Goal: Task Accomplishment & Management: Manage account settings

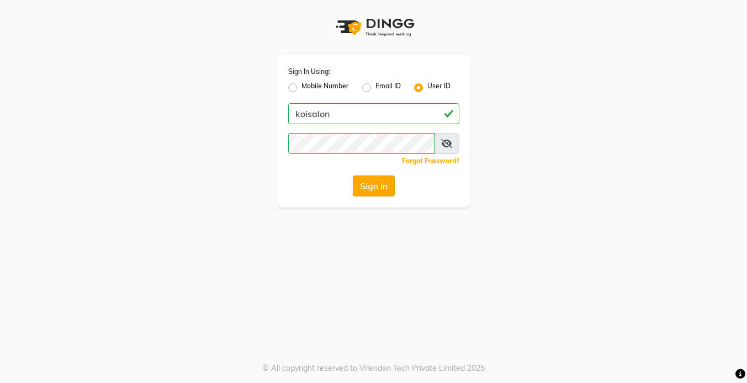
click at [369, 189] on button "Sign In" at bounding box center [374, 186] width 42 height 21
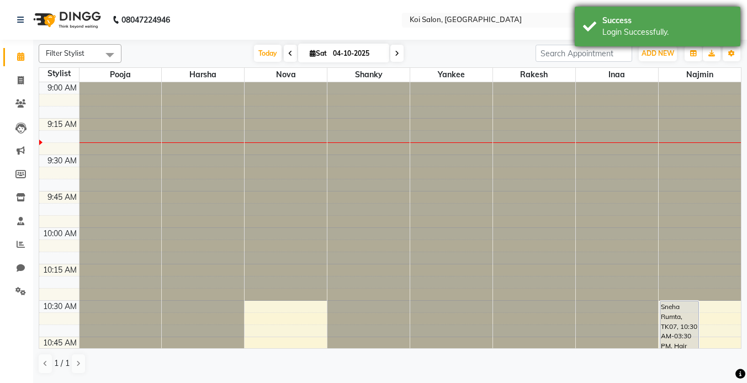
click at [647, 36] on div "Login Successfully." at bounding box center [667, 33] width 130 height 12
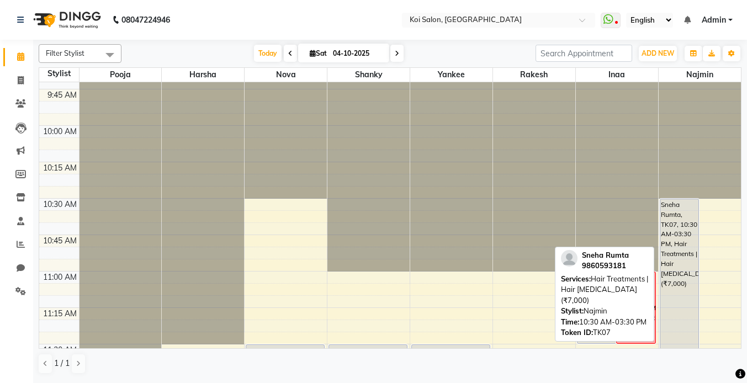
scroll to position [105, 0]
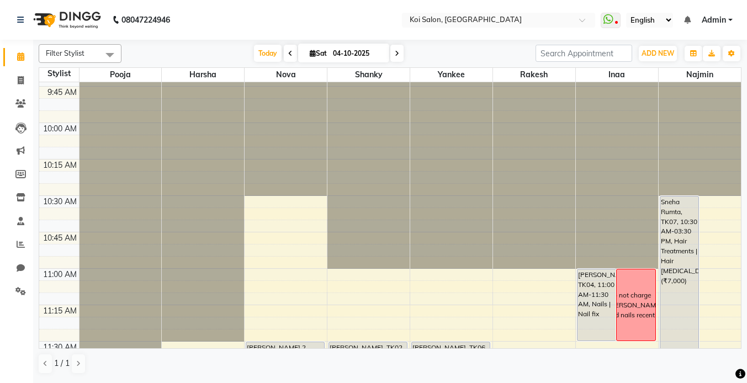
click at [399, 54] on span at bounding box center [396, 53] width 13 height 17
type input "05-10-2025"
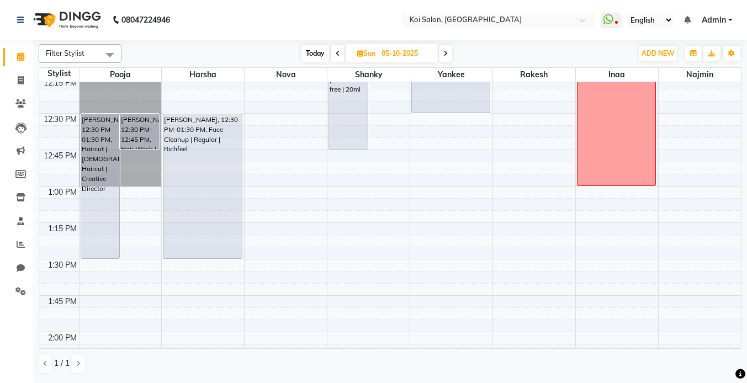
scroll to position [571, 0]
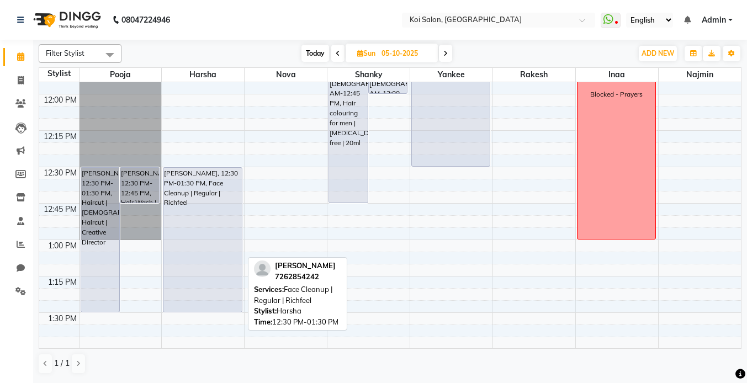
click at [195, 191] on div "[PERSON_NAME], 12:30 PM-01:30 PM, Face Cleanup | Regular | Richfeel" at bounding box center [202, 240] width 78 height 144
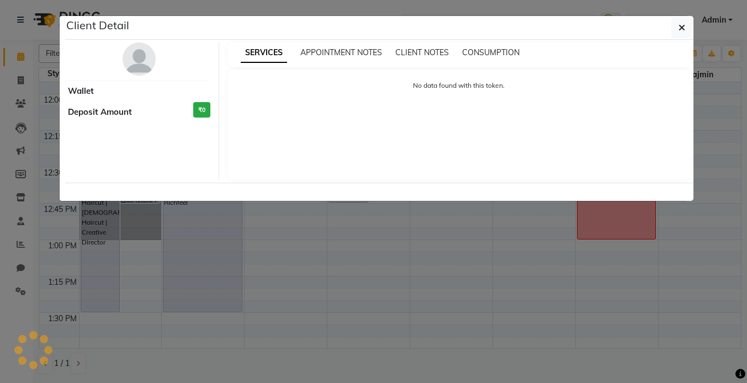
select select "7"
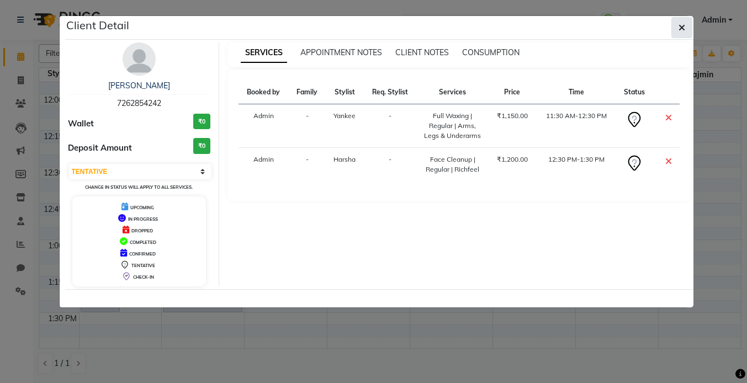
click at [681, 29] on icon "button" at bounding box center [682, 27] width 7 height 9
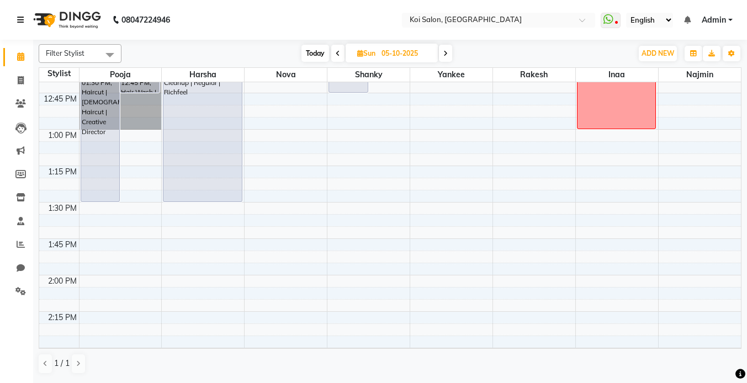
scroll to position [585, 0]
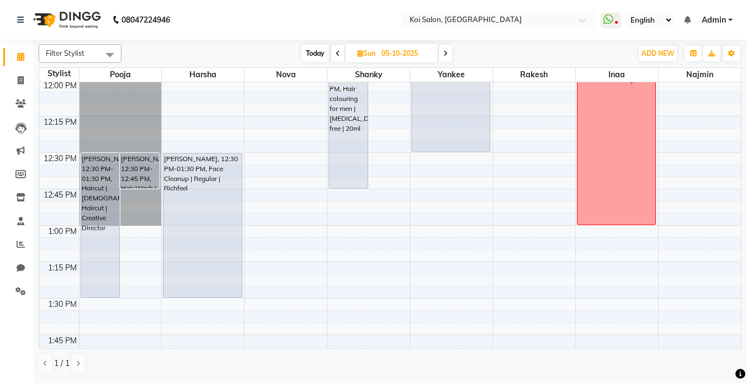
click at [318, 54] on span "Today" at bounding box center [315, 53] width 28 height 17
type input "04-10-2025"
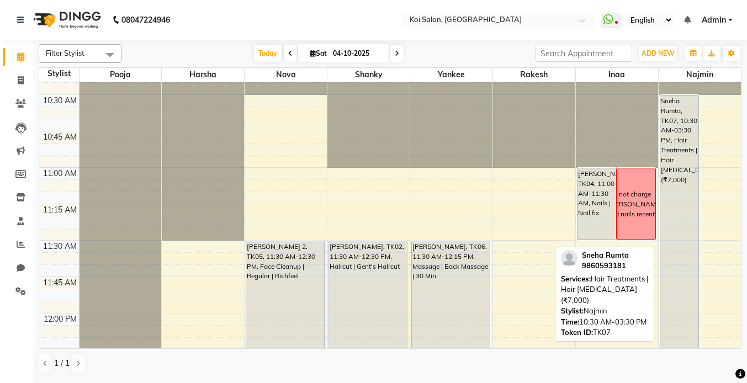
scroll to position [205, 0]
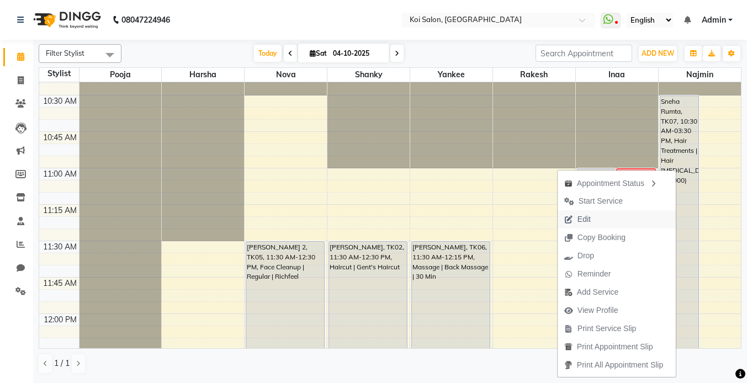
click at [584, 222] on span "Edit" at bounding box center [584, 220] width 13 height 12
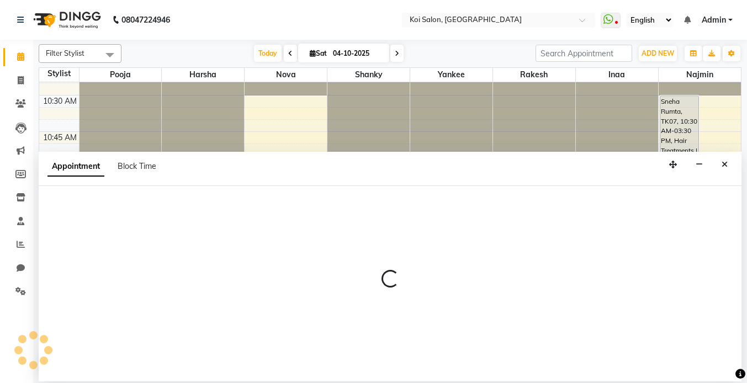
select select "tentative"
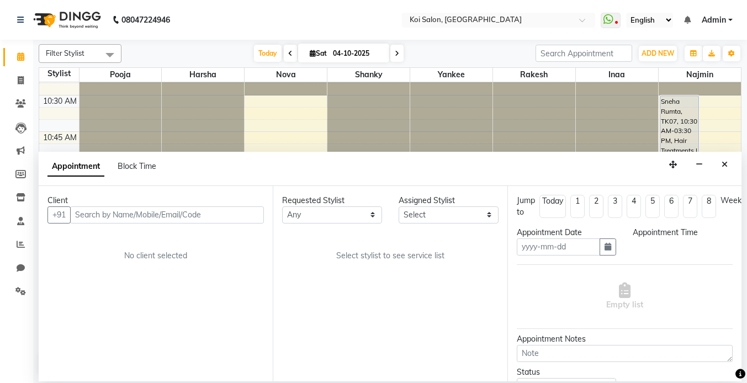
type input "04-10-2025"
select select "630"
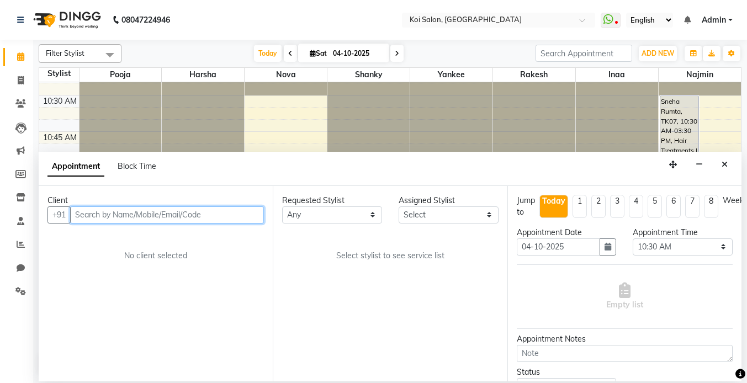
select select "67549"
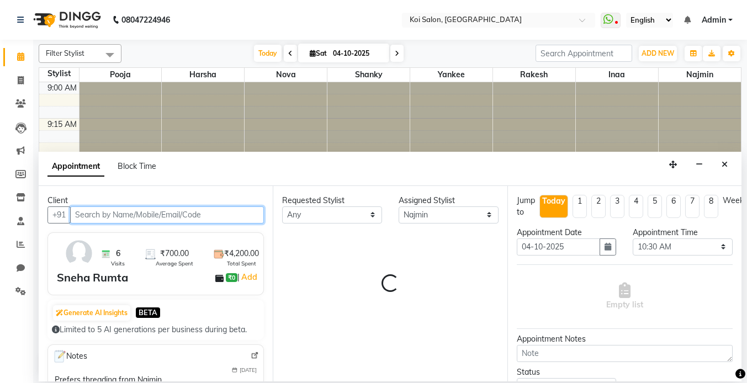
select select "1406"
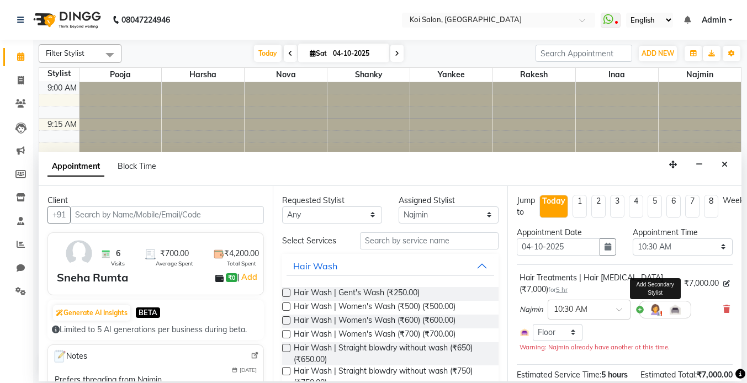
click at [658, 303] on img at bounding box center [655, 309] width 13 height 13
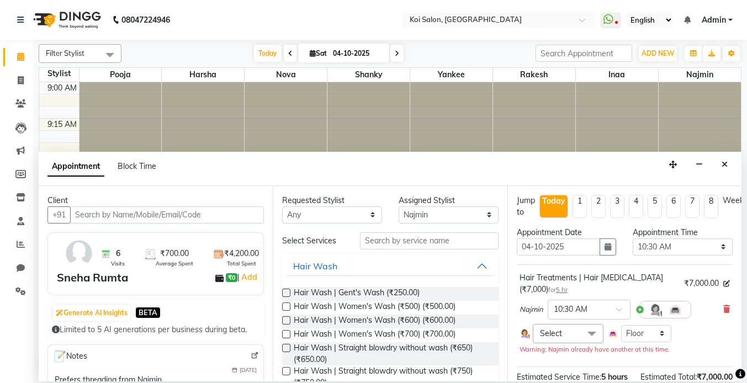
click at [563, 326] on span "Select" at bounding box center [568, 333] width 71 height 19
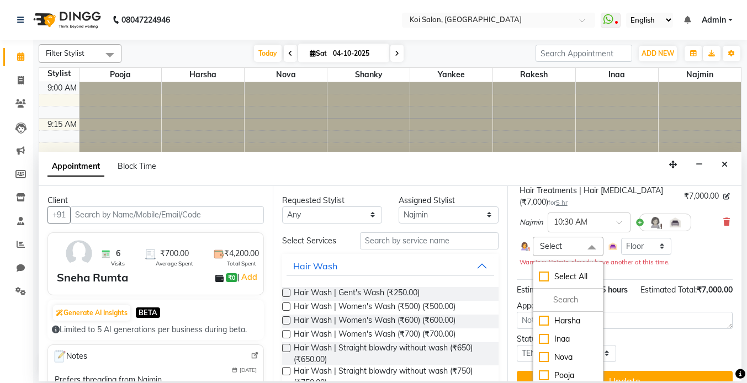
scroll to position [88, 0]
click at [563, 333] on div "Inaa" at bounding box center [568, 339] width 59 height 12
checkbox input "true"
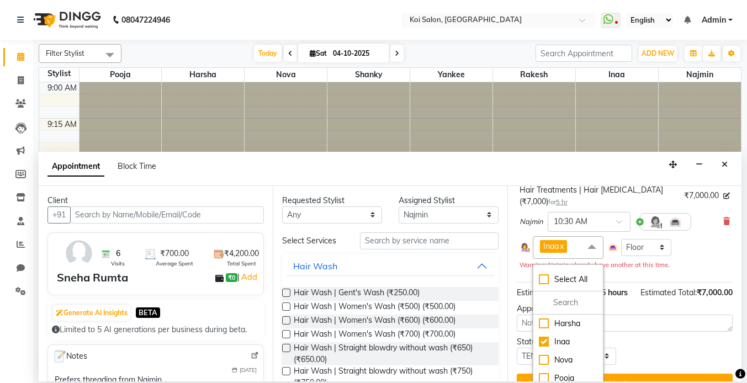
click at [712, 259] on div "Warning: Najmin already have another at this time." at bounding box center [625, 265] width 210 height 12
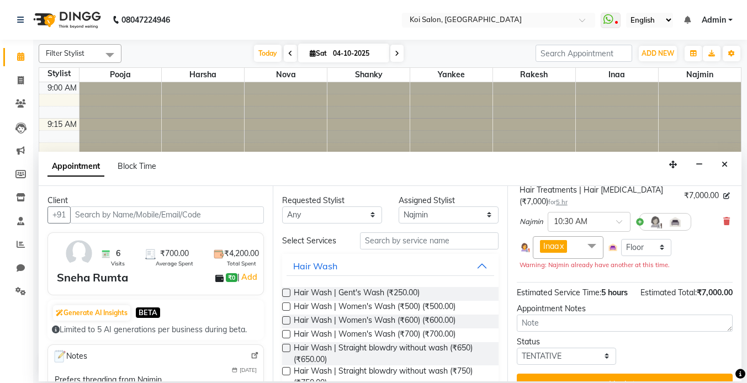
scroll to position [97, 0]
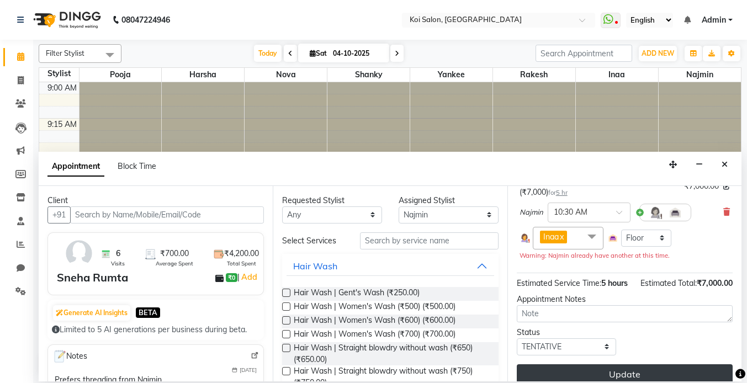
click at [624, 364] on button "Update" at bounding box center [625, 374] width 216 height 20
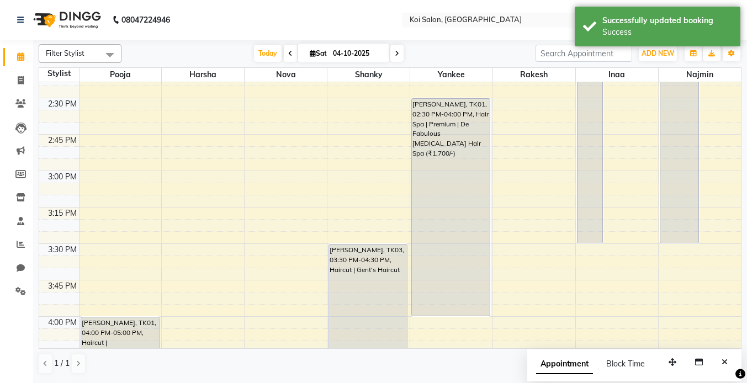
scroll to position [772, 0]
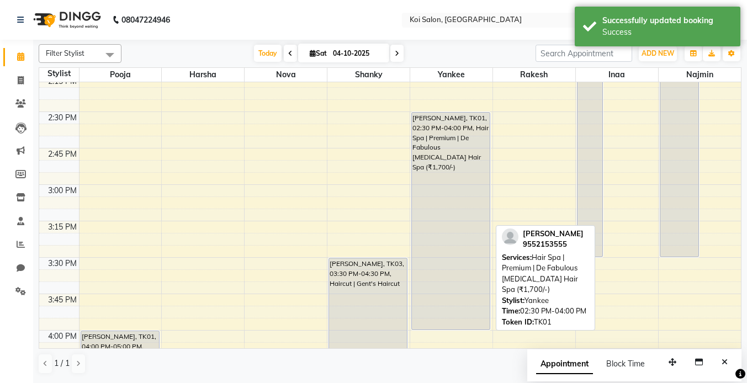
click at [436, 158] on div "[PERSON_NAME], TK01, 02:30 PM-04:00 PM, Hair Spa | Premium | De Fabulous [MEDIC…" at bounding box center [451, 221] width 78 height 217
select select "7"
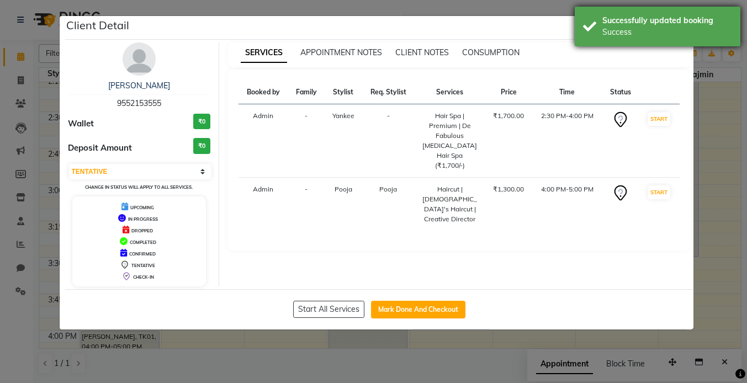
click at [648, 19] on div "Successfully updated booking" at bounding box center [667, 21] width 130 height 12
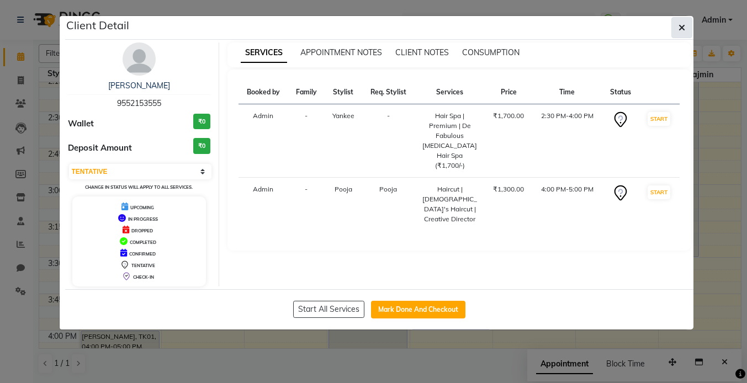
click at [679, 27] on icon "button" at bounding box center [682, 27] width 7 height 9
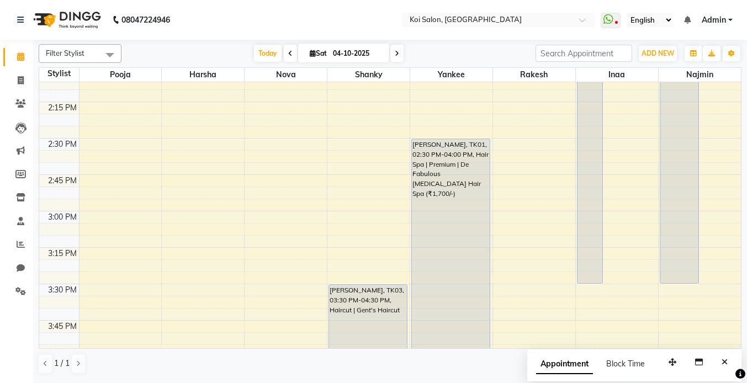
scroll to position [746, 0]
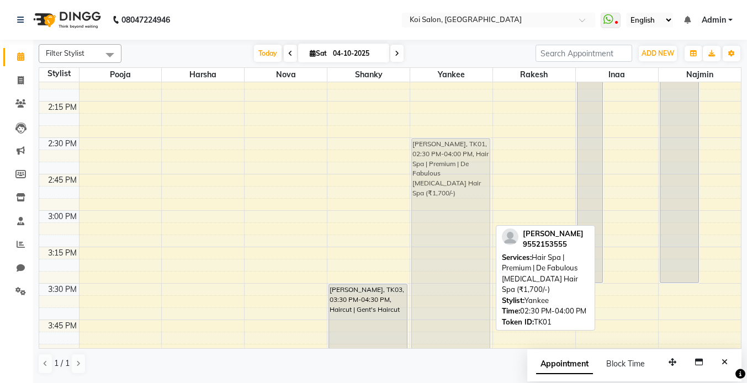
drag, startPoint x: 438, startPoint y: 171, endPoint x: 433, endPoint y: 166, distance: 6.6
click at [433, 166] on div "[PERSON_NAME], TK06, 11:30 AM-12:15 PM, Massage | Back Massage | 30 Min [PERSON…" at bounding box center [451, 210] width 82 height 1749
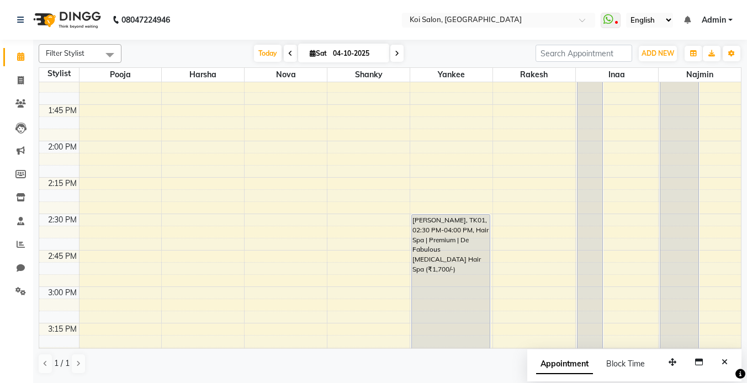
scroll to position [701, 0]
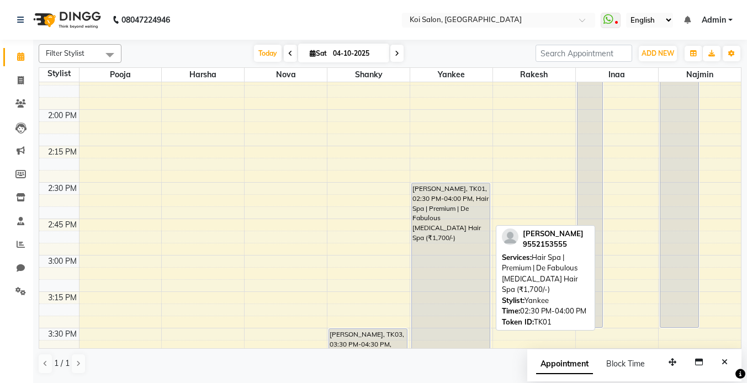
click at [430, 246] on div "[PERSON_NAME], TK01, 02:30 PM-04:00 PM, Hair Spa | Premium | De Fabulous [MEDIC…" at bounding box center [451, 291] width 78 height 217
select select "7"
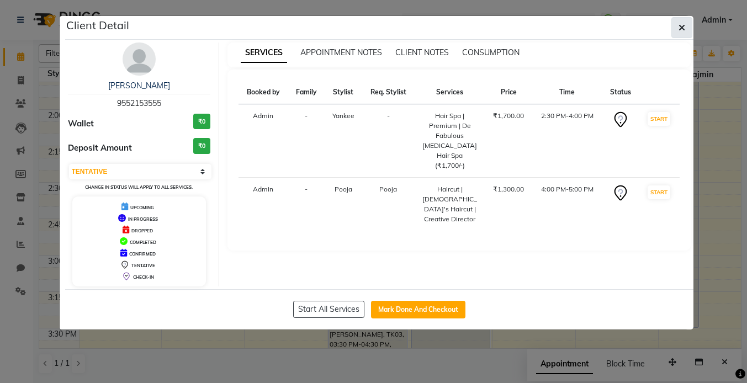
click at [680, 28] on icon "button" at bounding box center [682, 27] width 7 height 9
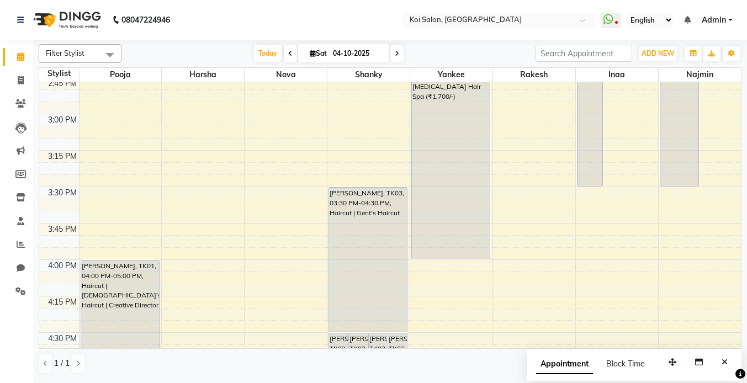
scroll to position [842, 0]
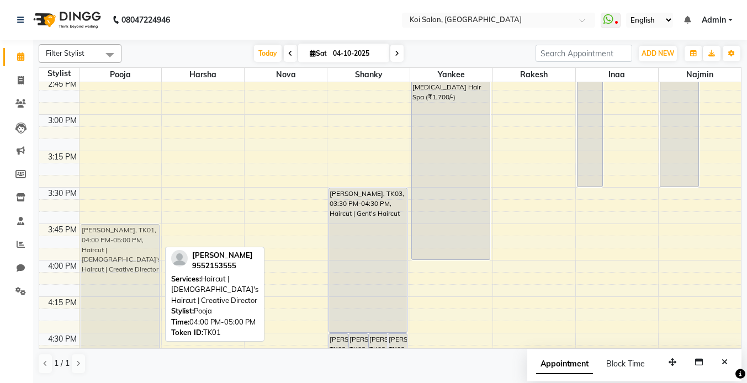
drag, startPoint x: 106, startPoint y: 287, endPoint x: 113, endPoint y: 253, distance: 33.9
click at [113, 253] on div "[PERSON_NAME], TK01, 04:00 PM-05:00 PM, Haircut | [DEMOGRAPHIC_DATA]'s Haircut …" at bounding box center [121, 114] width 82 height 1749
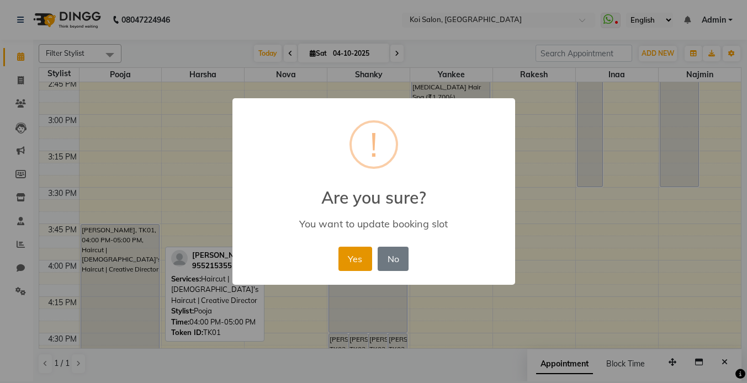
click at [353, 259] on button "Yes" at bounding box center [355, 259] width 34 height 24
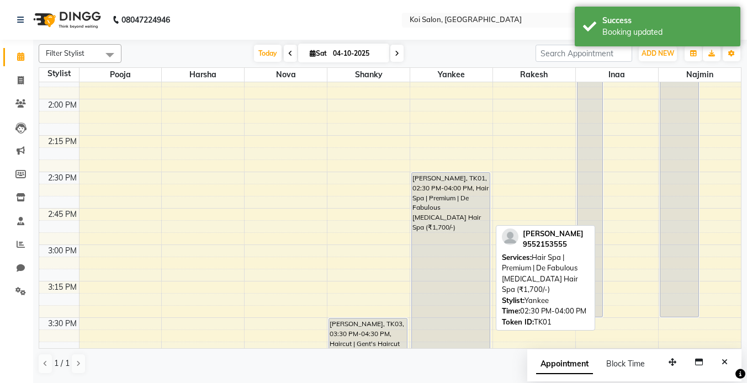
scroll to position [706, 0]
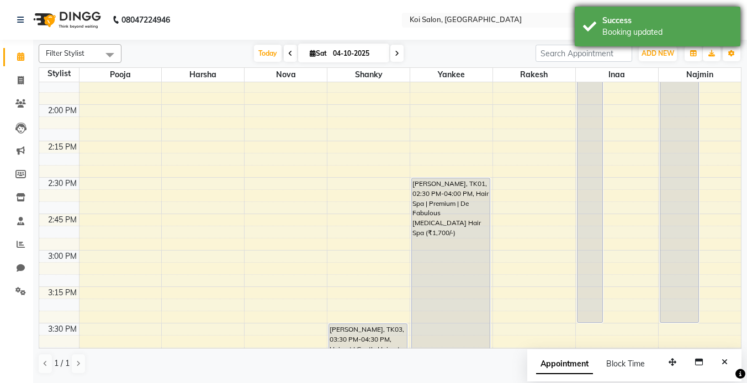
click at [627, 25] on div "Success" at bounding box center [667, 21] width 130 height 12
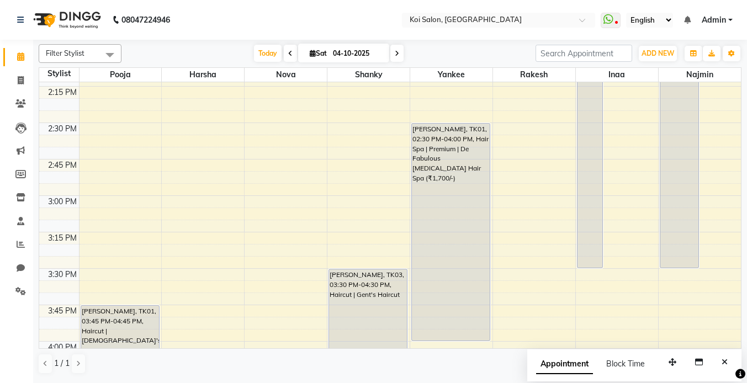
scroll to position [790, 0]
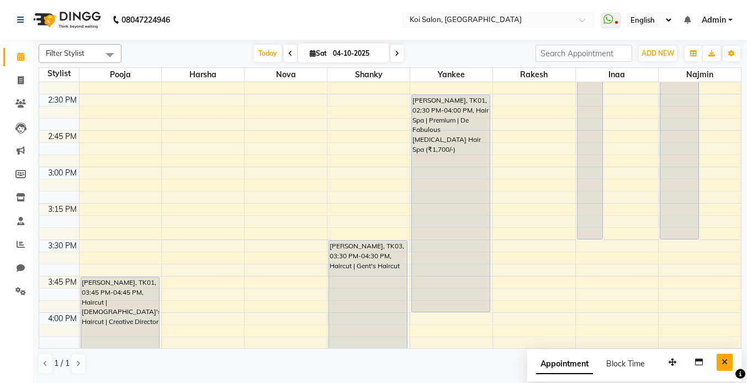
click at [723, 362] on icon "Close" at bounding box center [725, 362] width 6 height 8
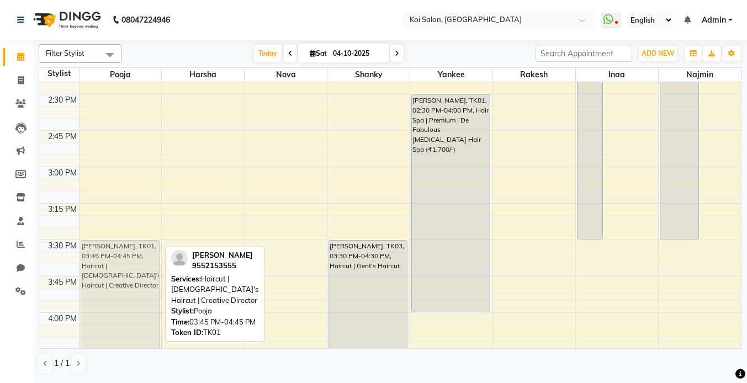
drag, startPoint x: 130, startPoint y: 290, endPoint x: 134, endPoint y: 256, distance: 33.8
click at [134, 256] on div "[PERSON_NAME], TK01, 03:45 PM-04:45 PM, Haircut | [DEMOGRAPHIC_DATA]'s Haircut …" at bounding box center [121, 167] width 82 height 1749
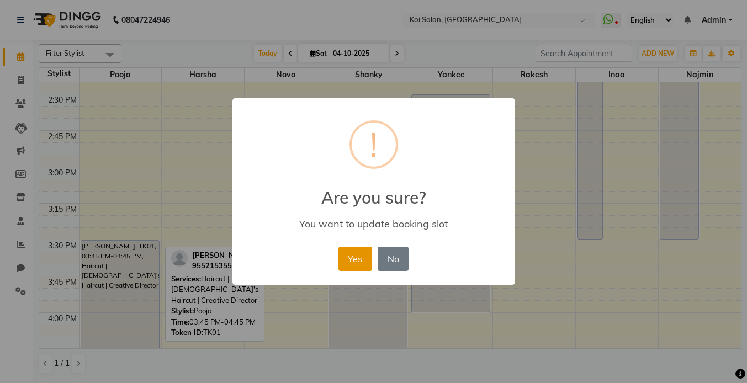
click at [352, 263] on button "Yes" at bounding box center [355, 259] width 34 height 24
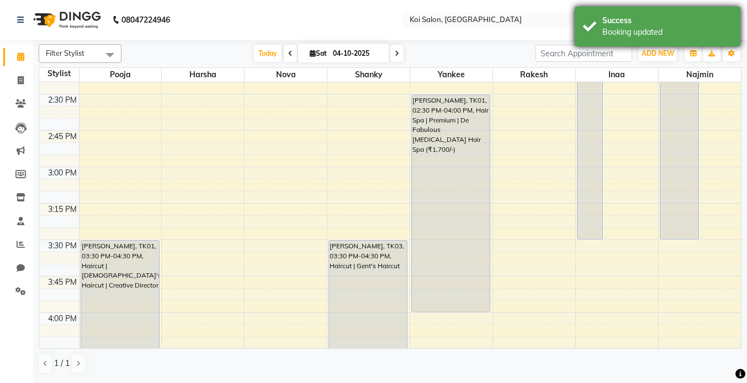
click at [610, 27] on div "Booking updated" at bounding box center [667, 33] width 130 height 12
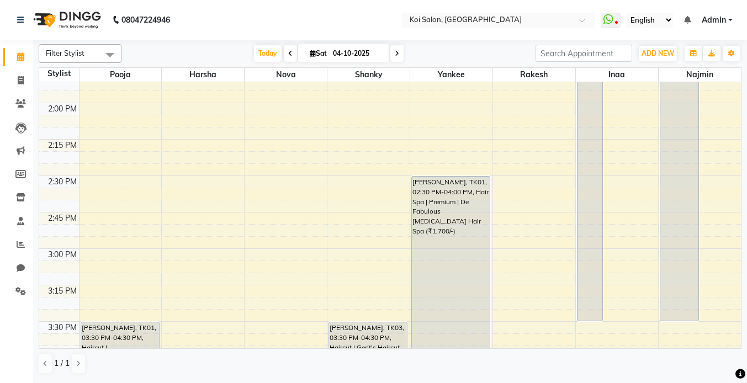
scroll to position [696, 0]
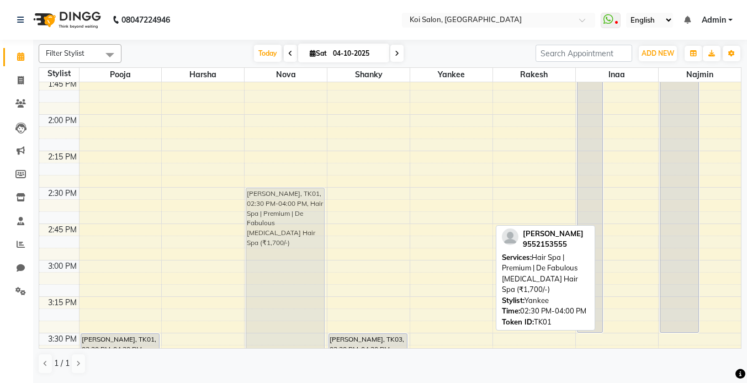
drag, startPoint x: 439, startPoint y: 214, endPoint x: 294, endPoint y: 211, distance: 144.7
click at [256, 218] on tr "[PERSON_NAME], TK01, 03:30 PM-04:30 PM, Haircut | [DEMOGRAPHIC_DATA]'s Haircut …" at bounding box center [390, 260] width 702 height 1749
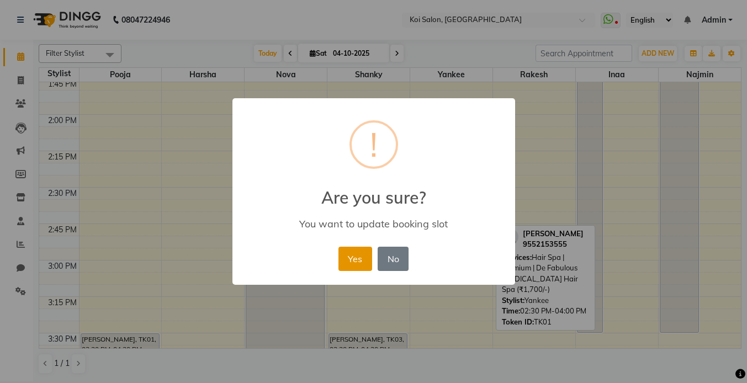
click at [342, 256] on button "Yes" at bounding box center [355, 259] width 34 height 24
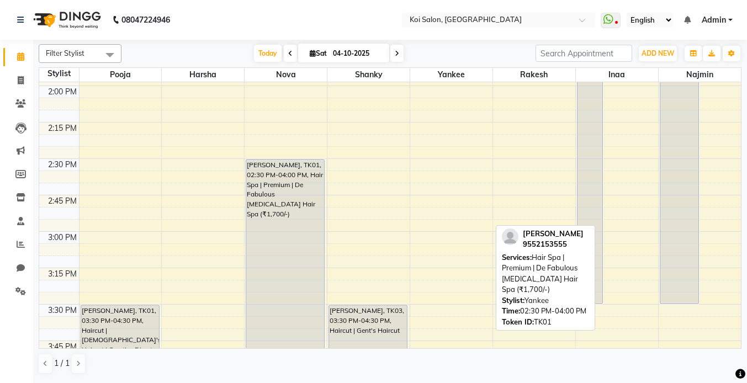
scroll to position [724, 0]
click at [469, 130] on div "9:00 AM 9:15 AM 9:30 AM 9:45 AM 10:00 AM 10:15 AM 10:30 AM 10:45 AM 11:00 AM 11…" at bounding box center [390, 232] width 702 height 1749
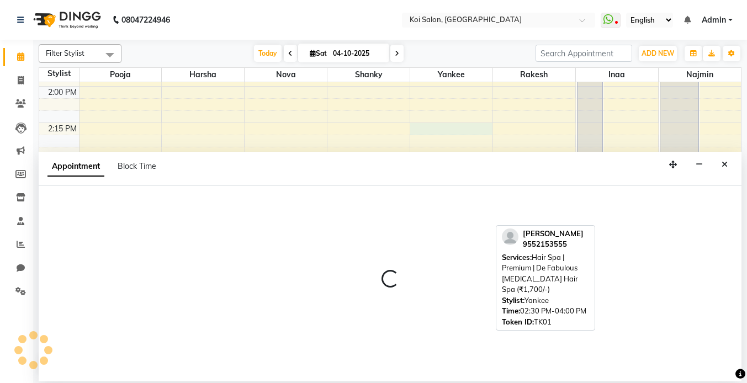
select select "34434"
select select "855"
select select "tentative"
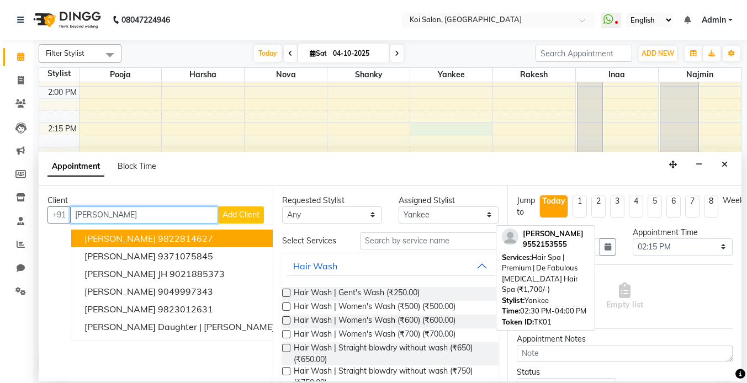
click at [158, 235] on ngb-highlight "9822814627" at bounding box center [185, 238] width 55 height 11
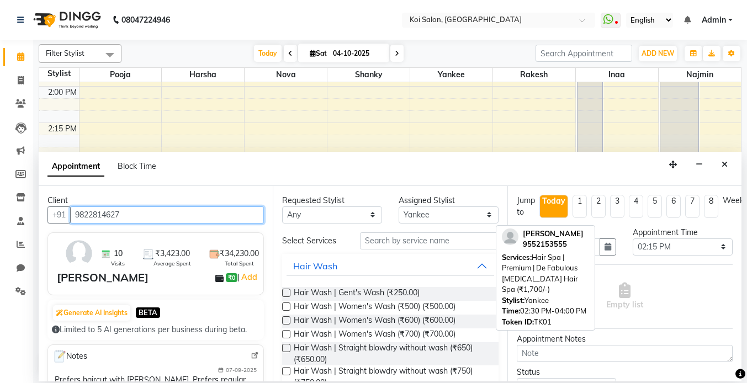
type input "9822814627"
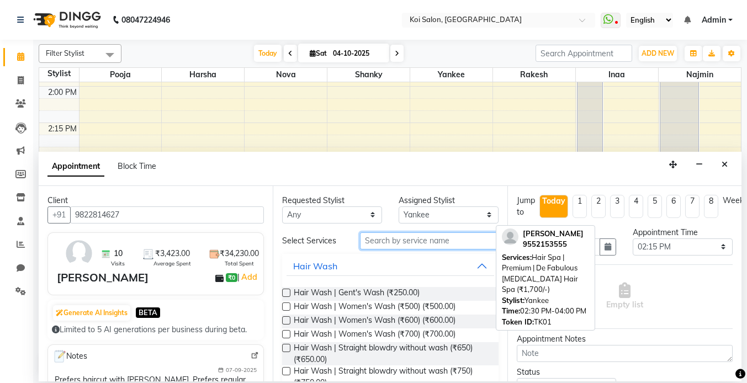
click at [414, 243] on input "text" at bounding box center [429, 240] width 139 height 17
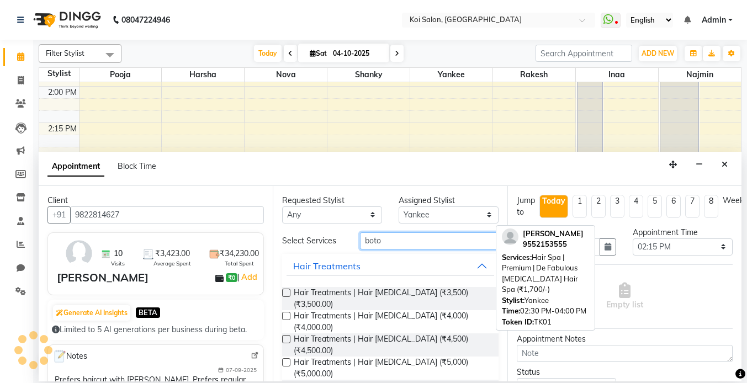
type input "boto"
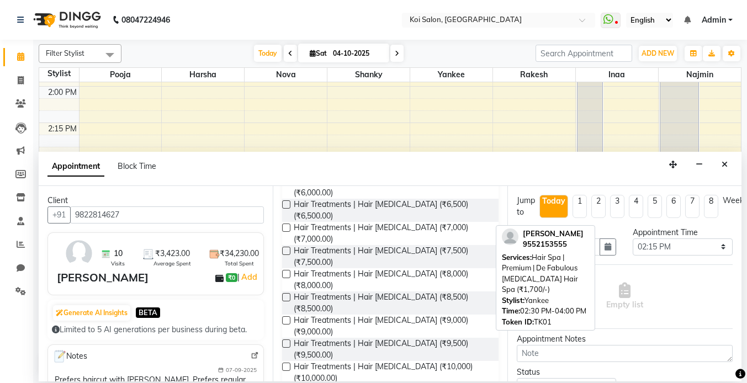
scroll to position [278, 0]
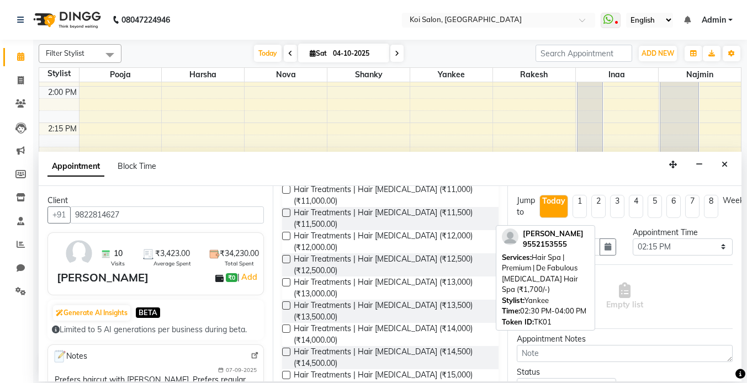
scroll to position [449, 0]
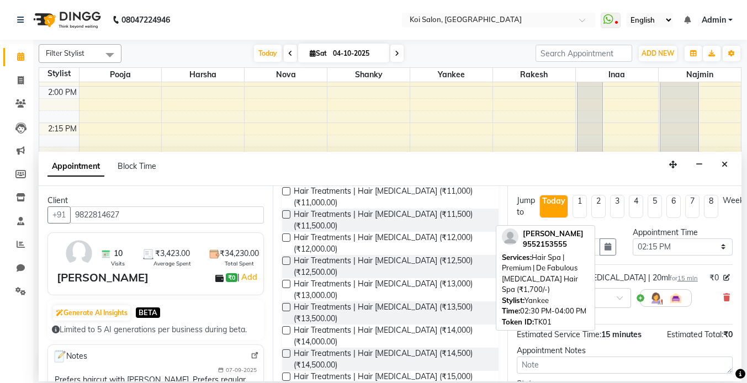
checkbox input "false"
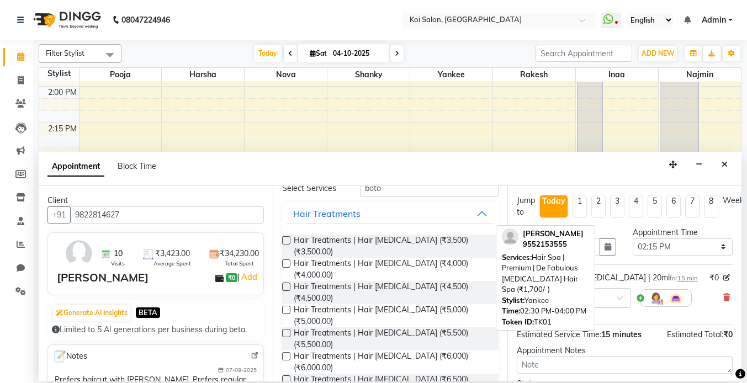
scroll to position [0, 0]
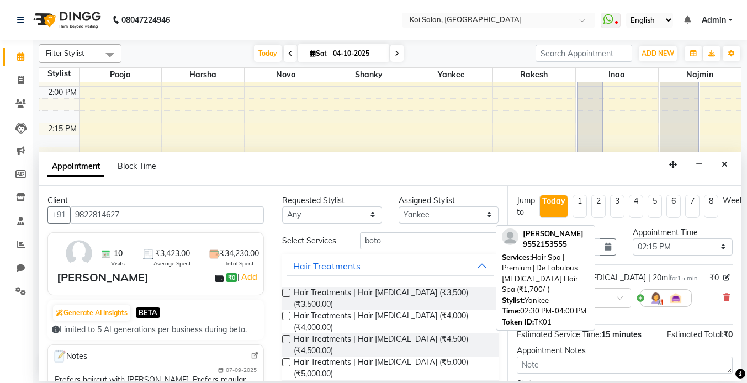
click at [595, 346] on div "Appointment Notes" at bounding box center [625, 351] width 216 height 12
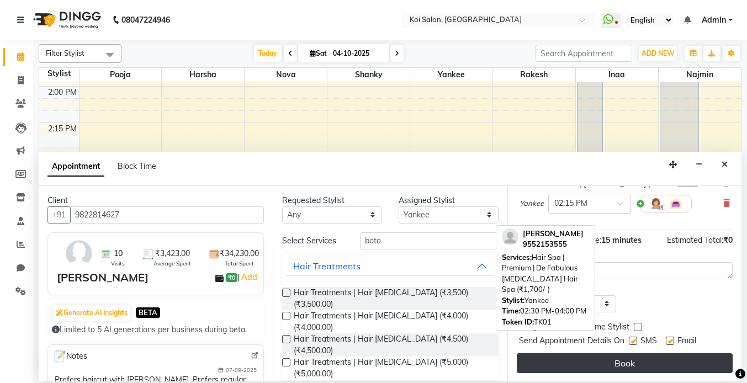
click at [632, 364] on button "Book" at bounding box center [625, 363] width 216 height 20
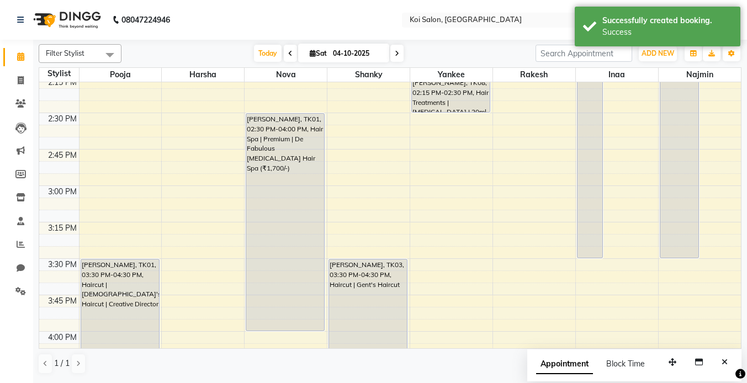
scroll to position [729, 0]
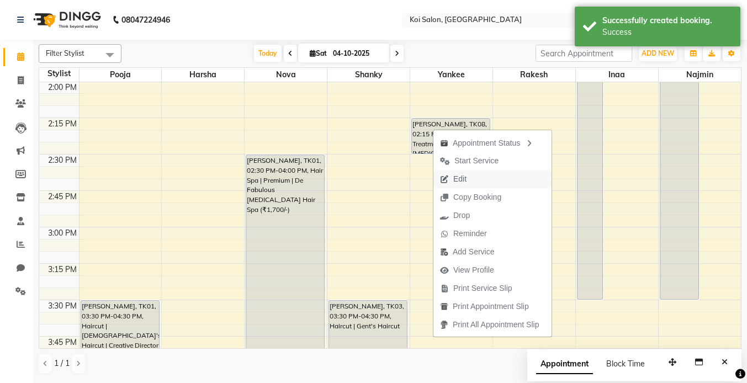
click at [449, 178] on span "Edit" at bounding box center [453, 179] width 40 height 18
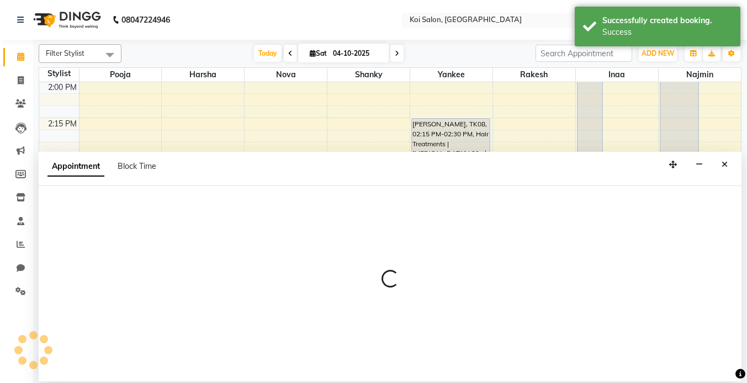
select select "tentative"
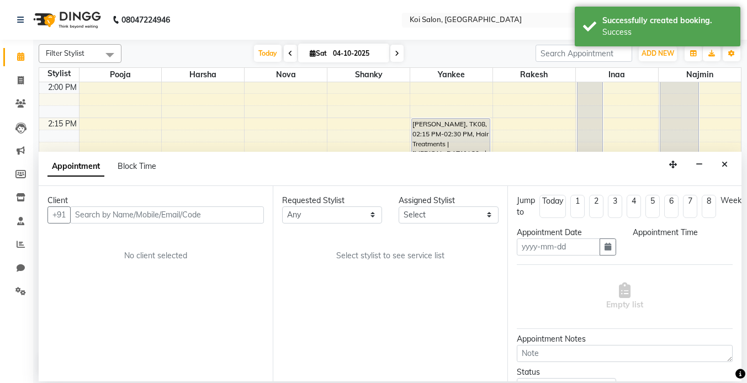
type input "04-10-2025"
select select "34434"
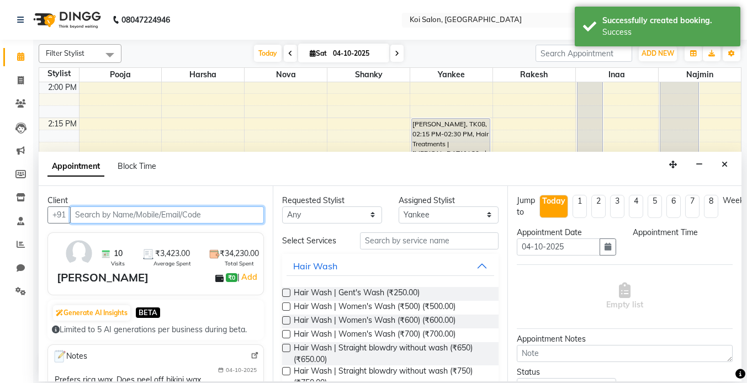
scroll to position [0, 0]
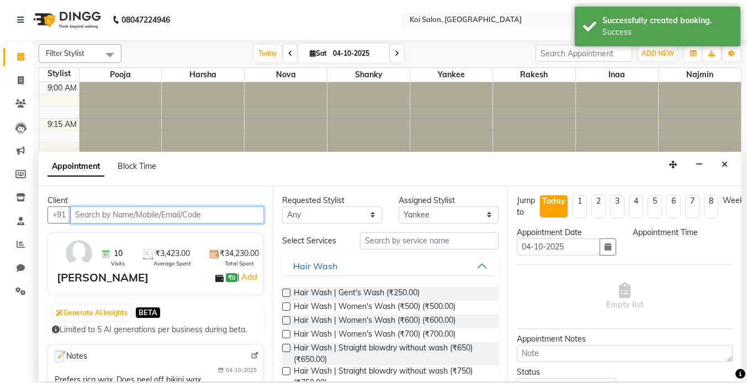
select select "855"
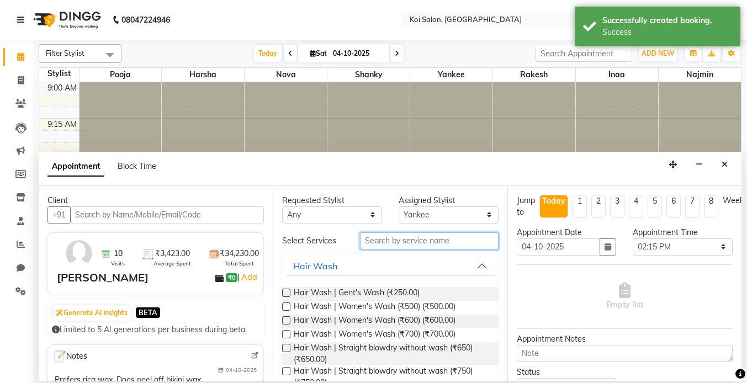
click at [421, 247] on input "text" at bounding box center [429, 240] width 139 height 17
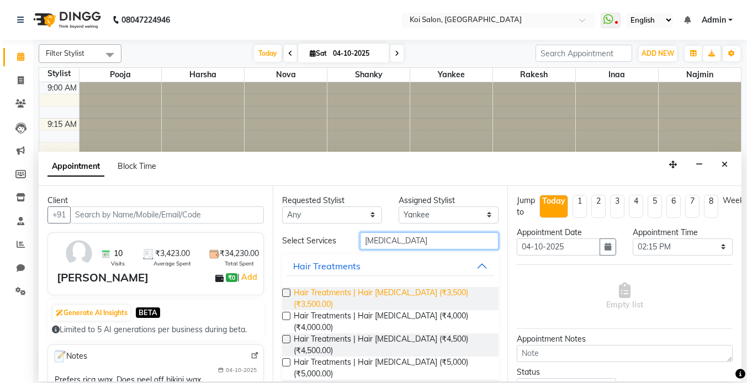
type input "[MEDICAL_DATA]"
click at [446, 297] on span "Hair Treatments | Hair [MEDICAL_DATA] (₹3,500) (₹3,500.00)" at bounding box center [391, 298] width 195 height 23
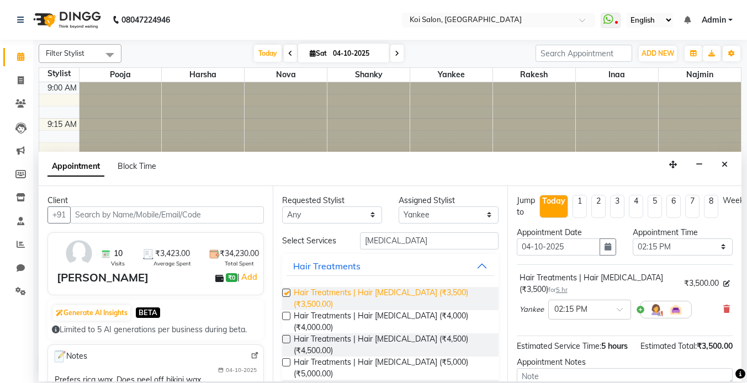
checkbox input "false"
click at [726, 166] on icon "Close" at bounding box center [725, 165] width 6 height 8
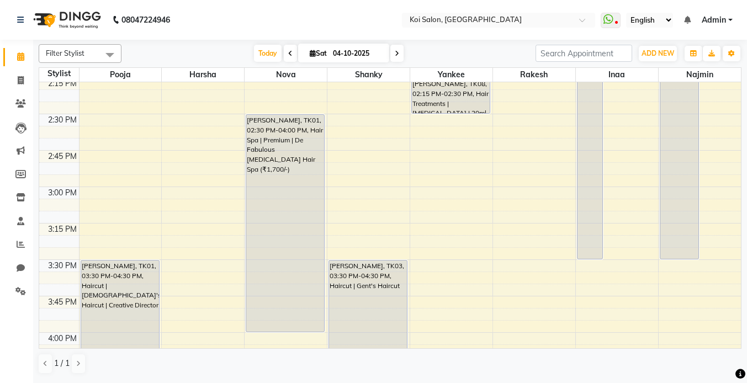
scroll to position [734, 0]
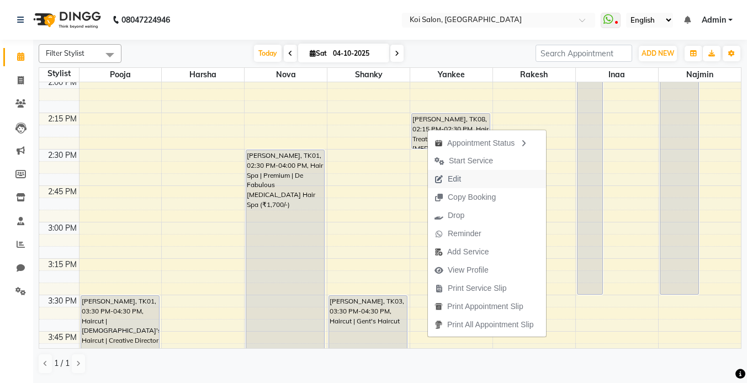
click at [459, 178] on span "Edit" at bounding box center [454, 179] width 13 height 12
select select "tentative"
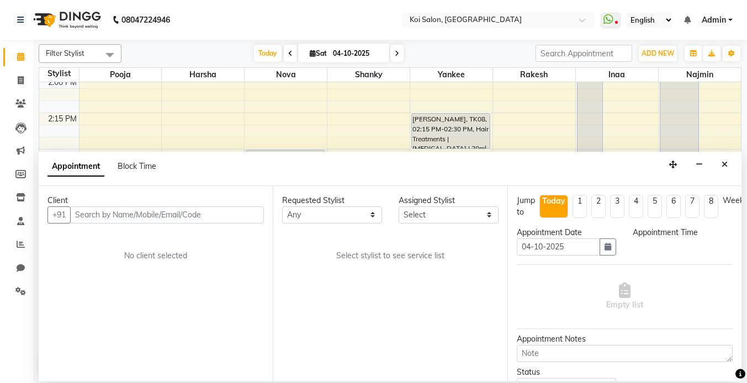
scroll to position [0, 0]
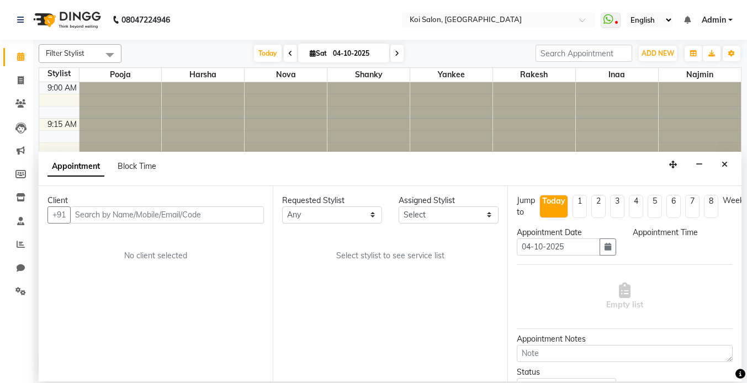
select select "855"
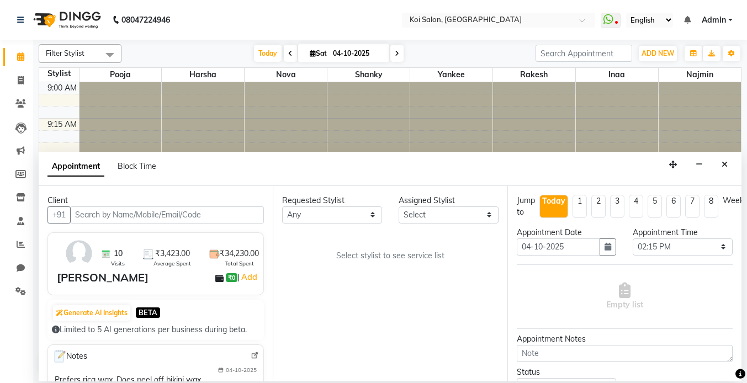
select select "34434"
select select "1406"
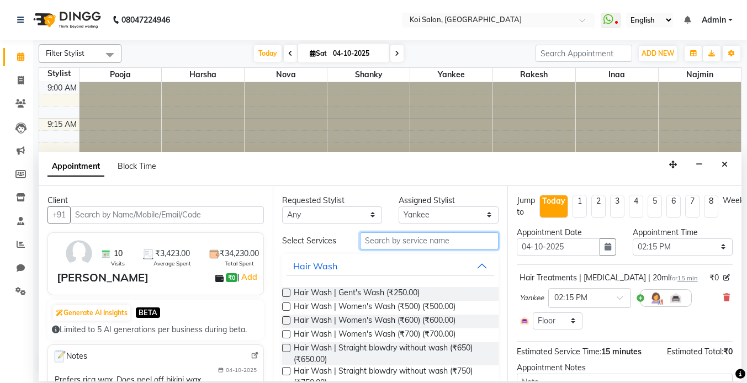
click at [425, 244] on input "text" at bounding box center [429, 240] width 139 height 17
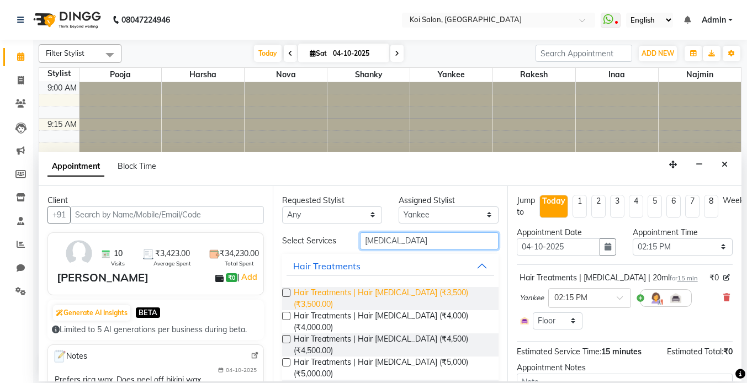
type input "[MEDICAL_DATA]"
click at [376, 297] on span "Hair Treatments | Hair [MEDICAL_DATA] (₹3,500) (₹3,500.00)" at bounding box center [391, 298] width 195 height 23
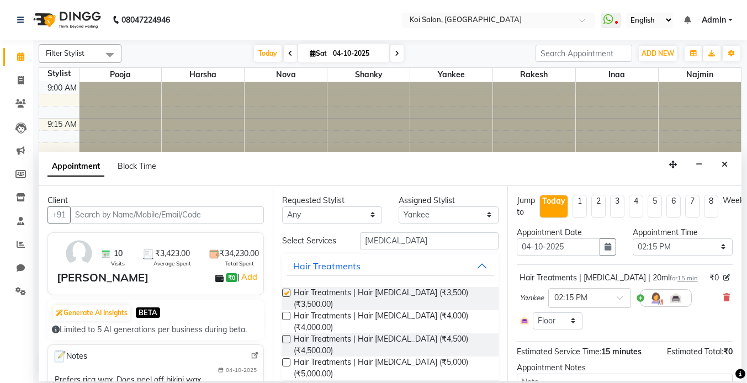
checkbox input "false"
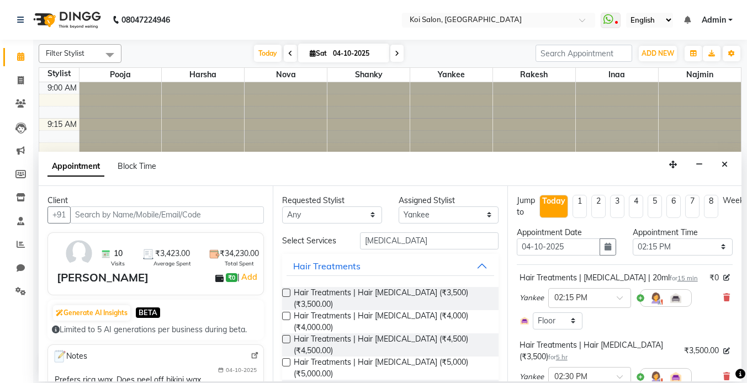
scroll to position [141, 0]
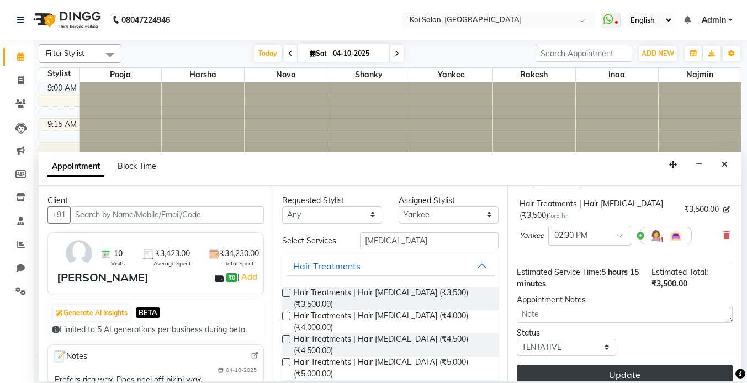
click at [617, 367] on button "Update" at bounding box center [625, 375] width 216 height 20
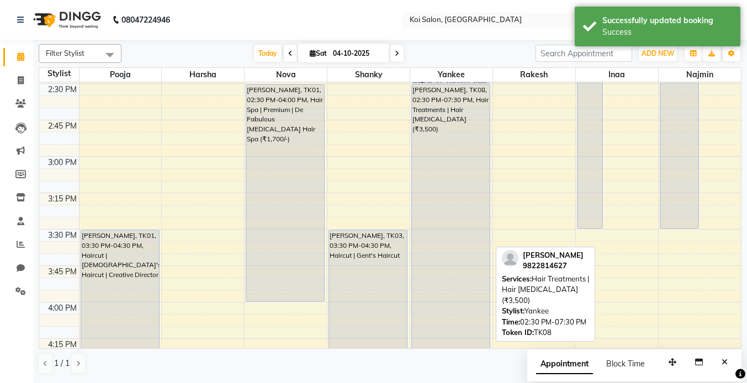
scroll to position [722, 0]
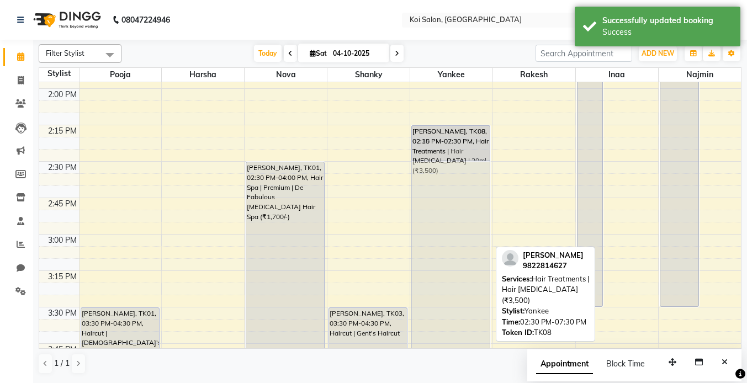
drag, startPoint x: 436, startPoint y: 202, endPoint x: 436, endPoint y: 167, distance: 34.8
click at [436, 167] on div "[PERSON_NAME], TK06, 11:30 AM-12:15 PM, Massage | Back Massage | [GEOGRAPHIC_DA…" at bounding box center [451, 234] width 82 height 1749
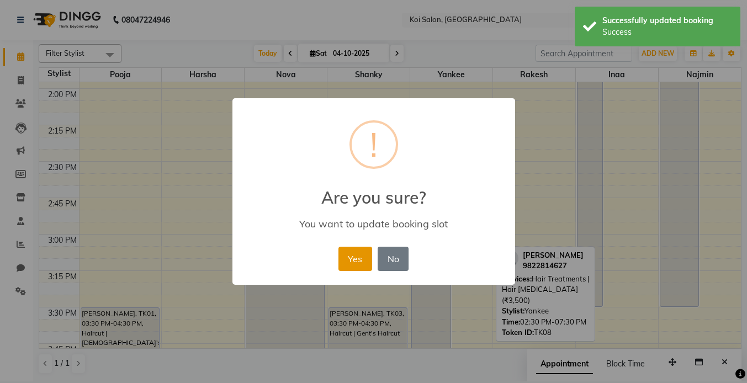
click at [357, 256] on button "Yes" at bounding box center [355, 259] width 34 height 24
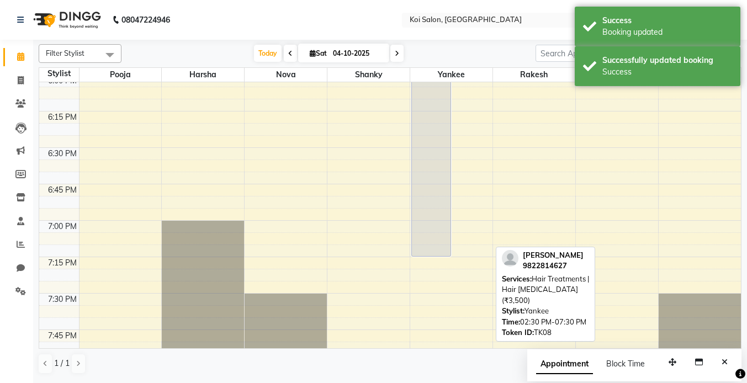
scroll to position [1298, 0]
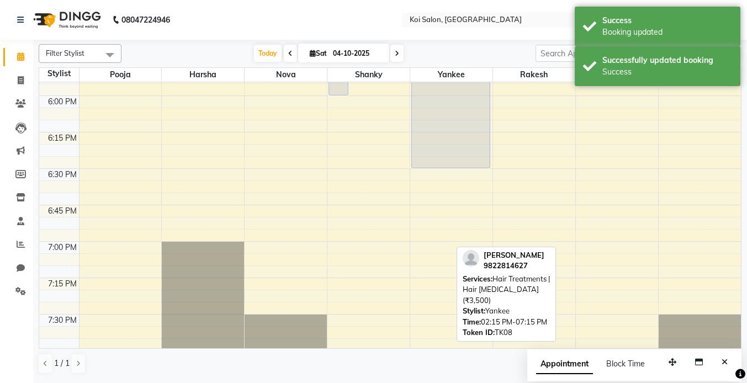
drag, startPoint x: 435, startPoint y: 276, endPoint x: 436, endPoint y: 159, distance: 117.1
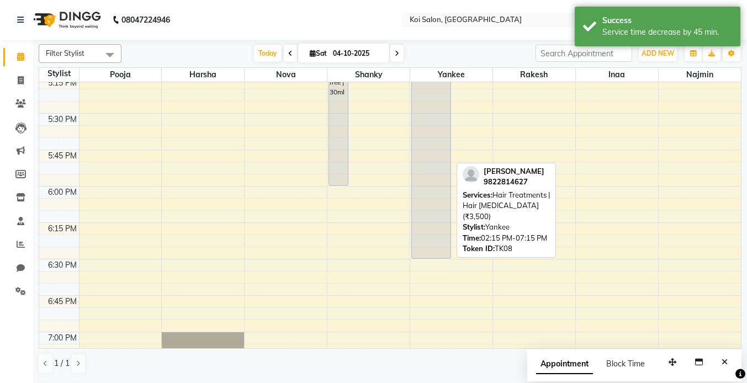
scroll to position [1205, 0]
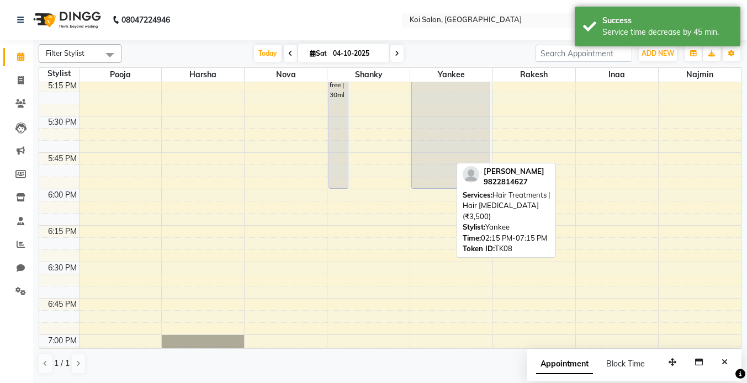
drag, startPoint x: 437, startPoint y: 259, endPoint x: 438, endPoint y: 186, distance: 73.4
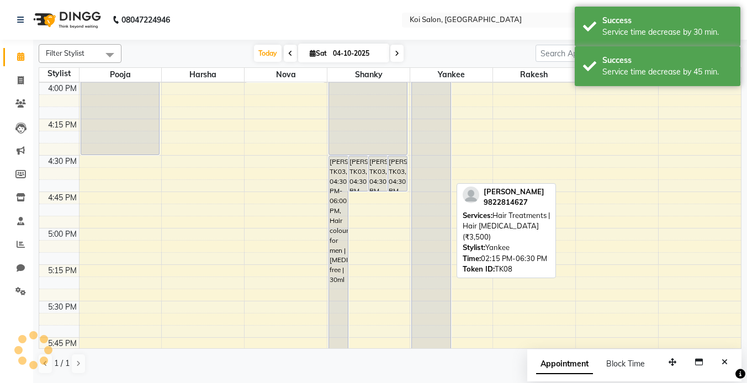
scroll to position [823, 0]
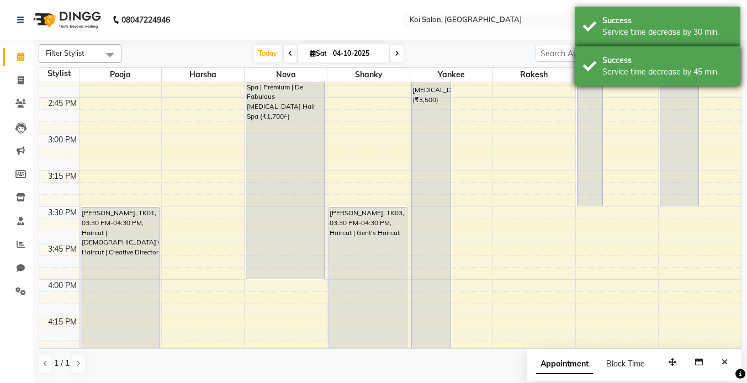
click at [615, 63] on div "Success" at bounding box center [667, 61] width 130 height 12
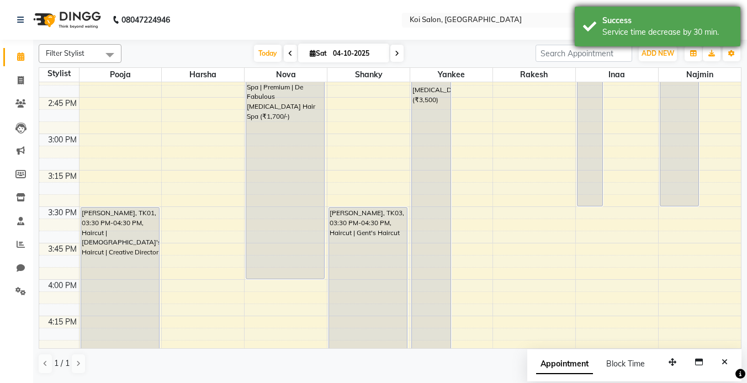
click at [614, 24] on div "Success" at bounding box center [667, 21] width 130 height 12
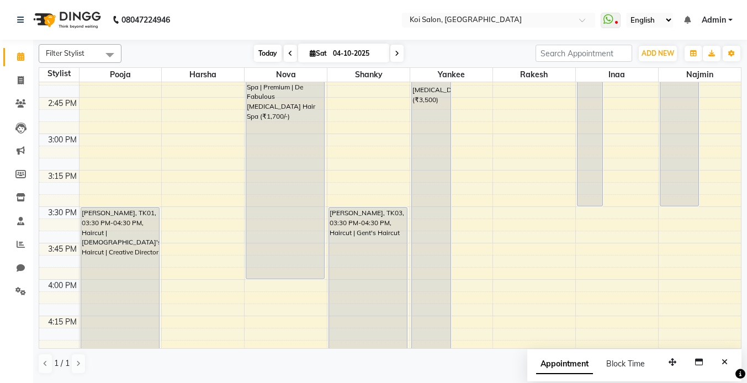
click at [259, 54] on span "Today" at bounding box center [268, 53] width 28 height 17
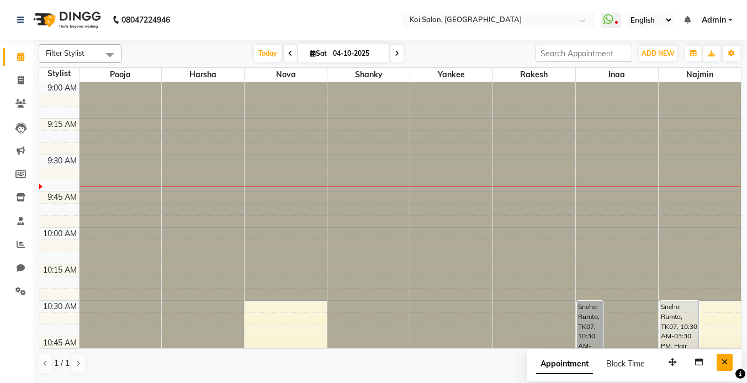
click at [720, 367] on button "Close" at bounding box center [725, 362] width 16 height 17
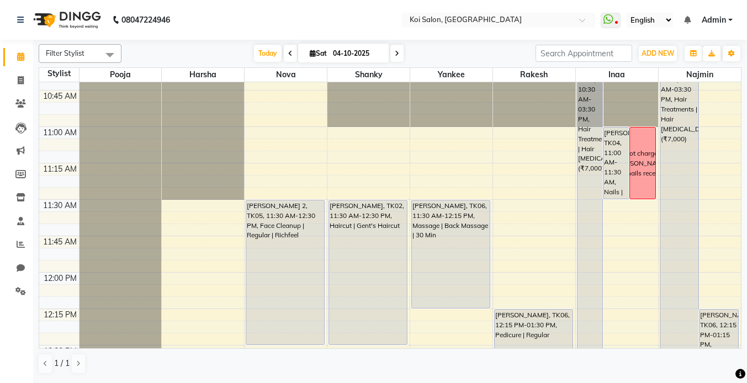
scroll to position [132, 0]
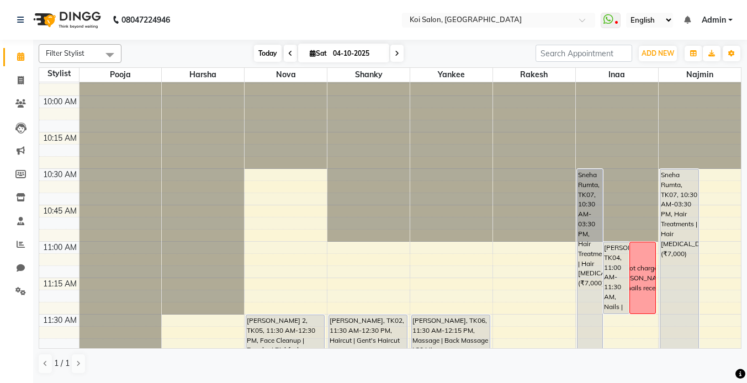
click at [265, 47] on span "Today" at bounding box center [268, 53] width 28 height 17
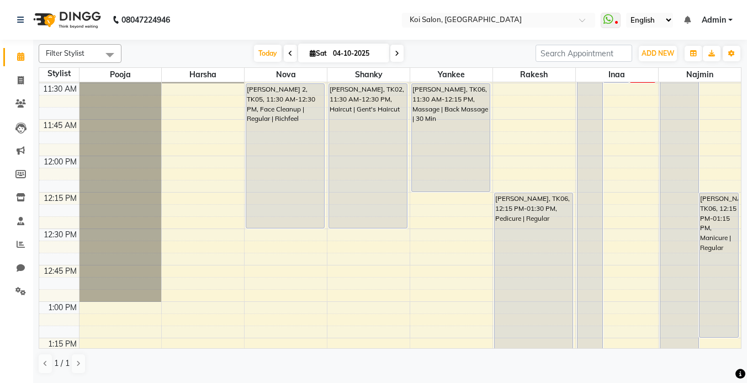
scroll to position [300, 0]
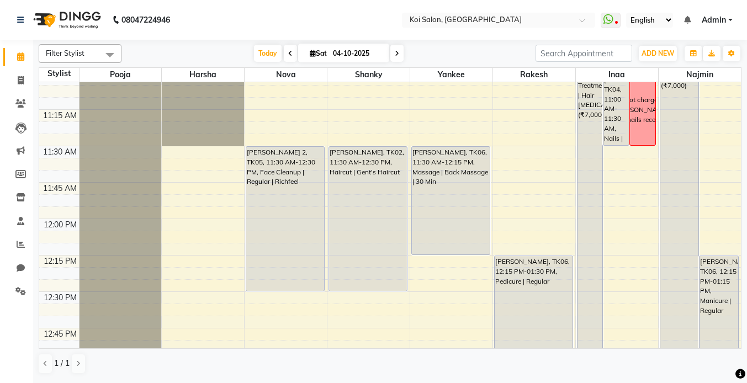
click at [400, 49] on span at bounding box center [396, 53] width 13 height 17
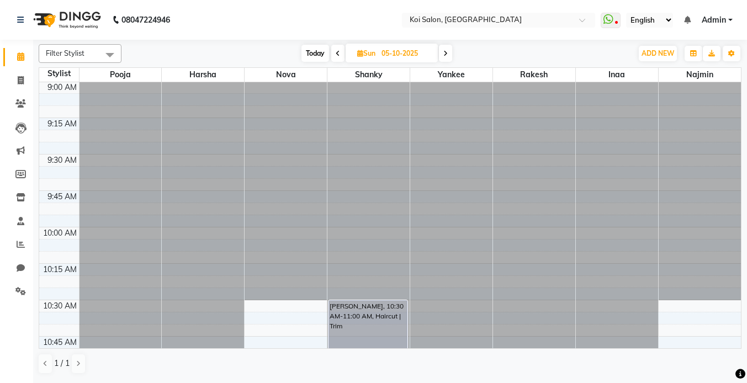
click at [311, 57] on span "Today" at bounding box center [315, 53] width 28 height 17
type input "04-10-2025"
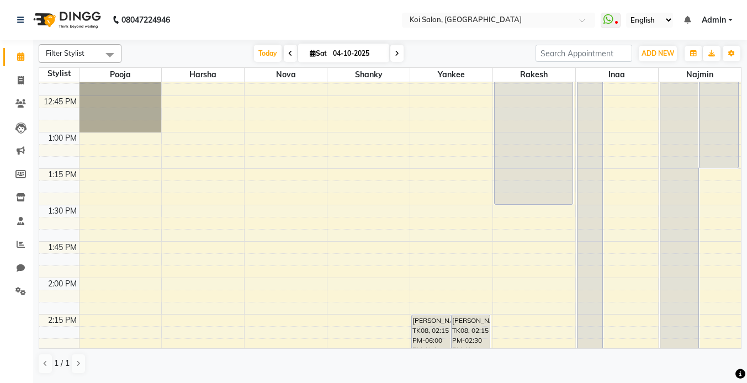
scroll to position [537, 0]
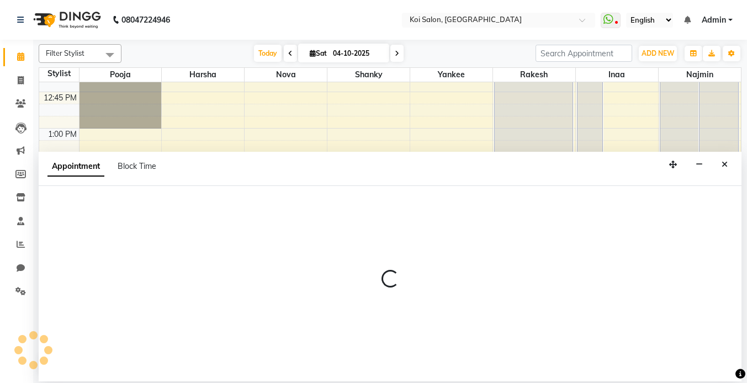
select select "16518"
select select "795"
select select "tentative"
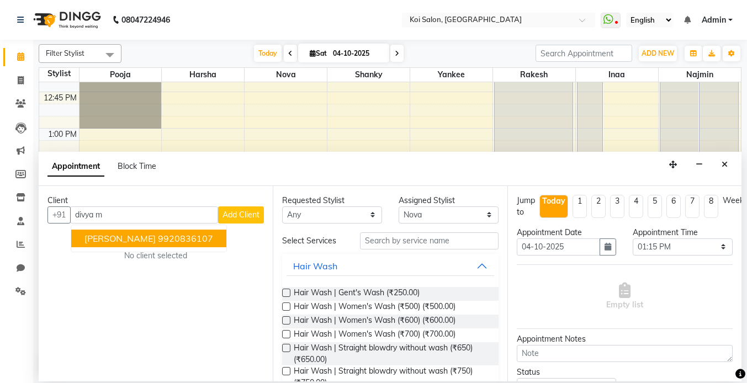
click at [129, 240] on span "[PERSON_NAME]" at bounding box center [119, 238] width 71 height 11
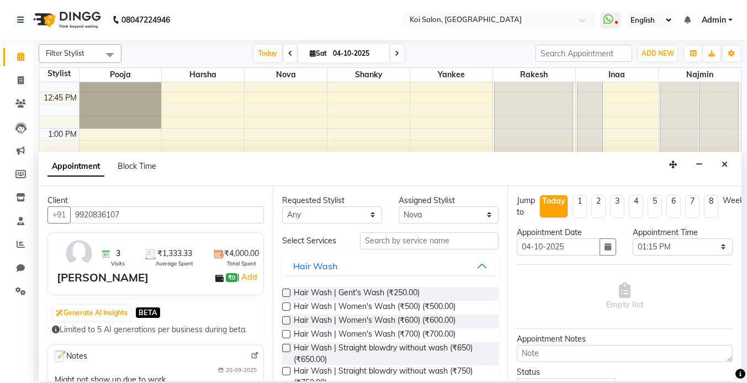
type input "9920836107"
click at [410, 243] on input "text" at bounding box center [429, 240] width 139 height 17
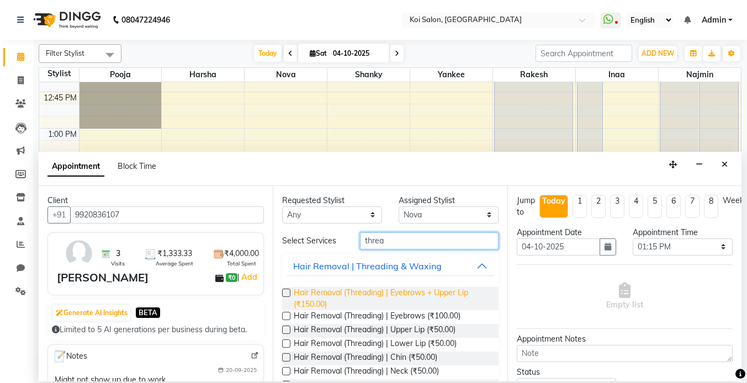
type input "threa"
click at [393, 293] on span "Hair Removal (Threading) | Eyebrows + Upper Lip (₹150.00)" at bounding box center [391, 298] width 195 height 23
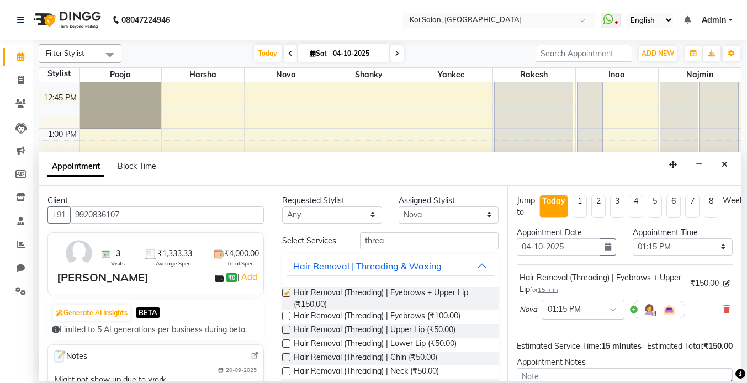
checkbox input "false"
click at [412, 242] on input "threa" at bounding box center [429, 240] width 139 height 17
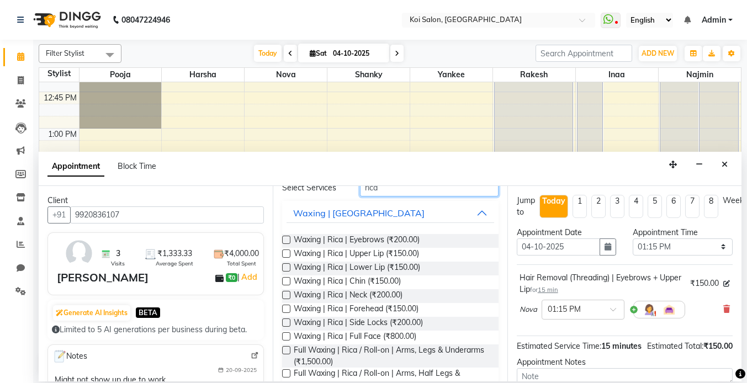
scroll to position [60, 0]
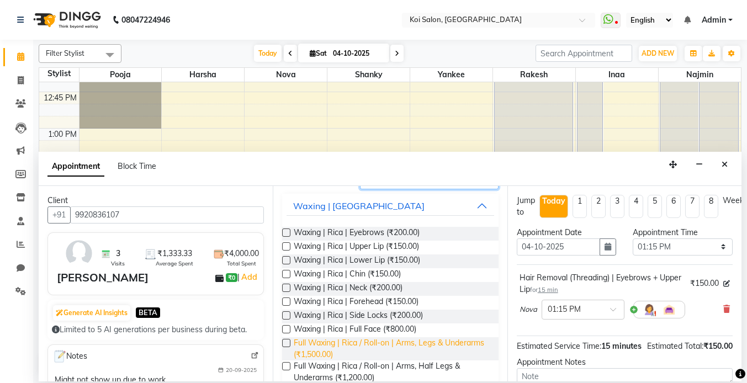
type input "rica"
click at [442, 350] on span "Full Waxing | Rica / Roll-on | Arms, Legs & Underarms (₹1,500.00)" at bounding box center [391, 348] width 195 height 23
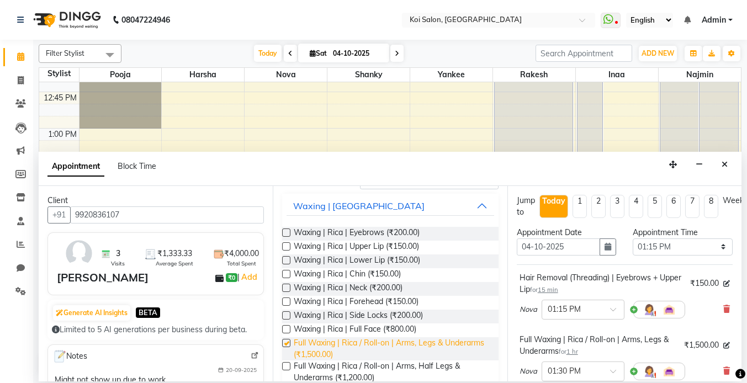
checkbox input "false"
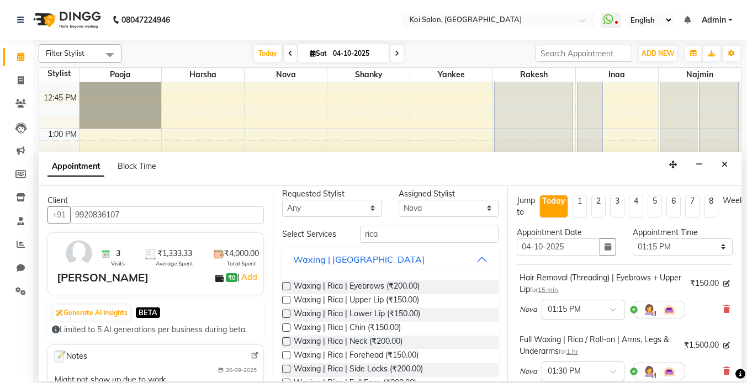
scroll to position [0, 0]
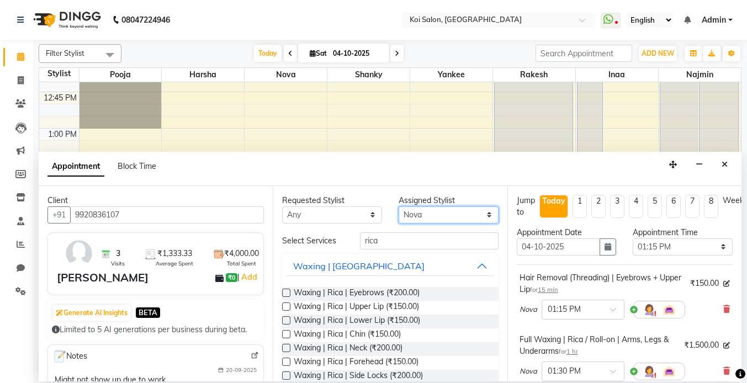
click at [415, 212] on select "Select [PERSON_NAME] Nova Pooja [PERSON_NAME]" at bounding box center [449, 215] width 100 height 17
select select "44730"
click at [399, 207] on select "Select [PERSON_NAME] Nova Pooja [PERSON_NAME]" at bounding box center [449, 215] width 100 height 17
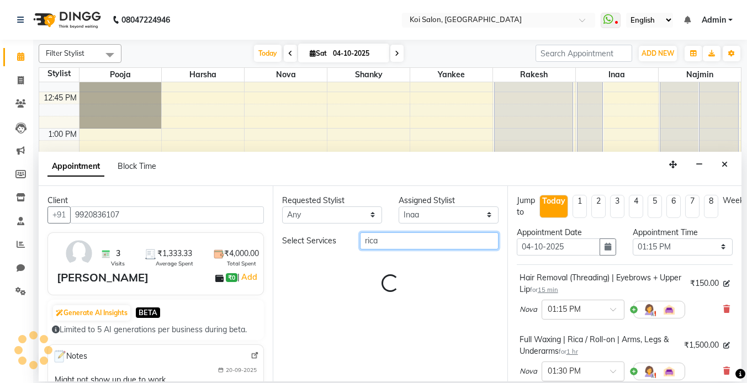
click at [400, 243] on input "rica" at bounding box center [429, 240] width 139 height 17
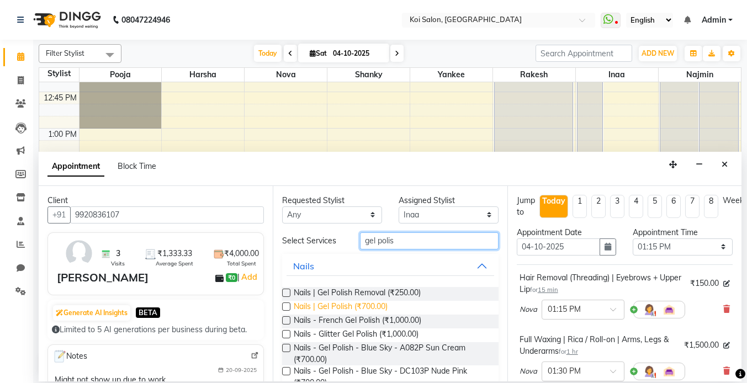
type input "gel polis"
click at [352, 308] on span "Nails | Gel Polish (₹700.00)" at bounding box center [341, 308] width 94 height 14
checkbox input "false"
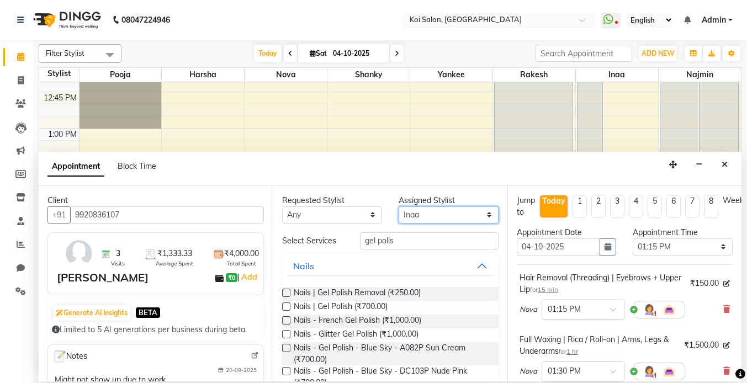
click at [422, 219] on select "Select [PERSON_NAME] Nova Pooja [PERSON_NAME]" at bounding box center [449, 215] width 100 height 17
select select "16518"
click at [399, 207] on select "Select [PERSON_NAME] Nova Pooja [PERSON_NAME]" at bounding box center [449, 215] width 100 height 17
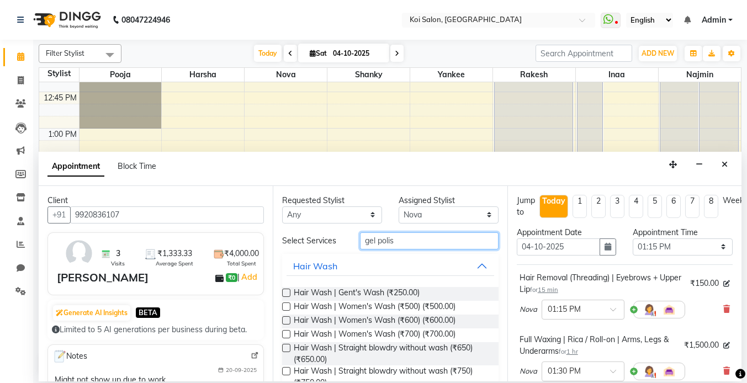
click at [394, 244] on input "gel polis" at bounding box center [429, 240] width 139 height 17
type input "hair wash"
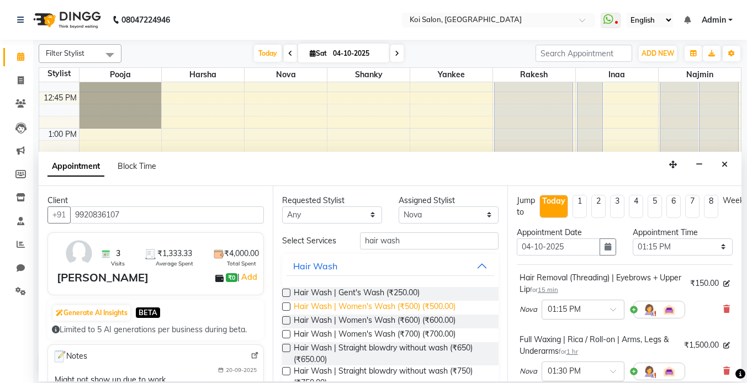
click at [428, 308] on span "Hair Wash | Women's Wash (₹500) (₹500.00)" at bounding box center [375, 308] width 162 height 14
checkbox input "false"
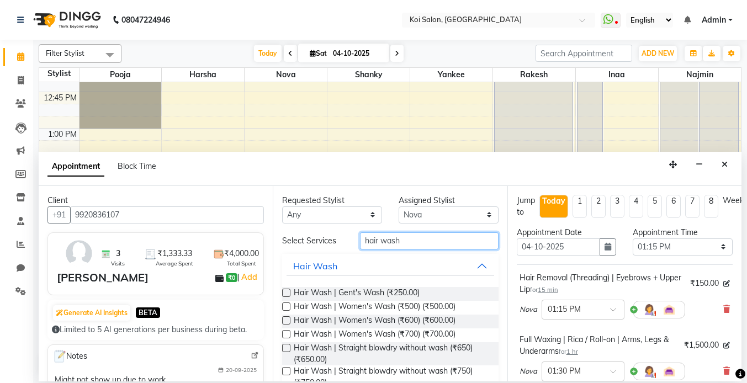
click at [424, 238] on input "hair wash" at bounding box center [429, 240] width 139 height 17
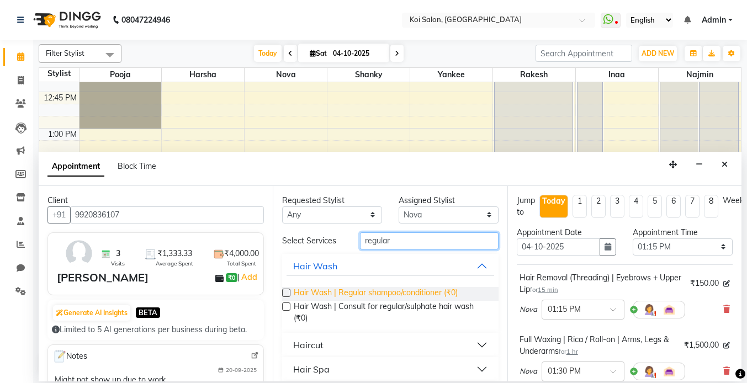
type input "regular"
click at [391, 294] on span "Hair Wash | Regular shampoo/conditioner (₹0)" at bounding box center [376, 294] width 164 height 14
checkbox input "false"
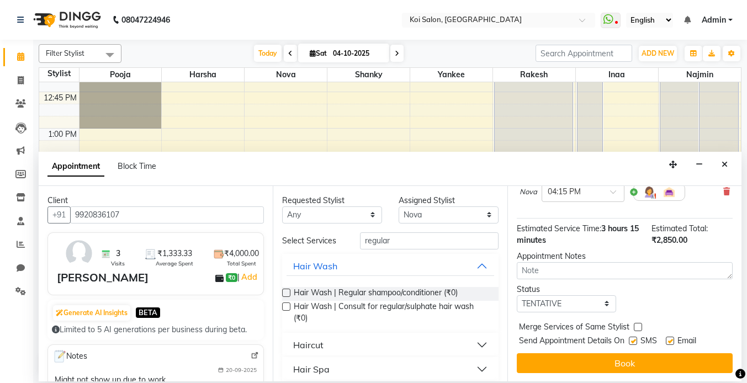
click at [635, 342] on label at bounding box center [633, 341] width 8 height 8
click at [635, 342] on input "checkbox" at bounding box center [632, 341] width 7 height 7
checkbox input "false"
click at [670, 340] on label at bounding box center [670, 341] width 8 height 8
click at [670, 340] on input "checkbox" at bounding box center [669, 341] width 7 height 7
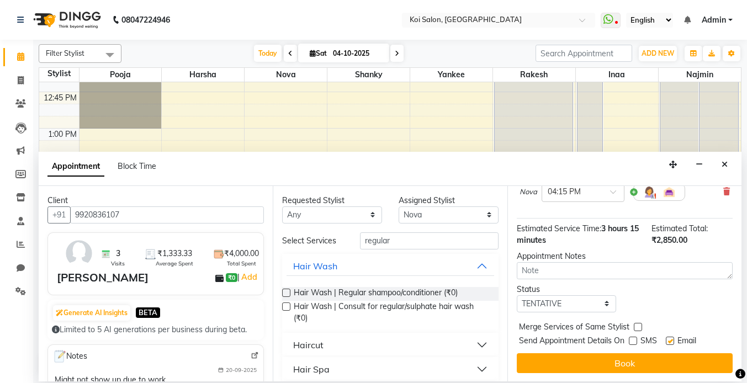
checkbox input "false"
click at [668, 364] on button "Book" at bounding box center [625, 363] width 216 height 20
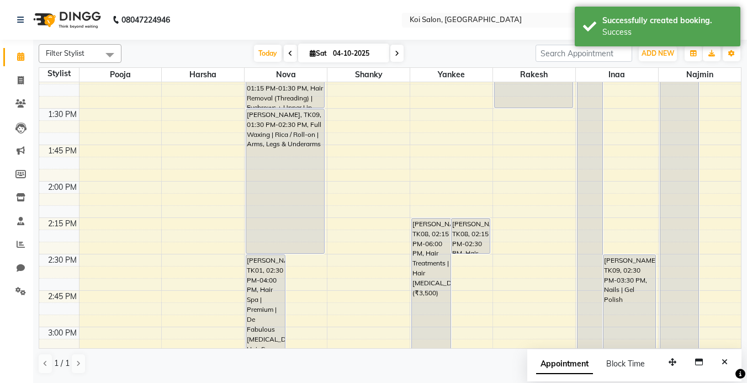
scroll to position [640, 0]
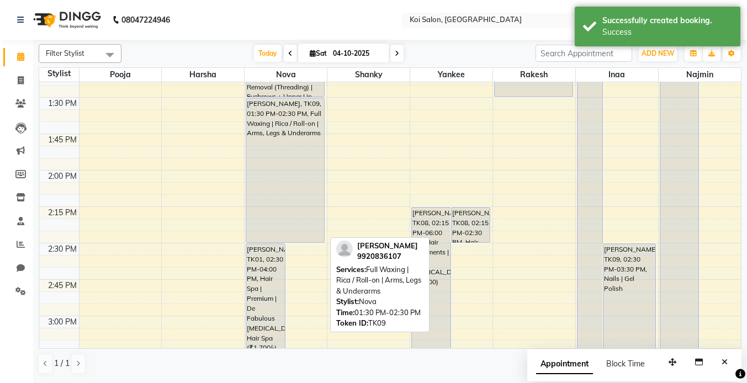
click at [320, 241] on div at bounding box center [285, 242] width 78 height 4
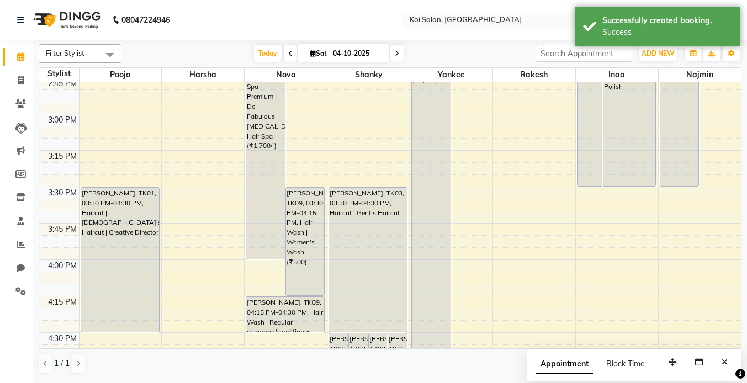
scroll to position [849, 0]
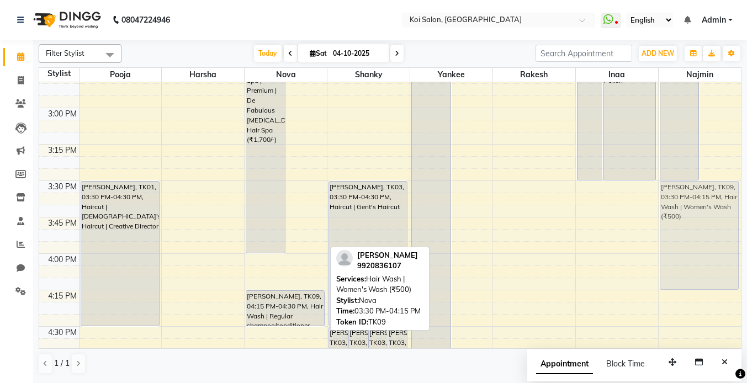
drag, startPoint x: 295, startPoint y: 197, endPoint x: 680, endPoint y: 195, distance: 384.9
click at [680, 195] on tr "[PERSON_NAME], TK01, 03:30 PM-04:30 PM, Haircut | [DEMOGRAPHIC_DATA]'s Haircut …" at bounding box center [390, 108] width 702 height 1749
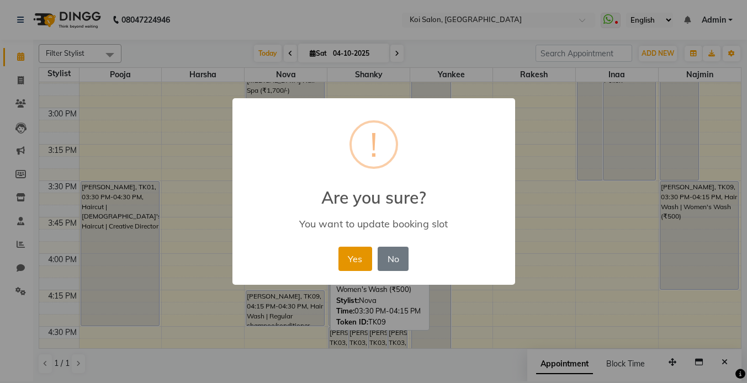
click at [358, 256] on button "Yes" at bounding box center [355, 259] width 34 height 24
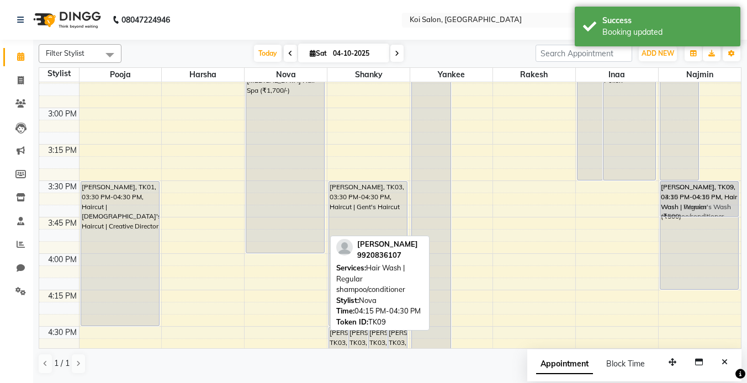
drag, startPoint x: 271, startPoint y: 303, endPoint x: 698, endPoint y: 192, distance: 441.9
click at [698, 192] on tr "[PERSON_NAME], TK01, 03:30 PM-04:30 PM, Haircut | [DEMOGRAPHIC_DATA]'s Haircut …" at bounding box center [390, 108] width 702 height 1749
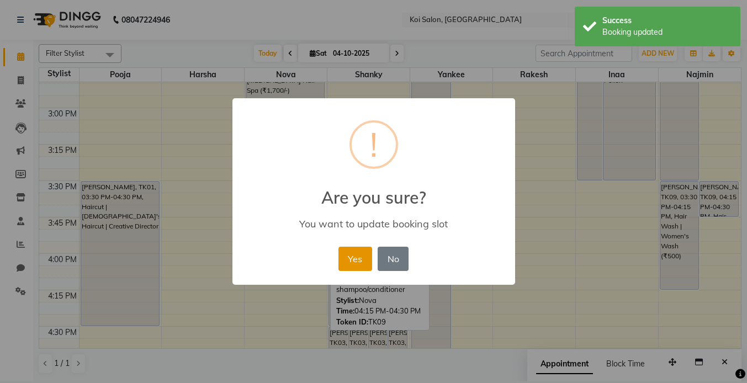
click at [350, 248] on button "Yes" at bounding box center [355, 259] width 34 height 24
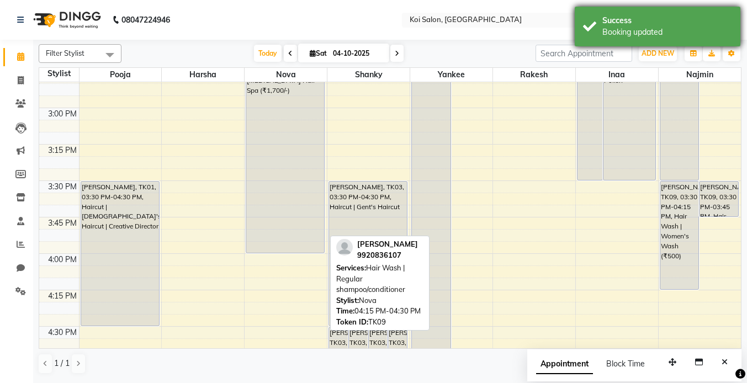
click at [644, 15] on div "Success" at bounding box center [667, 21] width 130 height 12
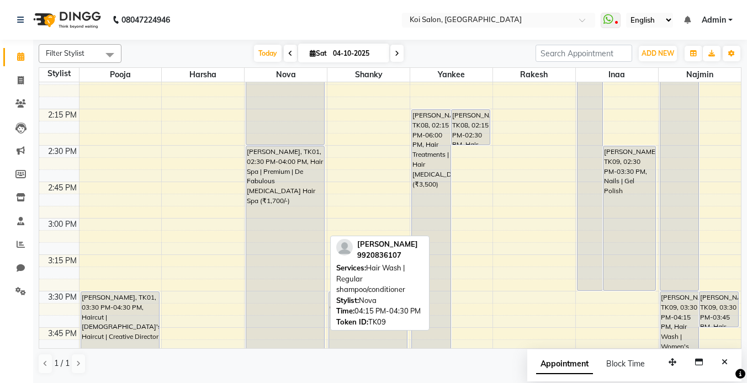
scroll to position [716, 0]
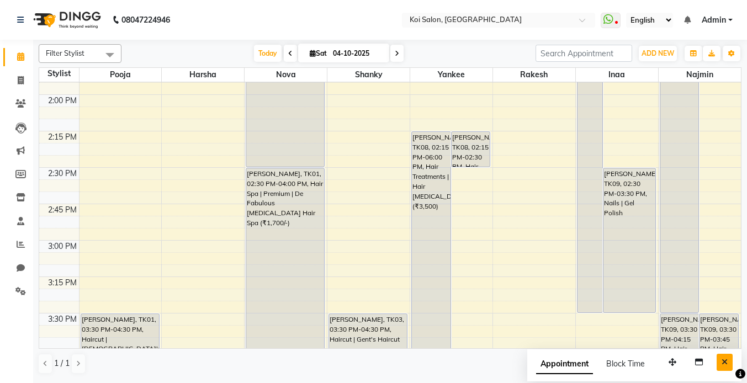
click at [729, 367] on button "Close" at bounding box center [725, 362] width 16 height 17
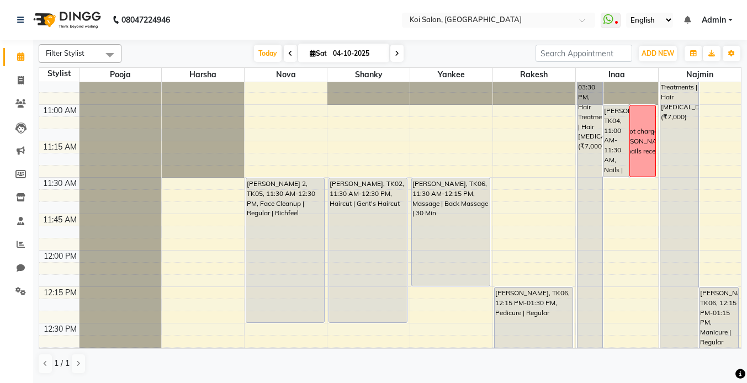
scroll to position [168, 0]
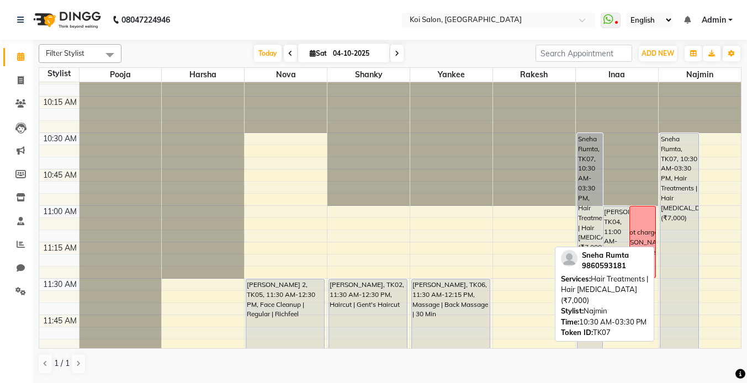
select select "7"
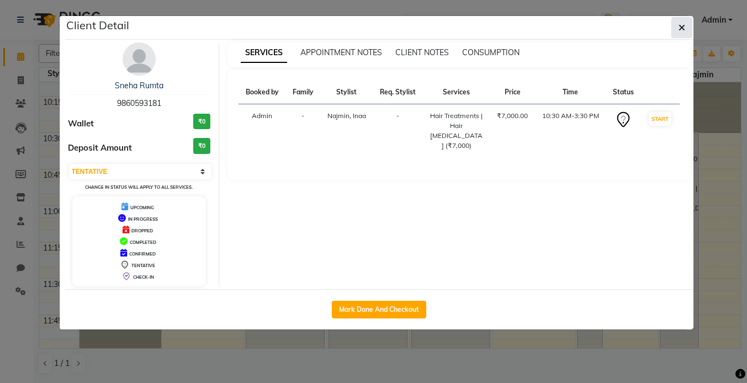
click at [682, 23] on icon "button" at bounding box center [682, 27] width 7 height 9
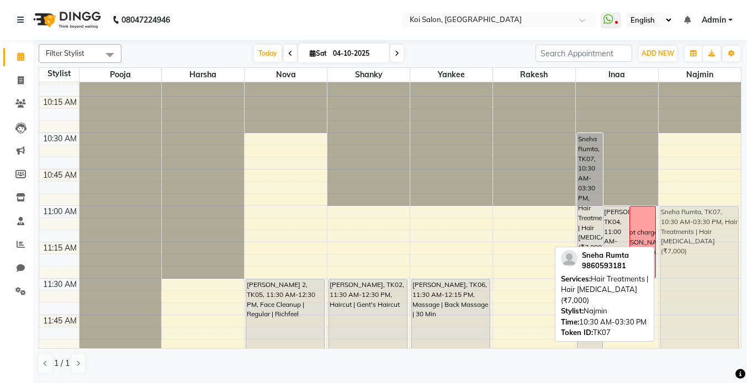
drag, startPoint x: 676, startPoint y: 149, endPoint x: 696, endPoint y: 222, distance: 75.5
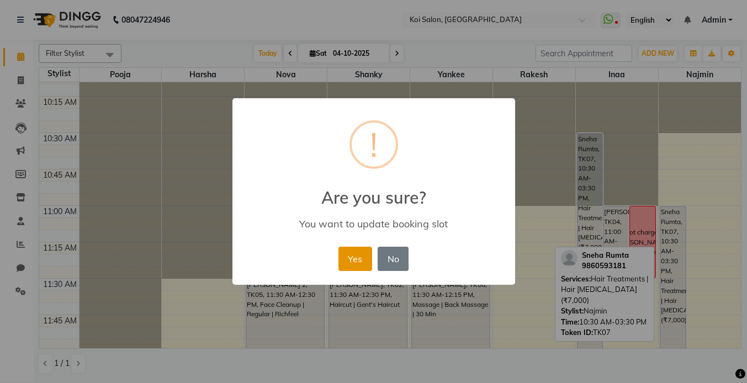
click at [364, 255] on button "Yes" at bounding box center [355, 259] width 34 height 24
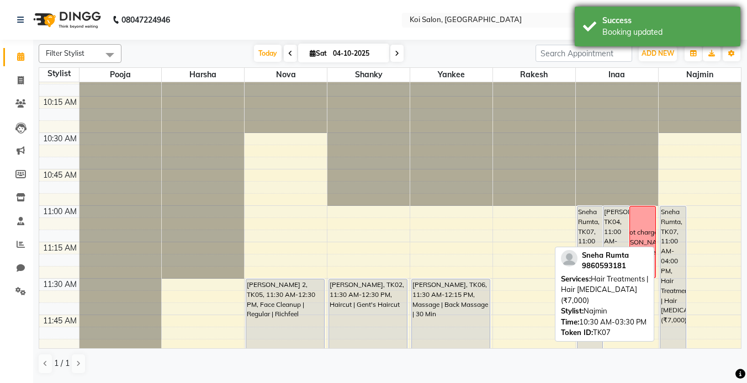
click at [639, 33] on div "Booking updated" at bounding box center [667, 33] width 130 height 12
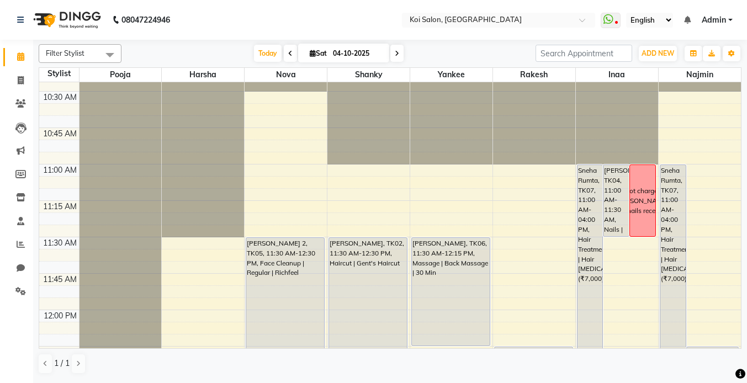
scroll to position [249, 0]
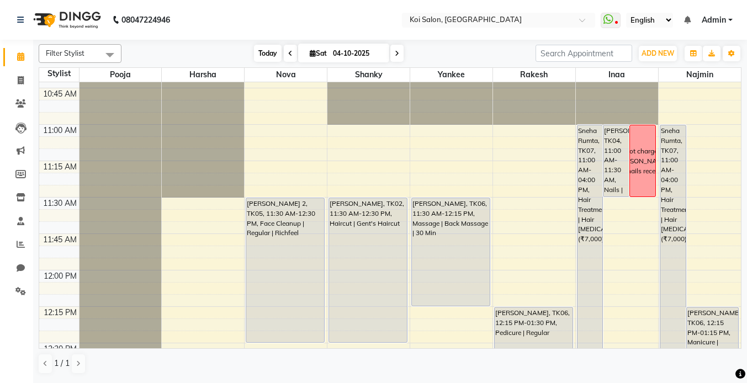
click at [254, 52] on span "Today" at bounding box center [268, 53] width 28 height 17
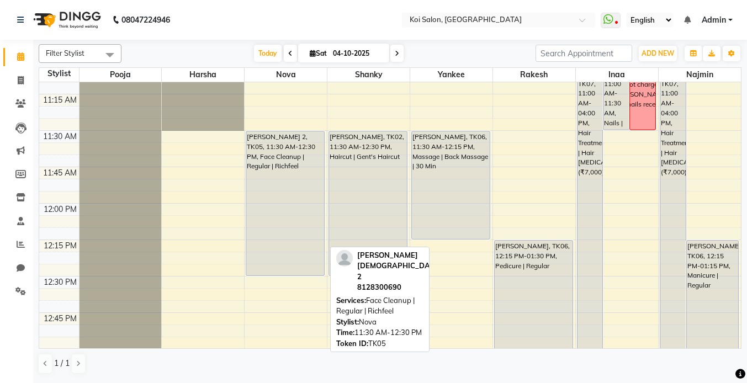
scroll to position [317, 0]
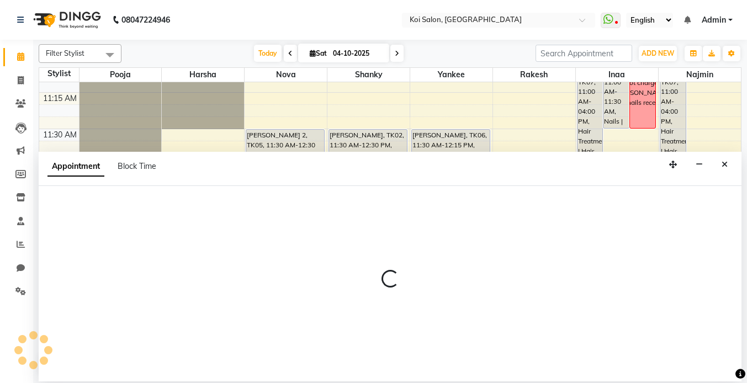
select select "23241"
select select "750"
select select "tentative"
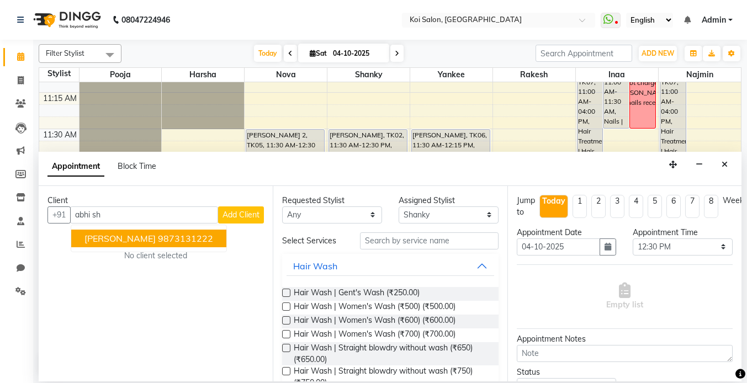
click at [135, 237] on span "[PERSON_NAME]" at bounding box center [119, 238] width 71 height 11
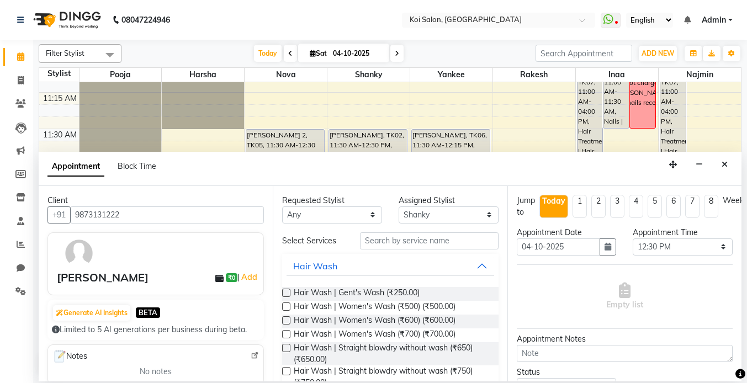
type input "9873131222"
click at [432, 248] on input "text" at bounding box center [429, 240] width 139 height 17
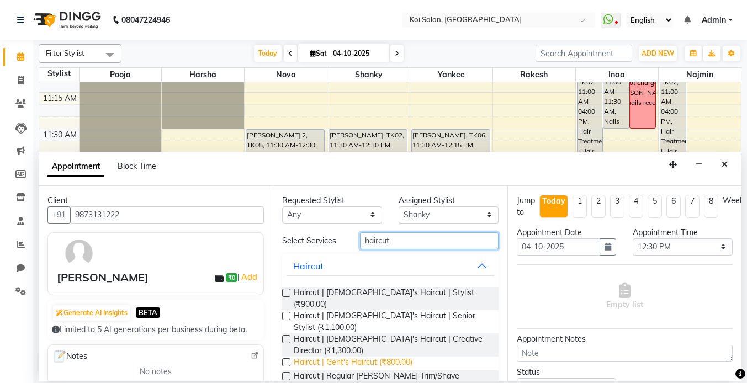
type input "haircut"
click at [377, 357] on span "Haircut | Gent's Haircut (₹800.00)" at bounding box center [353, 364] width 119 height 14
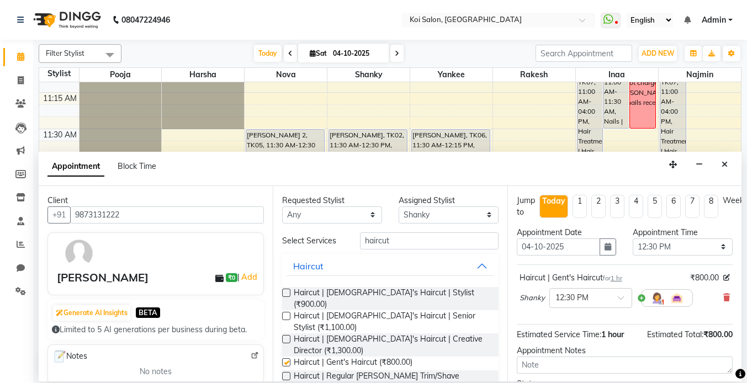
checkbox input "false"
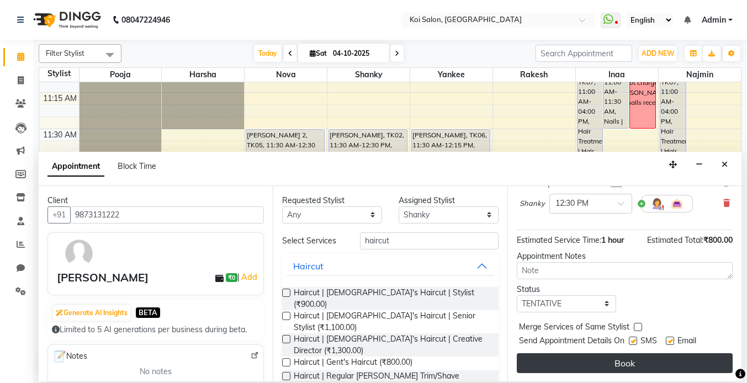
click at [646, 364] on button "Book" at bounding box center [625, 363] width 216 height 20
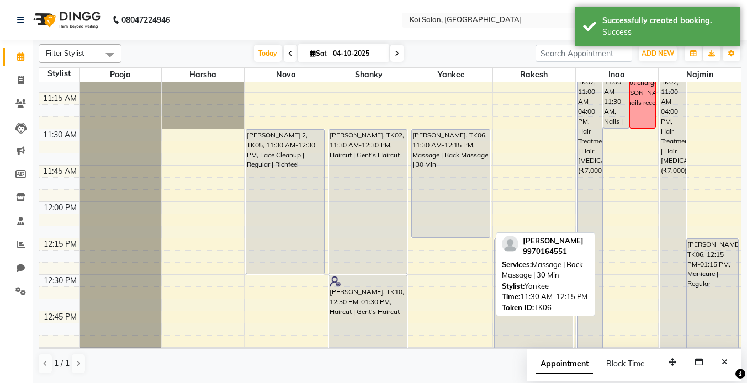
scroll to position [434, 0]
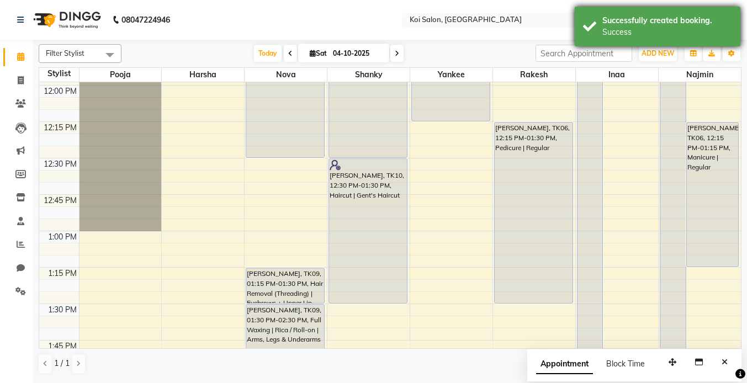
click at [632, 28] on div "Success" at bounding box center [667, 33] width 130 height 12
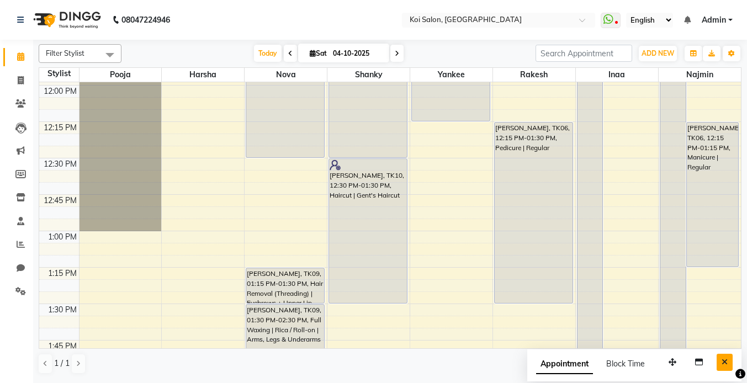
click at [723, 364] on icon "Close" at bounding box center [725, 362] width 6 height 8
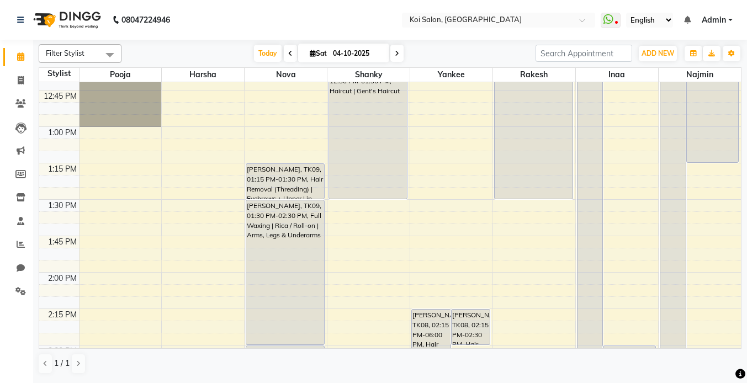
scroll to position [538, 0]
select select "16514"
select select "795"
select select "tentative"
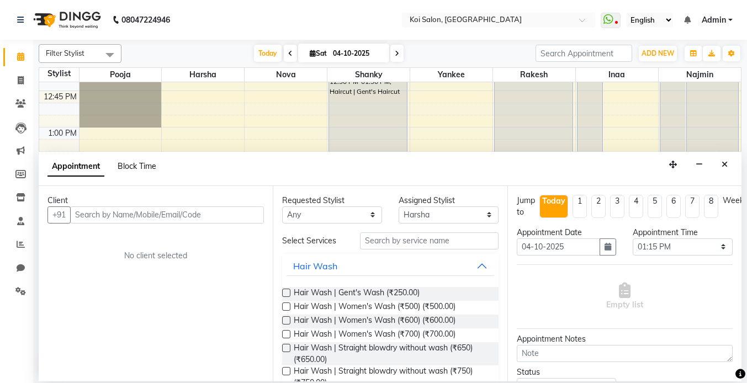
click at [132, 166] on span "Block Time" at bounding box center [137, 166] width 39 height 10
select select "16514"
select select "795"
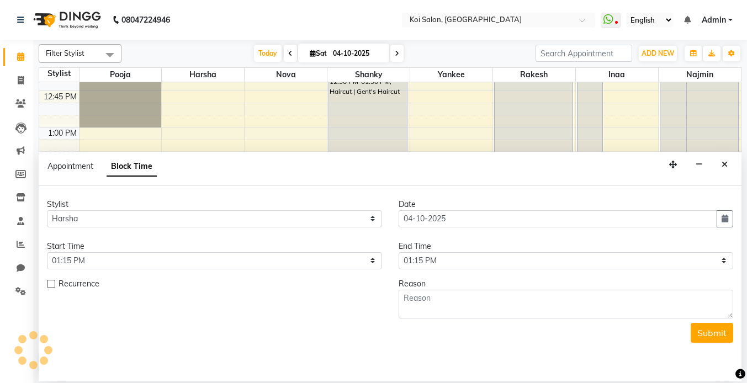
scroll to position [0, 0]
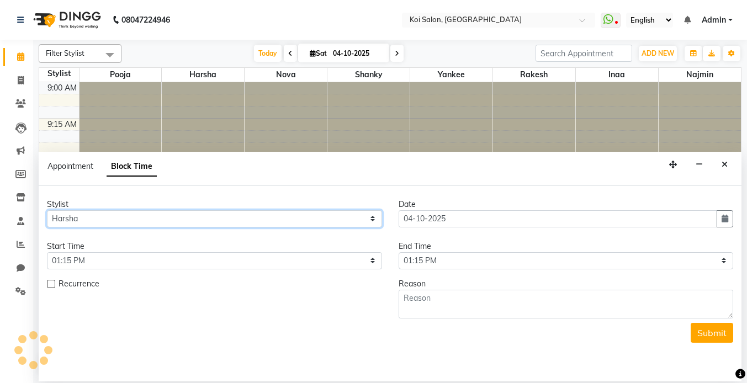
click at [100, 215] on select "Select [PERSON_NAME] Nova Pooja [PERSON_NAME]" at bounding box center [214, 218] width 335 height 17
select select "16518"
click at [47, 210] on select "Select [PERSON_NAME] Nova Pooja [PERSON_NAME]" at bounding box center [214, 218] width 335 height 17
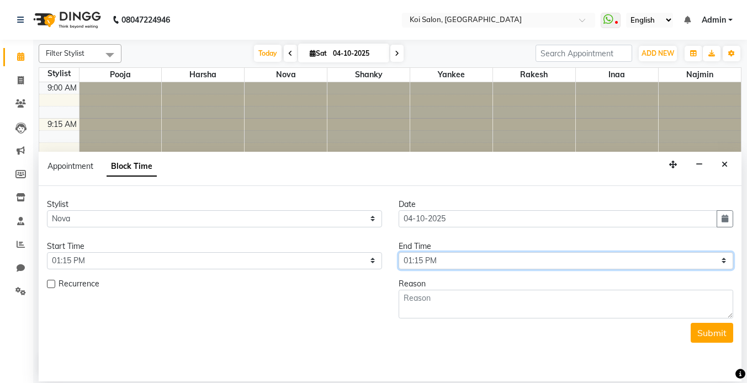
click at [453, 257] on select "Select 10:00 AM 10:15 AM 10:30 AM 10:45 AM 11:00 AM 11:15 AM 11:30 AM 11:45 AM …" at bounding box center [566, 260] width 335 height 17
select select "825"
click at [399, 252] on select "Select 10:00 AM 10:15 AM 10:30 AM 10:45 AM 11:00 AM 11:15 AM 11:30 AM 11:45 AM …" at bounding box center [566, 260] width 335 height 17
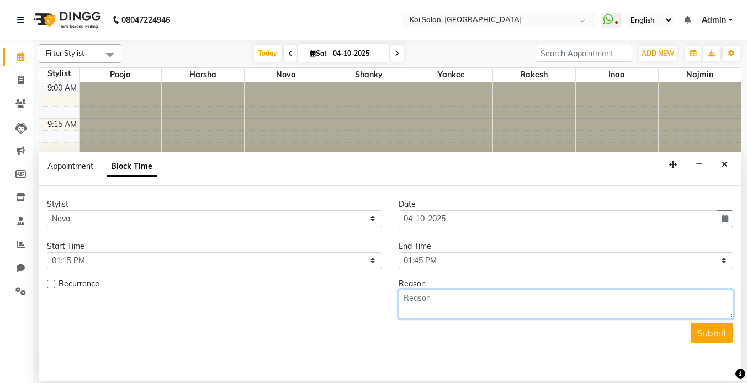
click at [444, 304] on textarea at bounding box center [566, 304] width 335 height 29
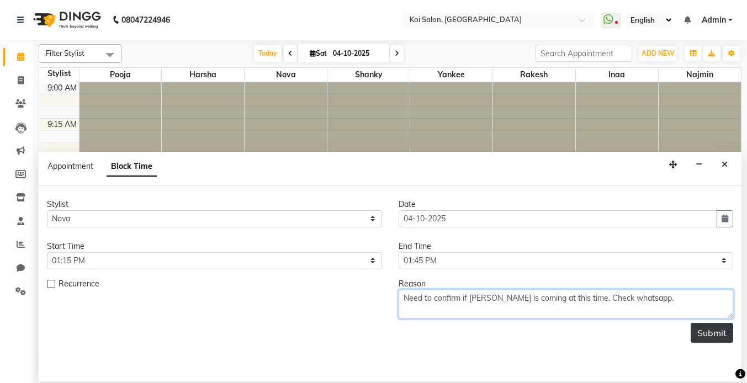
type textarea "Need to confirm if [PERSON_NAME] is coming at this time. Check whatsapp."
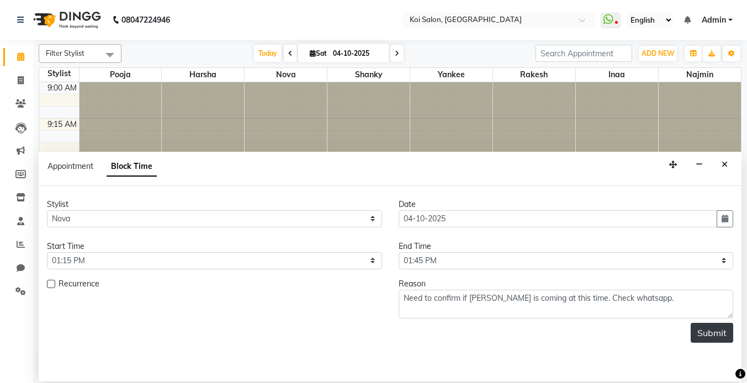
click at [698, 330] on button "Submit" at bounding box center [712, 333] width 43 height 20
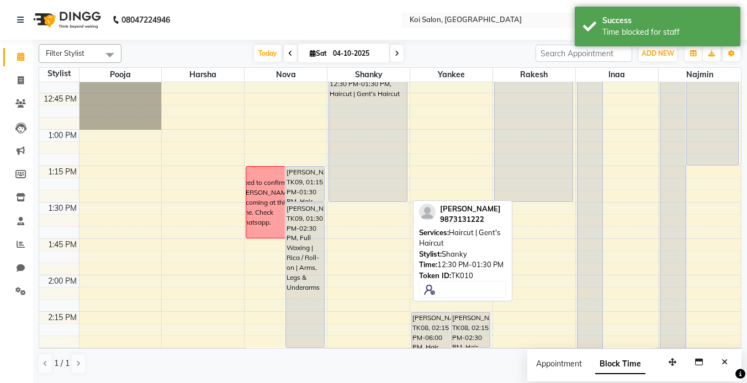
scroll to position [484, 0]
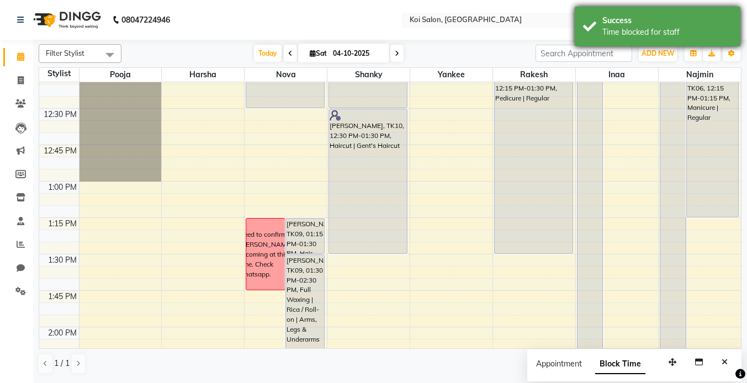
click at [671, 11] on div "Success Time blocked for staff" at bounding box center [658, 27] width 166 height 40
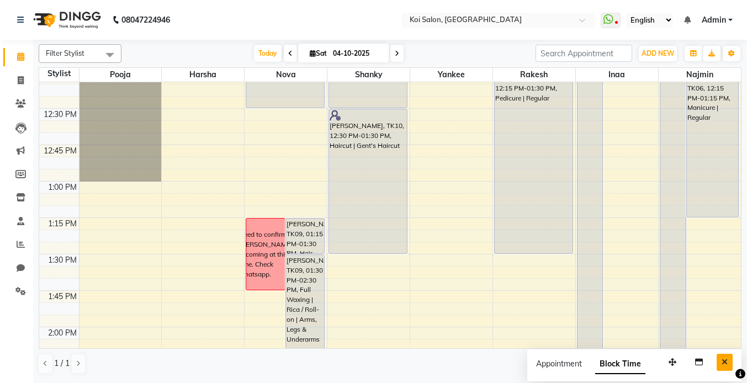
click at [724, 365] on icon "Close" at bounding box center [725, 362] width 6 height 8
click at [265, 52] on span "Today" at bounding box center [268, 53] width 28 height 17
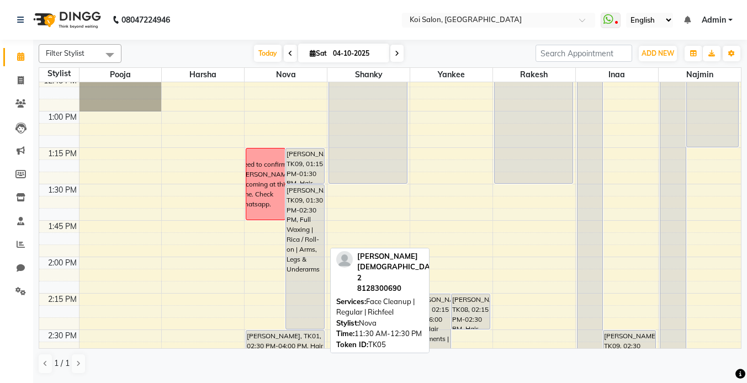
scroll to position [553, 0]
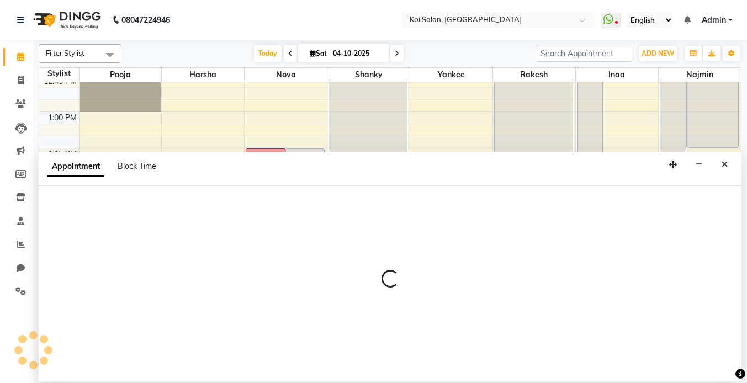
select select "23241"
select select "810"
select select "tentative"
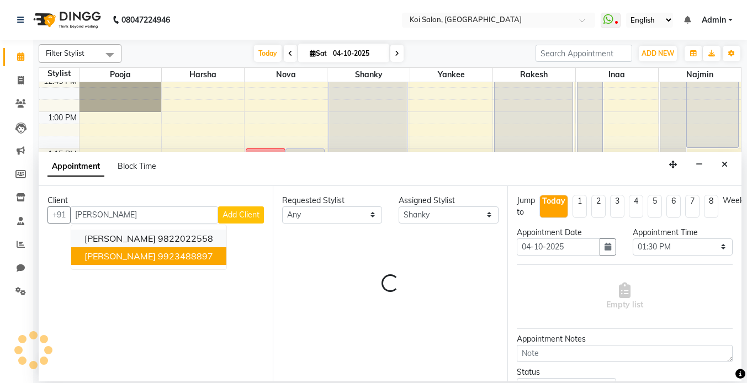
click at [168, 240] on ngb-highlight "9822022558" at bounding box center [185, 238] width 55 height 11
type input "9822022558"
click input "text"
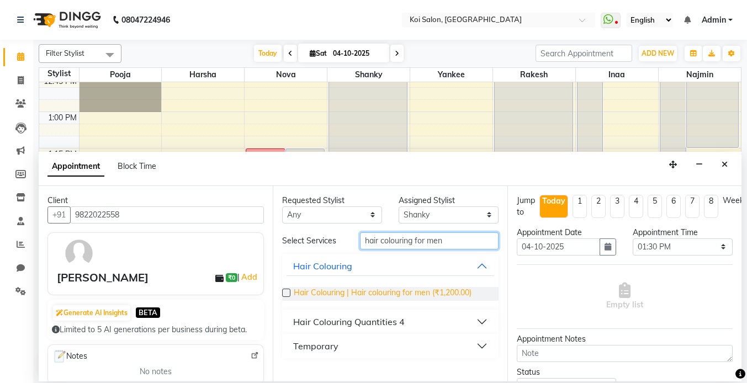
type input "hair colouring for men"
click at [421, 297] on span "Hair Colouring | Hair colouring for men (₹1,200.00)" at bounding box center [383, 294] width 178 height 14
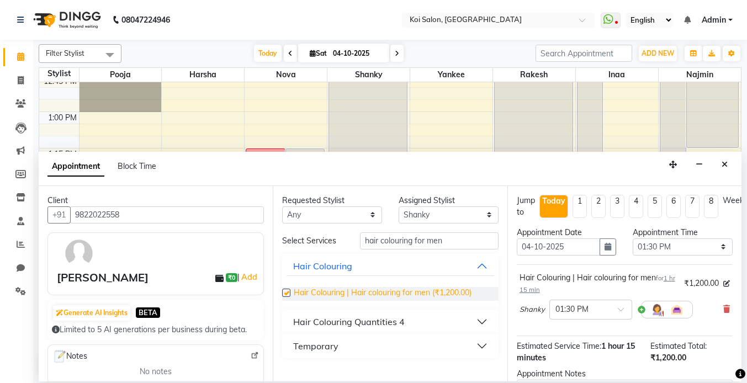
checkbox input "false"
drag, startPoint x: 462, startPoint y: 244, endPoint x: 297, endPoint y: 230, distance: 165.1
click at [299, 230] on div "Requested Stylist Any [PERSON_NAME] Nova Pooja [PERSON_NAME] Yankee Assigned St…" at bounding box center [390, 283] width 234 height 195
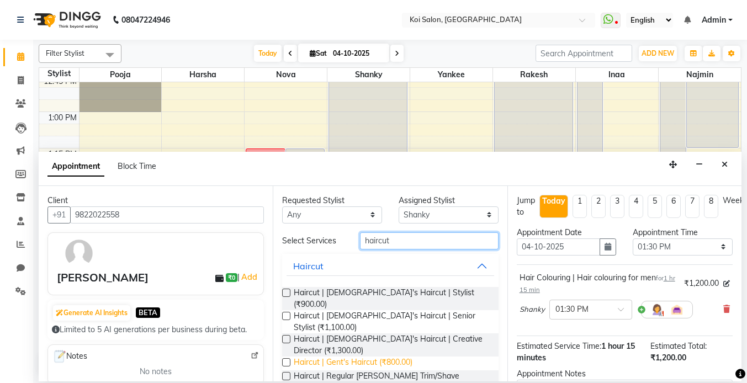
type input "haircut"
click at [384, 357] on span "Haircut | Gent's Haircut (₹800.00)" at bounding box center [353, 364] width 119 height 14
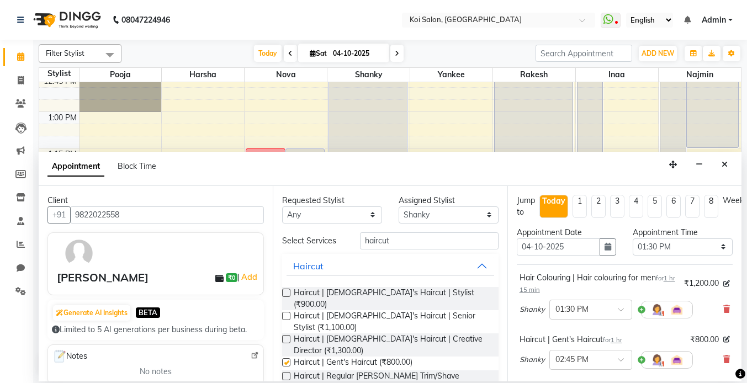
checkbox input "false"
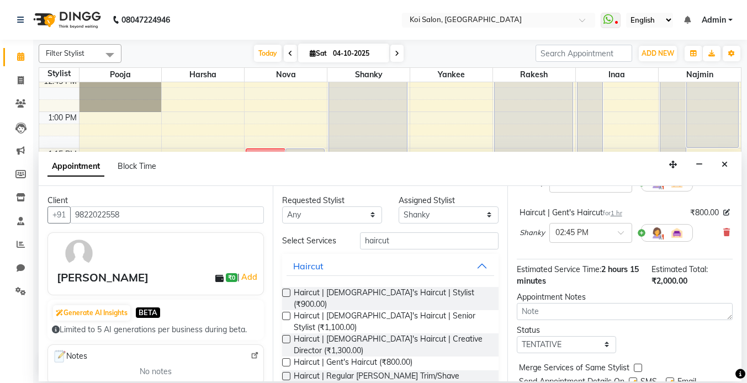
scroll to position [168, 0]
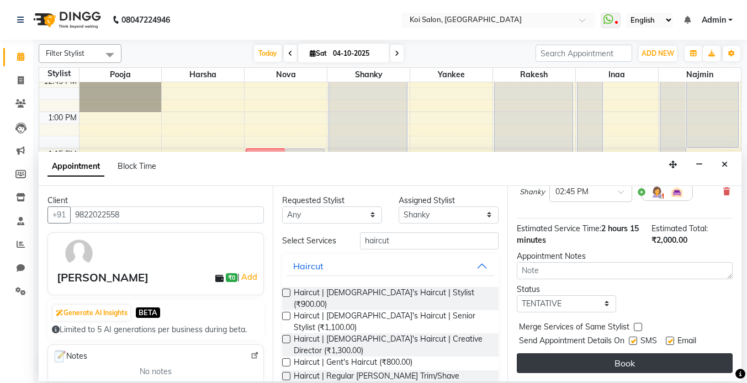
click at [617, 364] on button "Book" at bounding box center [625, 363] width 216 height 20
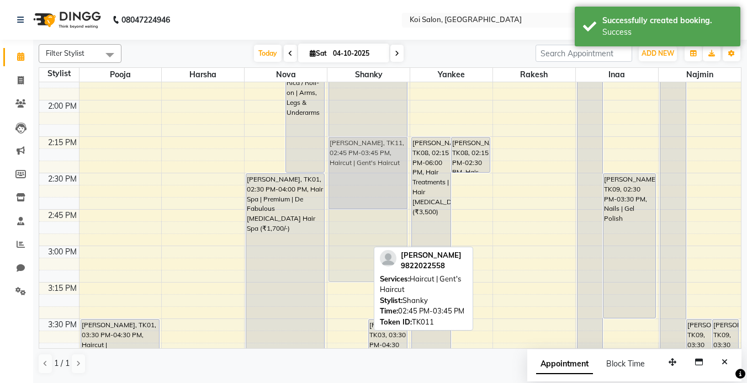
scroll to position [602, 0]
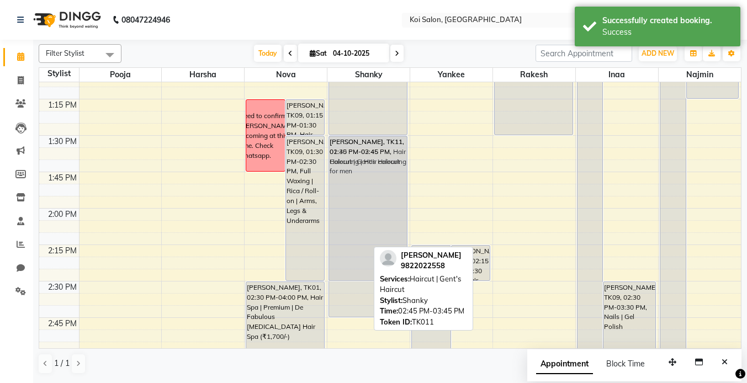
drag, startPoint x: 346, startPoint y: 234, endPoint x: 358, endPoint y: 160, distance: 74.3
click at [358, 160] on div "[PERSON_NAME], TK03, 04:30 PM-06:00 PM, Hair colouring for men | [MEDICAL_DATA]…" at bounding box center [368, 354] width 82 height 1749
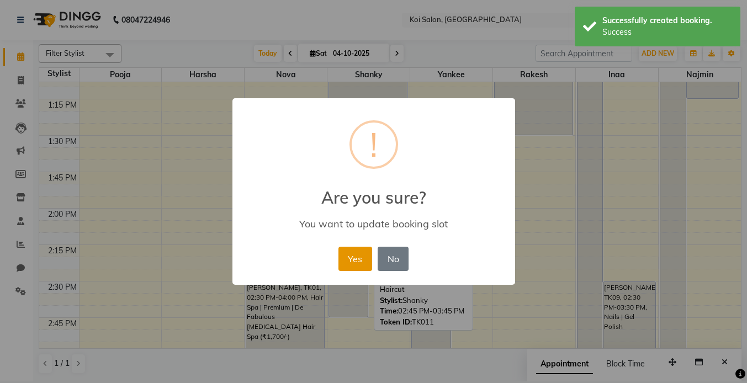
click at [347, 257] on button "Yes" at bounding box center [355, 259] width 34 height 24
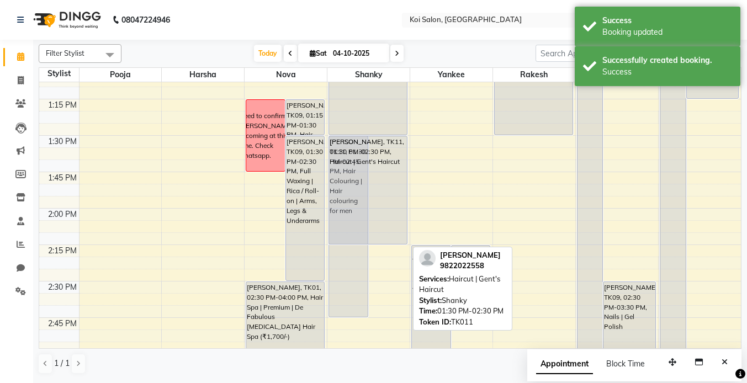
drag, startPoint x: 391, startPoint y: 280, endPoint x: 396, endPoint y: 237, distance: 42.8
click at [396, 237] on div "[PERSON_NAME], TK03, 04:30 PM-06:00 PM, Hair colouring for men | [MEDICAL_DATA]…" at bounding box center [368, 354] width 82 height 1749
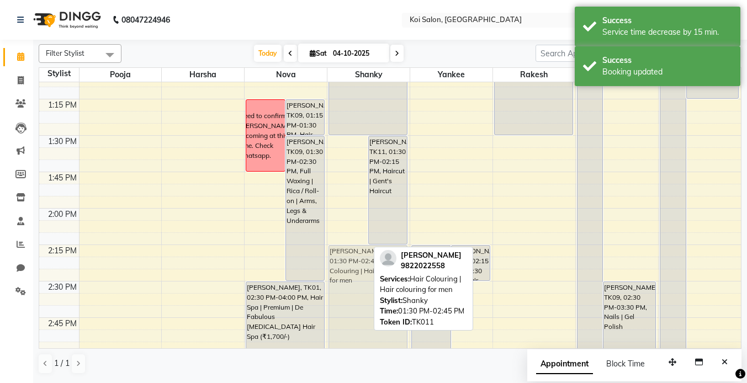
drag, startPoint x: 338, startPoint y: 166, endPoint x: 345, endPoint y: 269, distance: 104.0
click at [345, 269] on div "[PERSON_NAME], TK03, 04:30 PM-06:00 PM, Hair colouring for men | [MEDICAL_DATA]…" at bounding box center [368, 354] width 82 height 1749
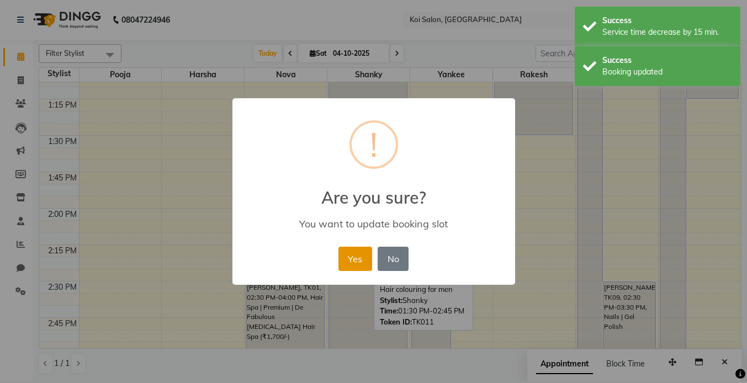
click at [343, 265] on button "Yes" at bounding box center [355, 259] width 34 height 24
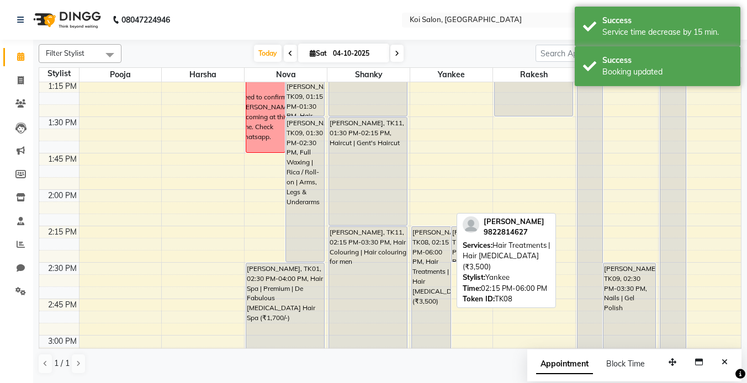
scroll to position [426, 0]
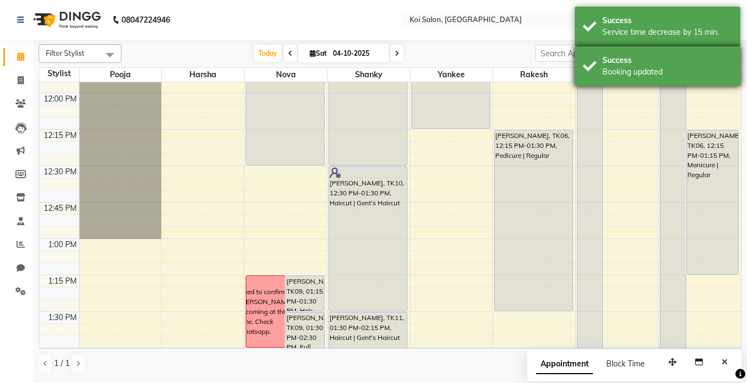
click at [635, 68] on div "Booking updated" at bounding box center [667, 72] width 130 height 12
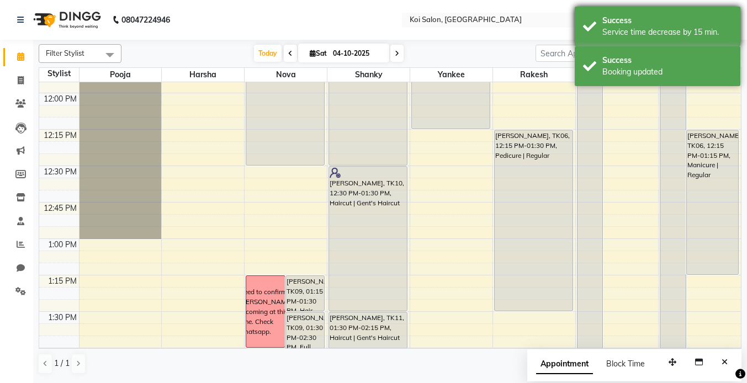
click at [626, 27] on div "Service time decrease by 15 min." at bounding box center [667, 33] width 130 height 12
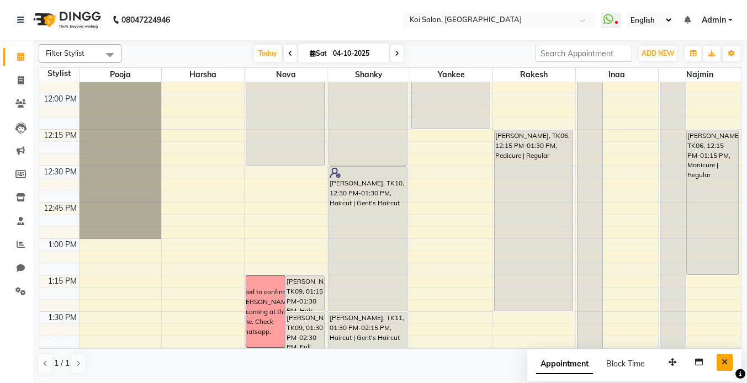
click at [729, 364] on button "Close" at bounding box center [725, 362] width 16 height 17
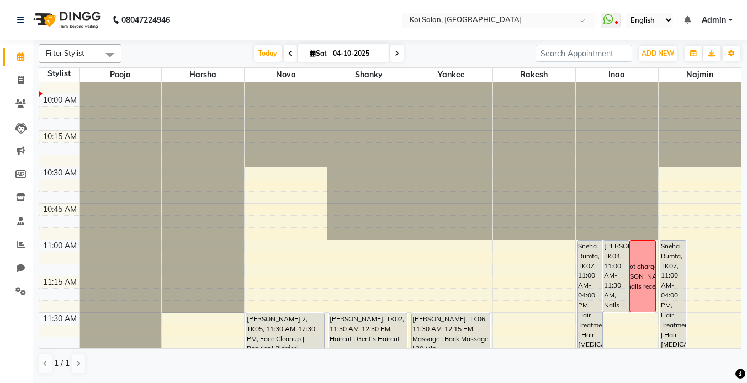
scroll to position [130, 0]
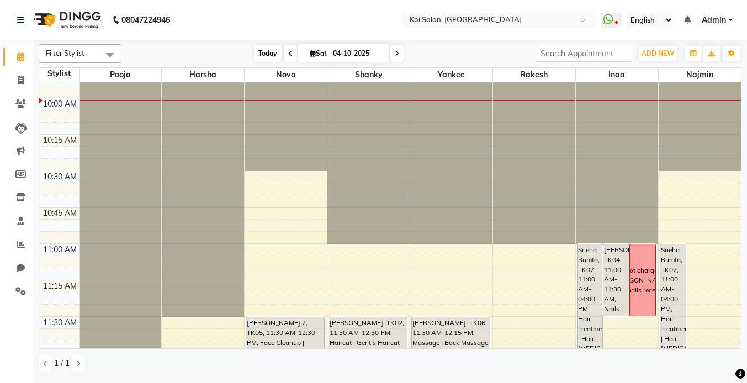
click at [264, 47] on span "Today" at bounding box center [268, 53] width 28 height 17
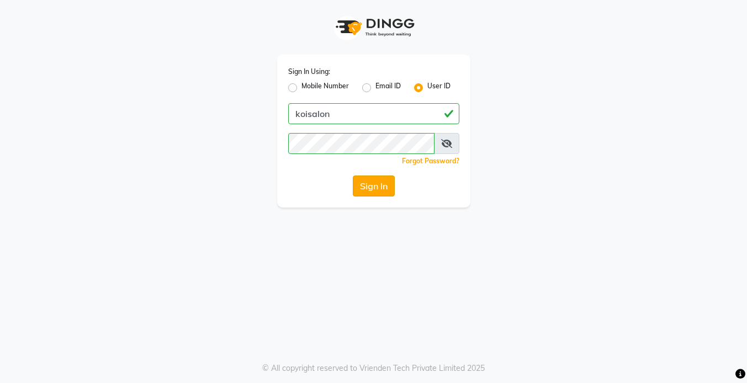
click at [392, 193] on button "Sign In" at bounding box center [374, 186] width 42 height 21
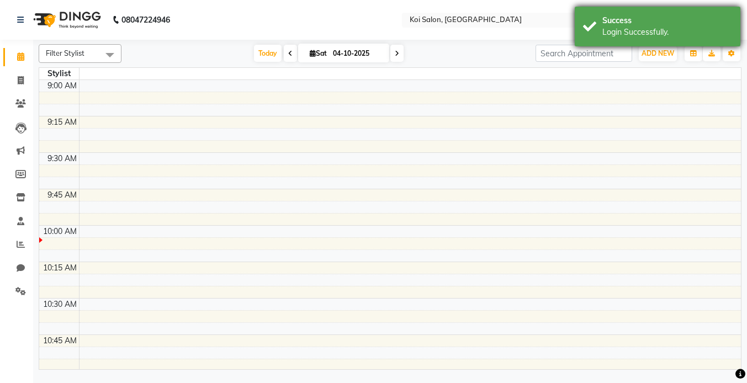
click at [632, 27] on div "Login Successfully." at bounding box center [667, 33] width 130 height 12
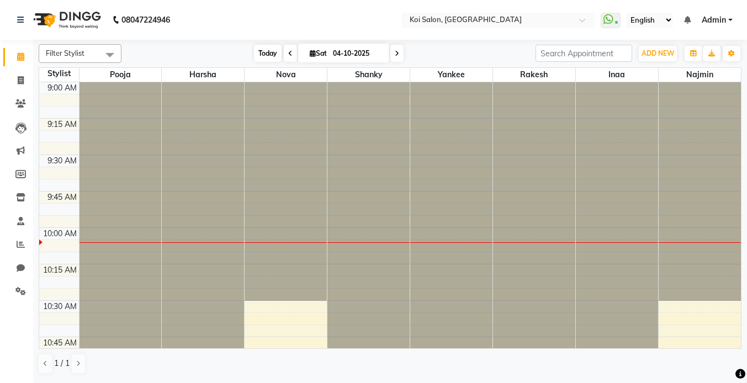
click at [269, 52] on span "Today" at bounding box center [268, 53] width 28 height 17
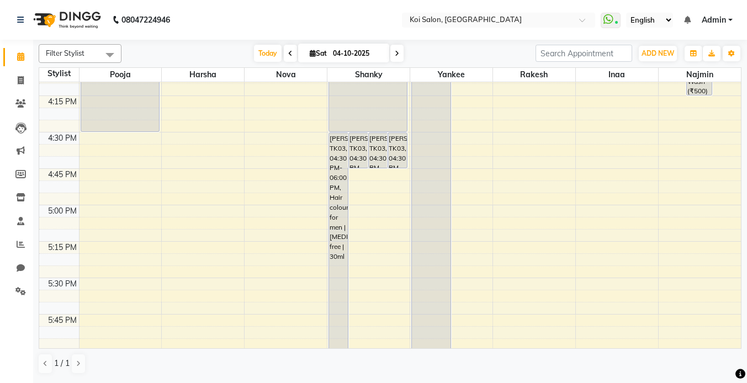
scroll to position [352, 0]
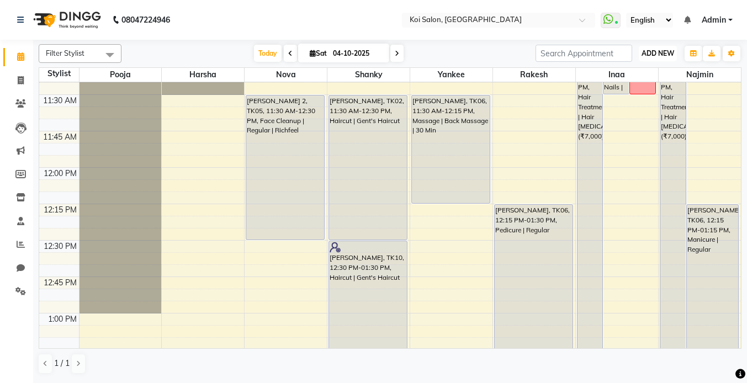
click at [651, 52] on span "ADD NEW" at bounding box center [658, 53] width 33 height 8
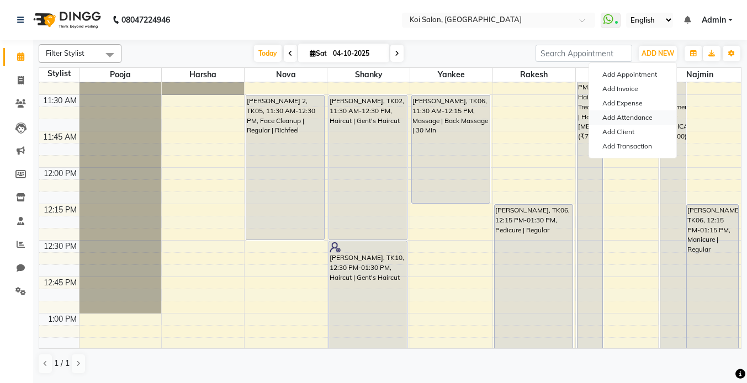
click at [644, 119] on link "Add Attendance" at bounding box center [632, 117] width 87 height 14
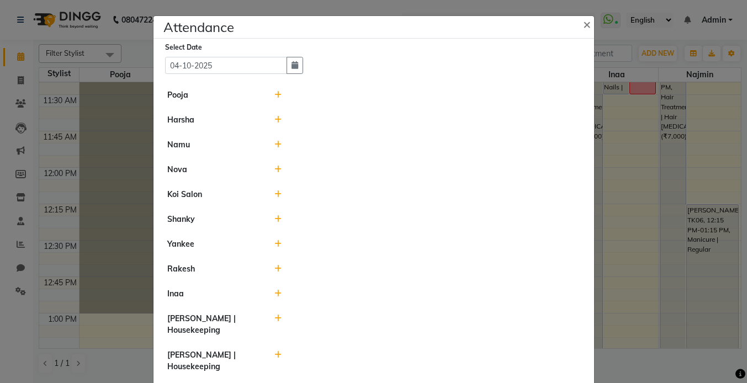
click at [273, 114] on li "Harsha" at bounding box center [373, 120] width 435 height 25
click at [279, 118] on icon at bounding box center [277, 120] width 7 height 8
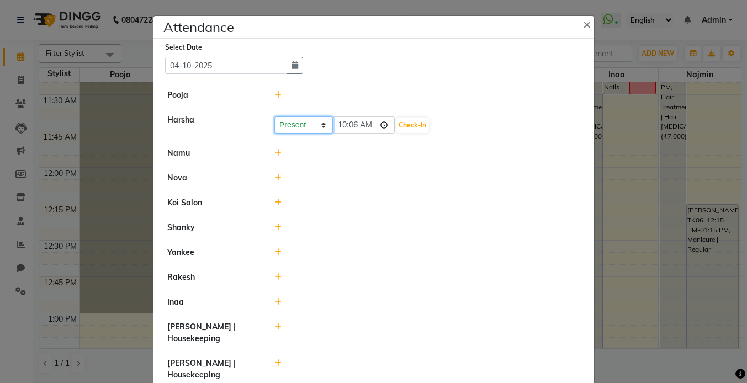
click at [309, 123] on select "Present Absent Late Half Day Weekly Off" at bounding box center [303, 125] width 59 height 17
select select "A"
click at [274, 117] on select "Present Absent Late Half Day Weekly Off" at bounding box center [303, 125] width 59 height 17
click at [347, 128] on button "Save" at bounding box center [345, 125] width 22 height 15
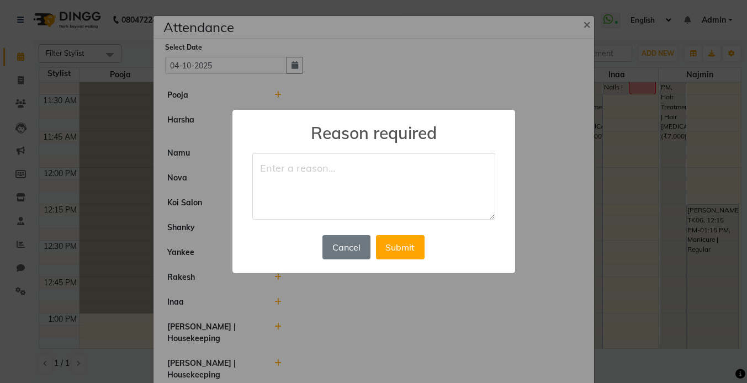
click at [364, 170] on textarea at bounding box center [373, 186] width 243 height 67
type textarea "Bhakti medical issue."
click at [411, 245] on button "Submit" at bounding box center [400, 247] width 49 height 24
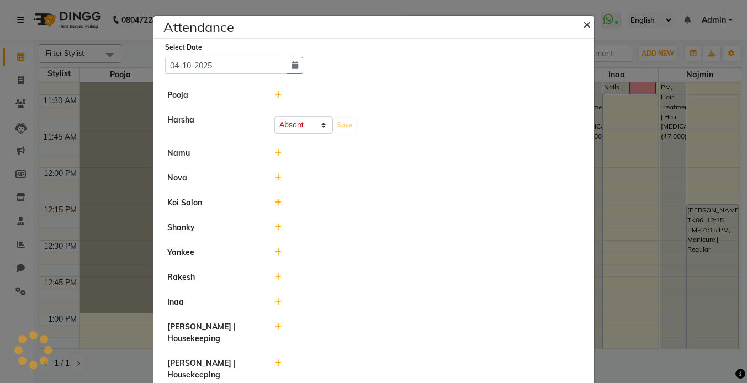
click at [585, 28] on span "×" at bounding box center [587, 23] width 8 height 17
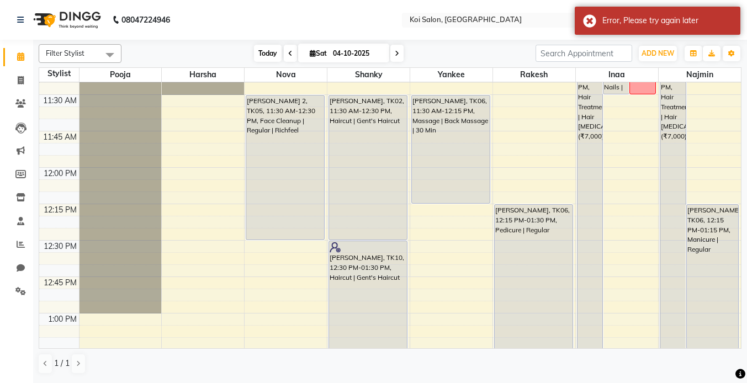
click at [271, 52] on span "Today" at bounding box center [268, 53] width 28 height 17
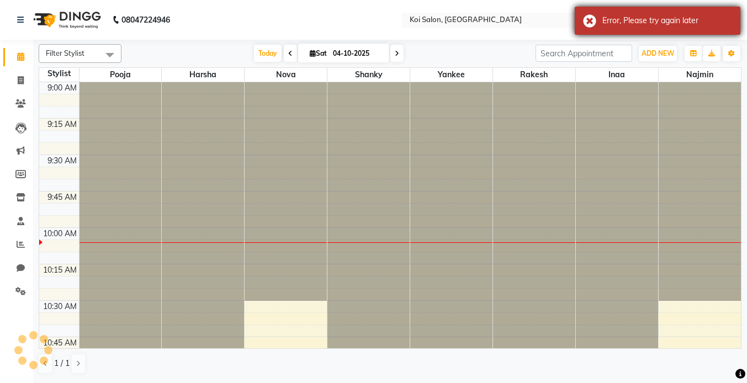
click at [688, 18] on div "Error, Please try again later" at bounding box center [667, 21] width 130 height 12
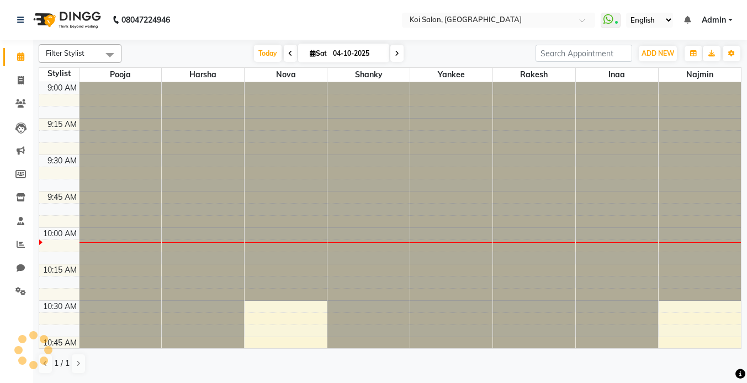
scroll to position [146, 0]
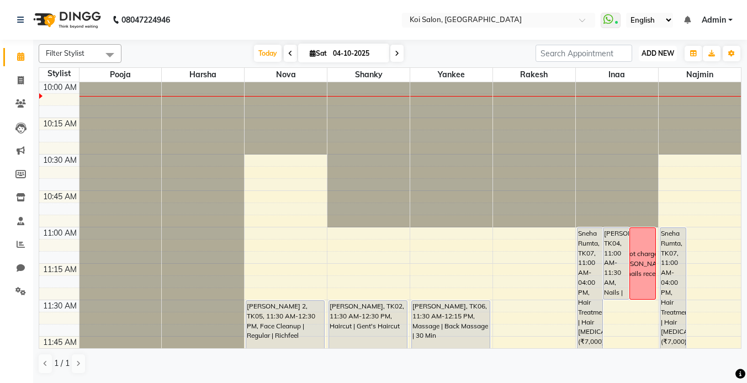
click at [654, 56] on span "ADD NEW" at bounding box center [658, 53] width 33 height 8
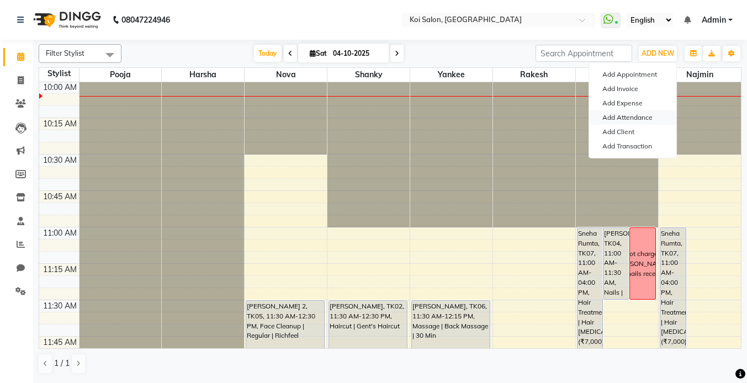
click at [642, 121] on link "Add Attendance" at bounding box center [632, 117] width 87 height 14
select select "A"
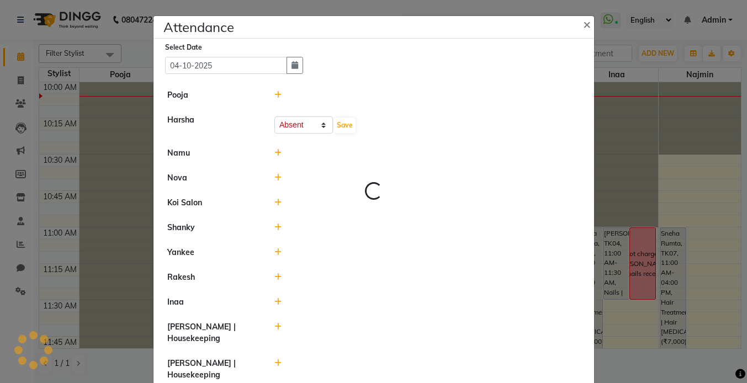
select select "A"
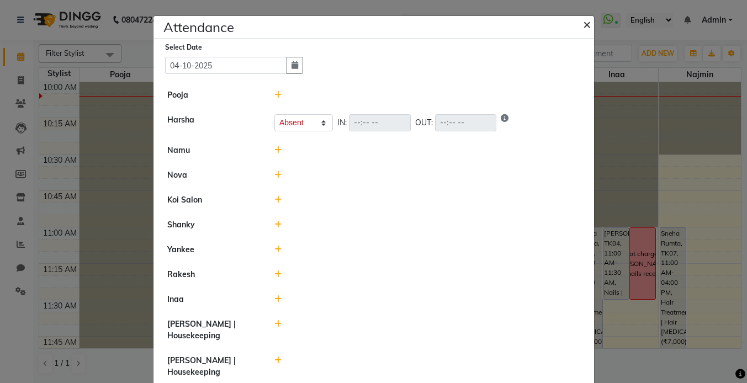
click at [591, 16] on button "×" at bounding box center [588, 23] width 28 height 31
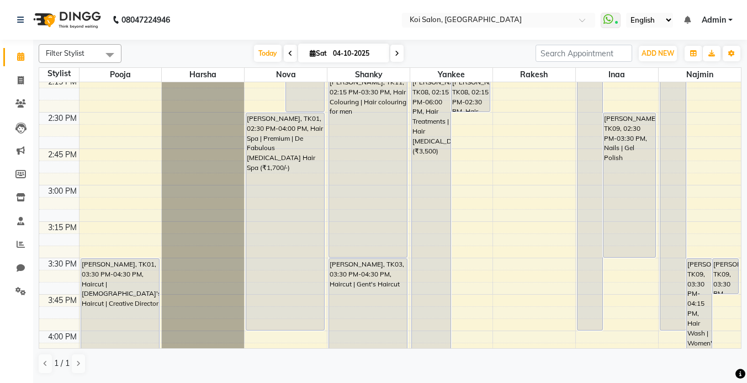
scroll to position [254, 0]
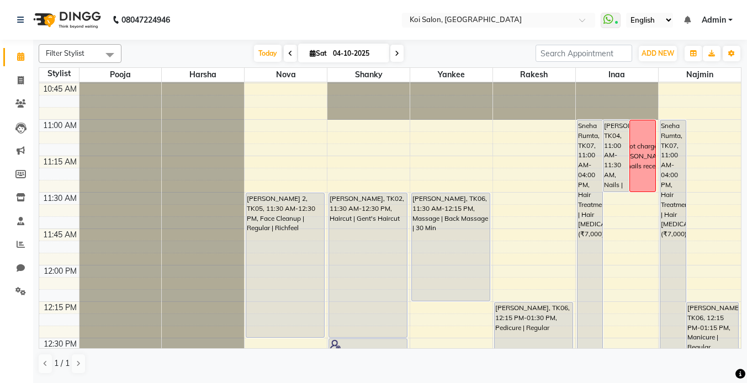
click at [398, 49] on span at bounding box center [396, 53] width 13 height 17
type input "05-10-2025"
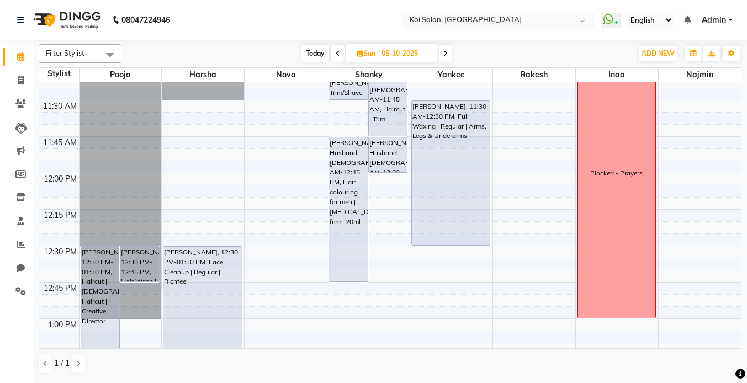
scroll to position [394, 0]
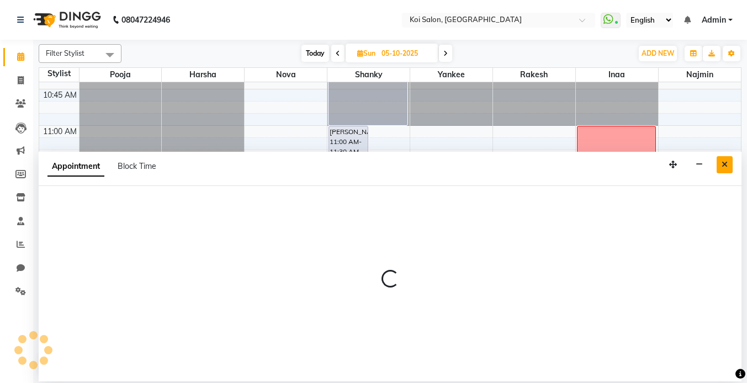
click at [728, 163] on button "Close" at bounding box center [725, 164] width 16 height 17
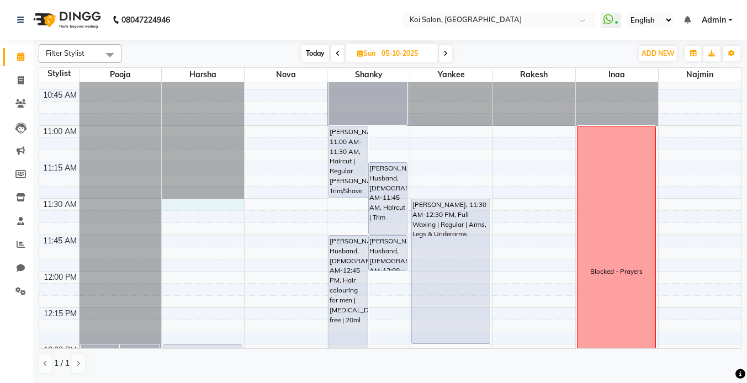
select select "16514"
select select "690"
select select "tentative"
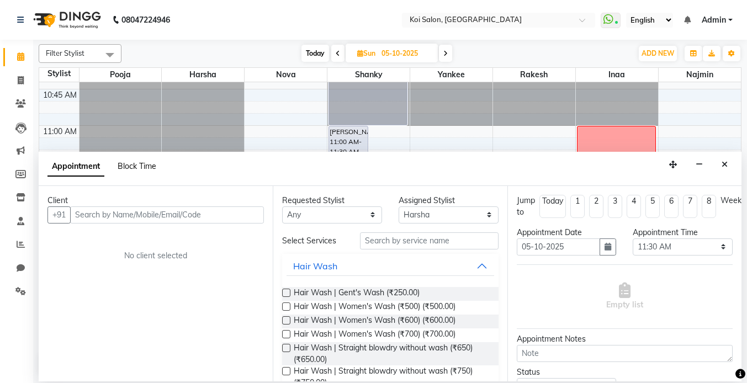
click at [128, 161] on span "Block Time" at bounding box center [137, 166] width 39 height 10
select select "16514"
select select "690"
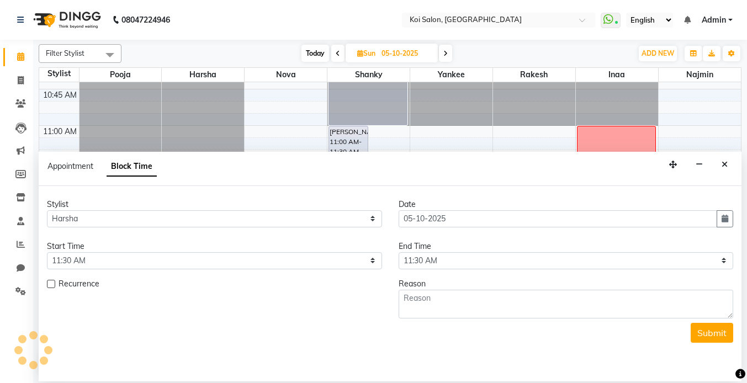
scroll to position [292, 0]
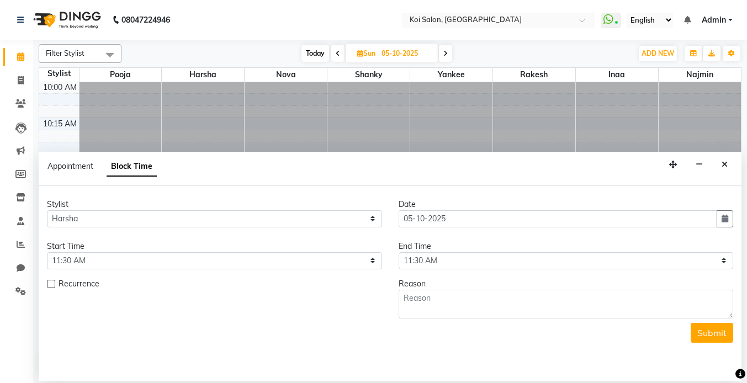
click at [427, 251] on div "End Time" at bounding box center [566, 247] width 335 height 12
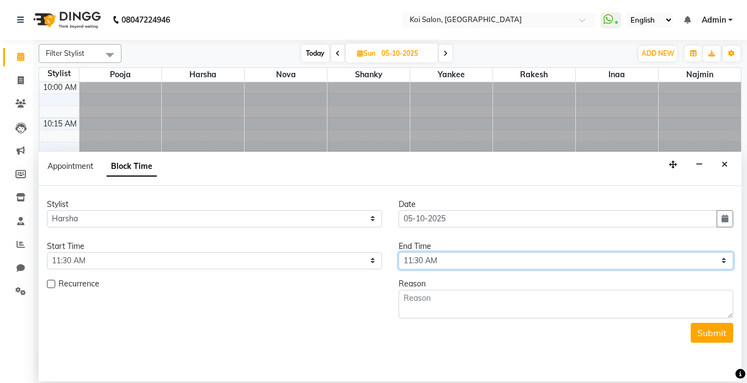
click at [426, 258] on select "Select 09:00 AM 09:15 AM 09:30 AM 09:45 AM 10:00 AM 10:15 AM 10:30 AM 10:45 AM …" at bounding box center [566, 260] width 335 height 17
select select "1200"
click at [399, 252] on select "Select 09:00 AM 09:15 AM 09:30 AM 09:45 AM 10:00 AM 10:15 AM 10:30 AM 10:45 AM …" at bounding box center [566, 260] width 335 height 17
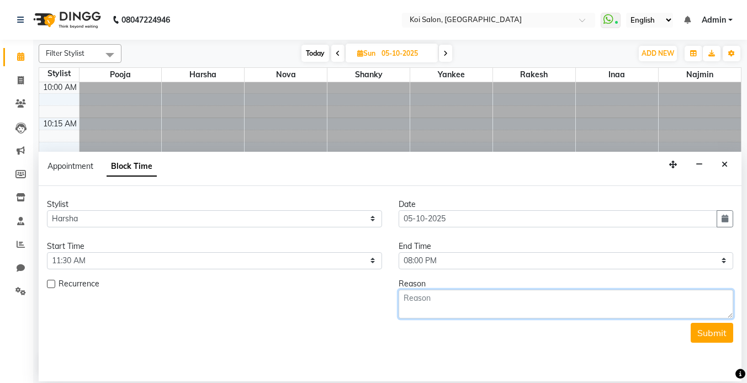
click at [431, 303] on textarea at bounding box center [566, 304] width 335 height 29
type textarea "M"
type textarea "Blocked"
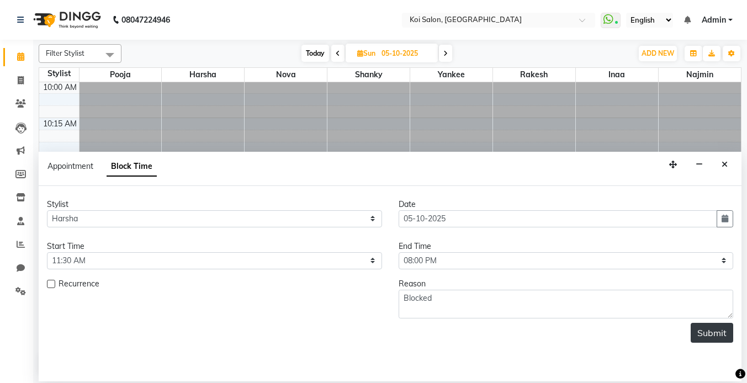
click at [717, 338] on button "Submit" at bounding box center [712, 333] width 43 height 20
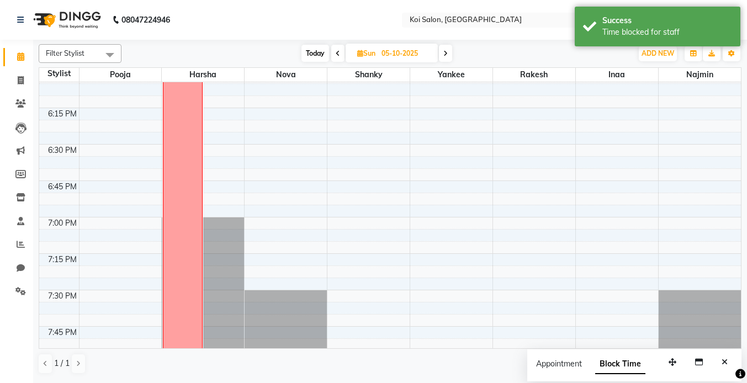
scroll to position [1460, 0]
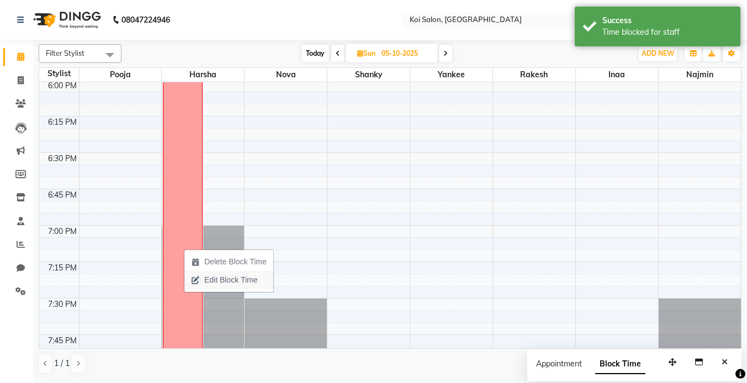
click at [227, 279] on span "Edit Block Time" at bounding box center [230, 280] width 53 height 12
select select "16514"
select select "690"
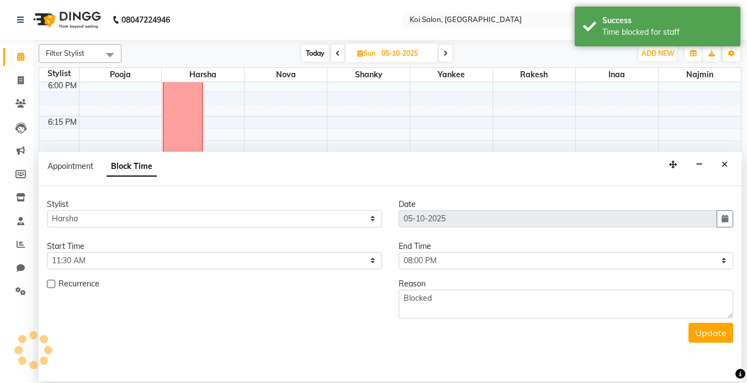
scroll to position [292, 0]
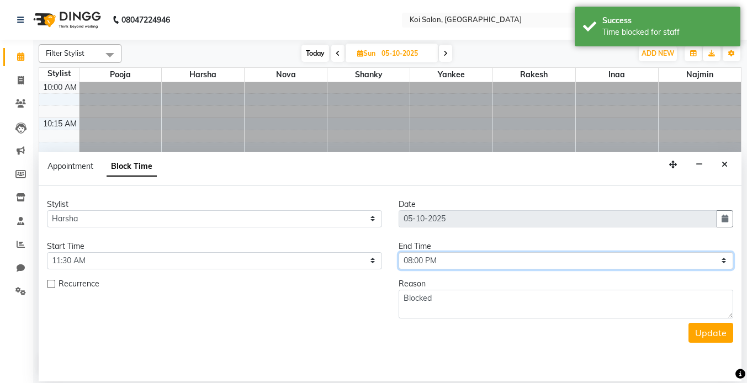
click at [468, 259] on select "Select 09:00 AM 09:15 AM 09:30 AM 09:45 AM 10:00 AM 10:15 AM 10:30 AM 10:45 AM …" at bounding box center [566, 260] width 335 height 17
select select "1140"
click at [399, 252] on select "Select 09:00 AM 09:15 AM 09:30 AM 09:45 AM 10:00 AM 10:15 AM 10:30 AM 10:45 AM …" at bounding box center [566, 260] width 335 height 17
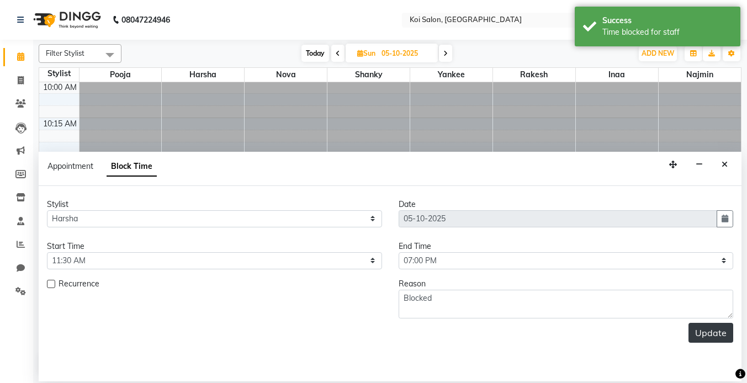
click at [702, 336] on button "Update" at bounding box center [711, 333] width 45 height 20
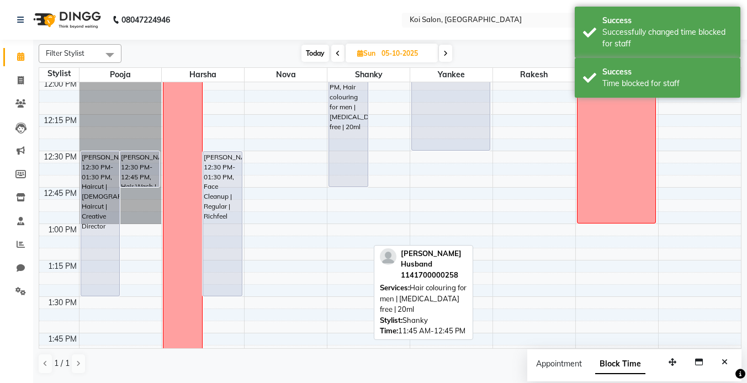
scroll to position [585, 0]
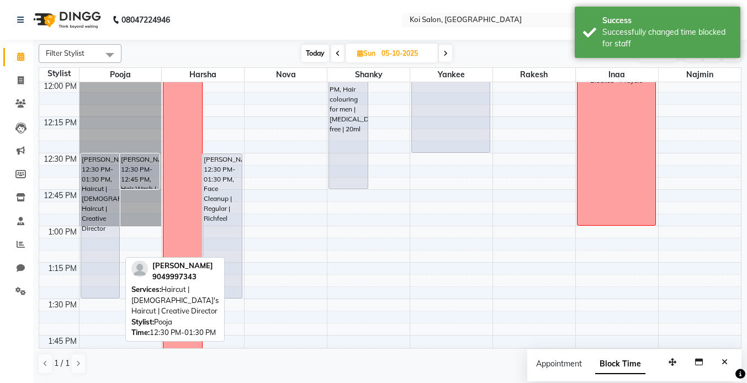
click at [100, 193] on div "[PERSON_NAME], 12:30 PM-01:30 PM, Haircut | [DEMOGRAPHIC_DATA]'s Haircut | Crea…" at bounding box center [100, 226] width 39 height 144
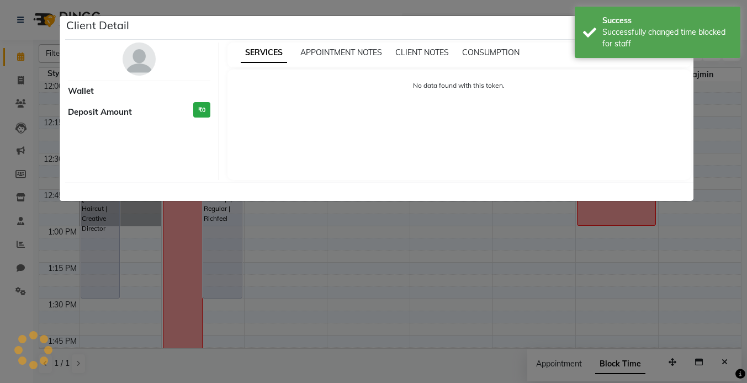
select select "7"
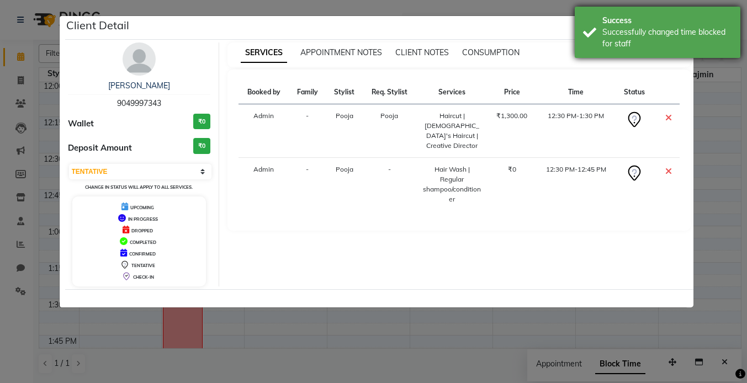
click at [686, 55] on div "Success Successfully changed time blocked for staff" at bounding box center [658, 32] width 166 height 51
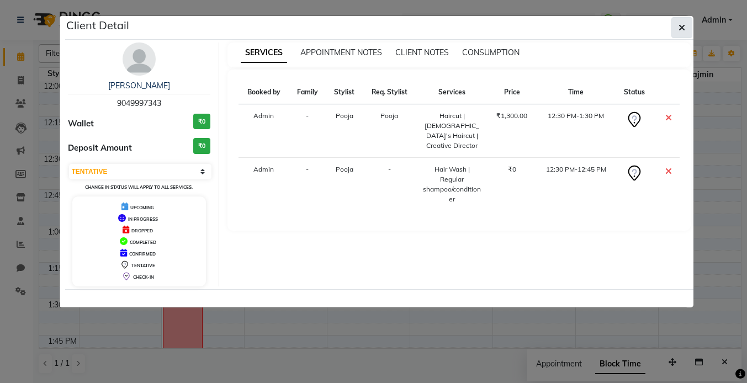
click at [679, 28] on icon "button" at bounding box center [682, 27] width 7 height 9
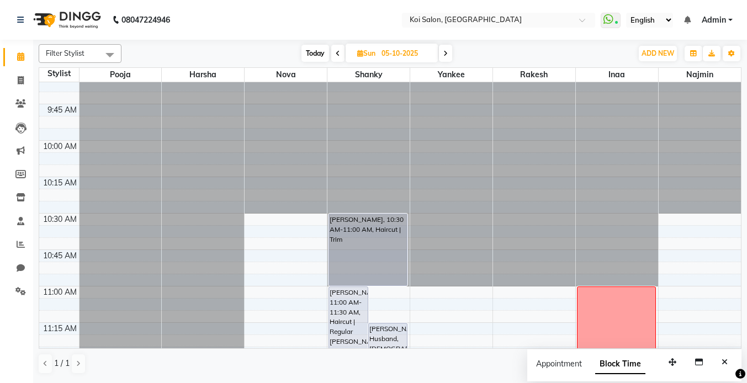
scroll to position [120, 0]
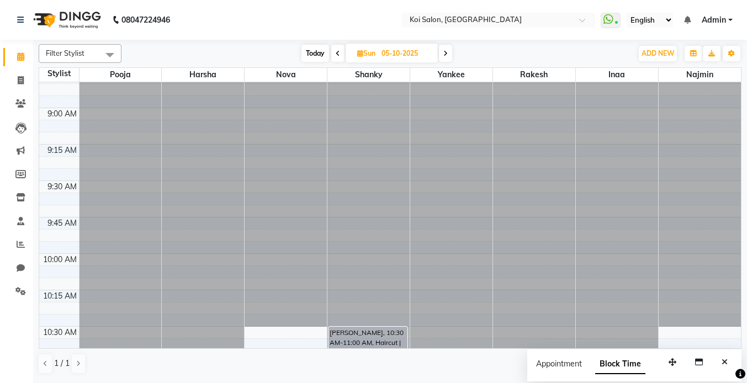
click at [336, 56] on icon at bounding box center [338, 53] width 4 height 7
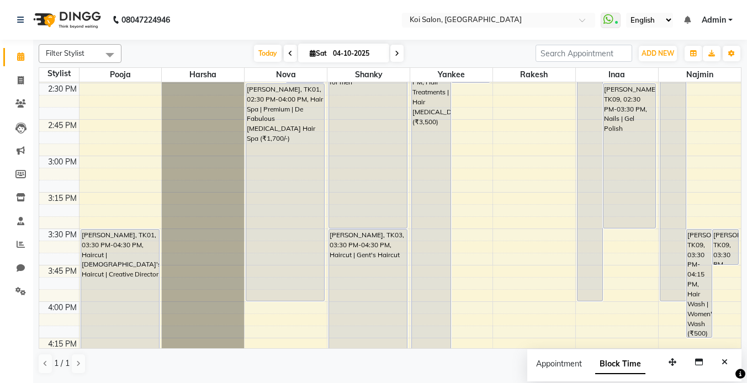
scroll to position [798, 0]
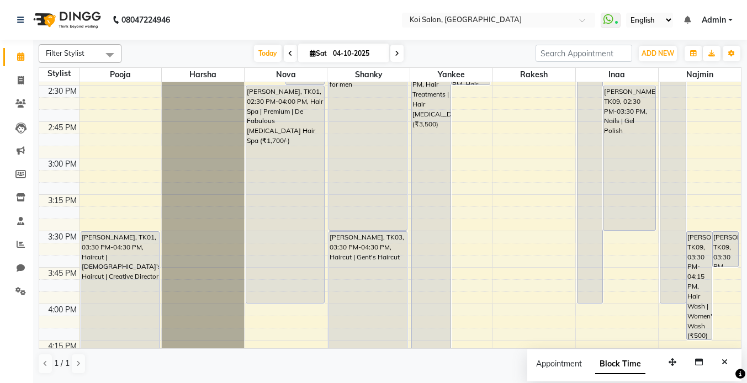
click at [395, 54] on icon at bounding box center [397, 53] width 4 height 7
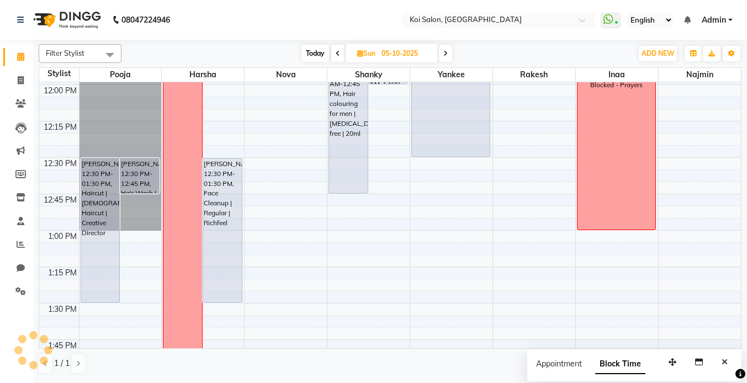
scroll to position [491, 0]
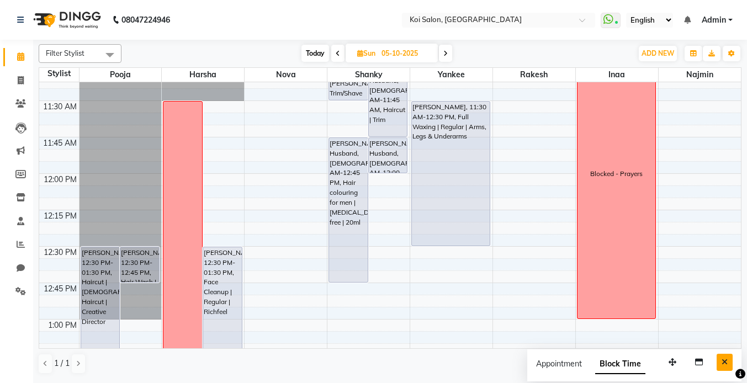
click at [729, 364] on button "Close" at bounding box center [725, 362] width 16 height 17
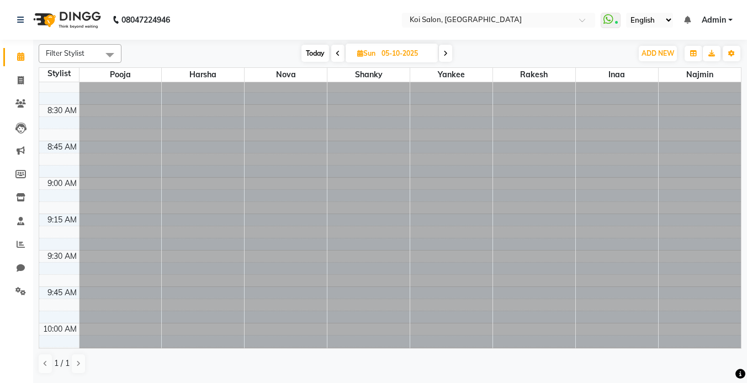
scroll to position [0, 0]
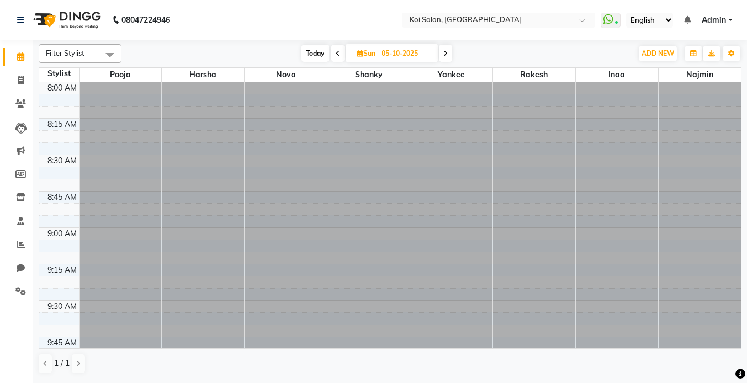
click at [313, 51] on span "Today" at bounding box center [315, 53] width 28 height 17
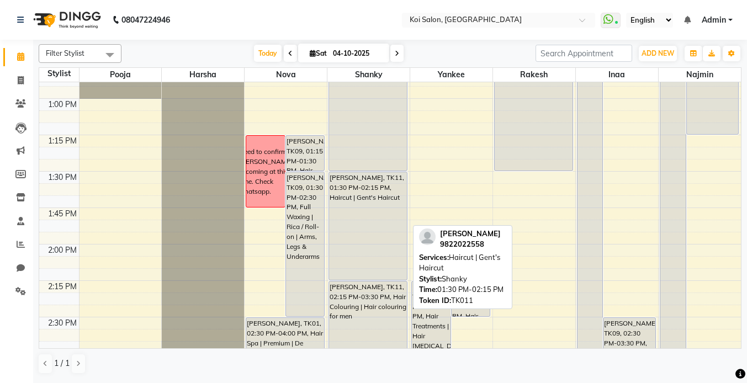
scroll to position [556, 0]
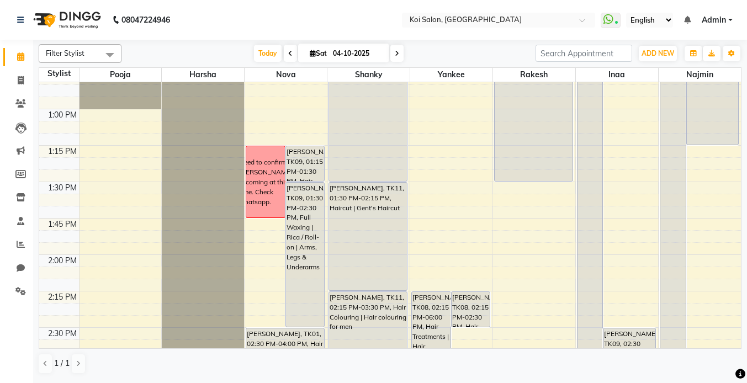
click at [267, 62] on div "Filter Stylist Select All Pooja [PERSON_NAME] Nova [PERSON_NAME] Yankee Rakesh …" at bounding box center [390, 209] width 703 height 339
click at [263, 54] on span "Today" at bounding box center [268, 53] width 28 height 17
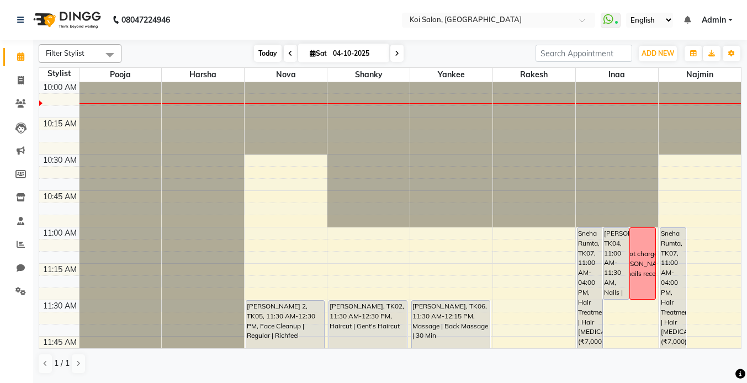
click at [259, 58] on span "Today" at bounding box center [268, 53] width 28 height 17
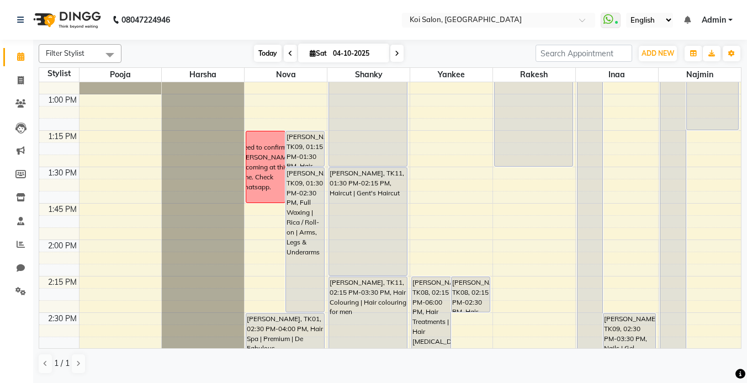
scroll to position [654, 0]
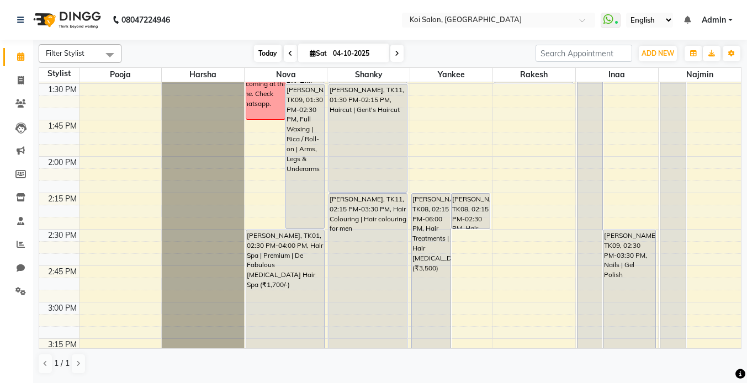
click at [262, 55] on span "Today" at bounding box center [268, 53] width 28 height 17
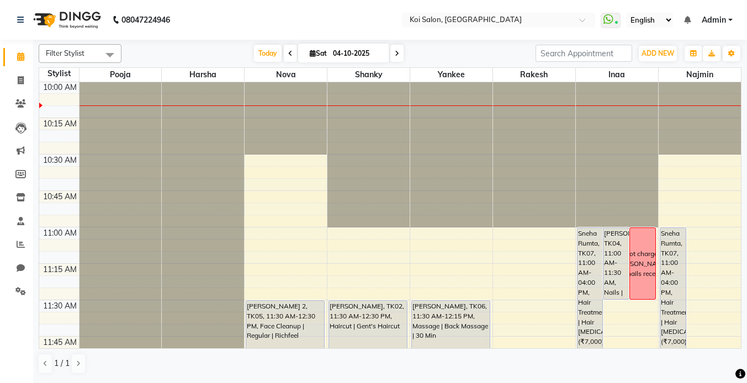
click at [398, 53] on icon at bounding box center [397, 53] width 4 height 7
type input "05-10-2025"
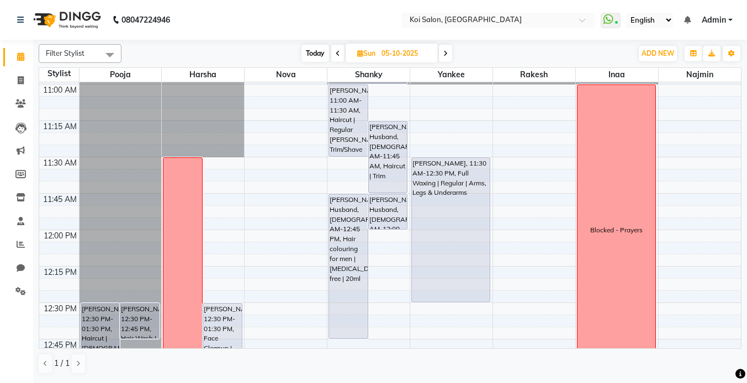
scroll to position [460, 0]
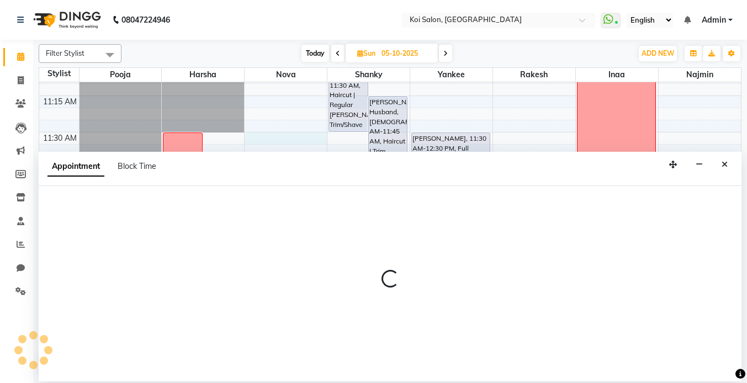
select select "16518"
select select "690"
select select "tentative"
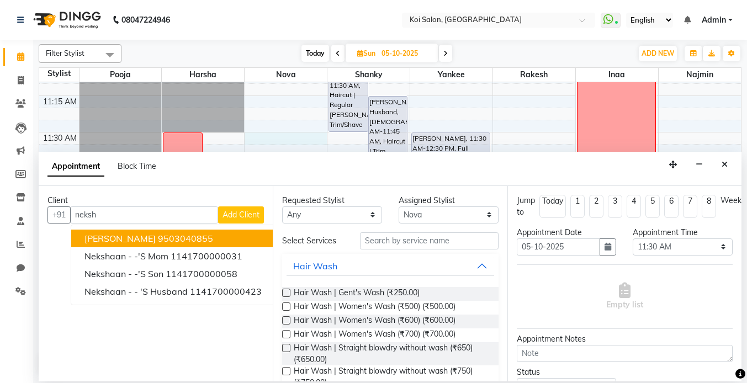
click at [153, 240] on span "[PERSON_NAME]" at bounding box center [119, 238] width 71 height 11
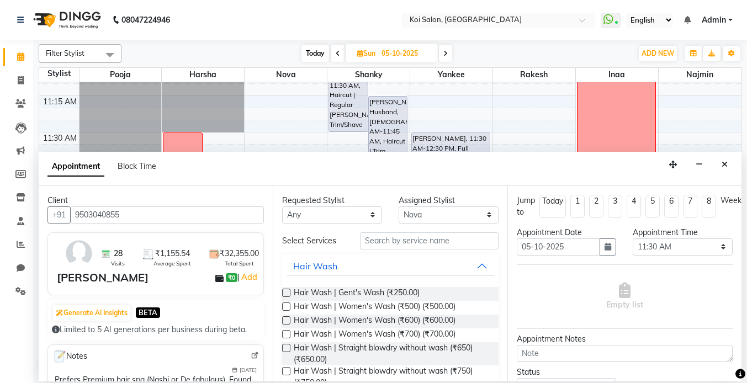
type input "9503040855"
click at [336, 214] on select "Any [PERSON_NAME] Nova Pooja [PERSON_NAME]" at bounding box center [332, 215] width 100 height 17
select select "16518"
click at [282, 207] on select "Any [PERSON_NAME] Nova Pooja [PERSON_NAME]" at bounding box center [332, 215] width 100 height 17
click at [421, 241] on input "text" at bounding box center [429, 240] width 139 height 17
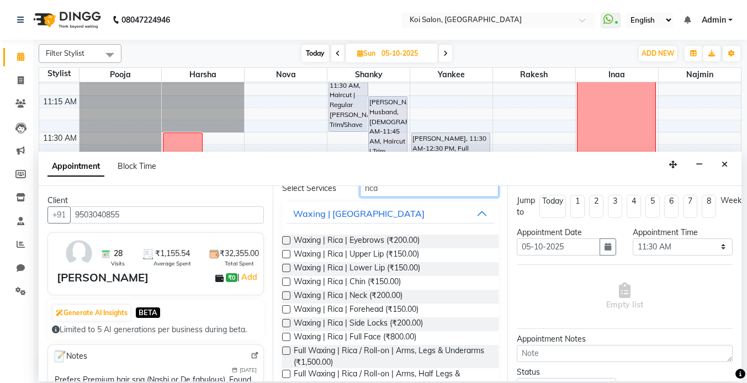
scroll to position [66, 0]
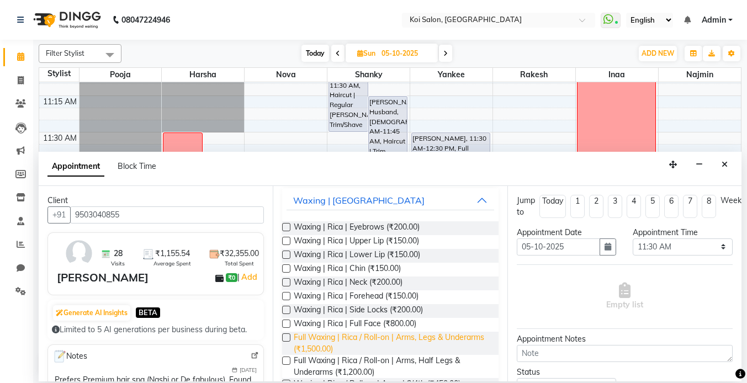
type input "rica"
click at [438, 336] on span "Full Waxing | Rica / Roll-on | Arms, Legs & Underarms (₹1,500.00)" at bounding box center [391, 343] width 195 height 23
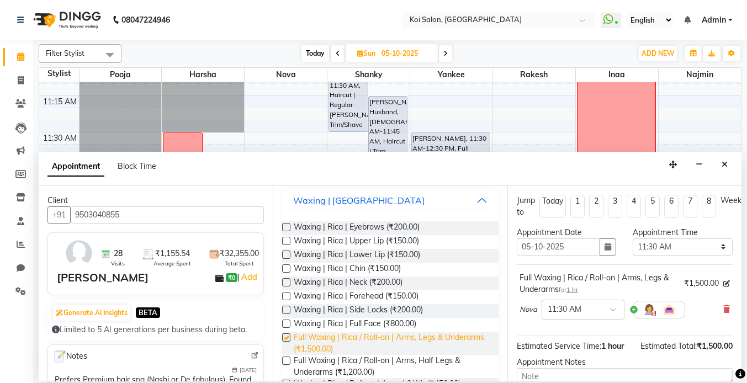
checkbox input "false"
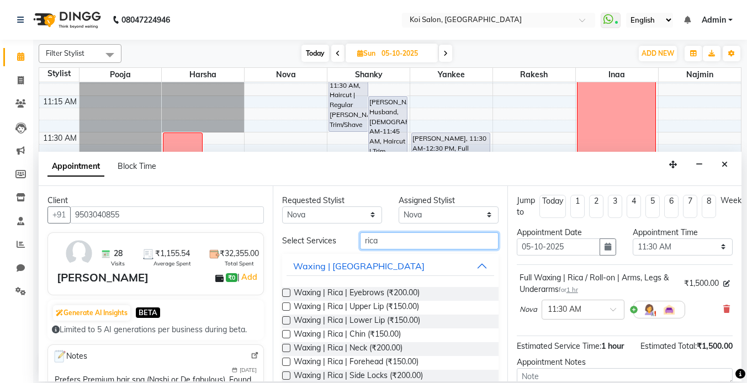
drag, startPoint x: 406, startPoint y: 240, endPoint x: 330, endPoint y: 234, distance: 76.4
click at [336, 235] on div "Select Services rica" at bounding box center [390, 240] width 232 height 17
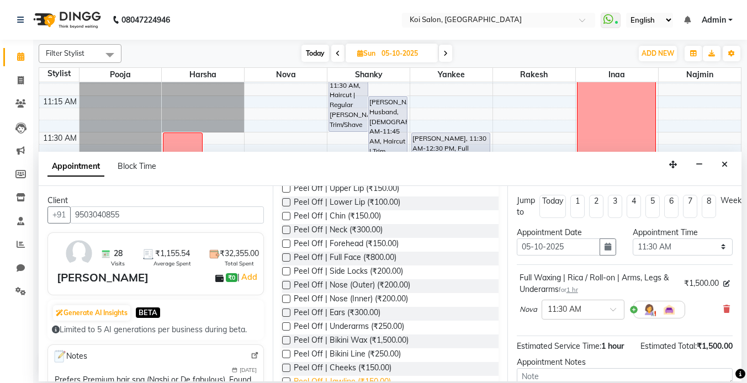
scroll to position [114, 0]
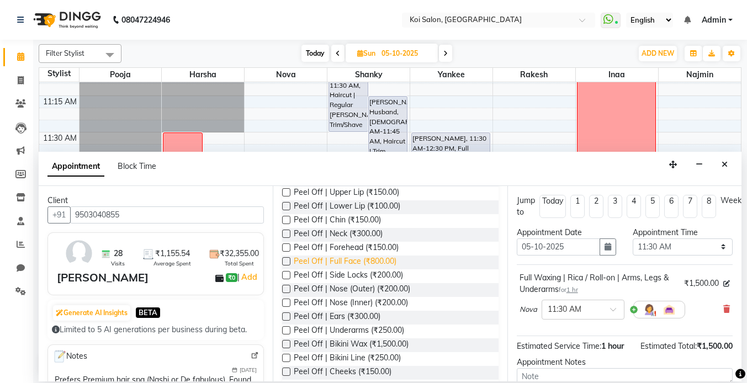
type input "peel of"
click at [359, 262] on span "Peel Off | Full Face (₹800.00)" at bounding box center [345, 263] width 103 height 14
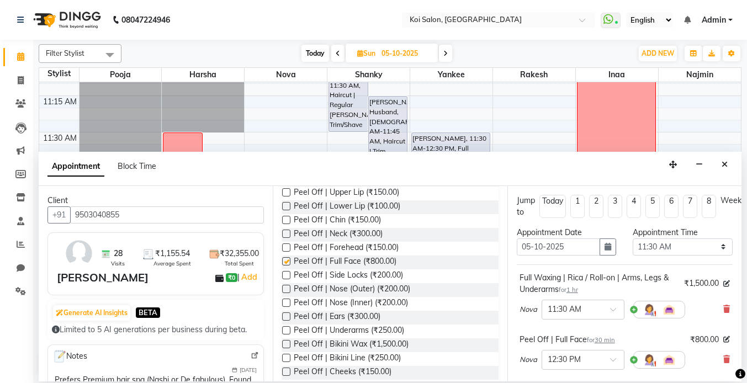
checkbox input "false"
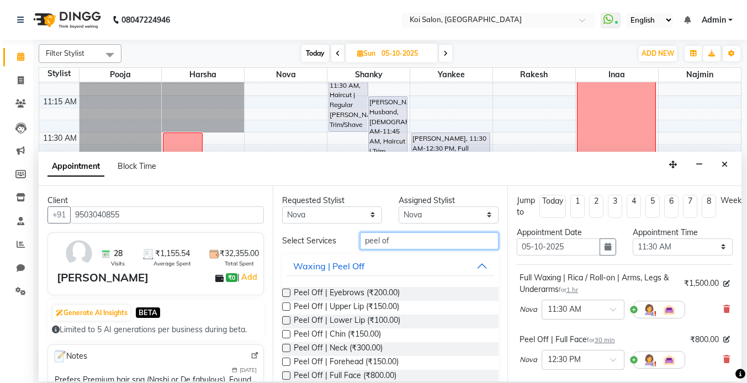
drag, startPoint x: 406, startPoint y: 242, endPoint x: 290, endPoint y: 241, distance: 116.0
click at [298, 242] on div "Select Services peel of" at bounding box center [390, 240] width 232 height 17
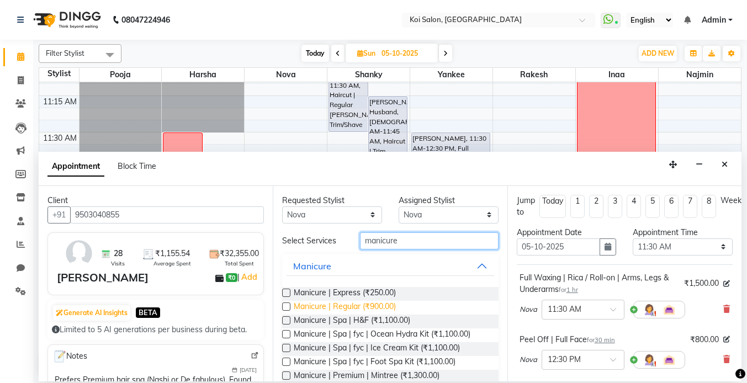
type input "manicure"
click at [353, 308] on span "Manicure | Regular (₹900.00)" at bounding box center [345, 308] width 102 height 14
checkbox input "false"
drag, startPoint x: 425, startPoint y: 239, endPoint x: 308, endPoint y: 237, distance: 117.1
click at [321, 239] on div "Select Services manicure" at bounding box center [390, 240] width 232 height 17
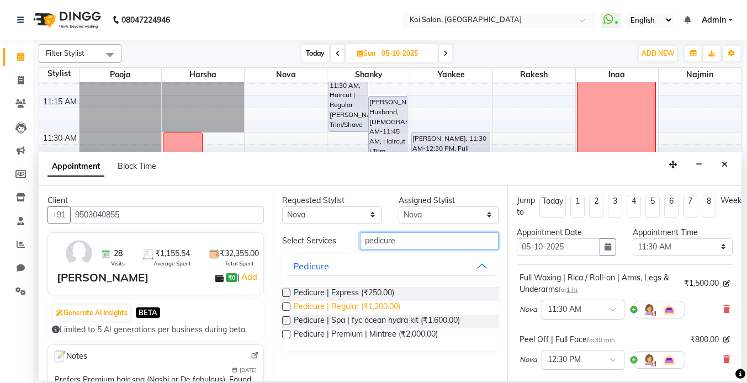
type input "pedicure"
click at [343, 304] on span "Pedicure | Regular (₹1,200.00)" at bounding box center [347, 308] width 107 height 14
checkbox input "false"
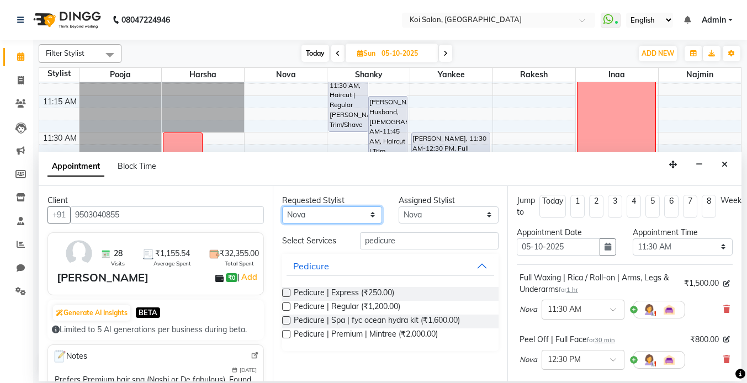
click at [336, 217] on select "Any [PERSON_NAME] Nova Pooja [PERSON_NAME]" at bounding box center [332, 215] width 100 height 17
select select "16513"
click at [282, 207] on select "Any [PERSON_NAME] Nova Pooja [PERSON_NAME]" at bounding box center [332, 215] width 100 height 17
select select "16513"
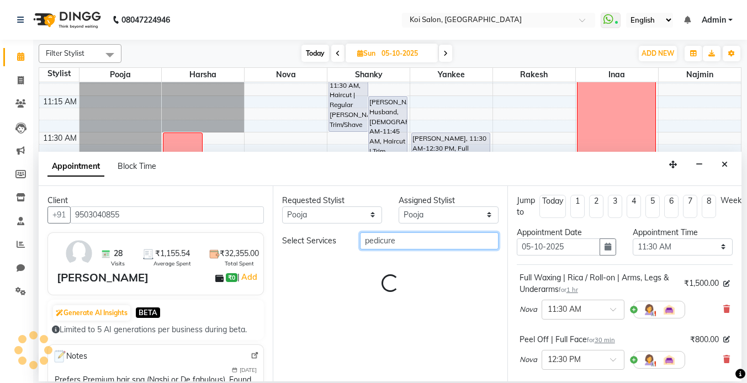
click at [420, 237] on input "pedicure" at bounding box center [429, 240] width 139 height 17
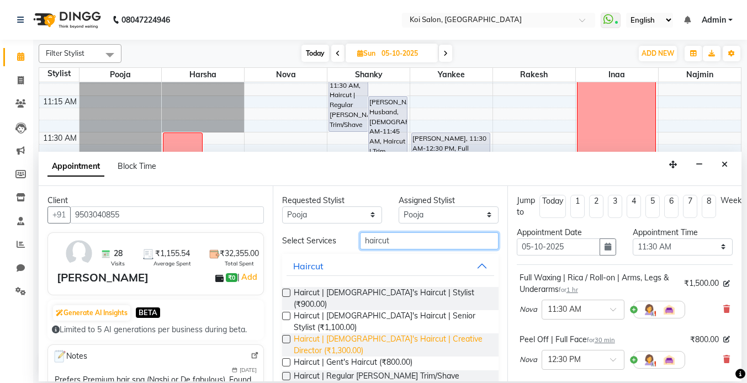
type input "haircut"
click at [409, 333] on span "Haircut | [DEMOGRAPHIC_DATA]'s Haircut | Creative Director (₹1,300.00)" at bounding box center [391, 344] width 195 height 23
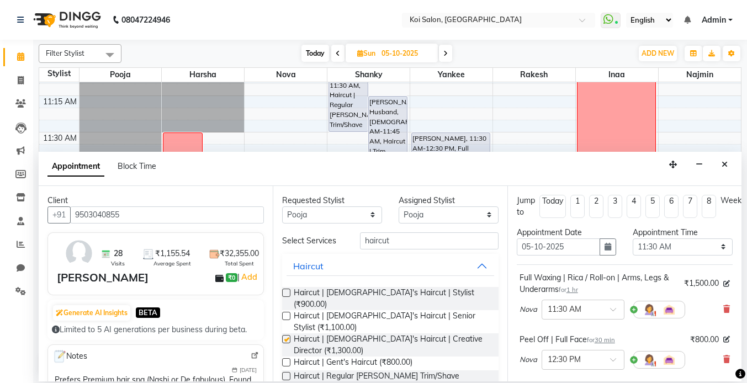
checkbox input "false"
click at [359, 219] on select "Any [PERSON_NAME] Nova Pooja [PERSON_NAME]" at bounding box center [332, 215] width 100 height 17
select select "null"
click at [282, 207] on select "Any [PERSON_NAME] Nova Pooja [PERSON_NAME]" at bounding box center [332, 215] width 100 height 17
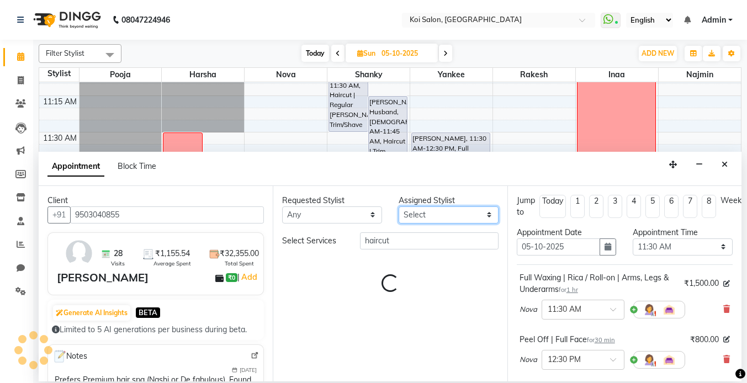
click at [426, 214] on select "Select [PERSON_NAME] Nova Pooja [PERSON_NAME]" at bounding box center [449, 215] width 100 height 17
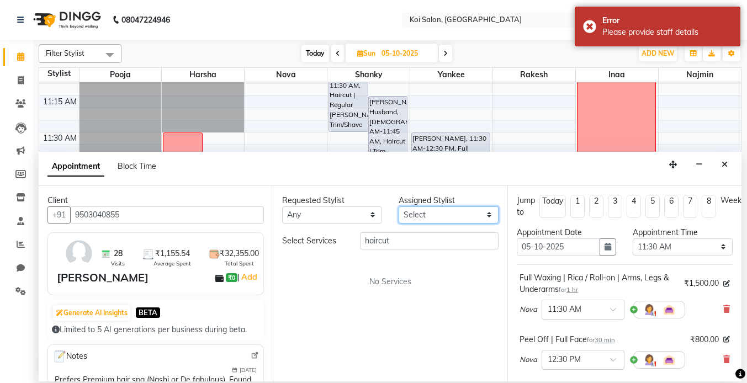
select select "16513"
click at [399, 207] on select "Select [PERSON_NAME] Nova Pooja [PERSON_NAME]" at bounding box center [449, 215] width 100 height 17
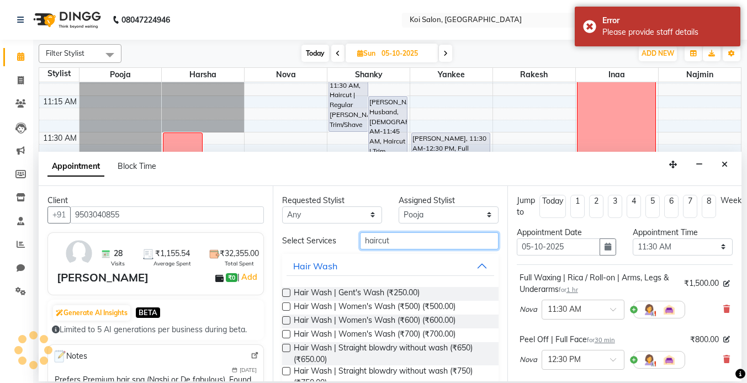
click at [405, 245] on input "haircut" at bounding box center [429, 240] width 139 height 17
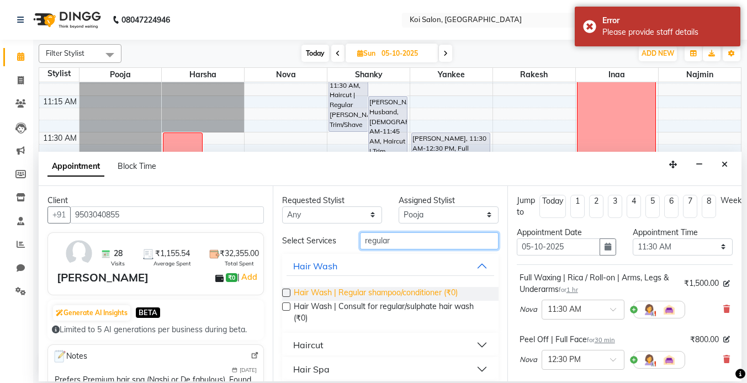
type input "regular"
click at [401, 289] on span "Hair Wash | Regular shampoo/conditioner (₹0)" at bounding box center [376, 294] width 164 height 14
checkbox input "false"
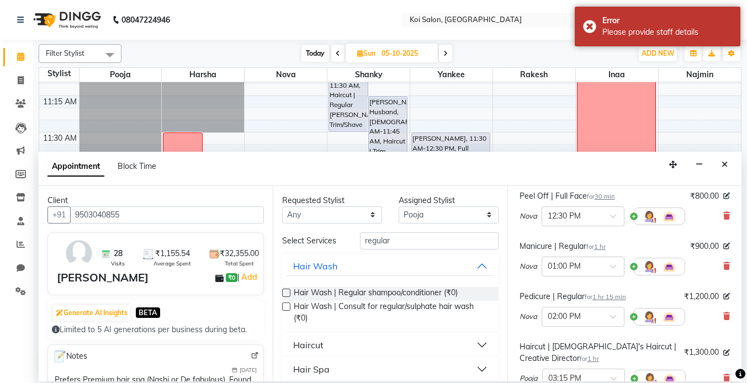
scroll to position [369, 0]
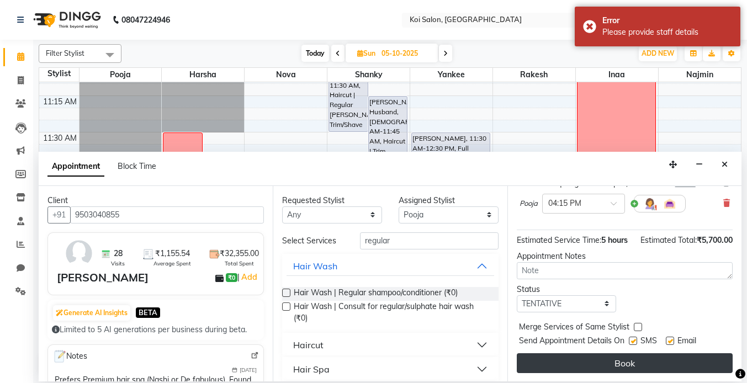
click at [634, 361] on button "Book" at bounding box center [625, 363] width 216 height 20
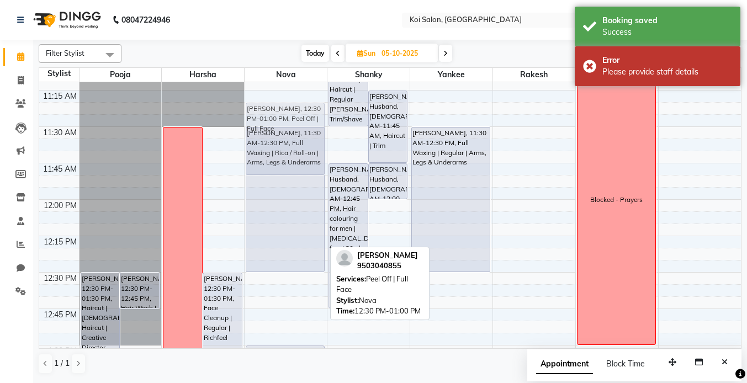
scroll to position [465, 0]
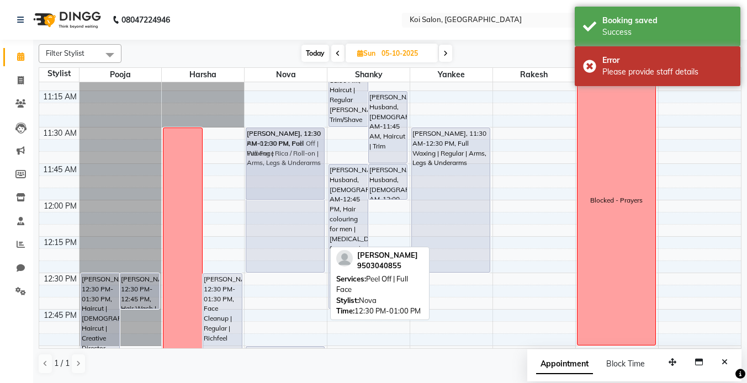
drag, startPoint x: 284, startPoint y: 281, endPoint x: 290, endPoint y: 142, distance: 138.7
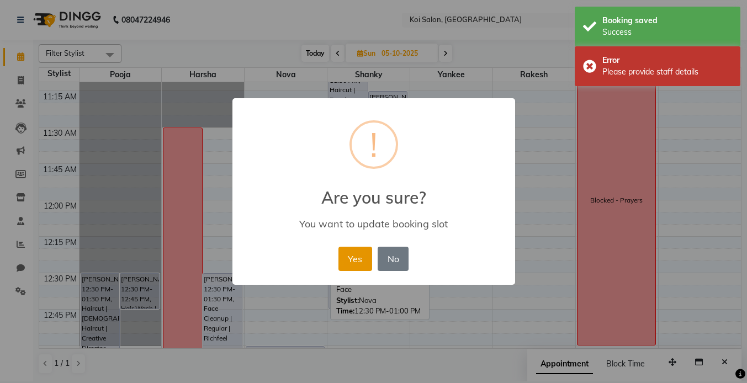
click at [364, 260] on button "Yes" at bounding box center [355, 259] width 34 height 24
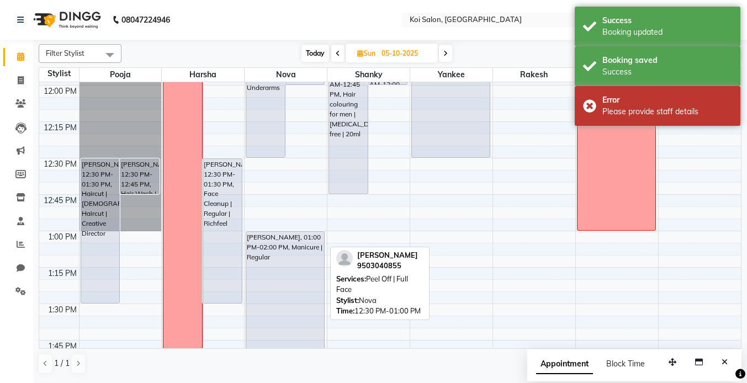
scroll to position [596, 0]
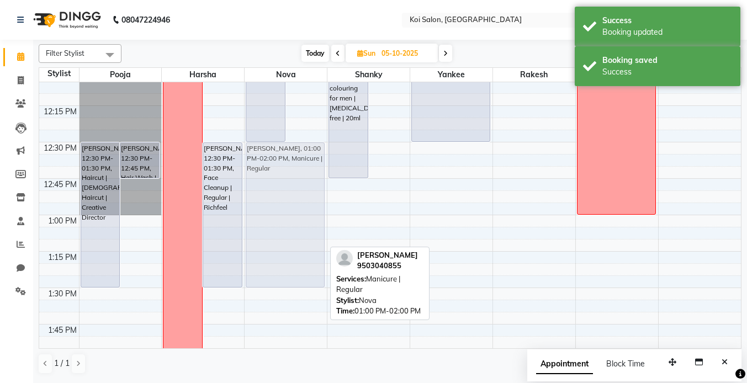
drag, startPoint x: 284, startPoint y: 245, endPoint x: 284, endPoint y: 177, distance: 67.9
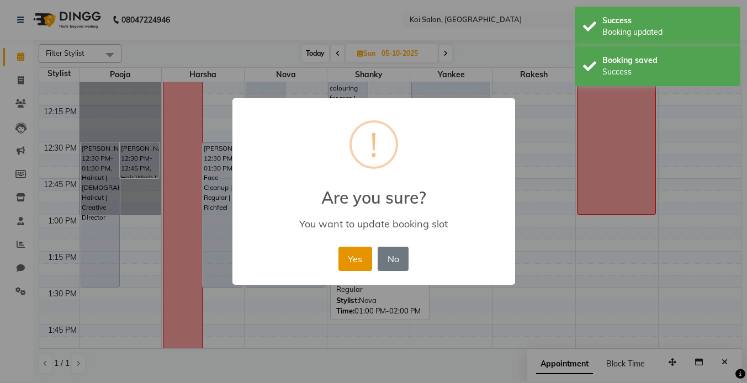
click at [366, 258] on button "Yes" at bounding box center [355, 259] width 34 height 24
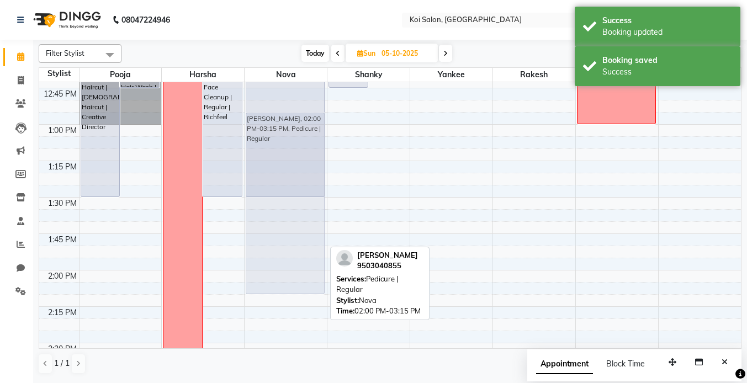
scroll to position [644, 0]
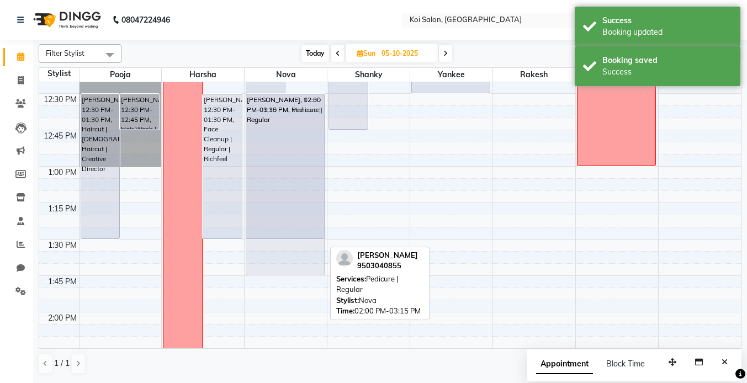
drag, startPoint x: 271, startPoint y: 210, endPoint x: 277, endPoint y: 121, distance: 89.1
click at [277, 121] on div "[PERSON_NAME], 11:30 AM-12:30 PM, Full Waxing | Rica / Roll-on | Arms, Legs & U…" at bounding box center [286, 385] width 82 height 1894
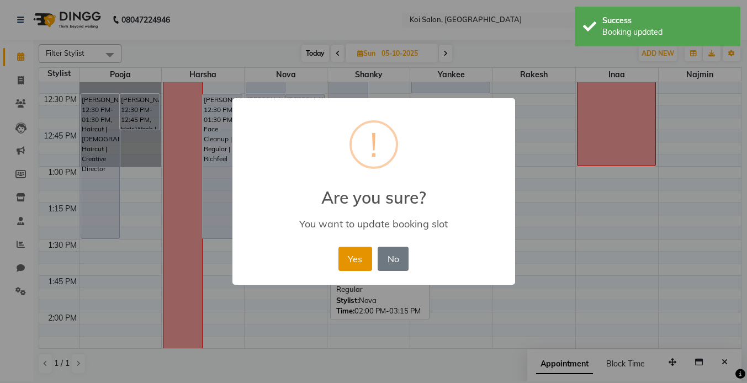
click at [349, 262] on button "Yes" at bounding box center [355, 259] width 34 height 24
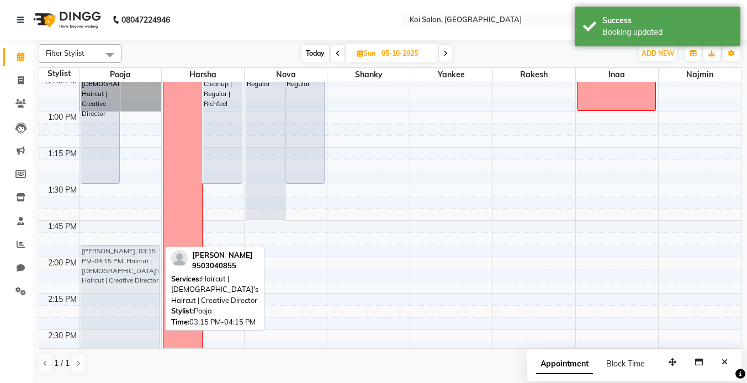
scroll to position [708, 0]
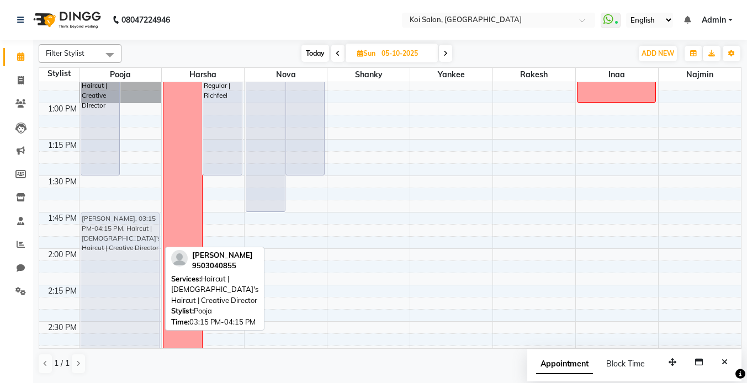
drag, startPoint x: 119, startPoint y: 210, endPoint x: 135, endPoint y: 246, distance: 39.3
click at [135, 246] on div "[PERSON_NAME], 12:30 PM-01:30 PM, Haircut | [DEMOGRAPHIC_DATA]'s Haircut | Crea…" at bounding box center [121, 321] width 82 height 1894
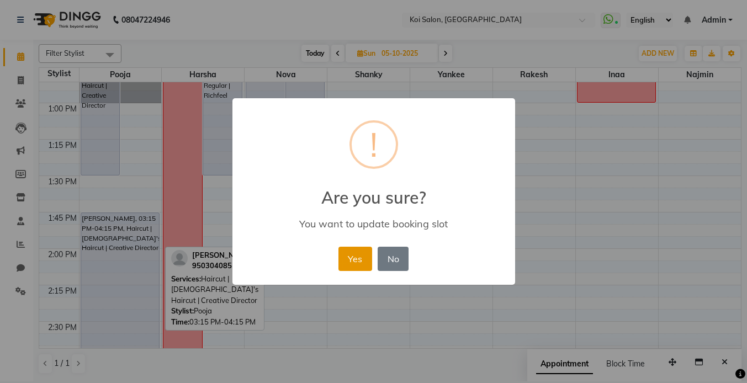
click at [350, 252] on button "Yes" at bounding box center [355, 259] width 34 height 24
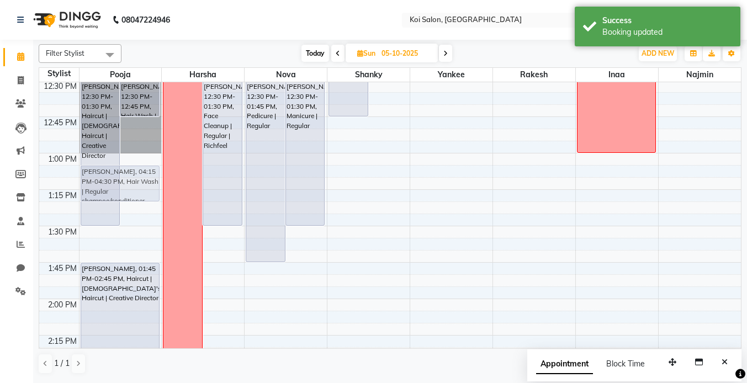
scroll to position [645, 0]
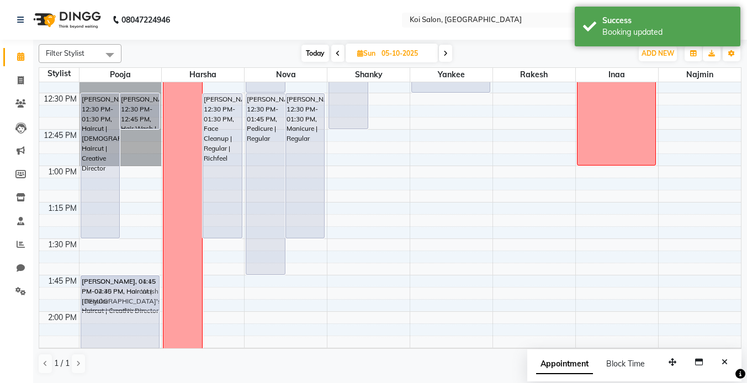
drag, startPoint x: 123, startPoint y: 262, endPoint x: 118, endPoint y: 280, distance: 19.3
click at [118, 280] on div "[PERSON_NAME], 12:30 PM-01:30 PM, Haircut | [DEMOGRAPHIC_DATA]'s Haircut | Crea…" at bounding box center [121, 384] width 82 height 1894
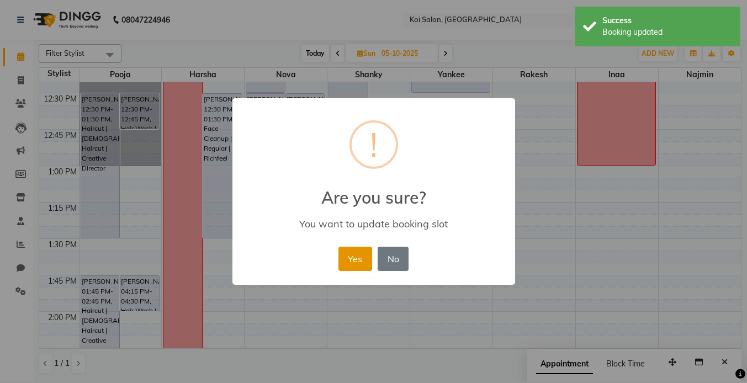
click at [359, 262] on button "Yes" at bounding box center [355, 259] width 34 height 24
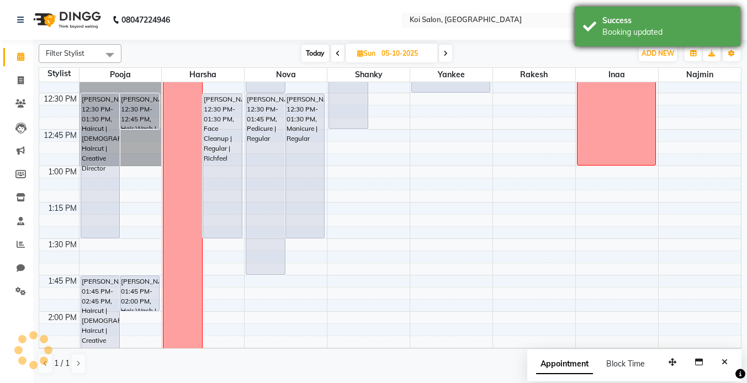
click at [643, 28] on div "Booking updated" at bounding box center [667, 33] width 130 height 12
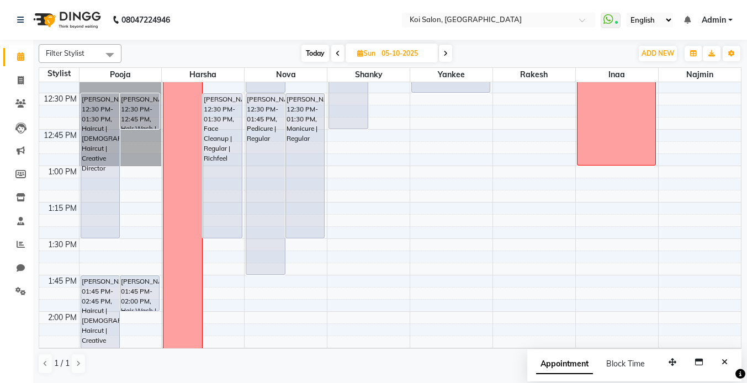
click at [311, 54] on span "Today" at bounding box center [315, 53] width 28 height 17
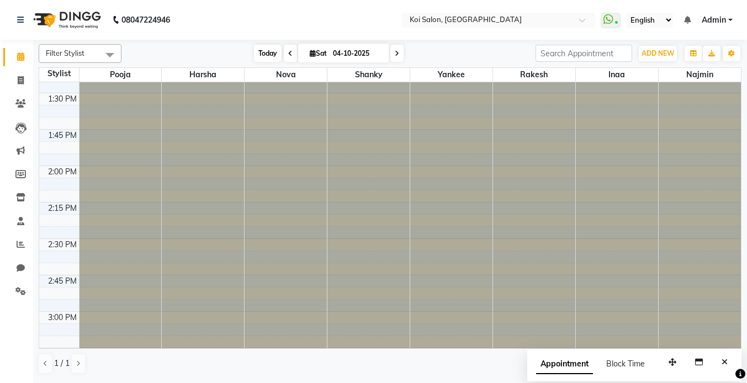
scroll to position [146, 0]
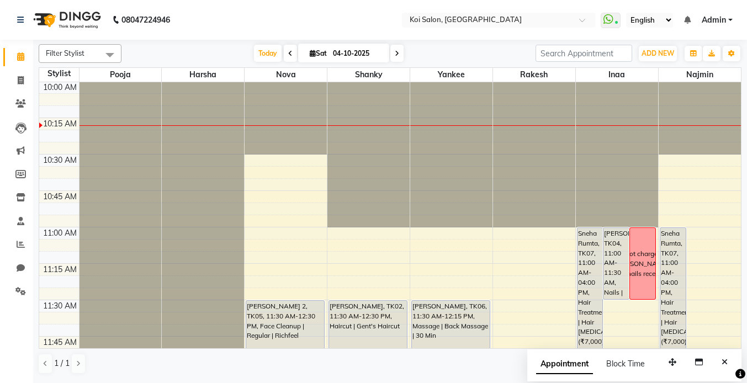
click at [398, 59] on span at bounding box center [396, 53] width 13 height 17
type input "05-10-2025"
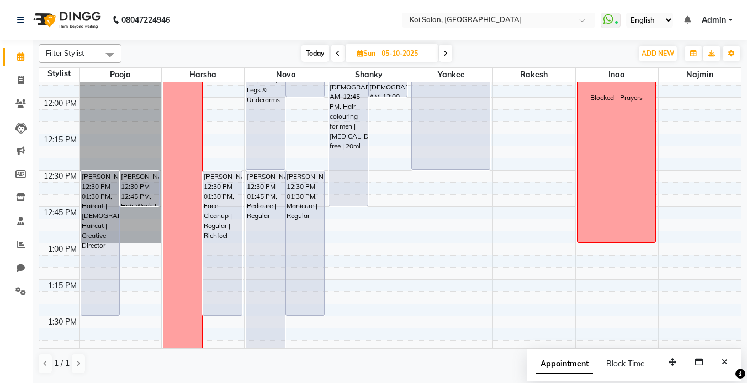
scroll to position [583, 0]
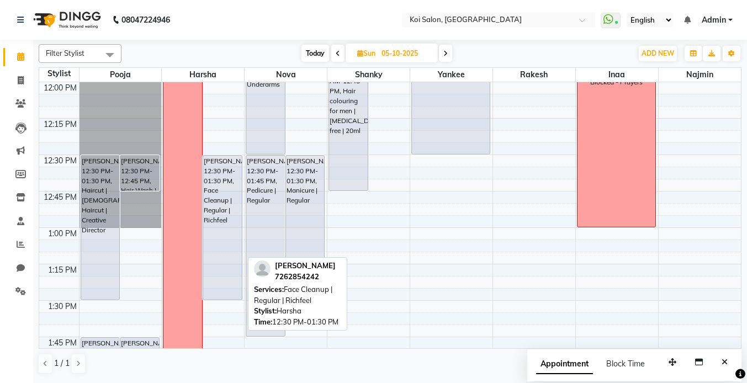
click at [227, 203] on div "[PERSON_NAME], 12:30 PM-01:30 PM, Face Cleanup | Regular | Richfeel" at bounding box center [222, 228] width 39 height 144
select select "7"
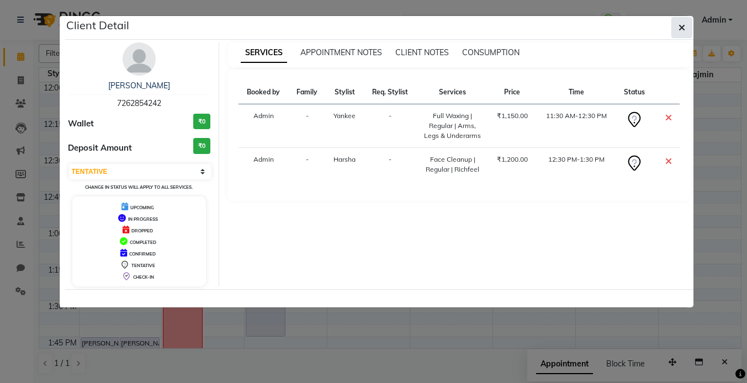
click at [683, 27] on icon "button" at bounding box center [682, 27] width 7 height 9
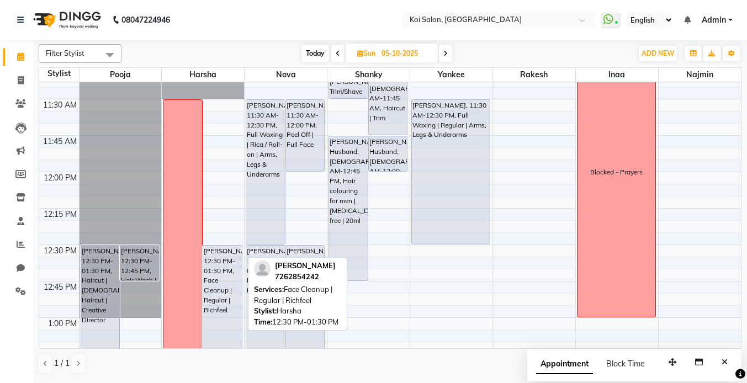
scroll to position [644, 0]
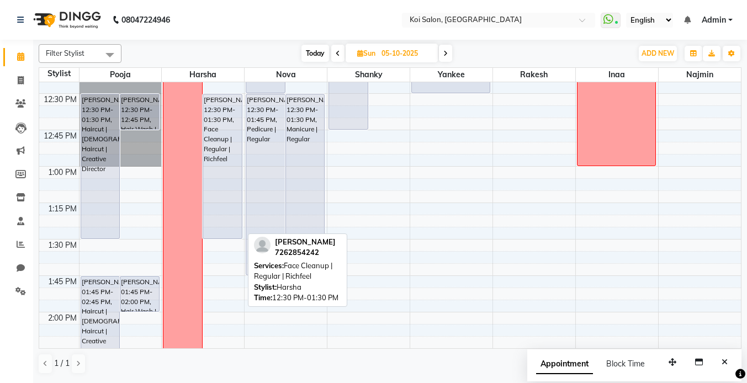
click at [220, 130] on div "[PERSON_NAME], 12:30 PM-01:30 PM, Face Cleanup | Regular | Richfeel" at bounding box center [222, 166] width 39 height 144
select select "7"
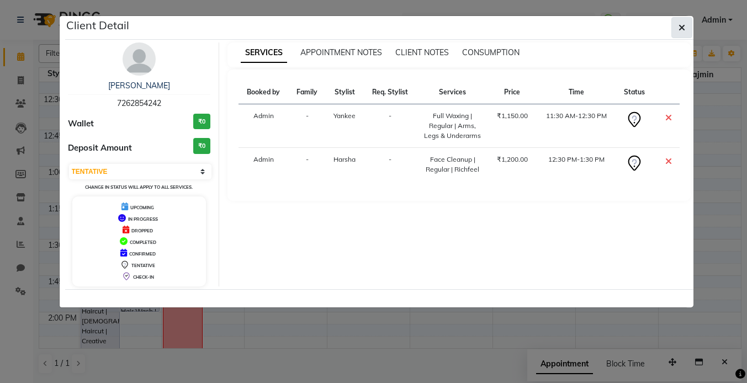
click at [686, 34] on button "button" at bounding box center [681, 27] width 21 height 21
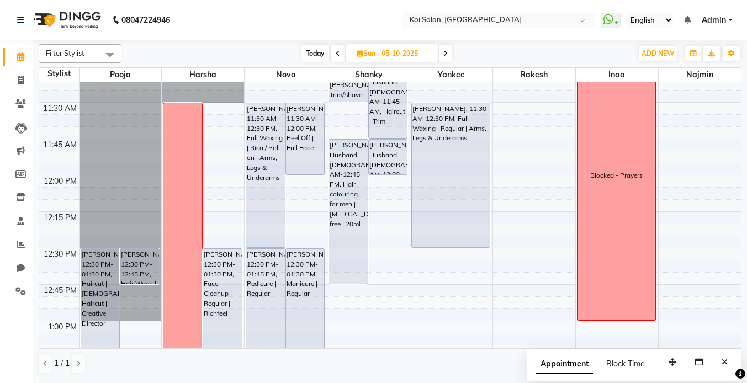
scroll to position [490, 0]
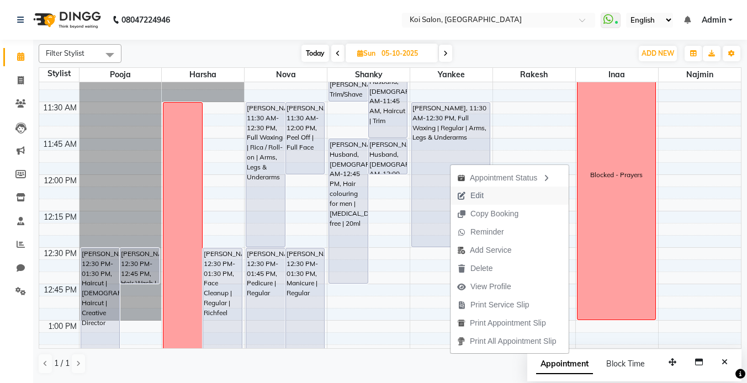
click at [496, 197] on button "Edit" at bounding box center [510, 196] width 118 height 18
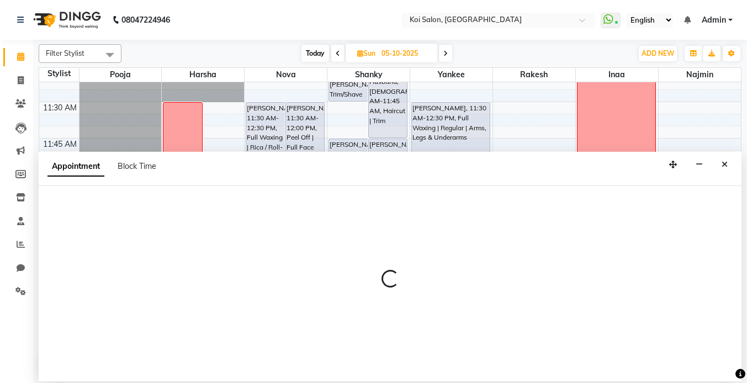
select select "tentative"
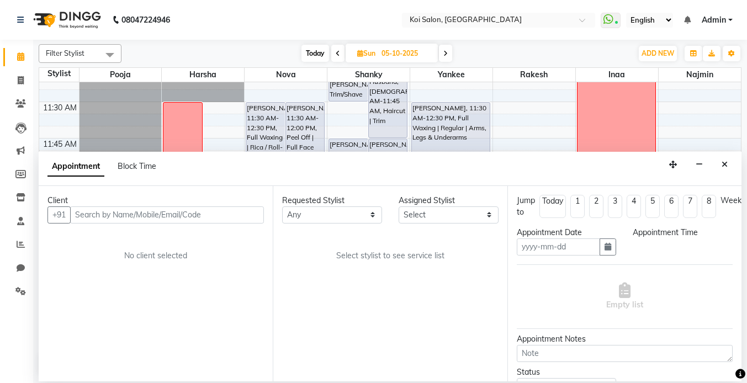
type input "05-10-2025"
select select "690"
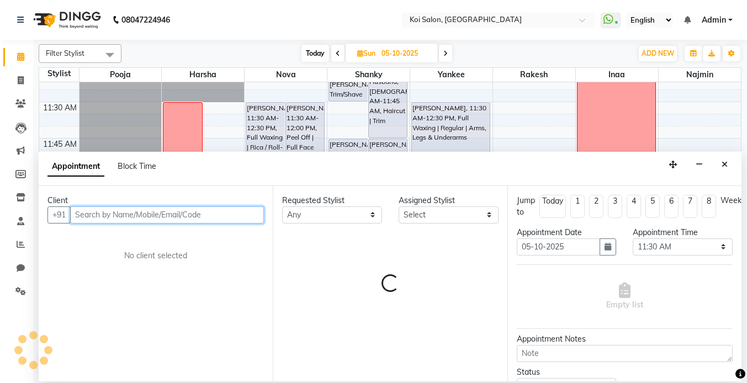
scroll to position [292, 0]
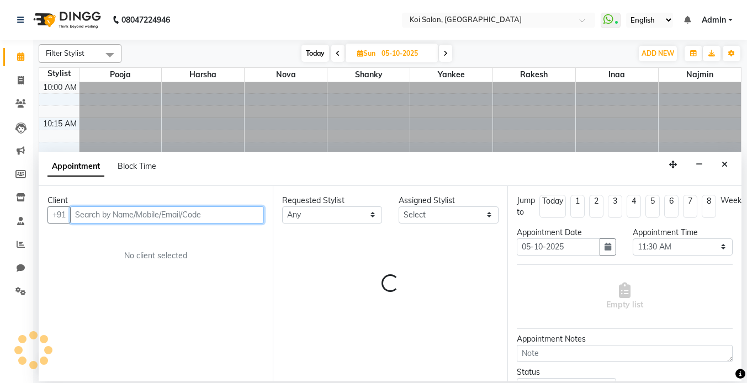
select select "16514"
select select "1406"
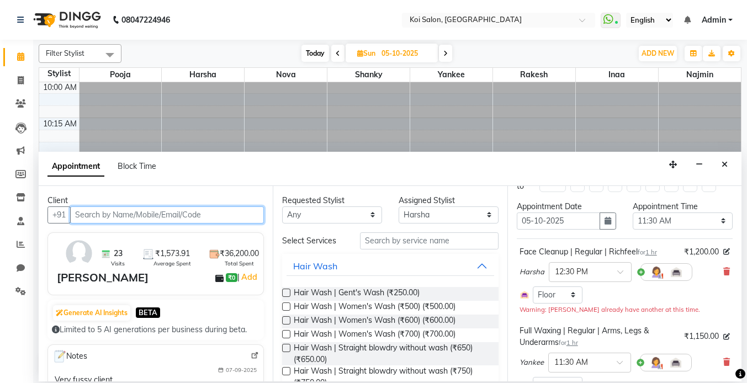
scroll to position [40, 0]
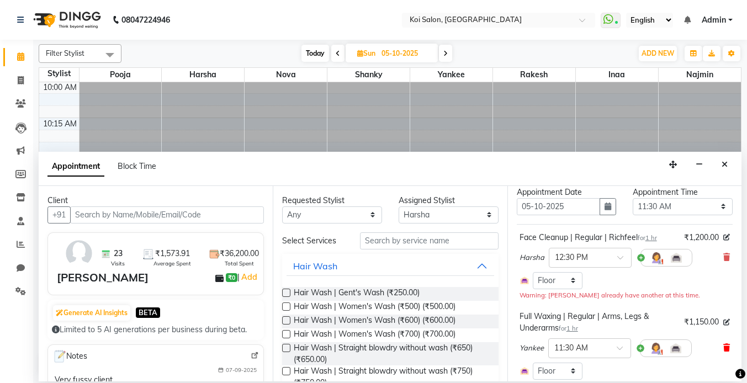
click at [727, 348] on icon at bounding box center [726, 348] width 7 height 8
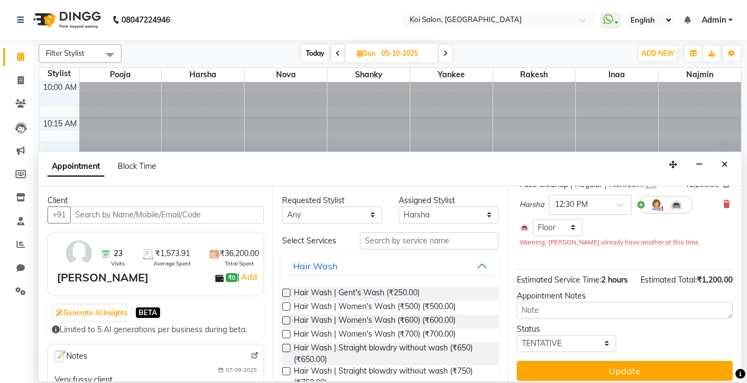
scroll to position [101, 0]
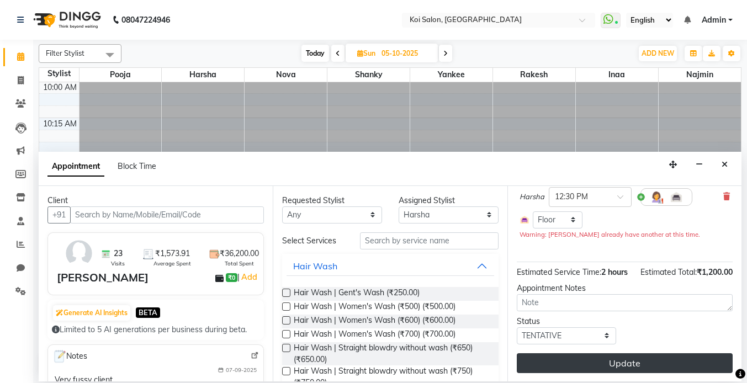
click at [634, 365] on button "Update" at bounding box center [625, 363] width 216 height 20
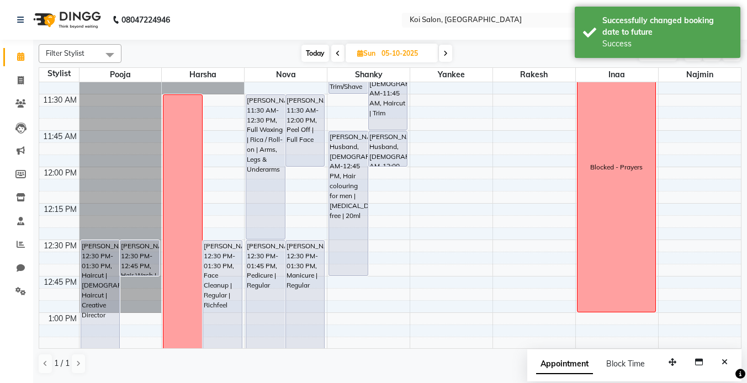
scroll to position [562, 0]
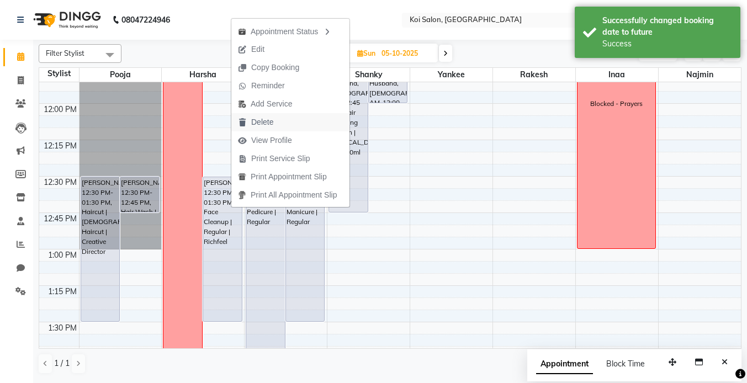
click at [269, 120] on span "Delete" at bounding box center [262, 123] width 22 height 12
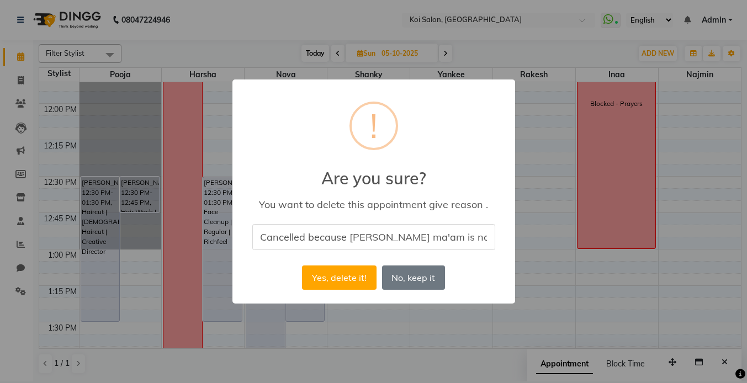
scroll to position [0, 3]
type input "Cancelled because [PERSON_NAME] ma'am is not available."
click at [337, 285] on button "Yes, delete it!" at bounding box center [339, 278] width 74 height 24
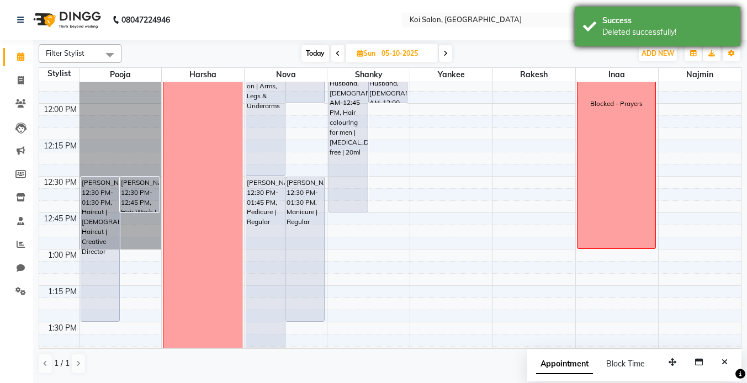
click at [592, 34] on div "Success Deleted successfully!" at bounding box center [658, 27] width 166 height 40
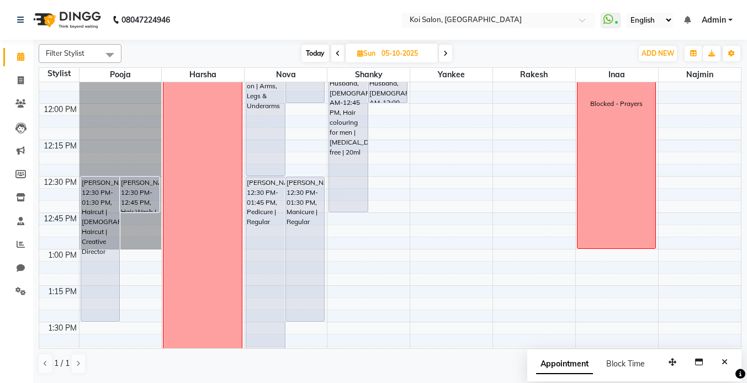
click at [308, 55] on span "Today" at bounding box center [315, 53] width 28 height 17
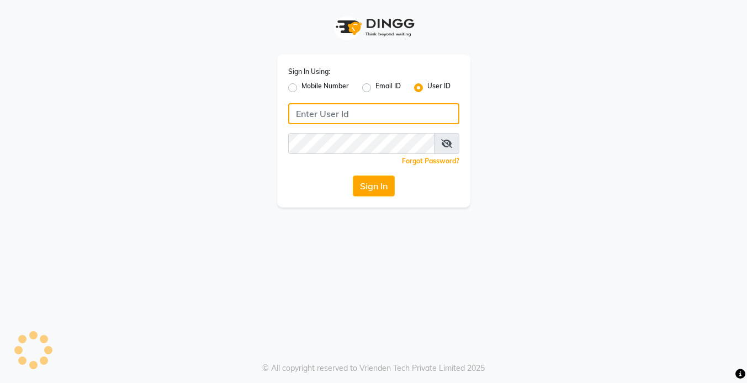
type input "koisalon"
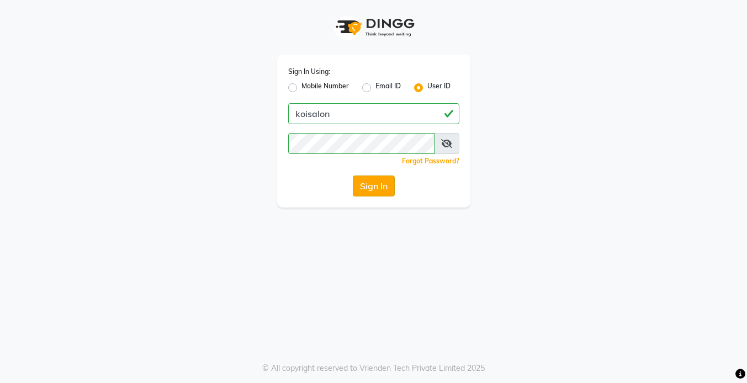
click at [374, 184] on button "Sign In" at bounding box center [374, 186] width 42 height 21
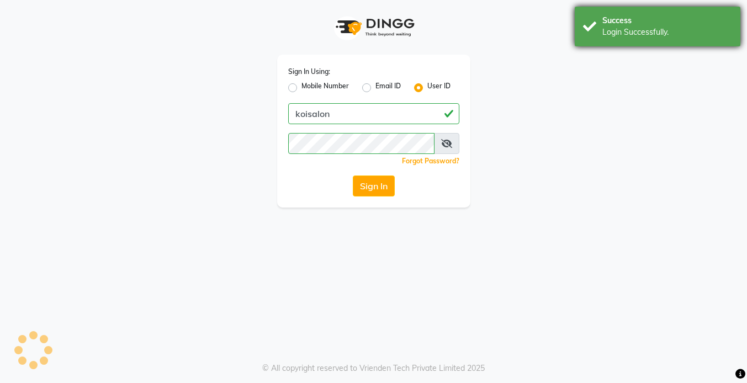
click at [640, 16] on div "Success" at bounding box center [667, 21] width 130 height 12
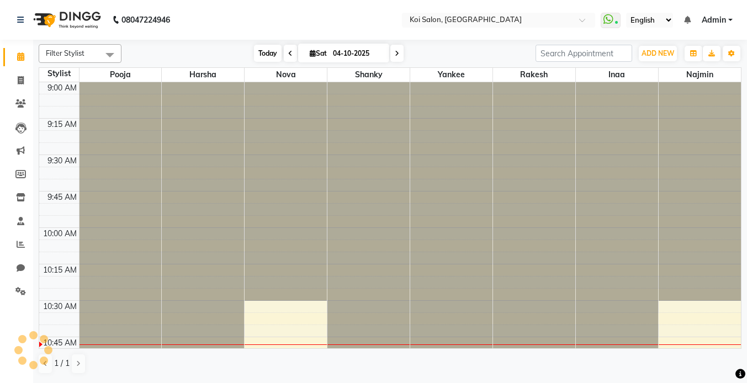
click at [266, 50] on span "Today" at bounding box center [268, 53] width 28 height 17
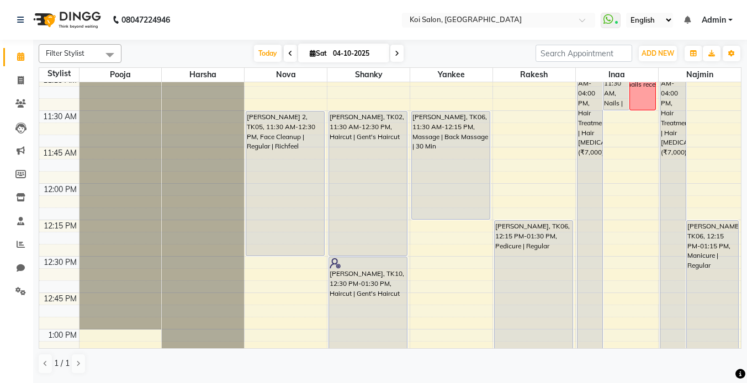
scroll to position [331, 0]
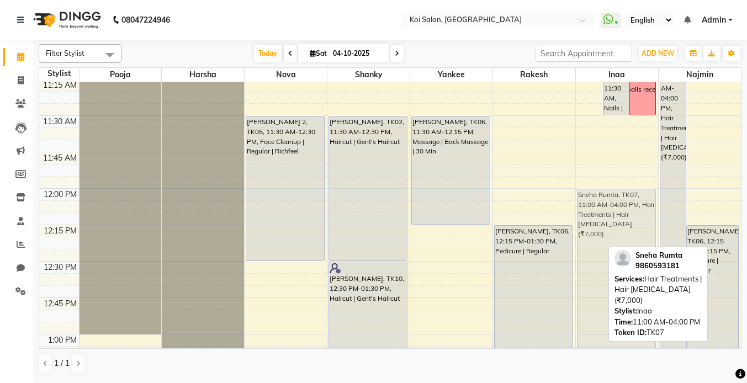
drag, startPoint x: 590, startPoint y: 129, endPoint x: 596, endPoint y: 276, distance: 147.0
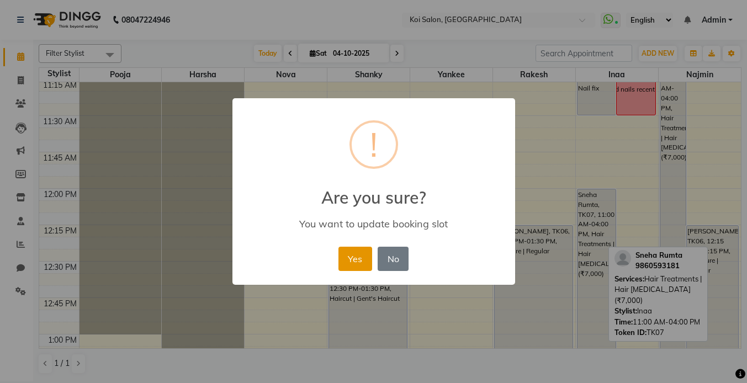
click at [350, 255] on button "Yes" at bounding box center [355, 259] width 34 height 24
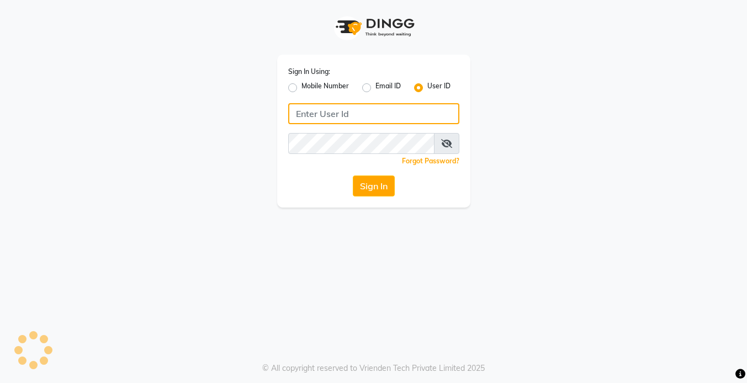
type input "koisalon"
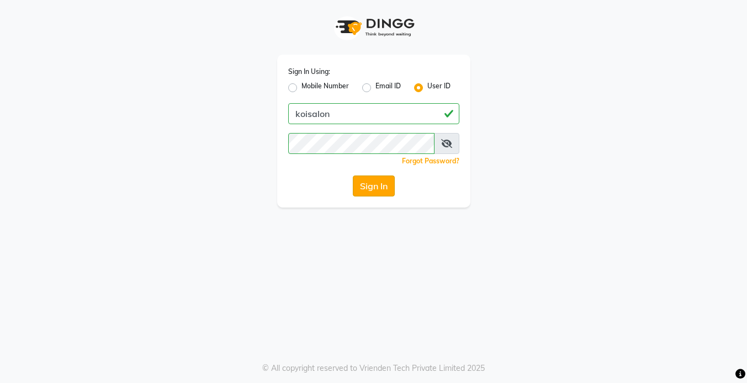
click at [380, 179] on button "Sign In" at bounding box center [374, 186] width 42 height 21
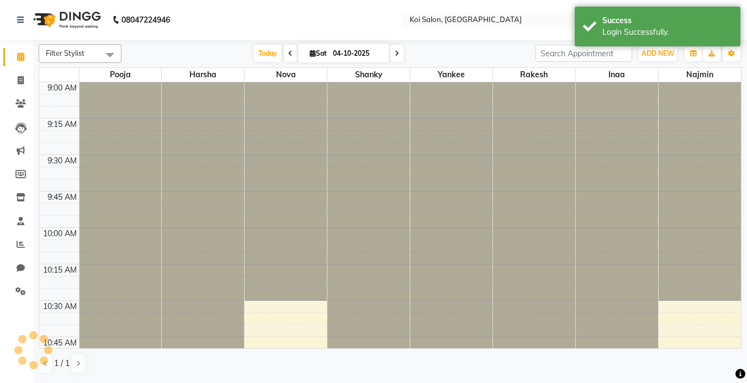
select select "en"
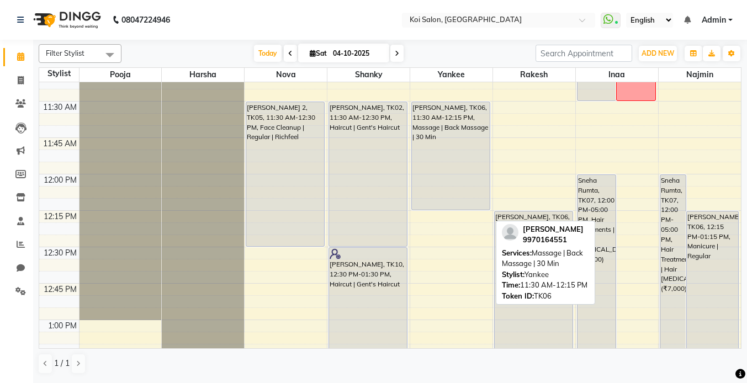
scroll to position [291, 0]
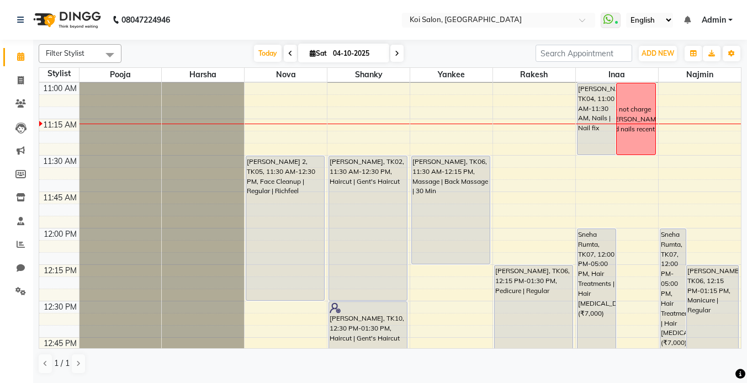
click at [404, 51] on span at bounding box center [396, 53] width 13 height 17
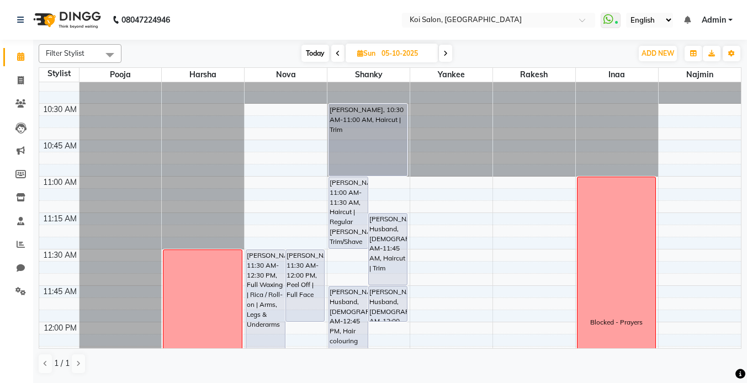
scroll to position [363, 0]
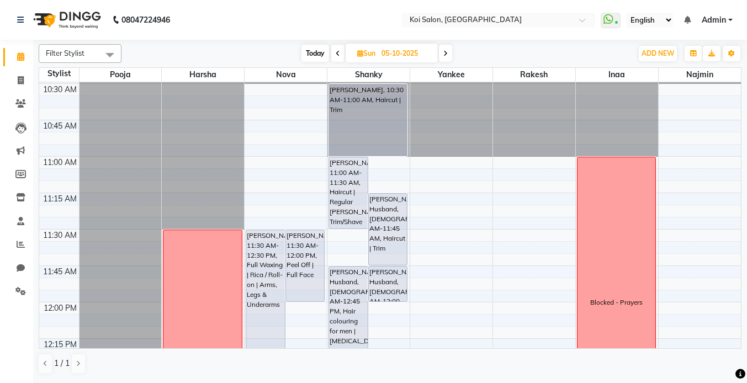
click at [311, 49] on span "Today" at bounding box center [315, 53] width 28 height 17
type input "04-10-2025"
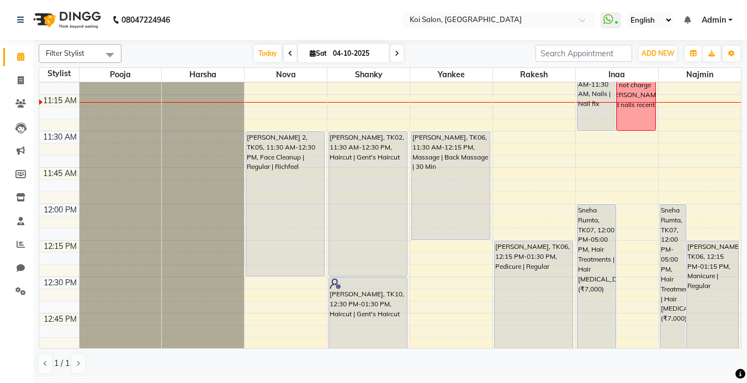
scroll to position [317, 0]
click at [269, 57] on span "Today" at bounding box center [268, 53] width 28 height 17
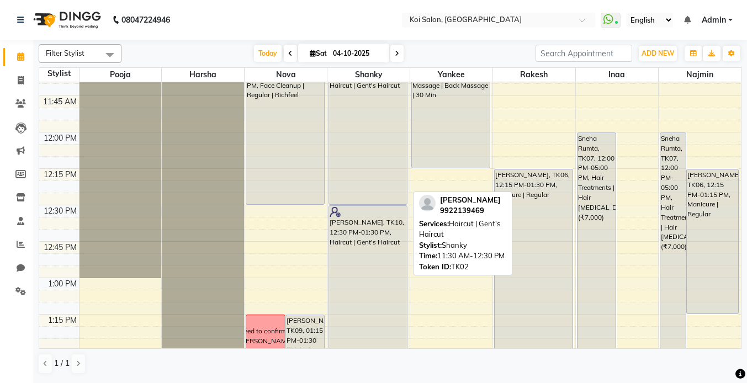
scroll to position [387, 0]
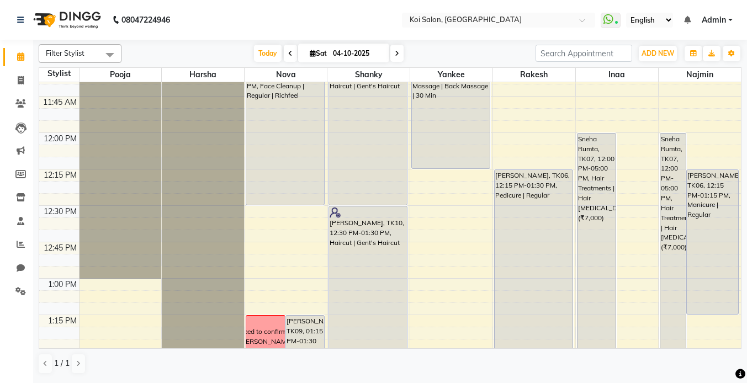
click at [9, 12] on div "08047224946" at bounding box center [94, 19] width 170 height 31
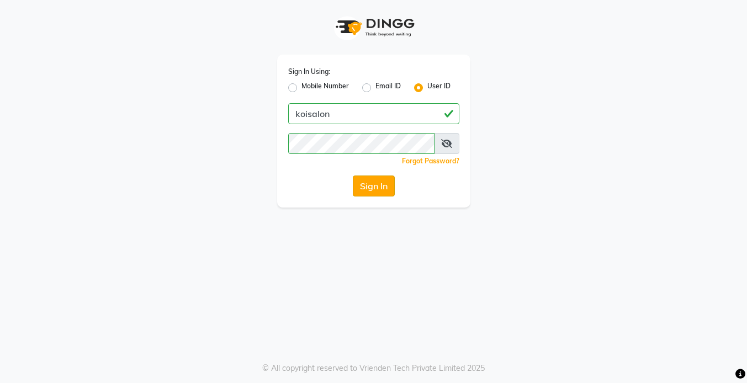
click at [373, 187] on button "Sign In" at bounding box center [374, 186] width 42 height 21
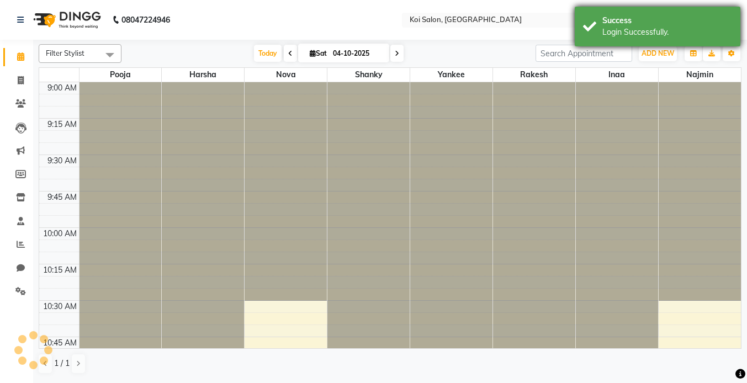
click at [631, 41] on div "Success Login Successfully." at bounding box center [658, 27] width 166 height 40
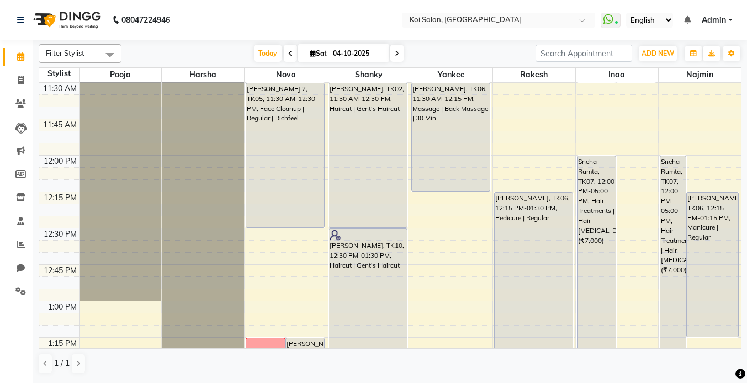
scroll to position [373, 0]
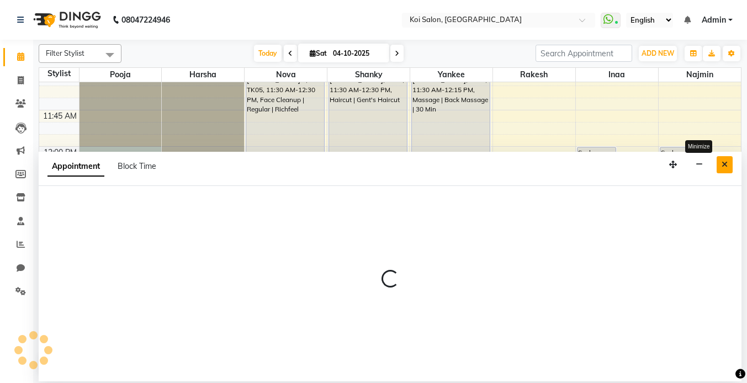
select select "16513"
select select "720"
select select "tentative"
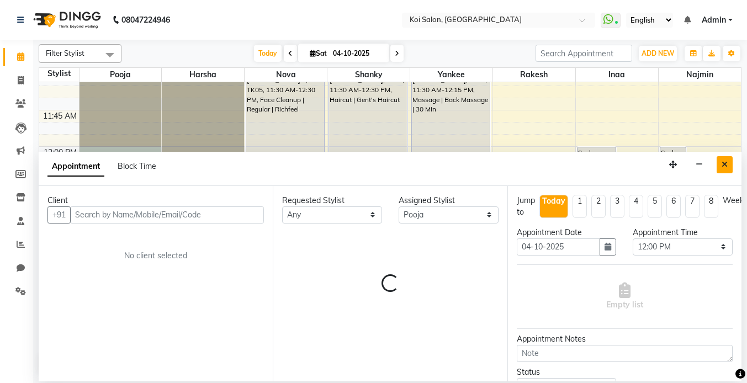
click at [722, 167] on icon "Close" at bounding box center [725, 165] width 6 height 8
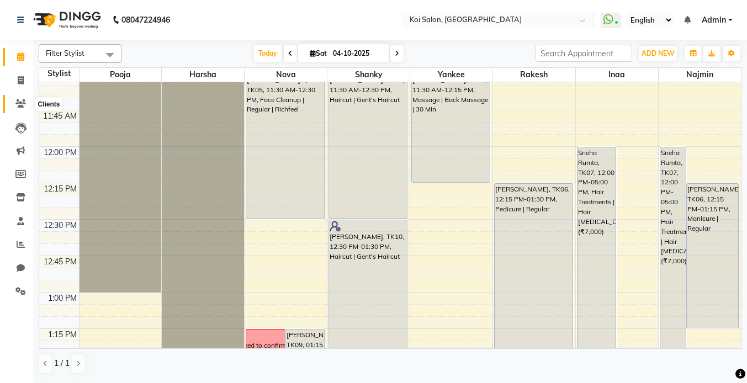
click at [15, 105] on icon at bounding box center [20, 103] width 10 height 8
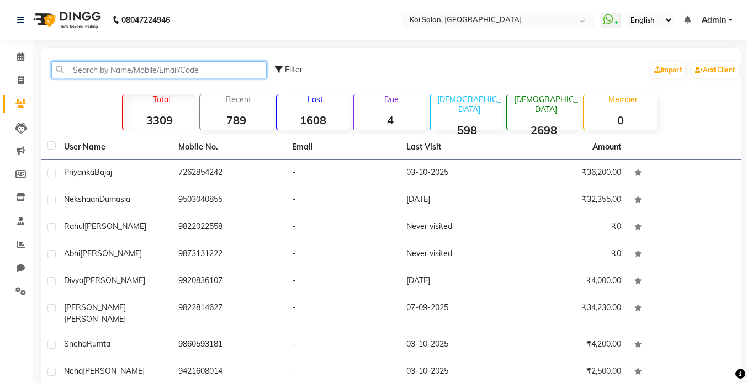
click at [188, 70] on input "text" at bounding box center [158, 69] width 215 height 17
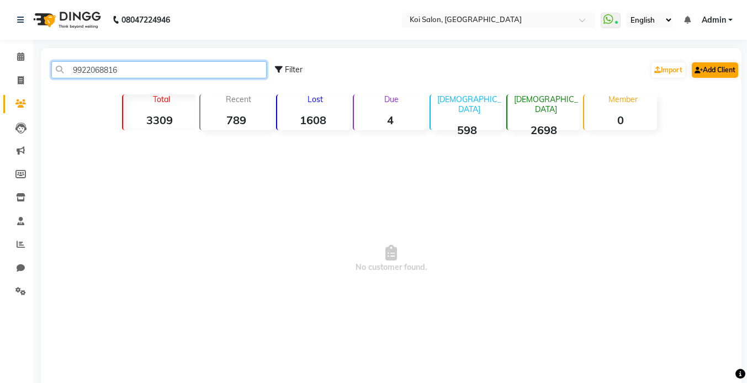
type input "9922068816"
click at [723, 70] on link "Add Client" at bounding box center [715, 69] width 46 height 15
select select "22"
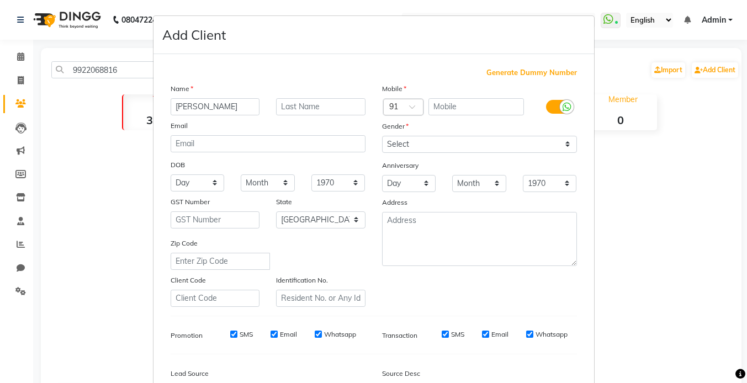
type input "[PERSON_NAME]"
click at [486, 107] on input "text" at bounding box center [476, 106] width 96 height 17
paste input "9922068816"
type input "9922068816"
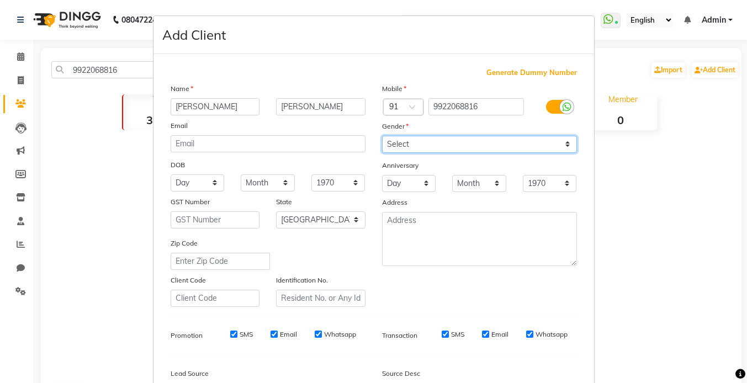
click at [443, 144] on select "Select [DEMOGRAPHIC_DATA] [DEMOGRAPHIC_DATA] Other Prefer Not To Say" at bounding box center [479, 144] width 195 height 17
select select "[DEMOGRAPHIC_DATA]"
click at [382, 136] on select "Select [DEMOGRAPHIC_DATA] [DEMOGRAPHIC_DATA] Other Prefer Not To Say" at bounding box center [479, 144] width 195 height 17
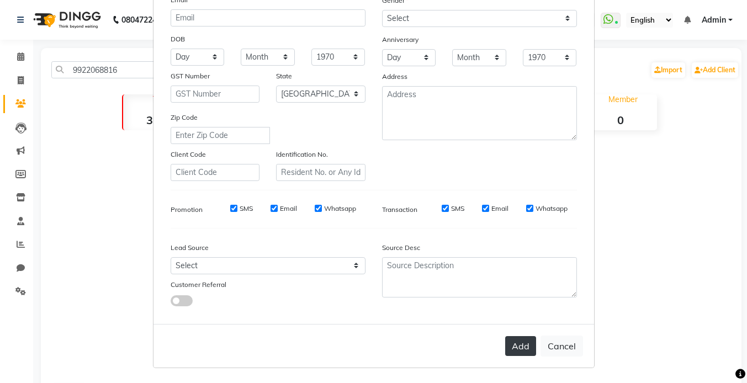
click at [519, 348] on button "Add" at bounding box center [520, 346] width 31 height 20
select select
select select "null"
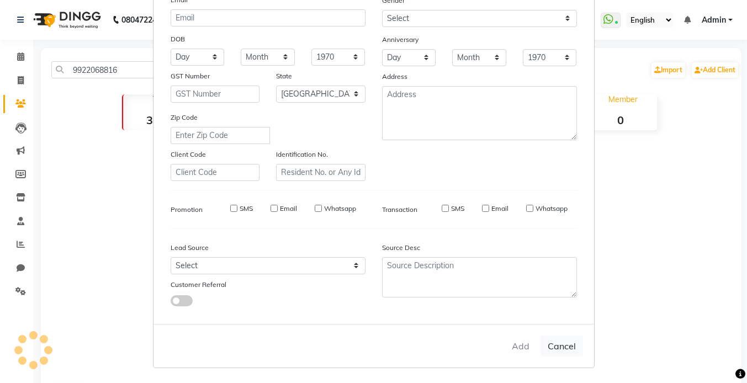
select select
checkbox input "false"
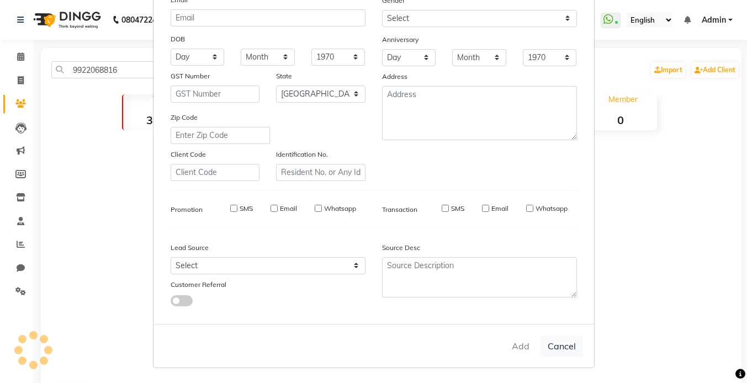
checkbox input "false"
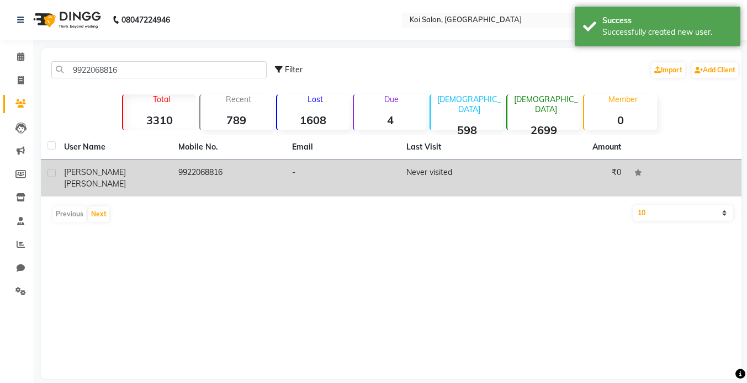
click at [92, 179] on span "[PERSON_NAME]" at bounding box center [95, 184] width 62 height 10
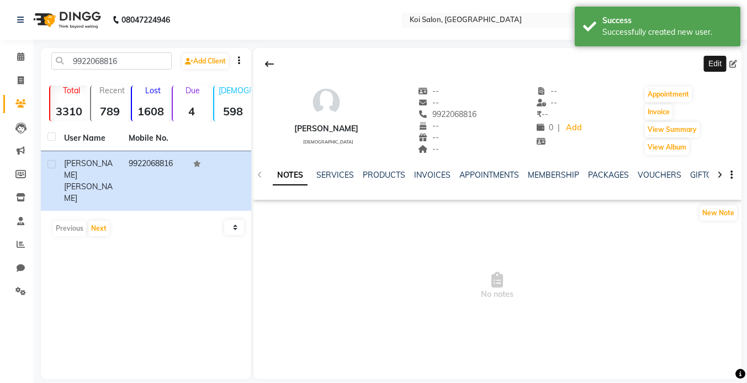
click at [735, 64] on icon at bounding box center [733, 64] width 8 height 8
select select
select select "[DEMOGRAPHIC_DATA]"
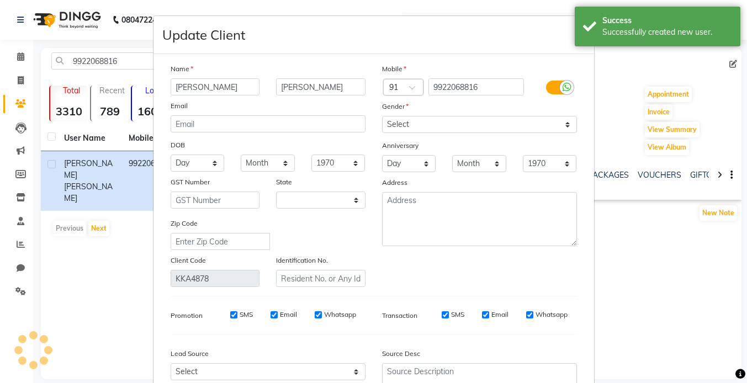
select select "22"
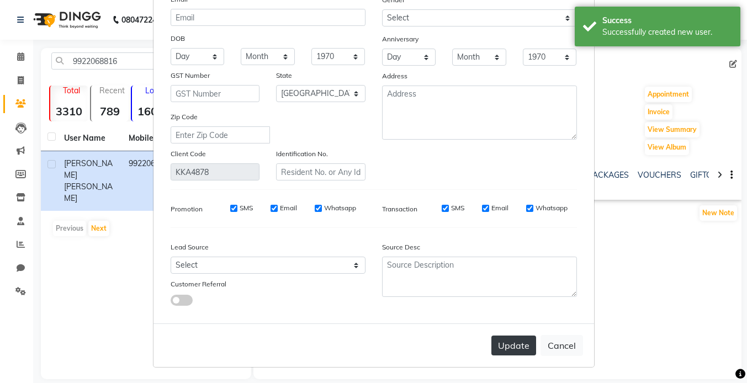
click at [518, 346] on button "Update" at bounding box center [513, 346] width 45 height 20
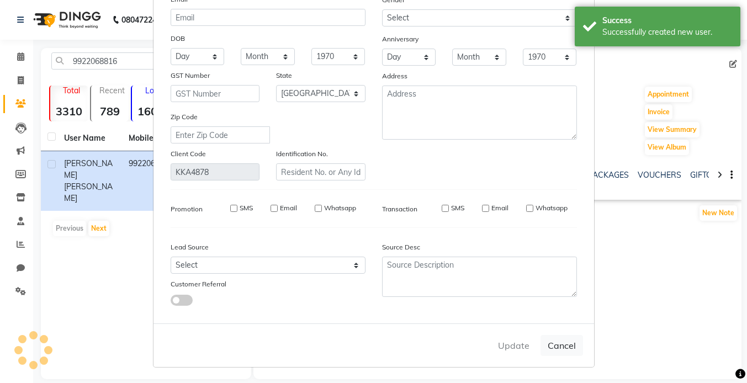
select select
select select "null"
select select
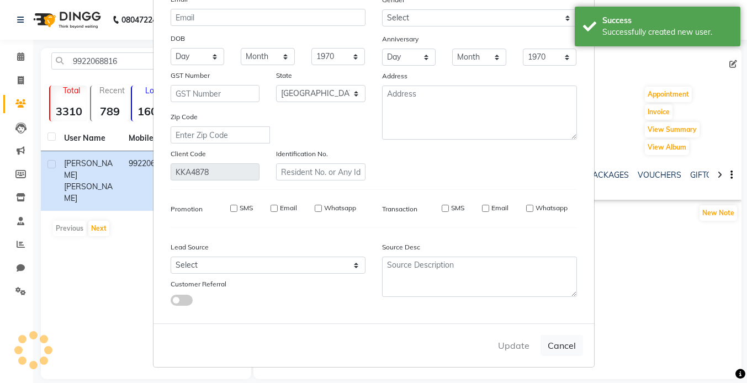
select select
checkbox input "false"
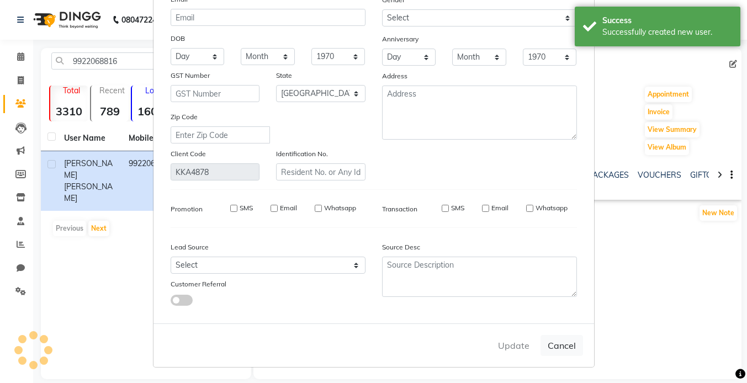
checkbox input "false"
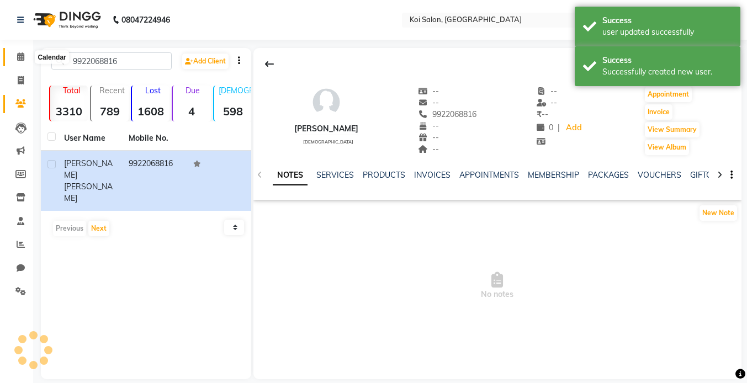
click at [20, 59] on icon at bounding box center [20, 56] width 7 height 8
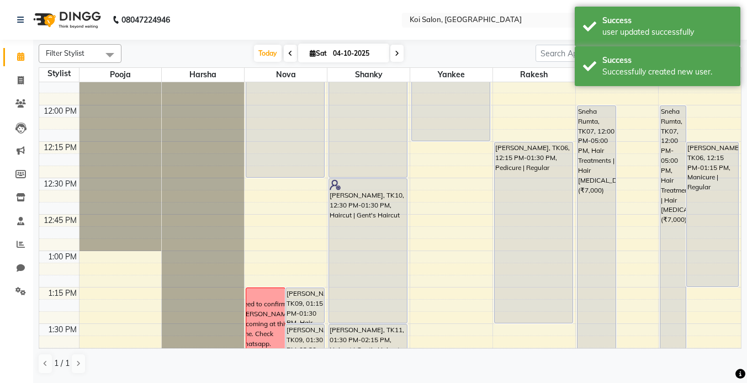
scroll to position [412, 0]
select select "16513"
select select "tentative"
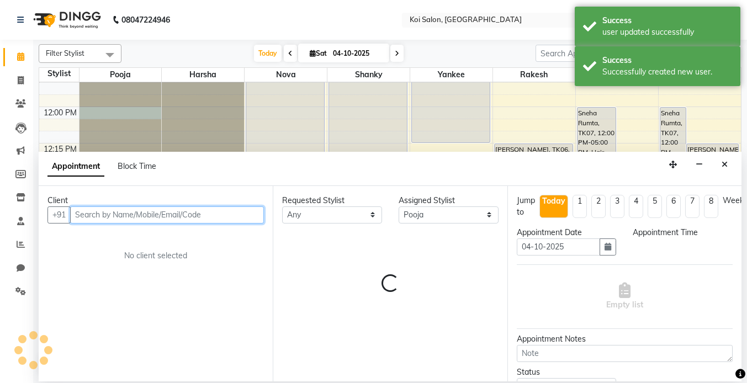
select select "720"
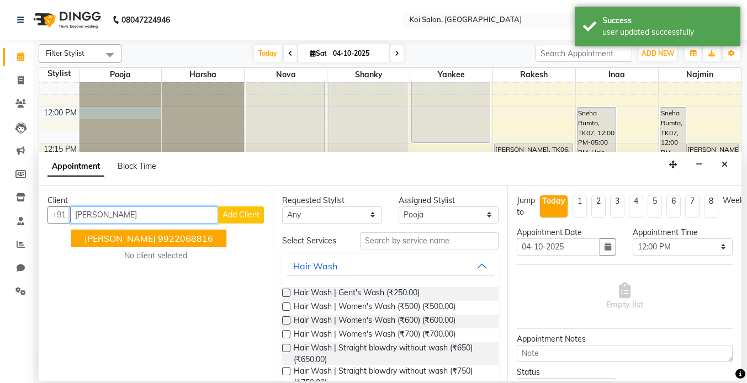
click at [133, 245] on button "[PERSON_NAME] 9922068816" at bounding box center [148, 239] width 155 height 18
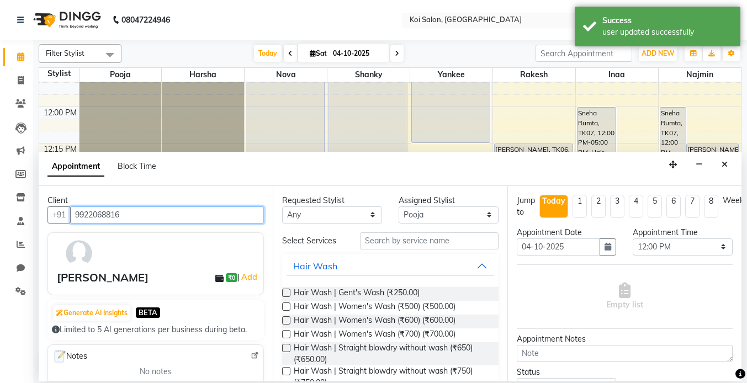
type input "9922068816"
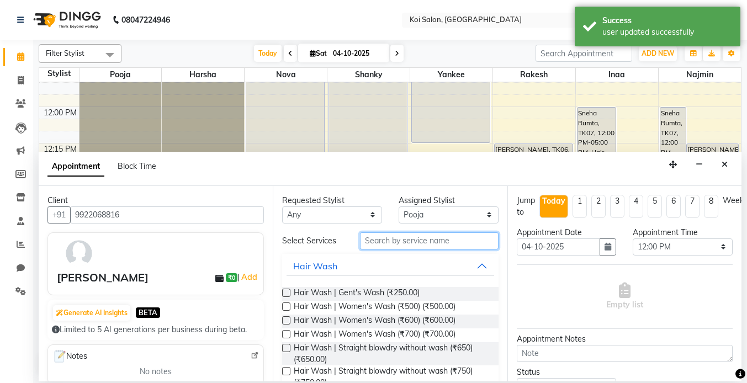
click at [407, 243] on input "text" at bounding box center [429, 240] width 139 height 17
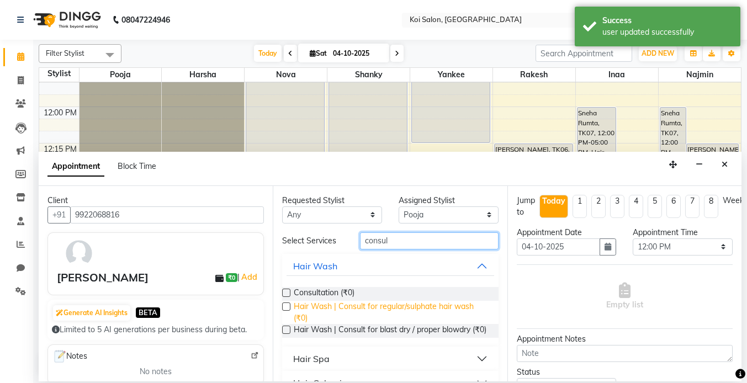
scroll to position [46, 0]
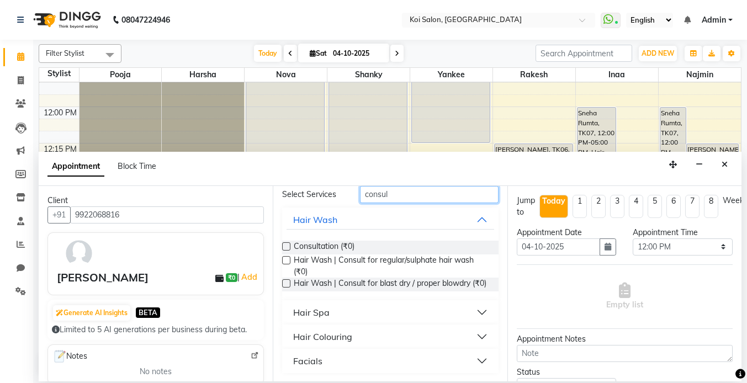
type input "consul"
click at [355, 338] on button "Hair Colouring" at bounding box center [390, 337] width 207 height 20
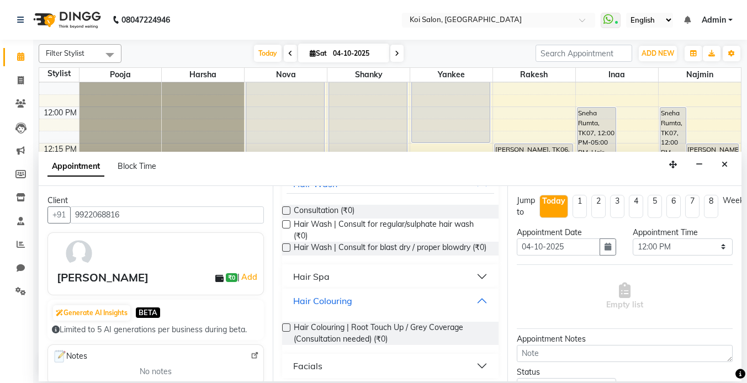
scroll to position [86, 0]
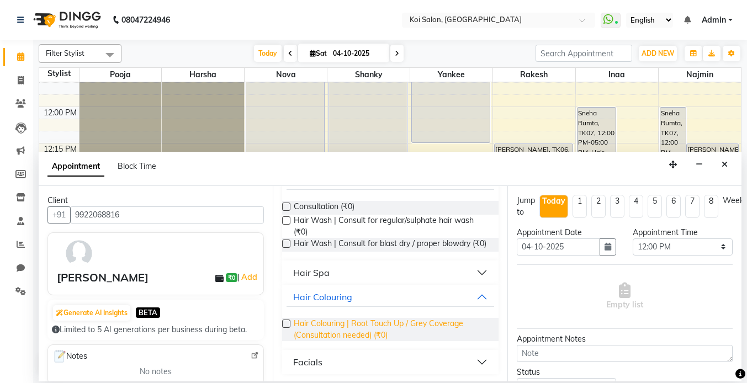
click at [359, 330] on span "Hair Colouring | Root Touch Up / Grey Coverage (Consultation needed) (₹0)" at bounding box center [391, 329] width 195 height 23
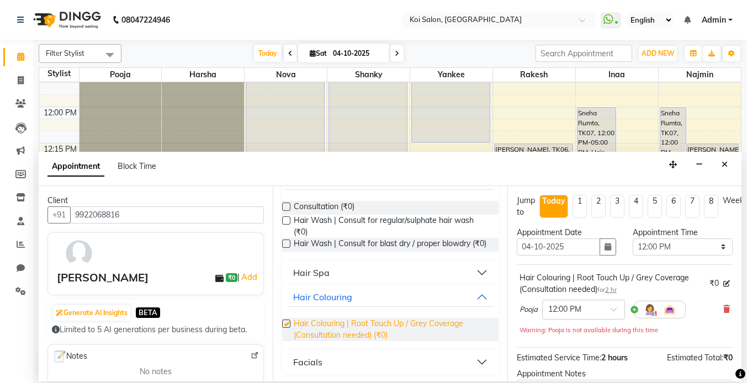
checkbox input "false"
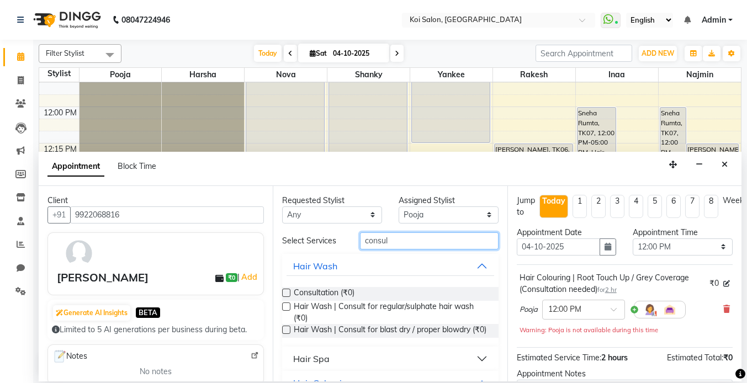
drag, startPoint x: 411, startPoint y: 244, endPoint x: 314, endPoint y: 240, distance: 97.8
click at [319, 242] on div "Select Services consul" at bounding box center [390, 240] width 232 height 17
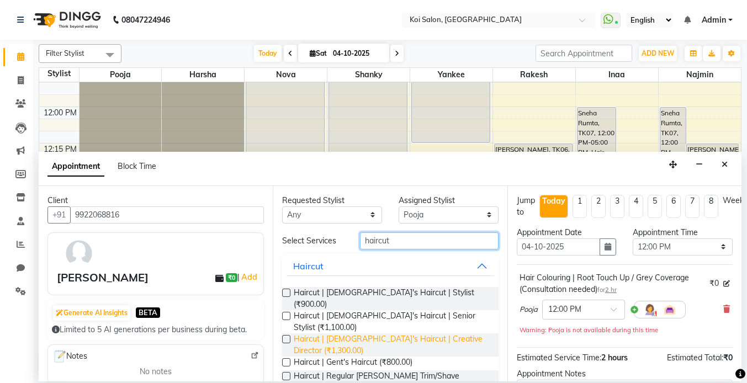
type input "haircut"
click at [382, 333] on span "Haircut | [DEMOGRAPHIC_DATA]'s Haircut | Creative Director (₹1,300.00)" at bounding box center [391, 344] width 195 height 23
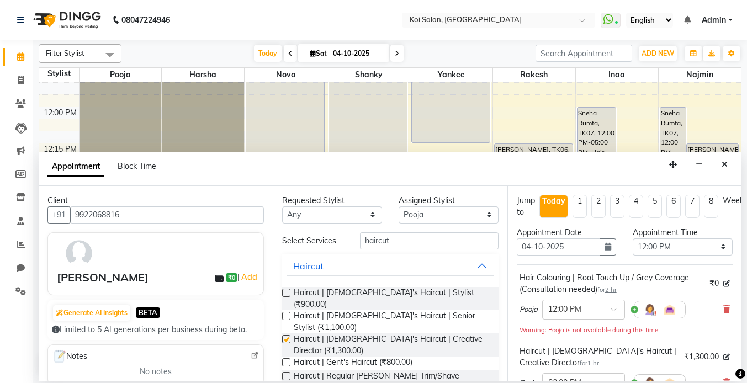
checkbox input "false"
drag, startPoint x: 404, startPoint y: 241, endPoint x: 325, endPoint y: 238, distance: 78.5
click at [327, 239] on div "Select Services haircut" at bounding box center [390, 240] width 232 height 17
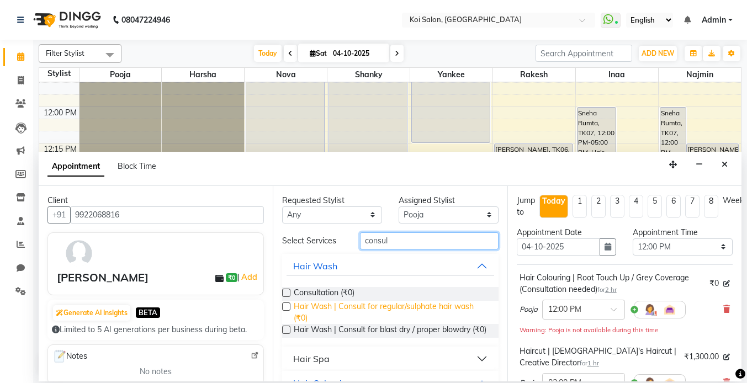
type input "consul"
click at [377, 309] on span "Hair Wash | Consult for regular/sulphate hair wash (₹0)" at bounding box center [391, 312] width 195 height 23
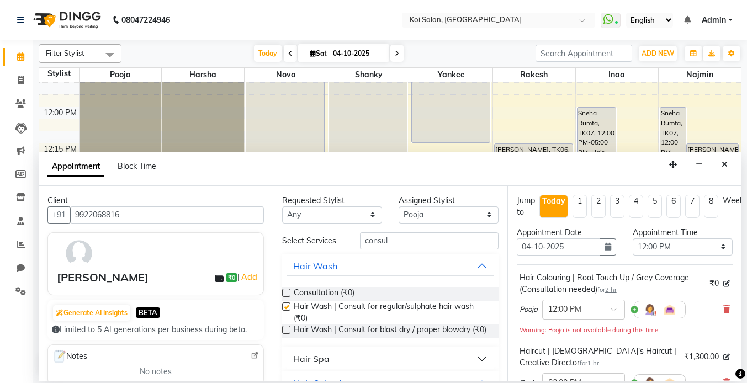
checkbox input "false"
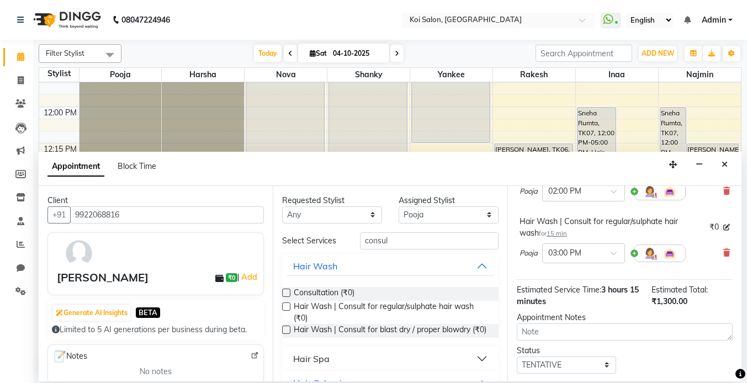
scroll to position [253, 0]
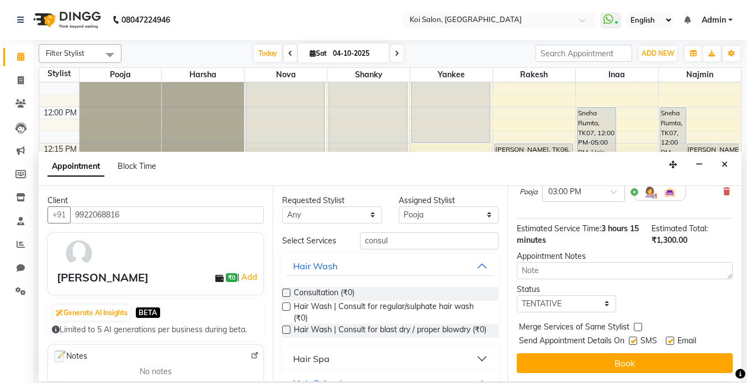
click at [632, 362] on button "Book" at bounding box center [625, 363] width 216 height 20
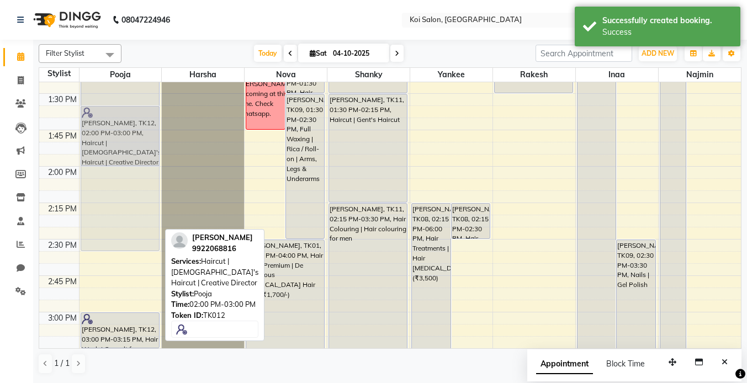
scroll to position [641, 0]
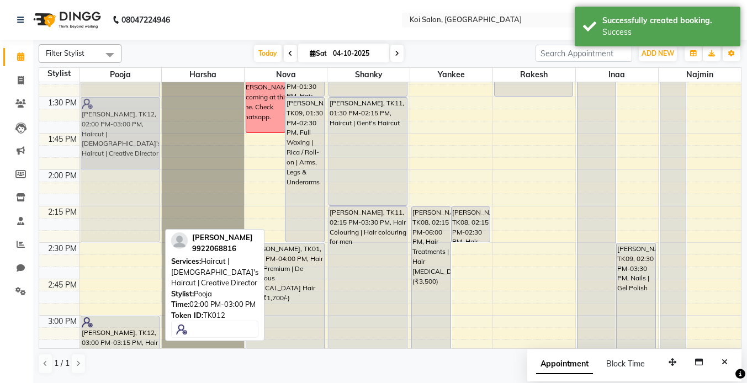
drag, startPoint x: 122, startPoint y: 204, endPoint x: 124, endPoint y: 153, distance: 50.8
click at [124, 153] on div "[PERSON_NAME], TK12, 12:00 PM-02:00 PM, Hair Colouring | Root Touch Up / Grey C…" at bounding box center [121, 315] width 82 height 1749
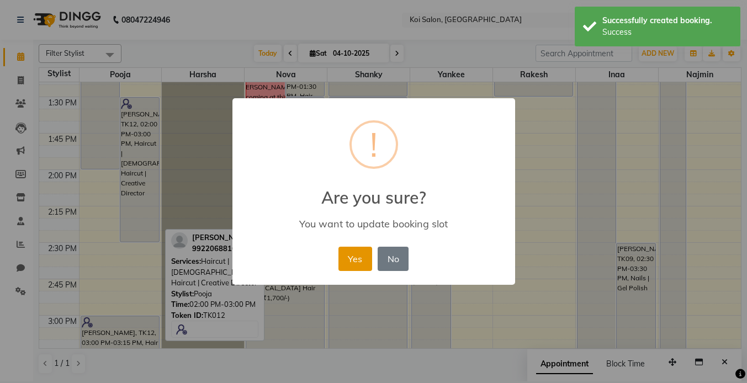
click at [346, 255] on button "Yes" at bounding box center [355, 259] width 34 height 24
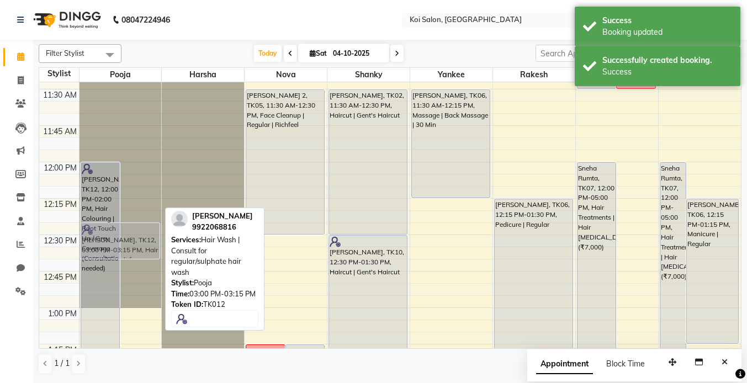
scroll to position [350, 0]
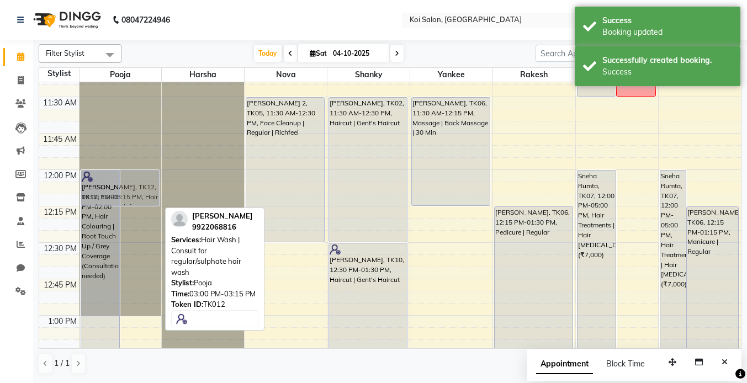
drag, startPoint x: 117, startPoint y: 270, endPoint x: 128, endPoint y: 190, distance: 80.3
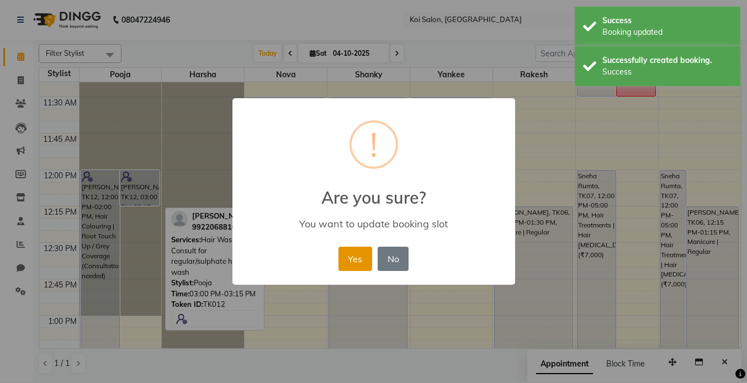
click at [360, 256] on button "Yes" at bounding box center [355, 259] width 34 height 24
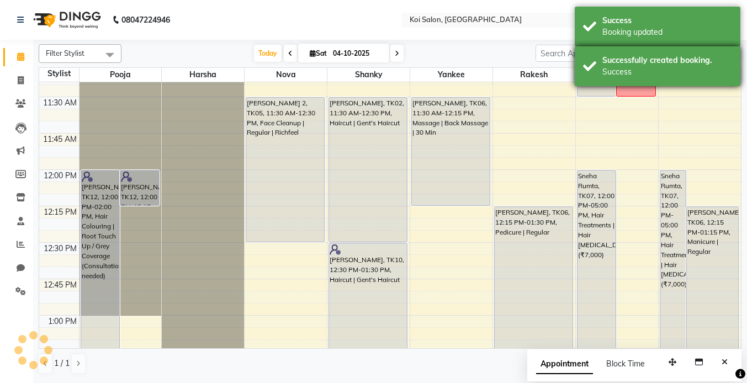
click at [643, 74] on div "Success" at bounding box center [667, 72] width 130 height 12
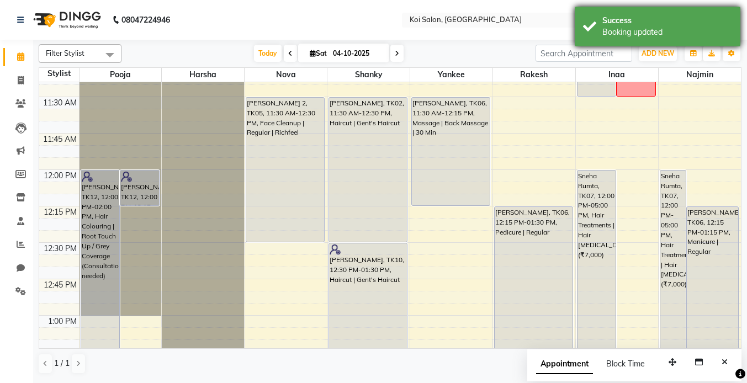
click at [630, 25] on div "Success" at bounding box center [667, 21] width 130 height 12
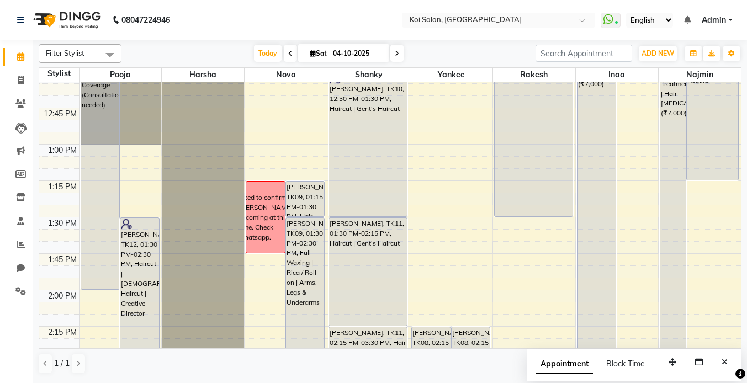
scroll to position [520, 0]
click at [724, 360] on icon "Close" at bounding box center [725, 362] width 6 height 8
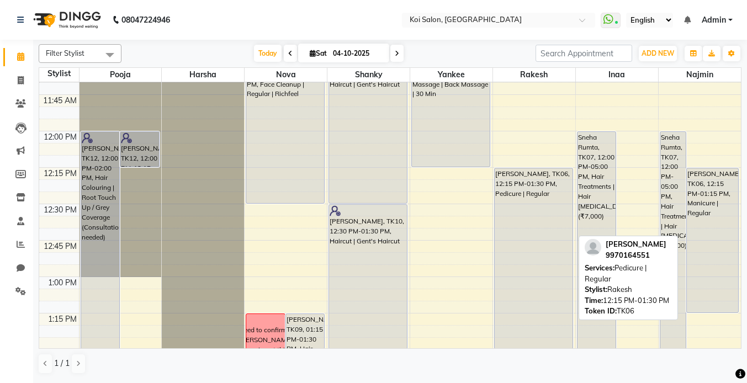
scroll to position [416, 0]
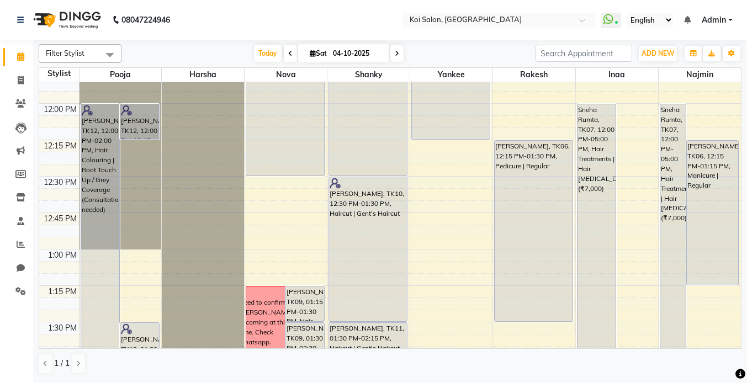
click at [398, 56] on icon at bounding box center [397, 53] width 4 height 7
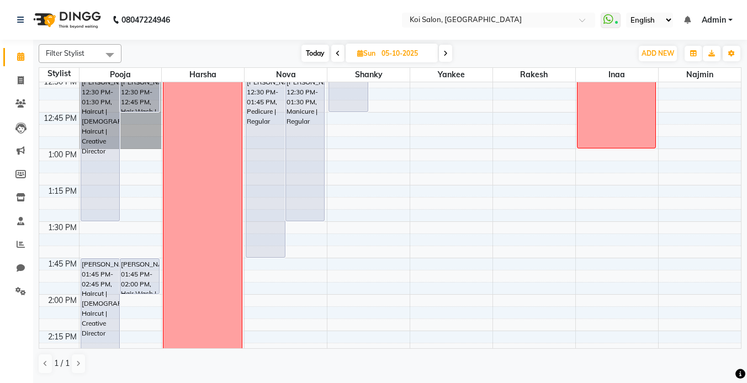
scroll to position [657, 0]
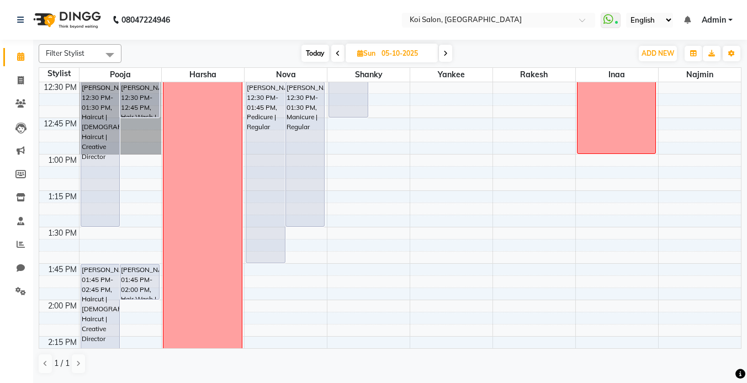
click at [325, 50] on span "Today" at bounding box center [315, 53] width 28 height 17
type input "04-10-2025"
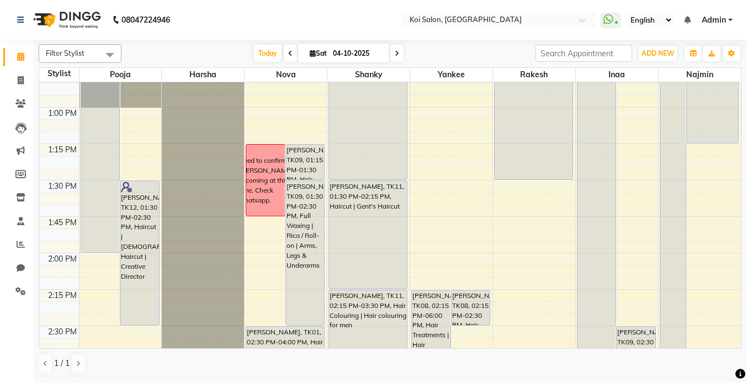
scroll to position [554, 0]
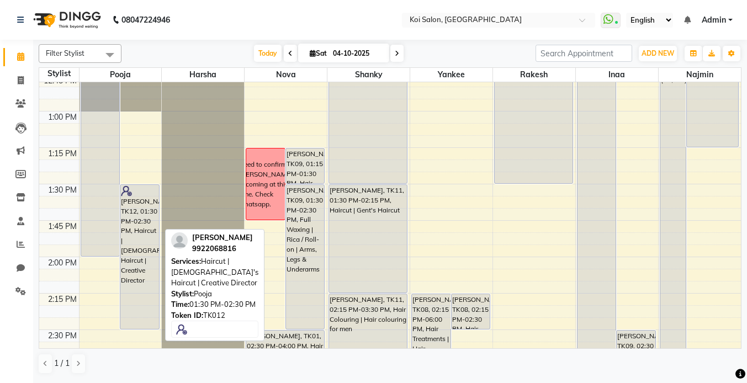
click at [127, 253] on div "[PERSON_NAME], TK12, 01:30 PM-02:30 PM, Haircut | [DEMOGRAPHIC_DATA]'s Haircut …" at bounding box center [139, 257] width 39 height 144
select select "7"
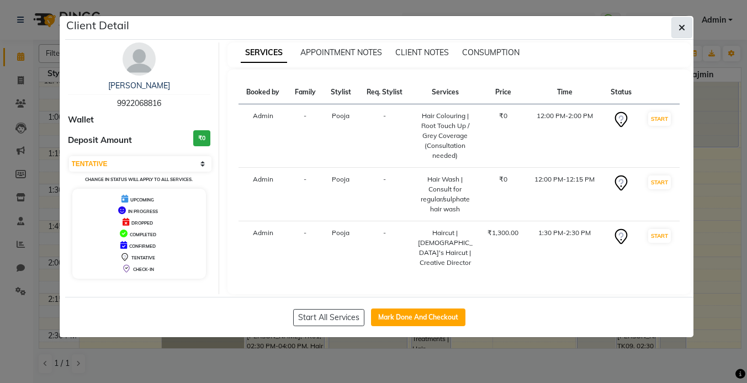
click at [686, 27] on button "button" at bounding box center [681, 27] width 21 height 21
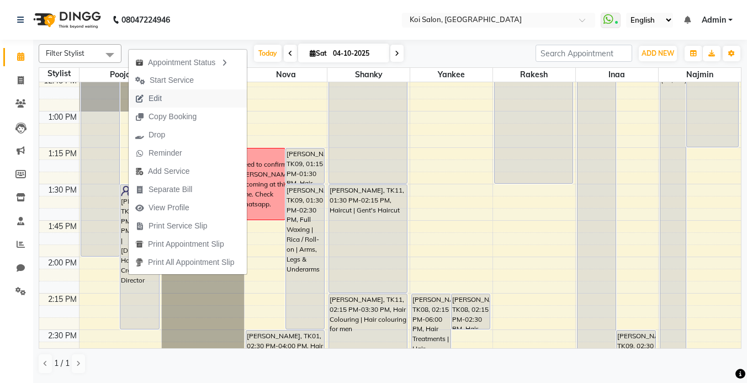
click at [154, 99] on span "Edit" at bounding box center [155, 99] width 13 height 12
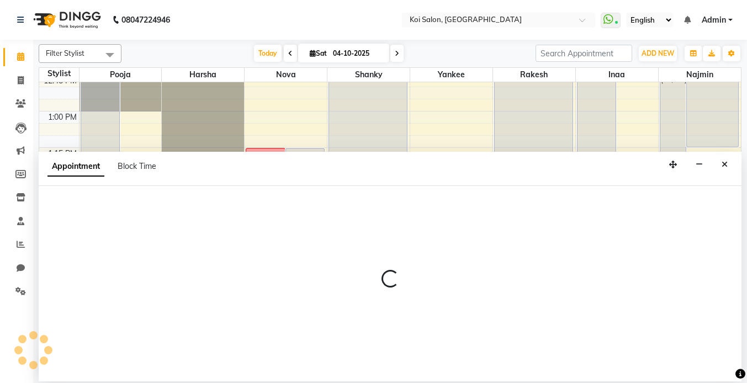
select select "tentative"
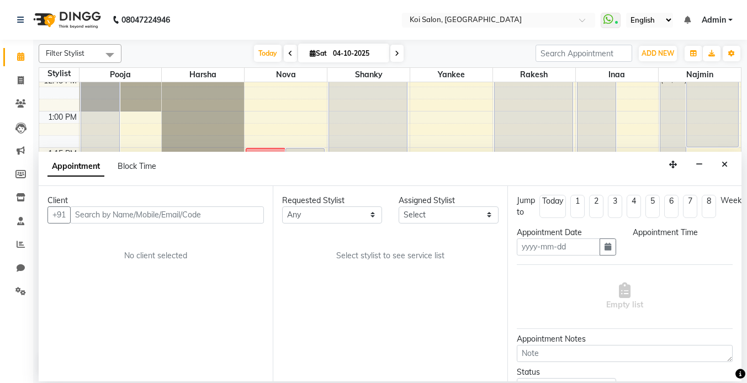
type input "04-10-2025"
select select "720"
select select "16513"
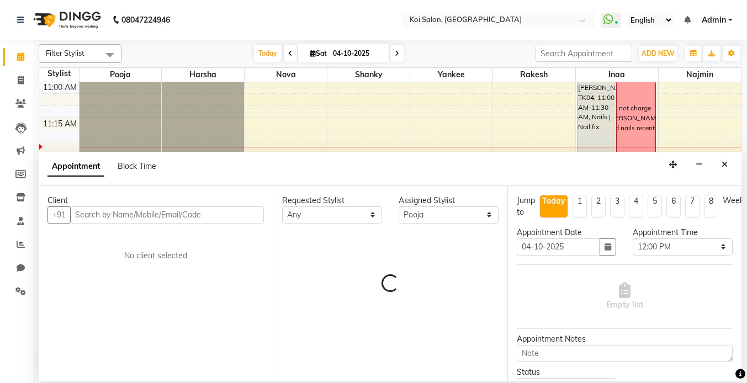
select select "1406"
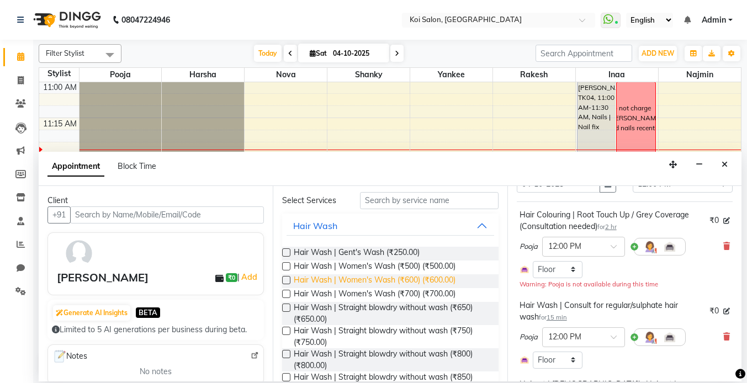
scroll to position [0, 0]
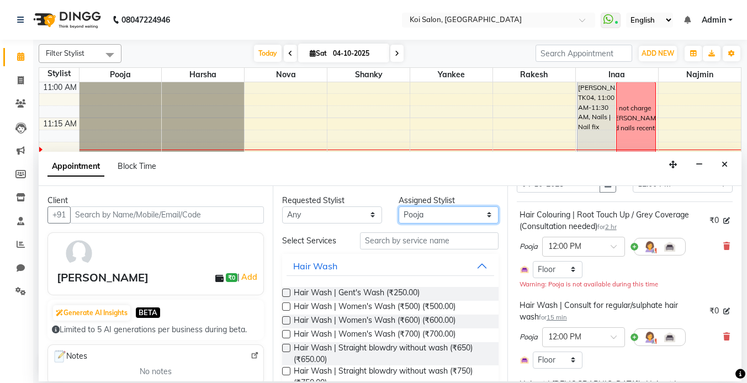
click at [464, 215] on select "Select [PERSON_NAME] Nova Pooja [PERSON_NAME]" at bounding box center [449, 215] width 100 height 17
select select "67549"
click at [399, 207] on select "Select [PERSON_NAME] Nova Pooja [PERSON_NAME]" at bounding box center [449, 215] width 100 height 17
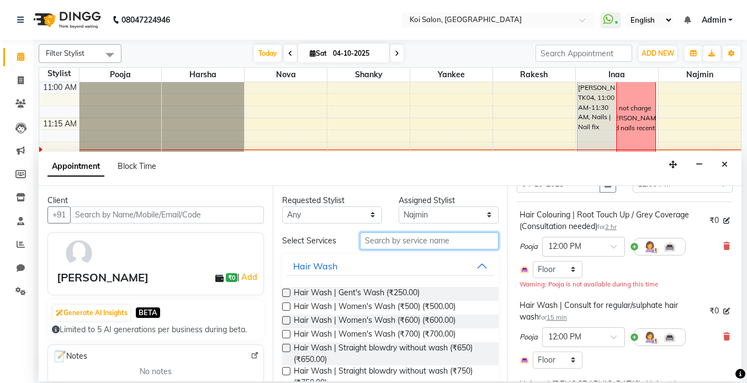
click at [391, 237] on input "text" at bounding box center [429, 240] width 139 height 17
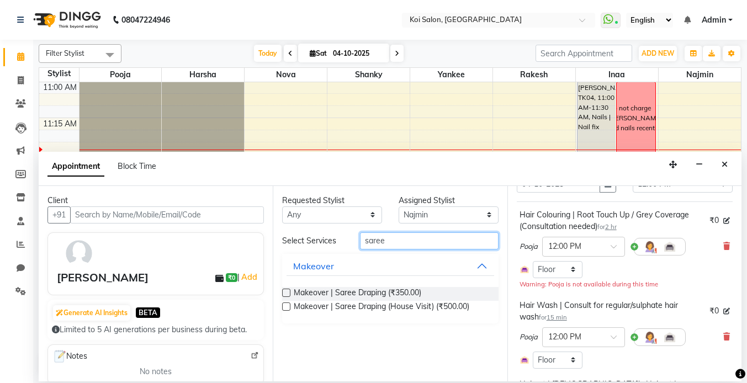
type input "saree"
click at [287, 293] on label at bounding box center [286, 293] width 8 height 8
click at [287, 293] on input "checkbox" at bounding box center [285, 293] width 7 height 7
checkbox input "false"
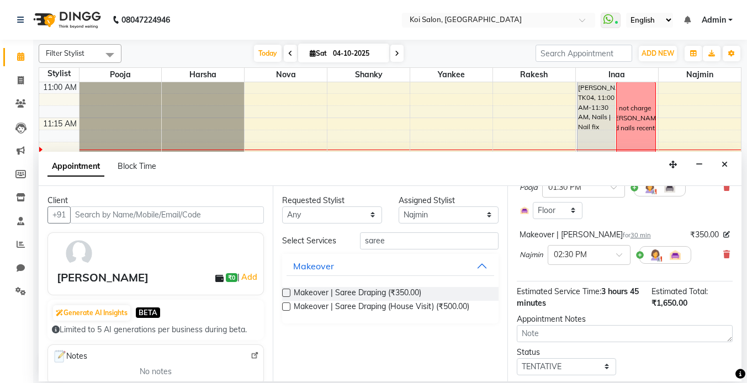
scroll to position [322, 0]
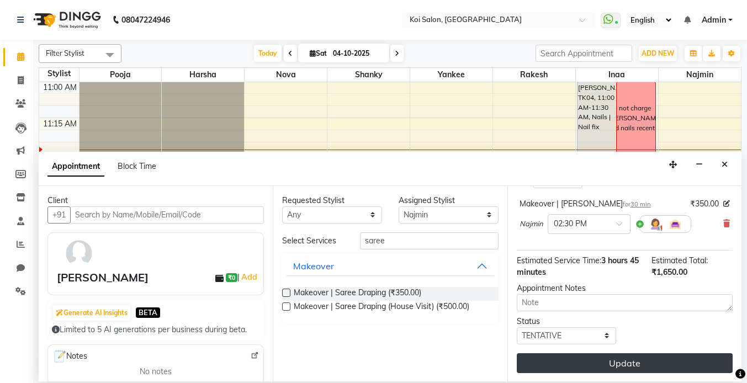
click at [617, 365] on button "Update" at bounding box center [625, 363] width 216 height 20
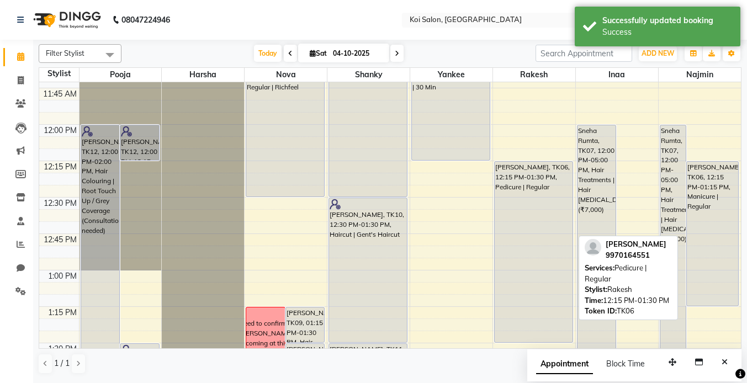
scroll to position [390, 0]
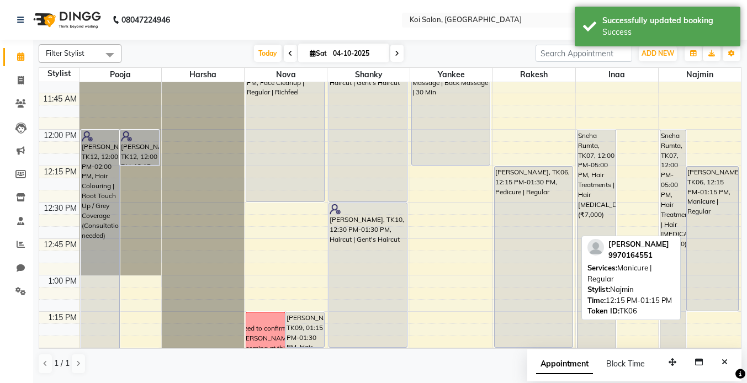
click at [698, 240] on div "[PERSON_NAME], TK06, 12:15 PM-01:15 PM, Manicure | Regular" at bounding box center [713, 239] width 52 height 144
select select "7"
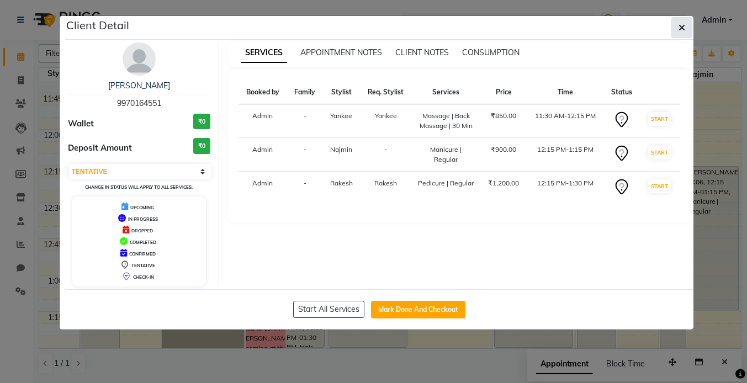
click at [681, 25] on icon "button" at bounding box center [682, 27] width 7 height 9
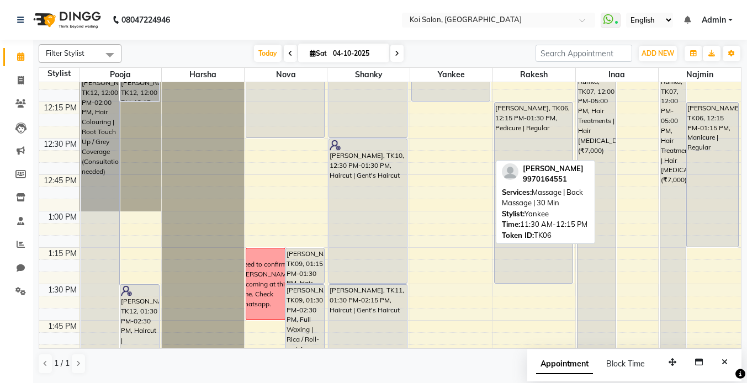
scroll to position [453, 0]
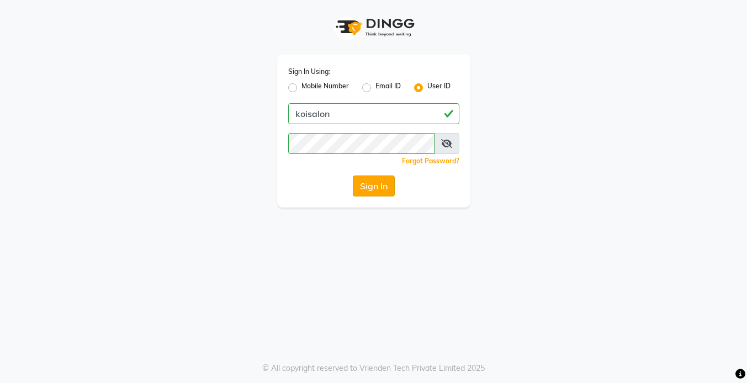
click at [389, 189] on button "Sign In" at bounding box center [374, 186] width 42 height 21
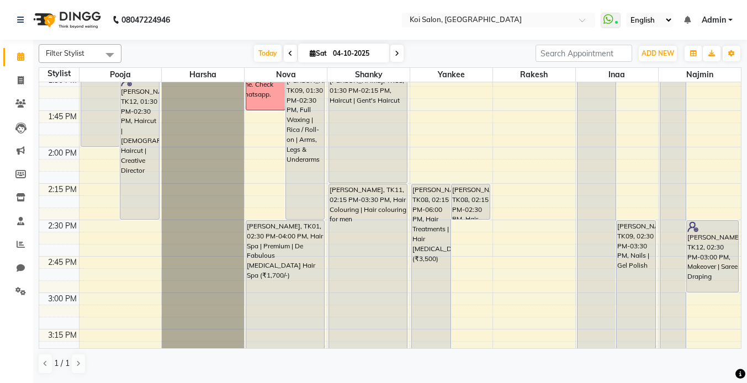
scroll to position [663, 0]
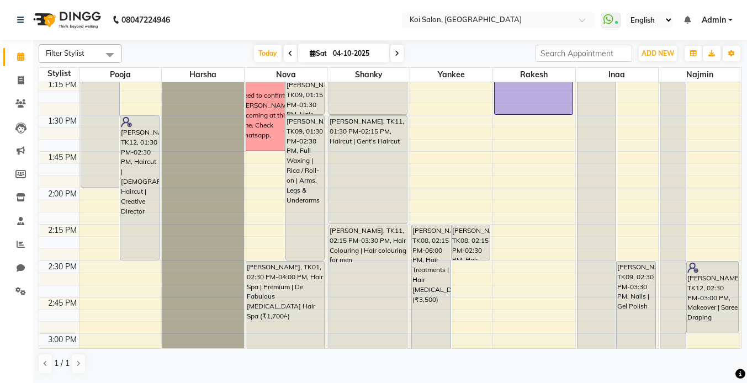
scroll to position [668, 0]
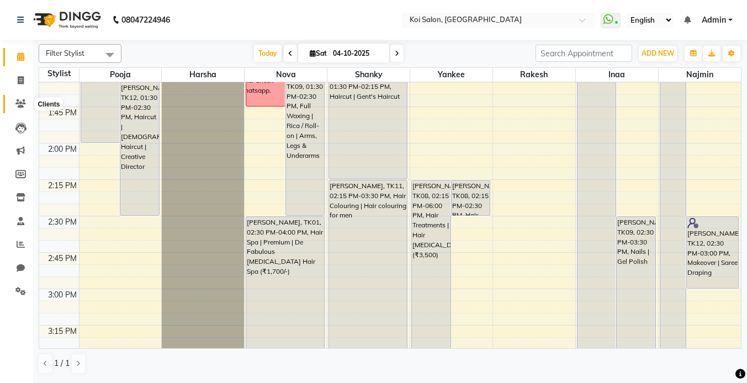
click at [22, 98] on span at bounding box center [20, 104] width 19 height 13
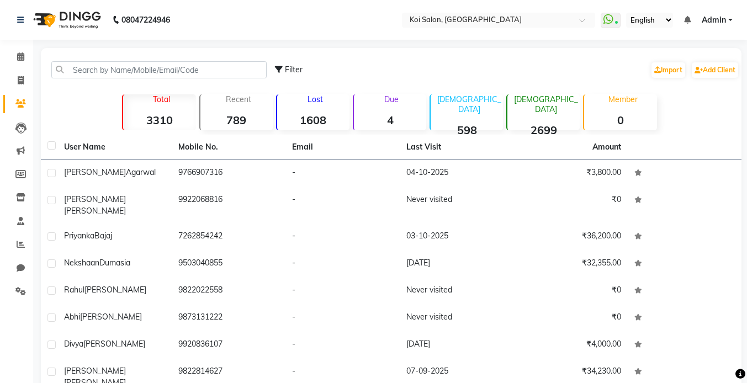
click at [460, 84] on div "Filter Import Add Client" at bounding box center [507, 69] width 464 height 35
click at [723, 61] on div "Add Client" at bounding box center [715, 70] width 49 height 18
click at [718, 63] on link "Add Client" at bounding box center [715, 69] width 46 height 15
select select "22"
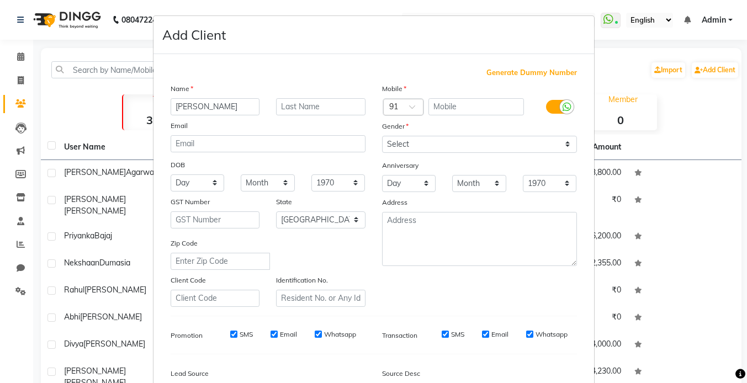
type input "[PERSON_NAME]"
click at [298, 104] on input "text" at bounding box center [320, 106] width 89 height 17
type input "Lenovo"
click at [489, 105] on input "text" at bounding box center [476, 106] width 96 height 17
type input "9560402380"
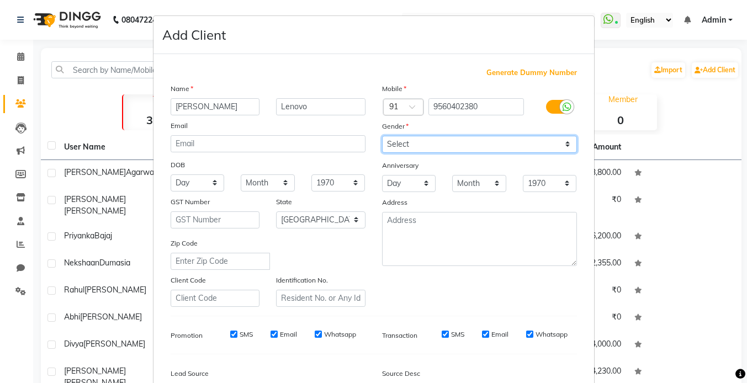
click at [501, 152] on select "Select [DEMOGRAPHIC_DATA] [DEMOGRAPHIC_DATA] Other Prefer Not To Say" at bounding box center [479, 144] width 195 height 17
select select "[DEMOGRAPHIC_DATA]"
click at [382, 136] on select "Select [DEMOGRAPHIC_DATA] [DEMOGRAPHIC_DATA] Other Prefer Not To Say" at bounding box center [479, 144] width 195 height 17
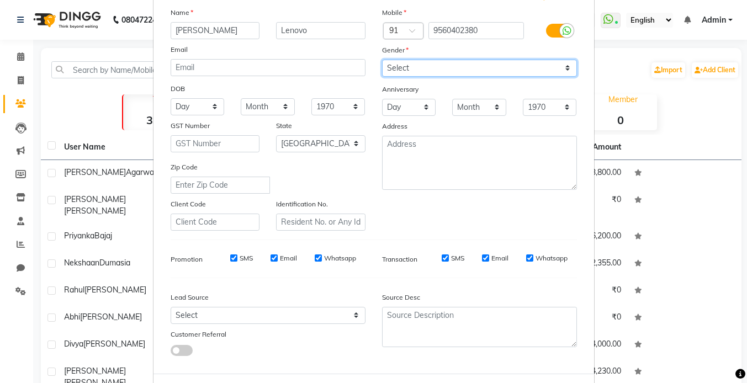
scroll to position [126, 0]
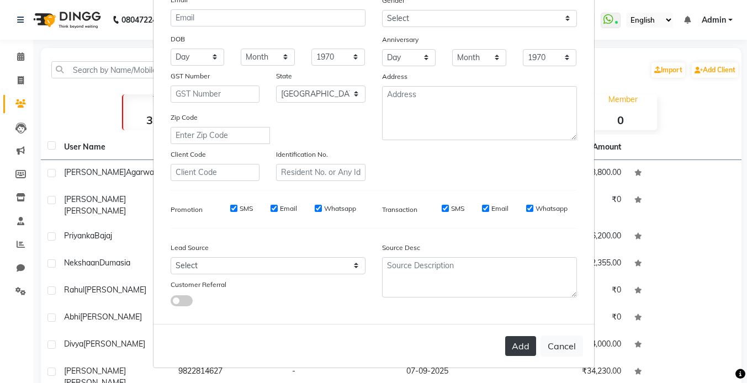
click at [515, 350] on button "Add" at bounding box center [520, 346] width 31 height 20
select select
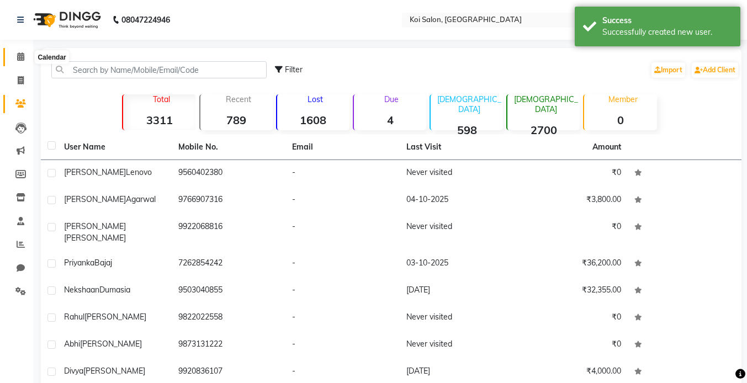
click at [17, 60] on icon at bounding box center [20, 56] width 7 height 8
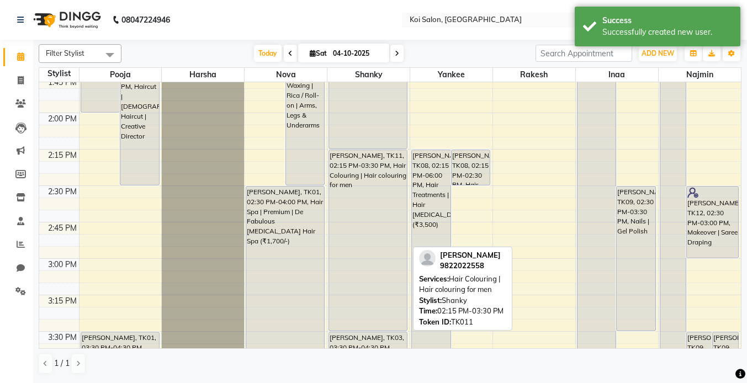
scroll to position [690, 0]
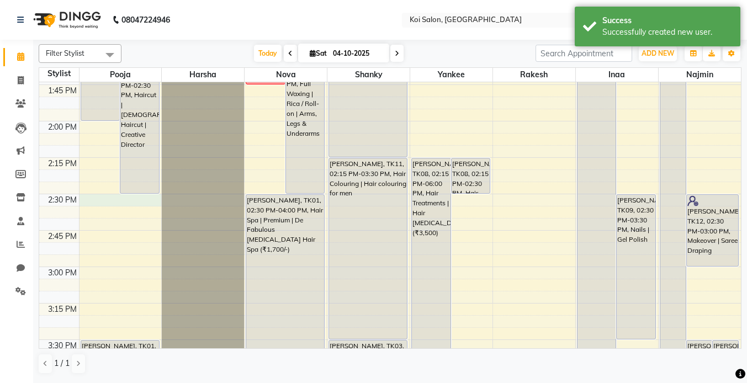
click at [114, 201] on div "9:00 AM 9:15 AM 9:30 AM 9:45 AM 10:00 AM 10:15 AM 10:30 AM 10:45 AM 11:00 AM 11…" at bounding box center [390, 267] width 702 height 1749
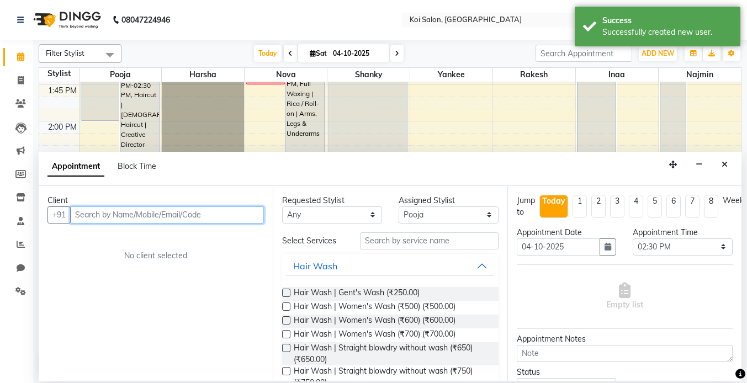
click at [131, 218] on input "text" at bounding box center [167, 215] width 194 height 17
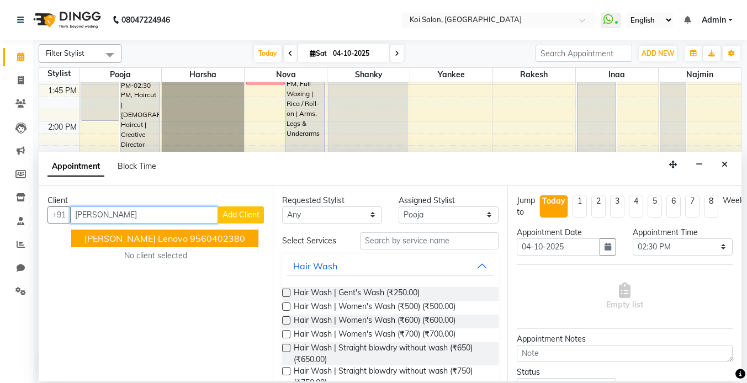
click at [134, 241] on span "[PERSON_NAME] Lenovo" at bounding box center [135, 238] width 103 height 11
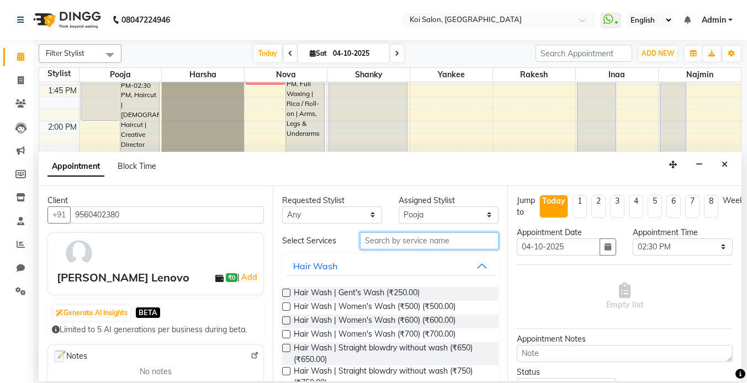
click at [397, 247] on input "text" at bounding box center [429, 240] width 139 height 17
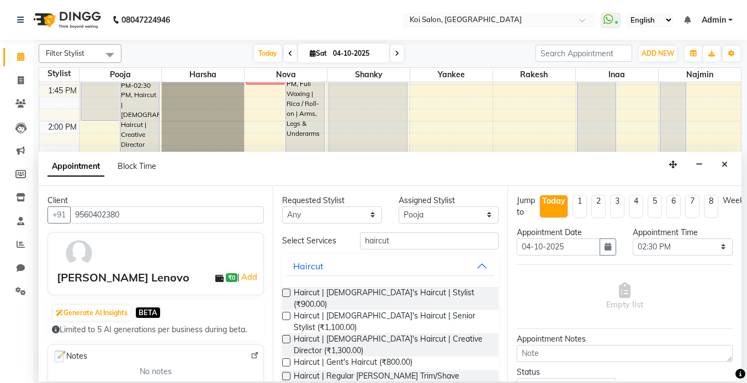
click at [285, 335] on label at bounding box center [286, 339] width 8 height 8
click at [285, 337] on input "checkbox" at bounding box center [285, 340] width 7 height 7
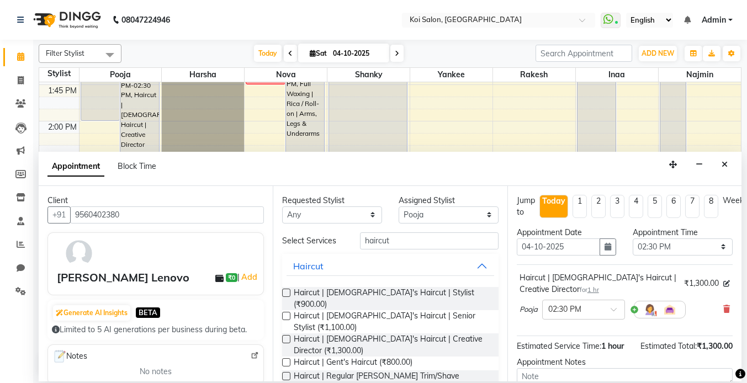
click at [287, 335] on label at bounding box center [286, 339] width 8 height 8
click at [287, 337] on input "checkbox" at bounding box center [285, 340] width 7 height 7
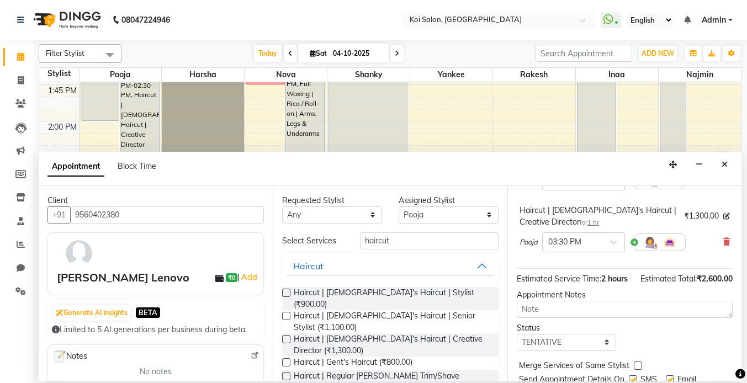
scroll to position [168, 0]
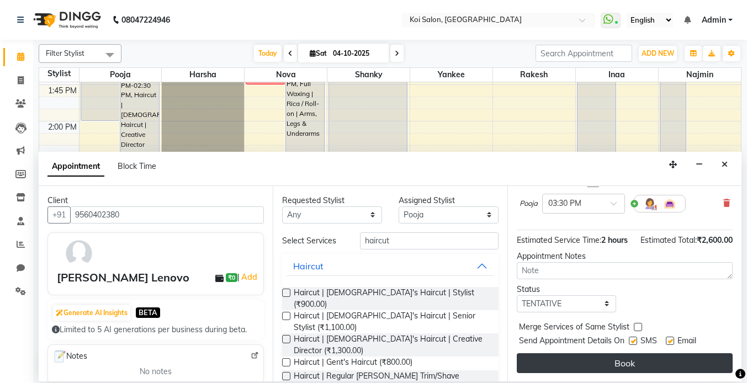
click at [585, 367] on button "Book" at bounding box center [625, 363] width 216 height 20
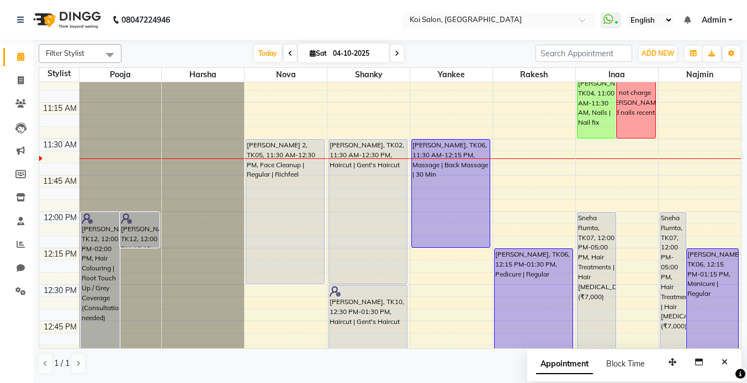
scroll to position [309, 0]
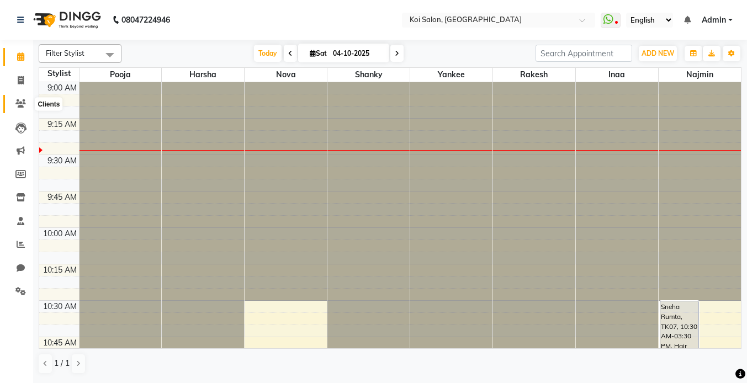
click at [18, 106] on icon at bounding box center [20, 103] width 10 height 8
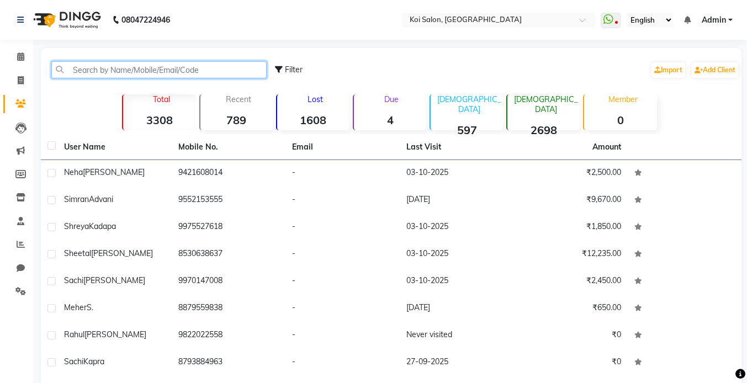
click at [112, 73] on input "text" at bounding box center [158, 69] width 215 height 17
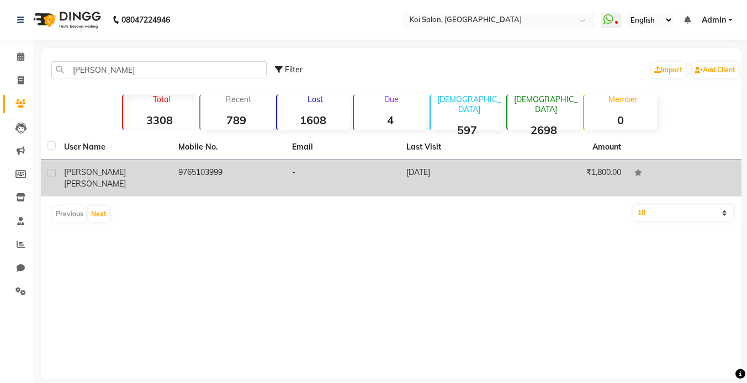
click at [121, 179] on span "Pherwani" at bounding box center [95, 184] width 62 height 10
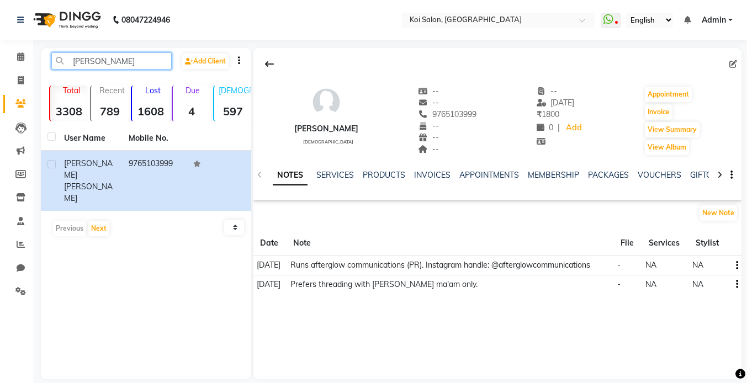
drag, startPoint x: 68, startPoint y: 55, endPoint x: 48, endPoint y: 49, distance: 21.3
click at [52, 51] on div "rachel pher Add Client Total 3308 Recent 789 Lost 1608 Due 4 Male 597 Female 26…" at bounding box center [146, 213] width 210 height 331
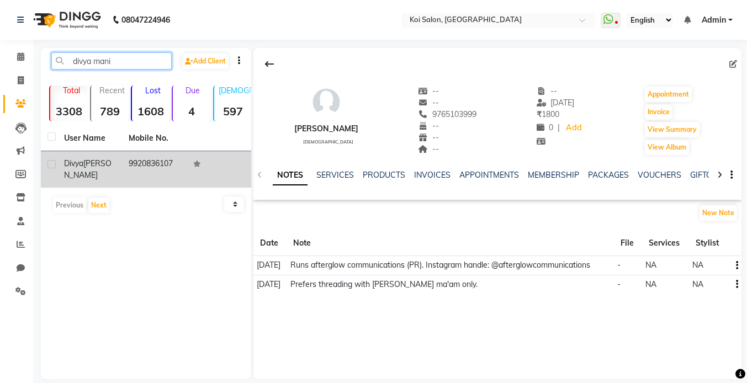
type input "divya mani"
click at [92, 156] on td "Divya Maniar" at bounding box center [89, 169] width 65 height 36
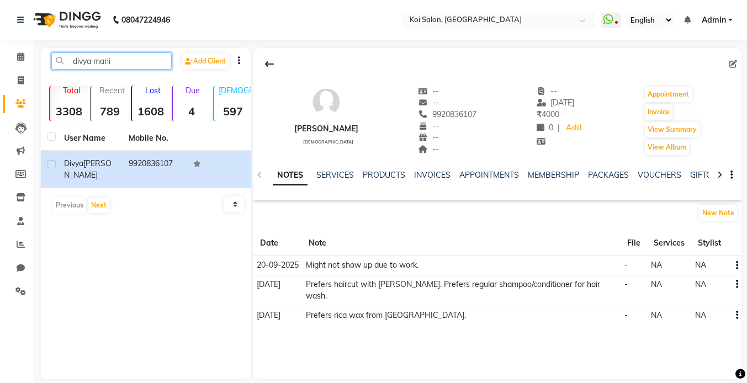
click at [121, 62] on input "divya mani" at bounding box center [111, 60] width 120 height 17
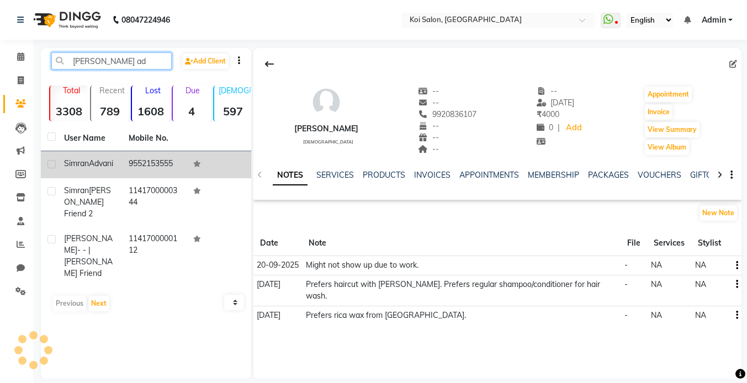
type input "simran ad"
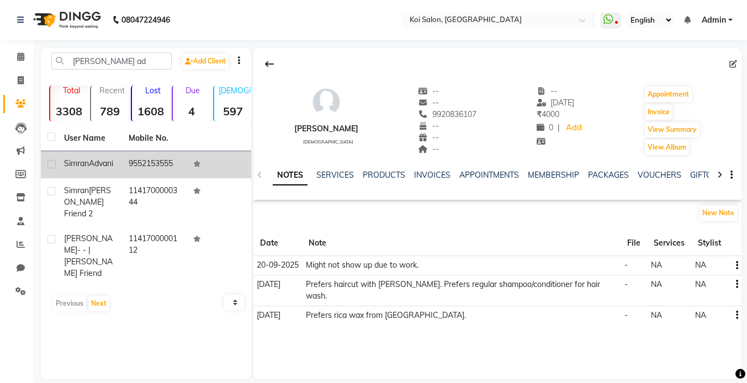
click at [72, 178] on td "Simran Advani" at bounding box center [89, 164] width 65 height 27
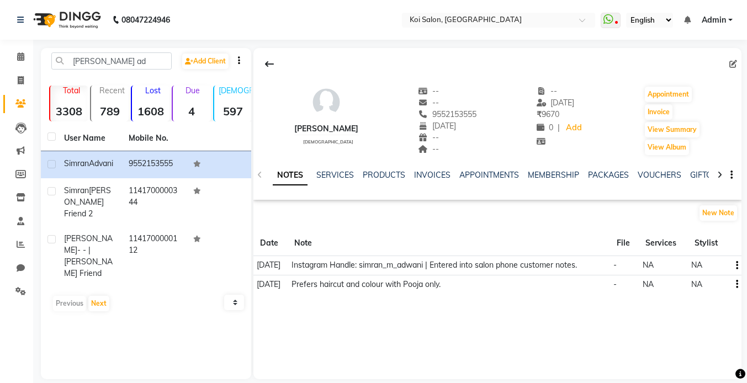
click at [734, 263] on button "button" at bounding box center [735, 266] width 7 height 12
click at [713, 262] on div "Edit" at bounding box center [711, 266] width 18 height 14
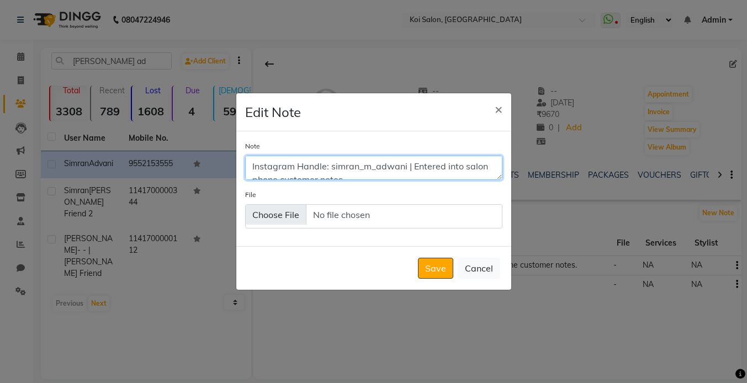
click at [412, 165] on textarea "Instagram Handle: simran_m_adwani | Entered into salon phone customer notes." at bounding box center [373, 168] width 257 height 24
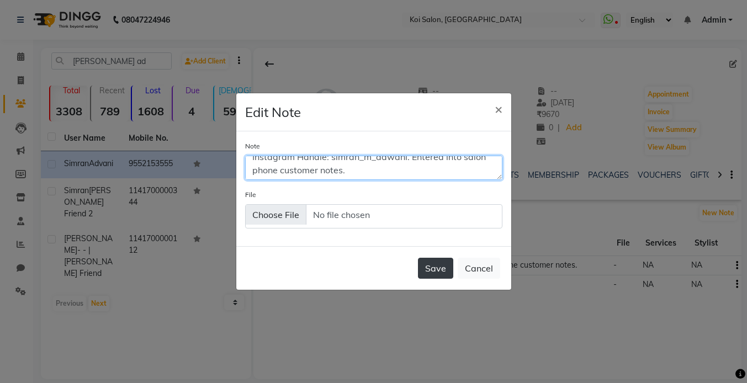
type textarea "Instagram Handle: simran_m_adwani. Entered into salon phone customer notes."
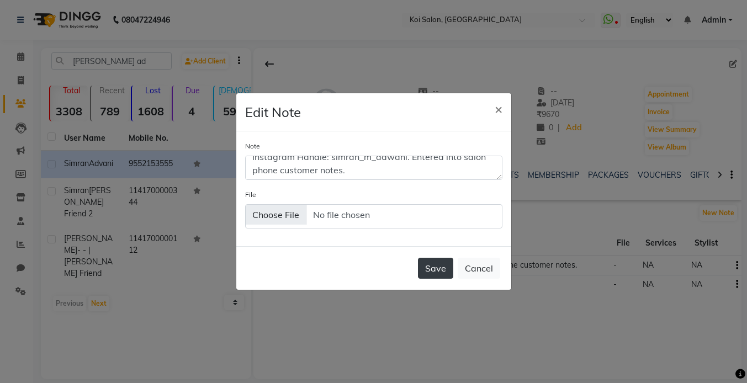
click at [432, 262] on button "Save" at bounding box center [435, 268] width 35 height 21
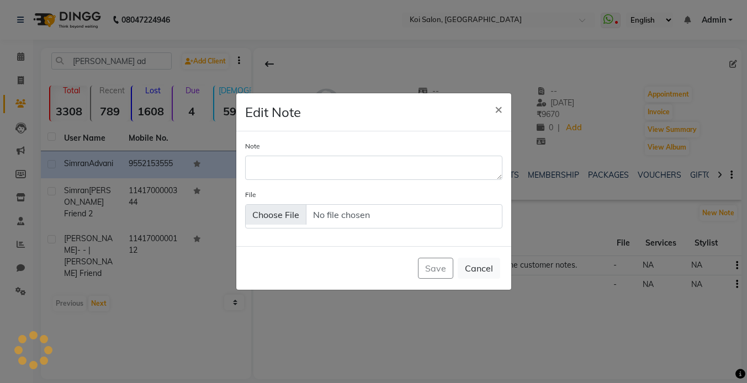
scroll to position [0, 0]
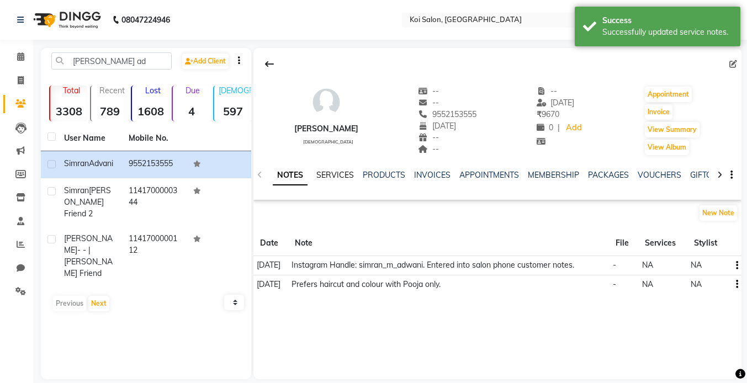
click at [343, 174] on link "SERVICES" at bounding box center [335, 175] width 38 height 10
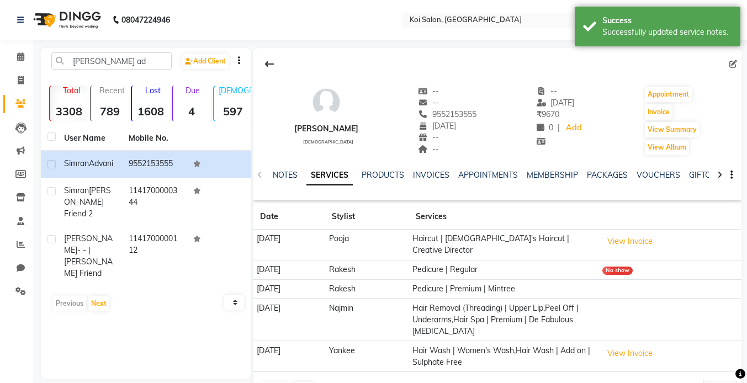
scroll to position [30, 0]
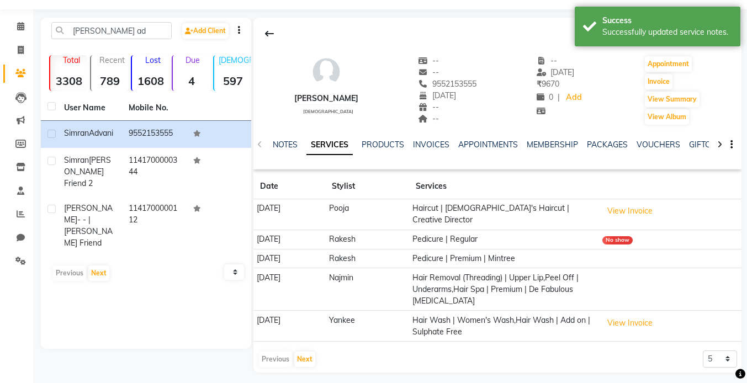
click at [286, 139] on div "NOTES" at bounding box center [285, 145] width 25 height 12
click at [284, 152] on div "NOTES SERVICES PRODUCTS INVOICES APPOINTMENTS MEMBERSHIP PACKAGES VOUCHERS GIFT…" at bounding box center [484, 149] width 423 height 20
click at [285, 149] on link "NOTES" at bounding box center [285, 145] width 25 height 10
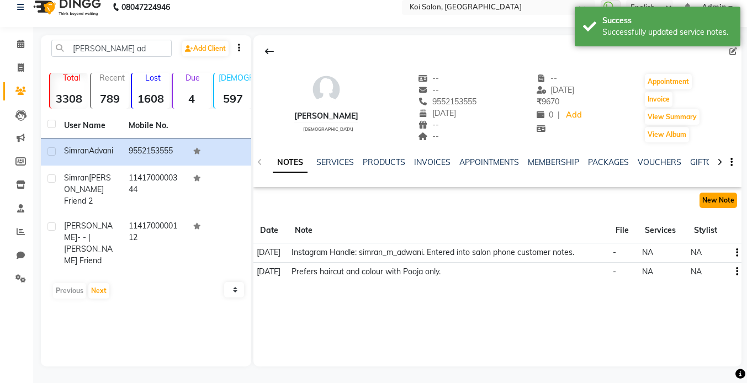
click at [728, 198] on button "New Note" at bounding box center [719, 200] width 38 height 15
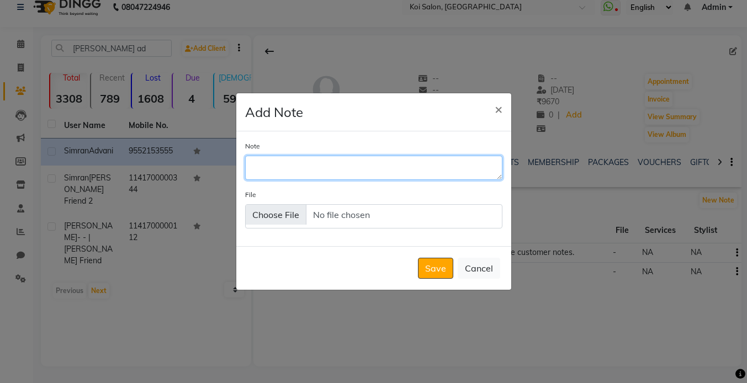
click at [356, 165] on textarea "Note" at bounding box center [373, 168] width 257 height 24
type textarea "Is okay with male pedicurist."
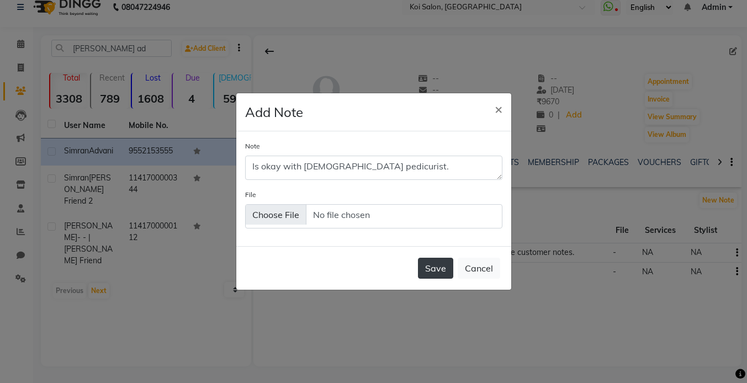
click at [444, 271] on button "Save" at bounding box center [435, 268] width 35 height 21
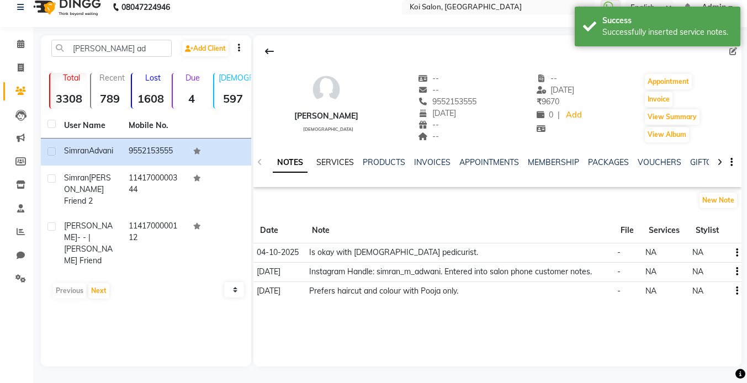
click at [329, 158] on link "SERVICES" at bounding box center [335, 162] width 38 height 10
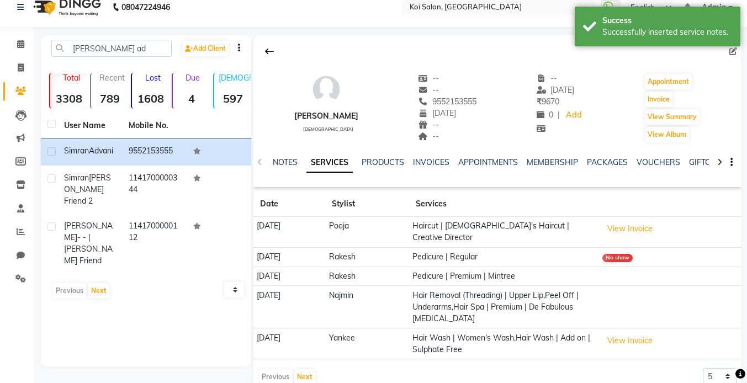
scroll to position [30, 0]
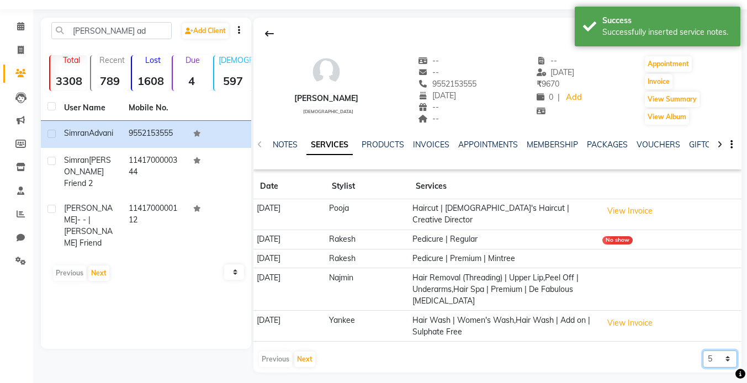
click at [719, 354] on select "5 10 50 100 500" at bounding box center [720, 359] width 34 height 17
select select "500"
click at [703, 351] on select "5 10 50 100 500" at bounding box center [720, 359] width 34 height 17
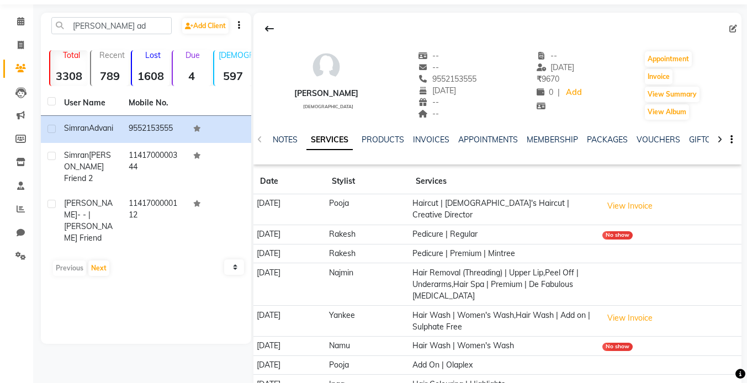
scroll to position [0, 0]
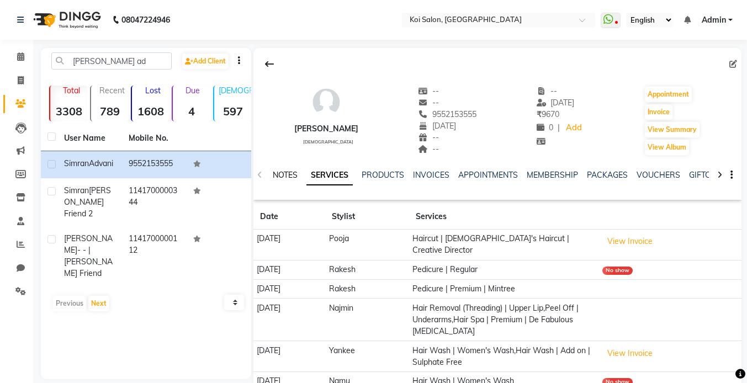
click at [293, 172] on link "NOTES" at bounding box center [285, 175] width 25 height 10
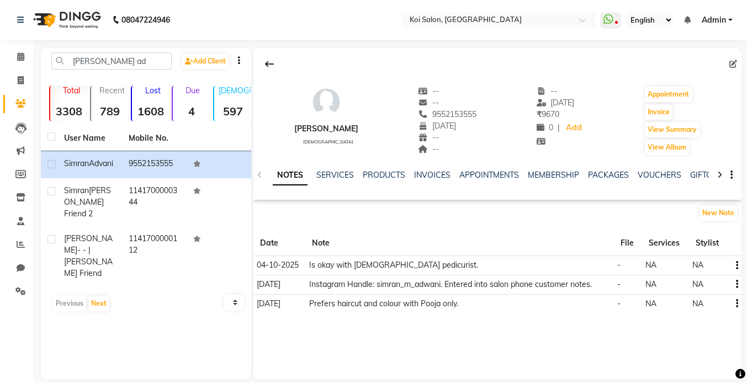
click at [740, 304] on td at bounding box center [735, 303] width 14 height 19
click at [737, 304] on icon "button" at bounding box center [737, 304] width 2 height 1
click at [715, 308] on div "Edit" at bounding box center [711, 304] width 18 height 14
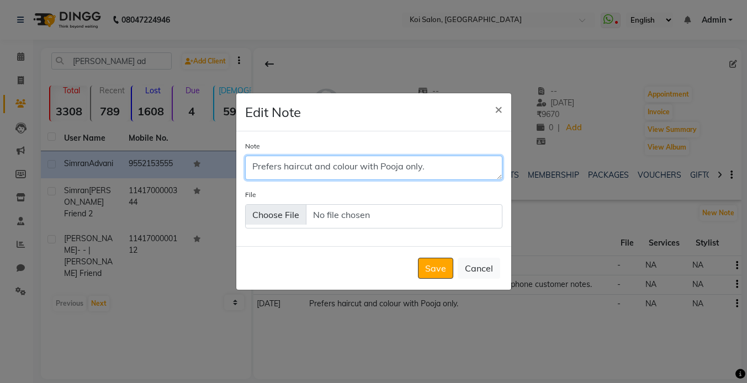
click at [446, 165] on textarea "Prefers haircut and colour with Pooja only." at bounding box center [373, 168] width 257 height 24
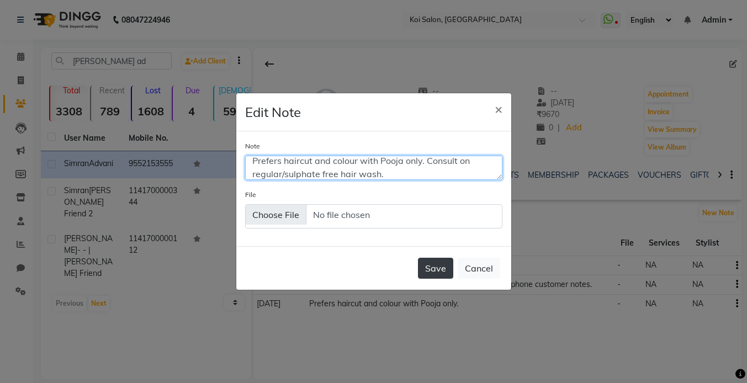
type textarea "Prefers haircut and colour with Pooja only. Consult on regular/sulphate free ha…"
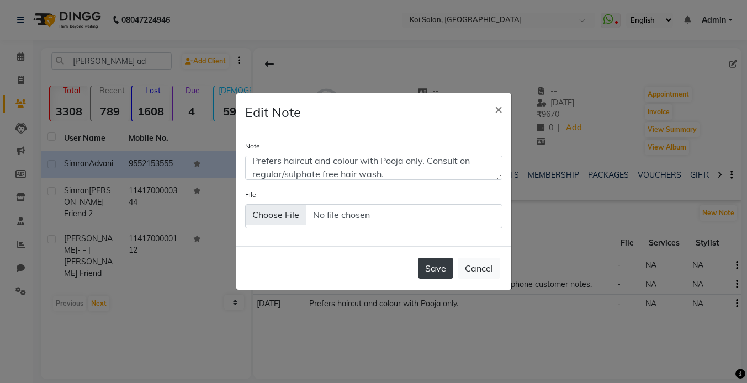
click at [442, 274] on button "Save" at bounding box center [435, 268] width 35 height 21
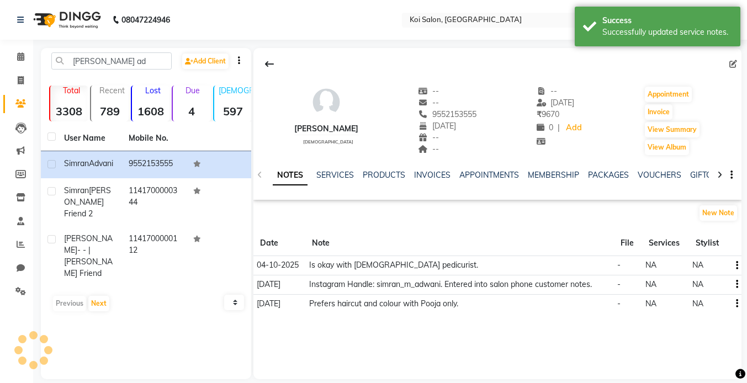
scroll to position [0, 0]
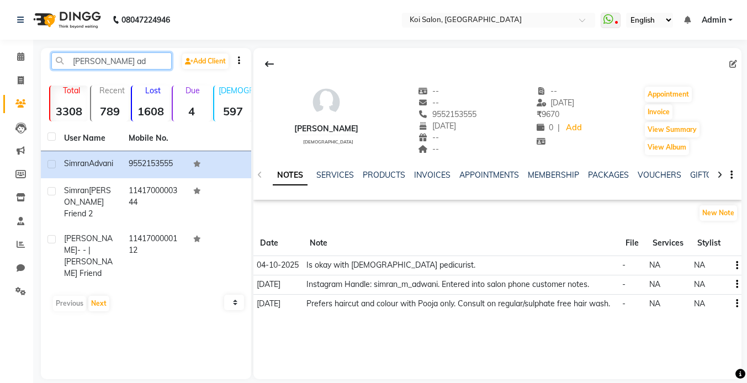
click at [120, 64] on input "simran ad" at bounding box center [111, 60] width 120 height 17
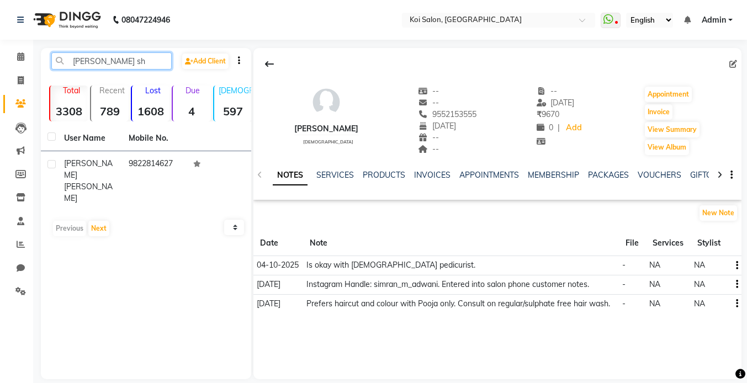
type input "vinita sh"
click at [81, 150] on th "User Name" at bounding box center [89, 138] width 65 height 25
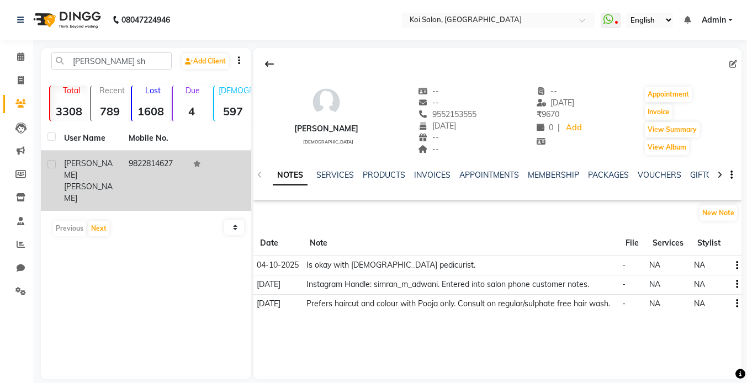
click at [89, 182] on span "[PERSON_NAME]" at bounding box center [88, 193] width 49 height 22
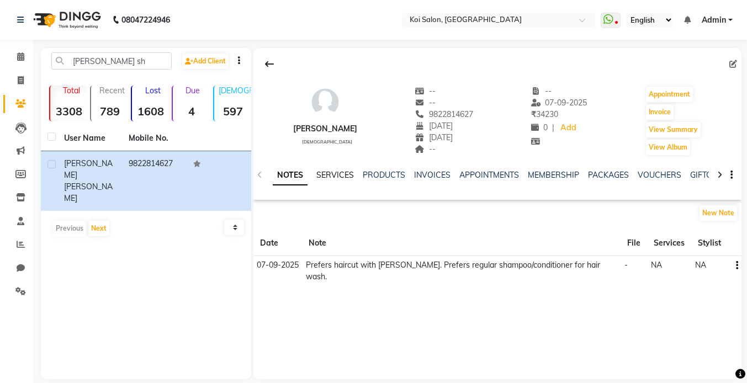
click at [333, 179] on link "SERVICES" at bounding box center [335, 175] width 38 height 10
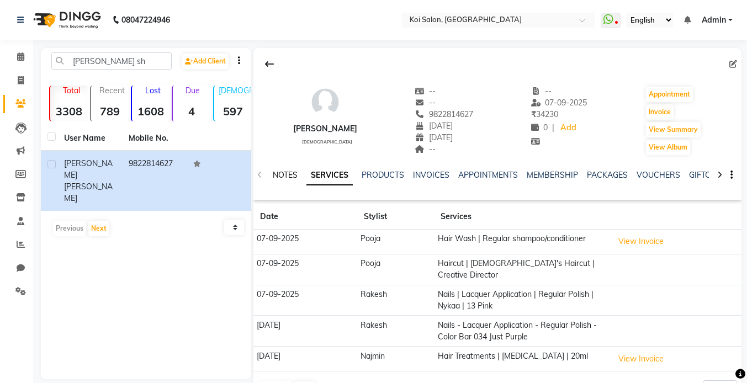
click at [283, 179] on link "NOTES" at bounding box center [285, 175] width 25 height 10
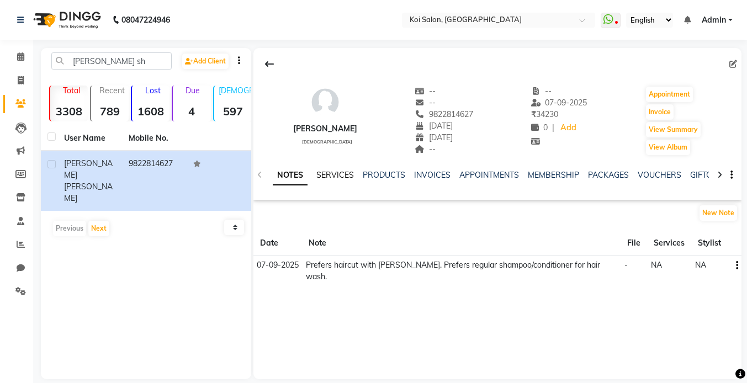
click at [329, 175] on link "SERVICES" at bounding box center [335, 175] width 38 height 10
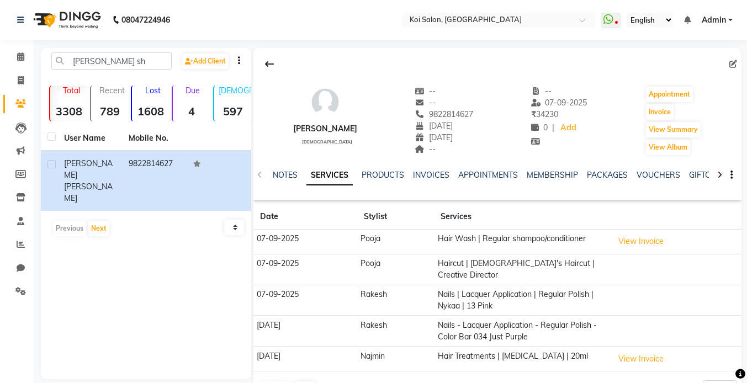
scroll to position [24, 0]
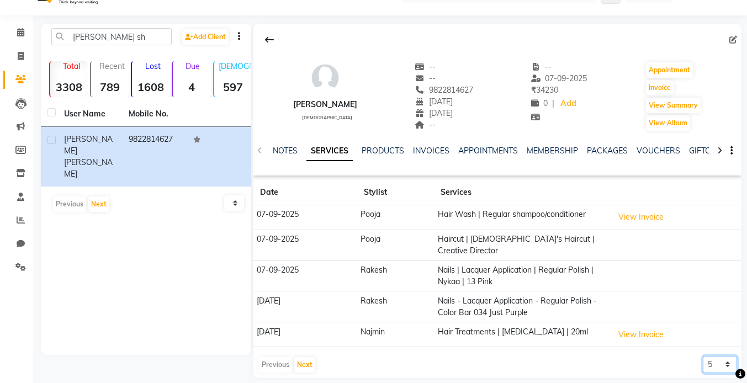
click at [717, 356] on select "5 10 50 100 500" at bounding box center [720, 364] width 34 height 17
select select "500"
click at [703, 356] on select "5 10 50 100 500" at bounding box center [720, 364] width 34 height 17
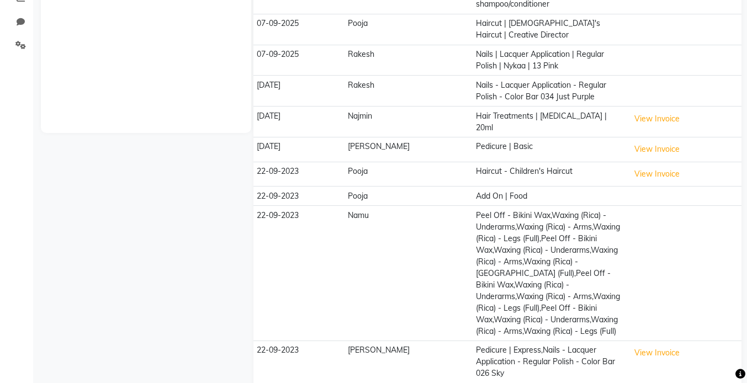
scroll to position [0, 0]
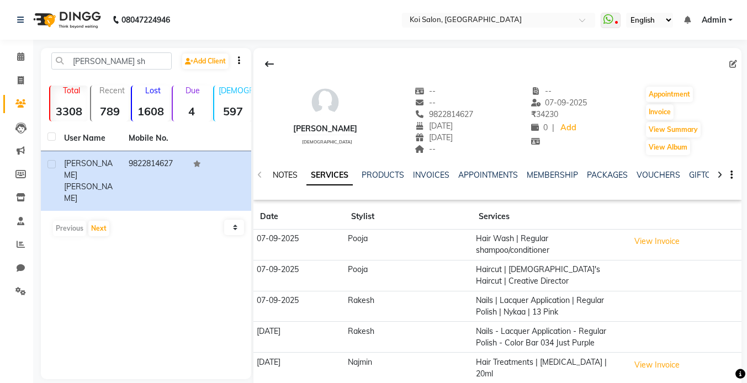
click at [280, 178] on link "NOTES" at bounding box center [285, 175] width 25 height 10
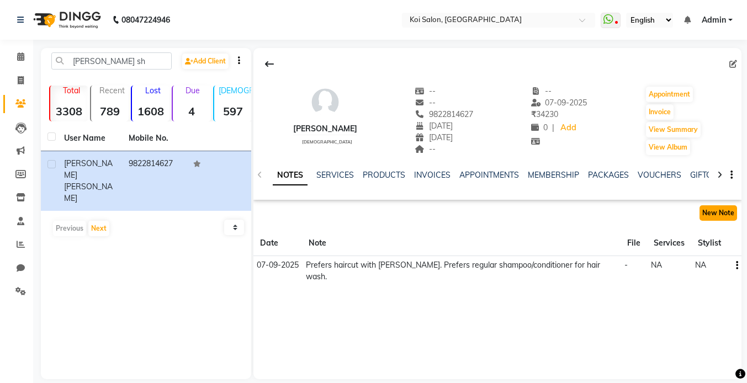
click at [718, 215] on button "New Note" at bounding box center [719, 212] width 38 height 15
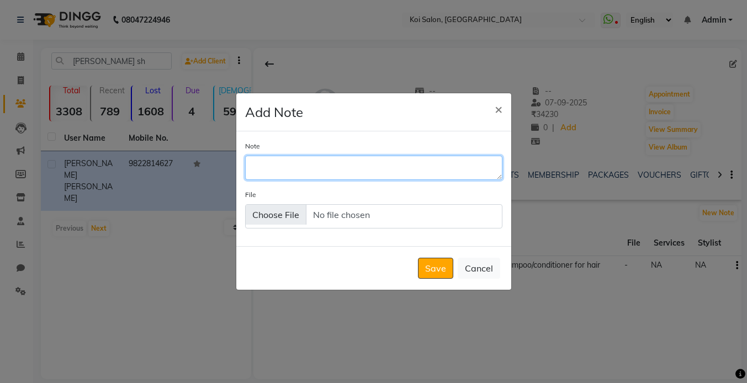
click at [354, 168] on textarea "Note" at bounding box center [373, 168] width 257 height 24
type textarea "Prefers rica wax. Does peel off bikini wax."
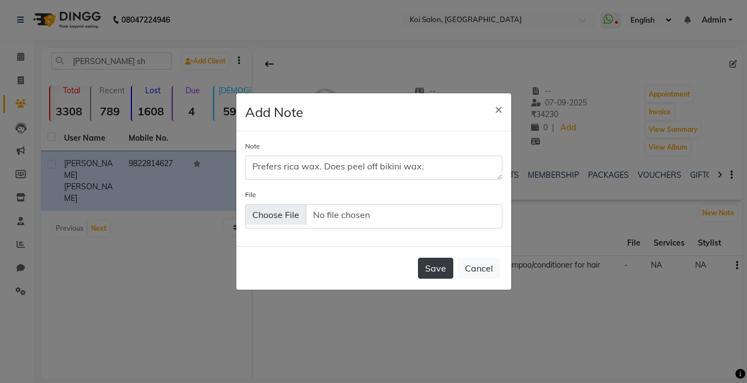
click at [434, 273] on button "Save" at bounding box center [435, 268] width 35 height 21
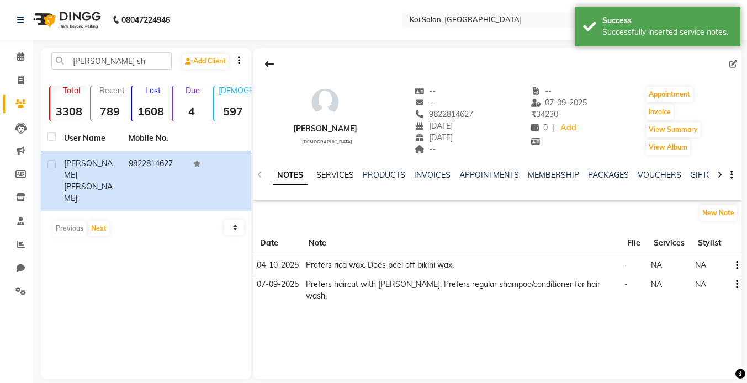
click at [336, 176] on link "SERVICES" at bounding box center [335, 175] width 38 height 10
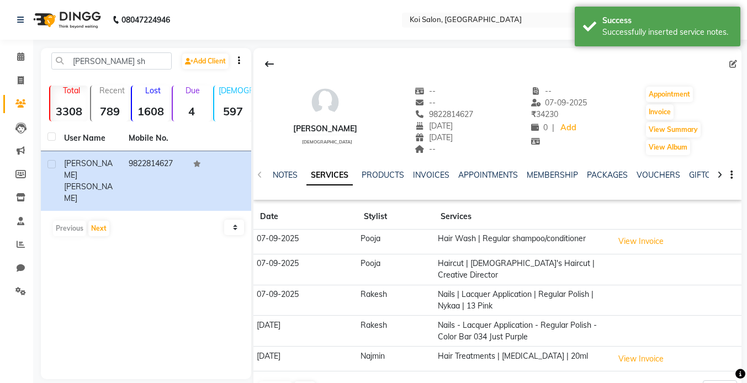
scroll to position [24, 0]
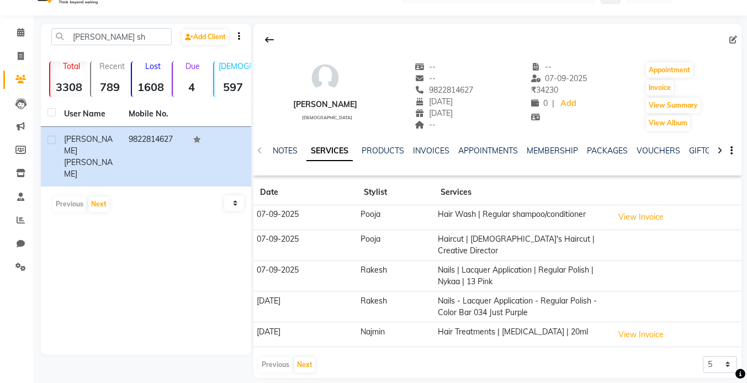
click at [627, 334] on td "View Invoice" at bounding box center [676, 334] width 132 height 25
click at [623, 326] on button "View Invoice" at bounding box center [640, 334] width 55 height 17
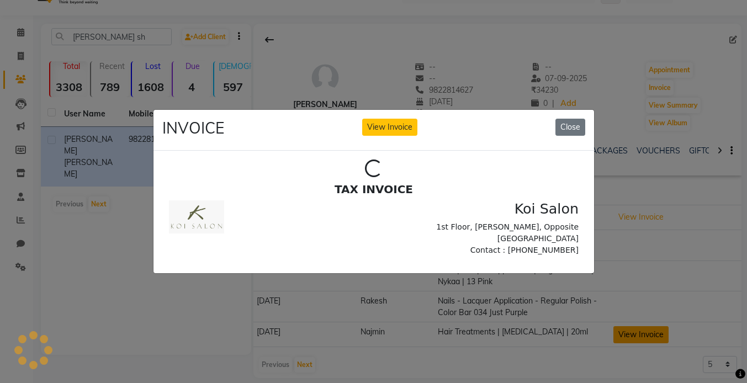
scroll to position [0, 0]
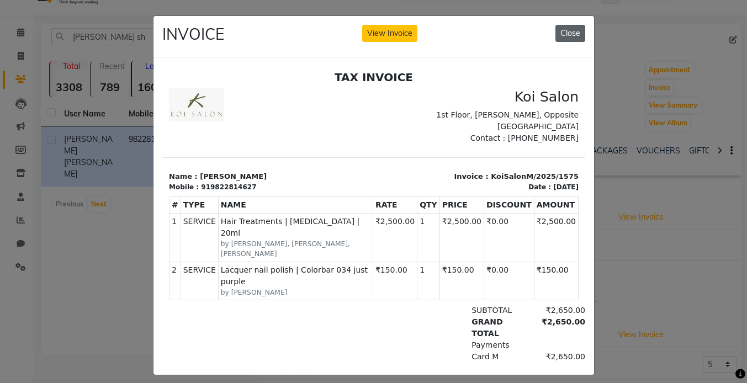
click at [574, 28] on button "Close" at bounding box center [570, 33] width 30 height 17
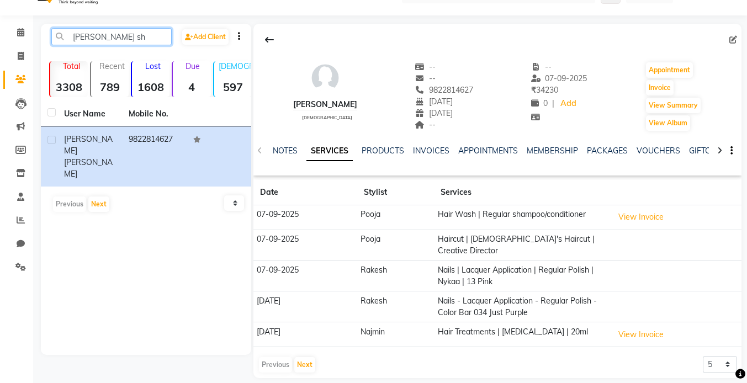
click at [117, 28] on input "vinita sh" at bounding box center [111, 36] width 120 height 17
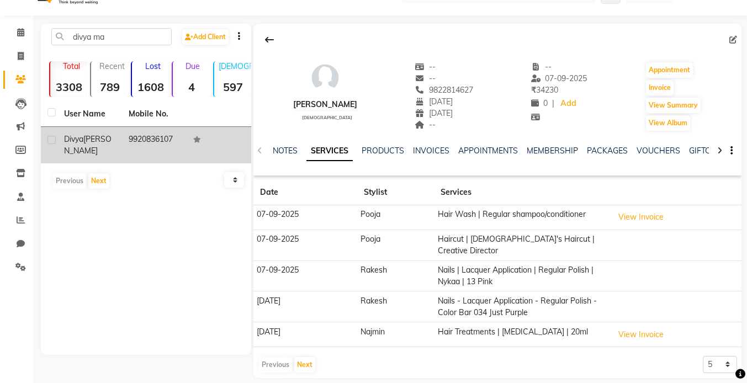
click at [88, 137] on span "[PERSON_NAME]" at bounding box center [87, 145] width 47 height 22
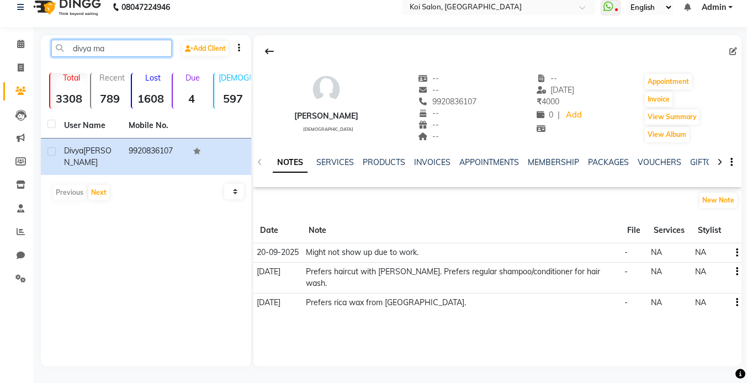
click at [131, 52] on input "divya ma" at bounding box center [111, 48] width 120 height 17
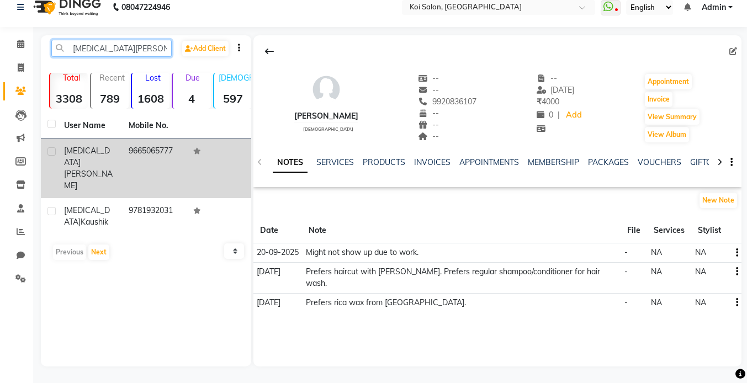
type input "nikita ka"
click at [107, 169] on span "Kanwar" at bounding box center [88, 180] width 49 height 22
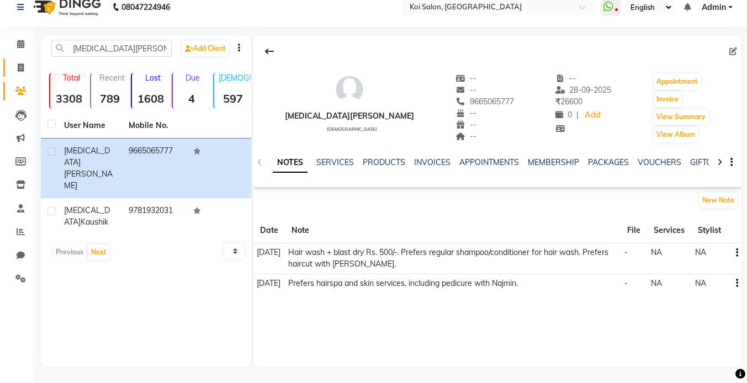
click at [19, 68] on icon at bounding box center [21, 67] width 6 height 8
select select "service"
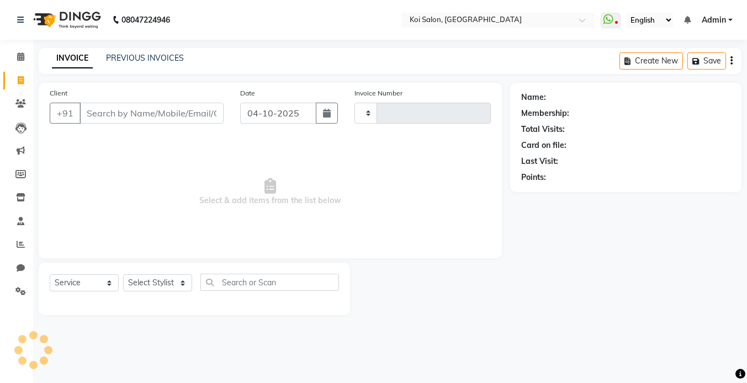
type input "2501"
select select "6717"
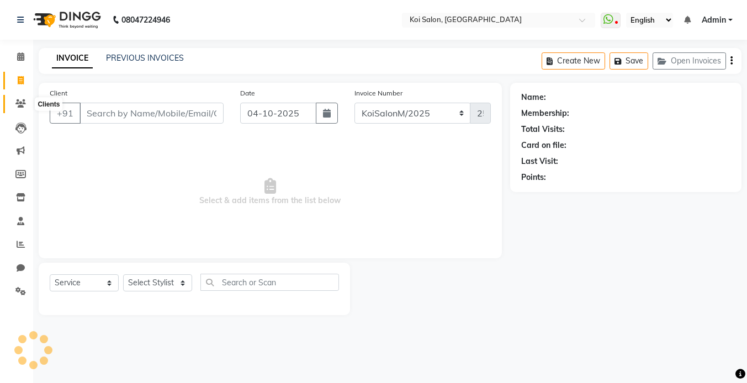
click at [22, 112] on link "Clients" at bounding box center [16, 104] width 27 height 18
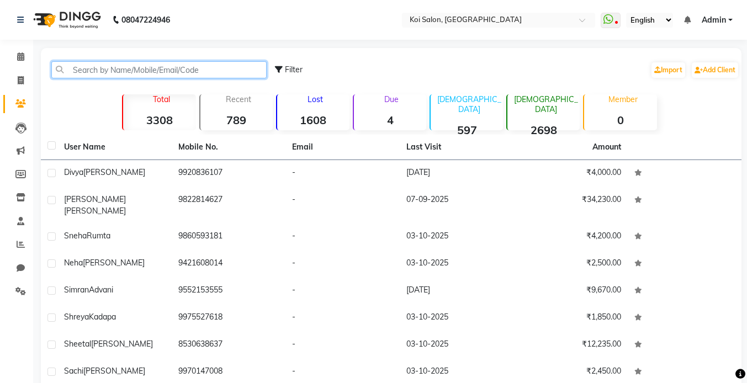
click at [122, 68] on input "text" at bounding box center [158, 69] width 215 height 17
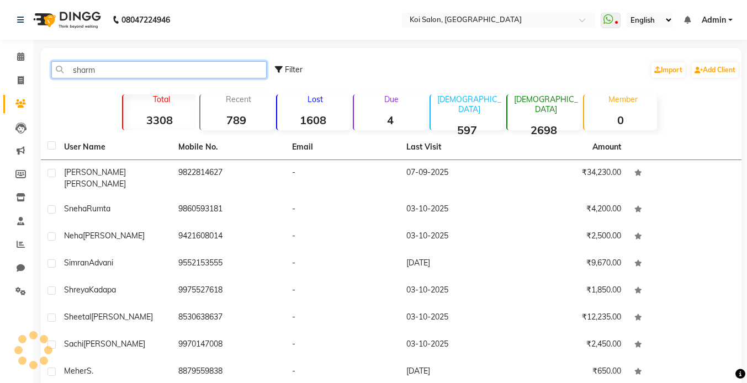
type input "sharma"
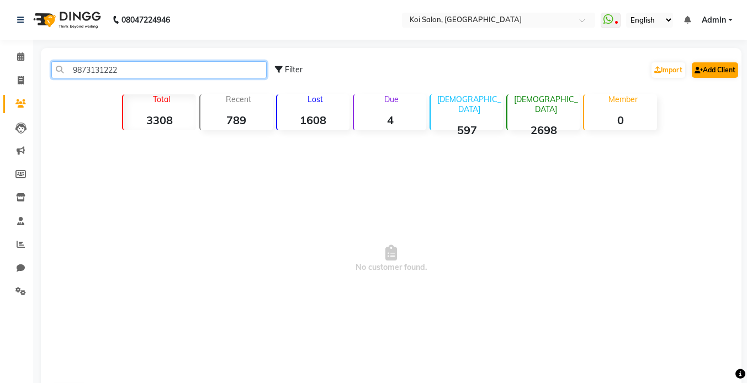
type input "9873131222"
click at [707, 71] on link "Add Client" at bounding box center [715, 69] width 46 height 15
select select "22"
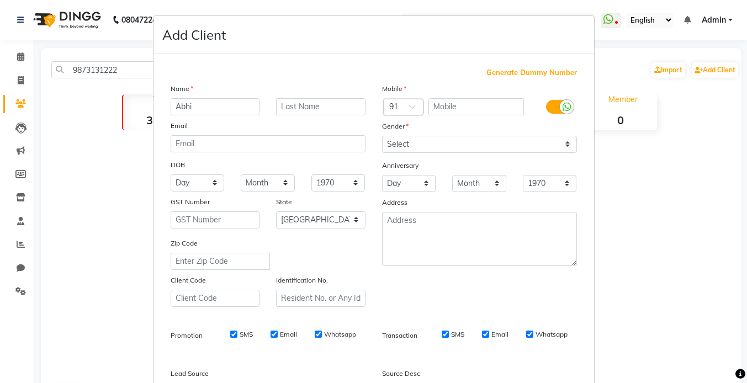
type input "Abhi"
type input "[PERSON_NAME]"
click at [504, 109] on input "text" at bounding box center [476, 106] width 96 height 17
paste input "9873131222"
type input "9873131222"
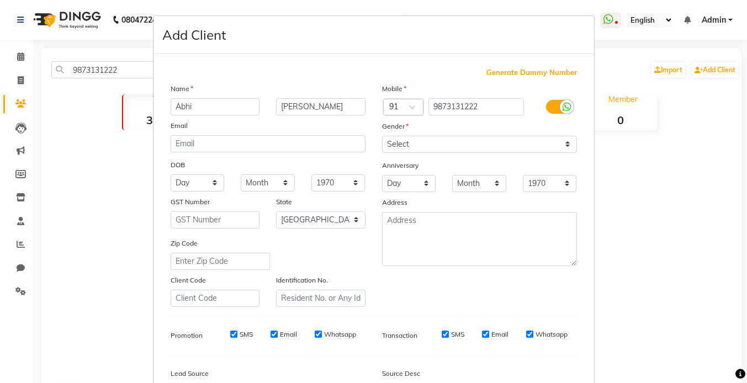
click at [432, 155] on div "Mobile Country Code × 91 9873131222 Gender Select Male Female Other Prefer Not …" at bounding box center [479, 195] width 211 height 224
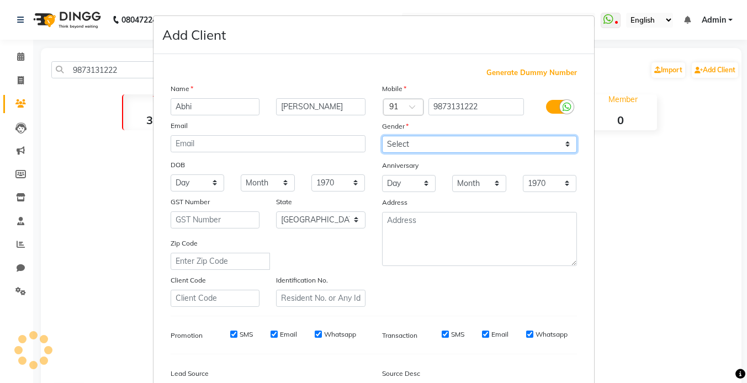
click at [413, 148] on select "Select [DEMOGRAPHIC_DATA] [DEMOGRAPHIC_DATA] Other Prefer Not To Say" at bounding box center [479, 144] width 195 height 17
select select "male"
click at [382, 136] on select "Select [DEMOGRAPHIC_DATA] [DEMOGRAPHIC_DATA] Other Prefer Not To Say" at bounding box center [479, 144] width 195 height 17
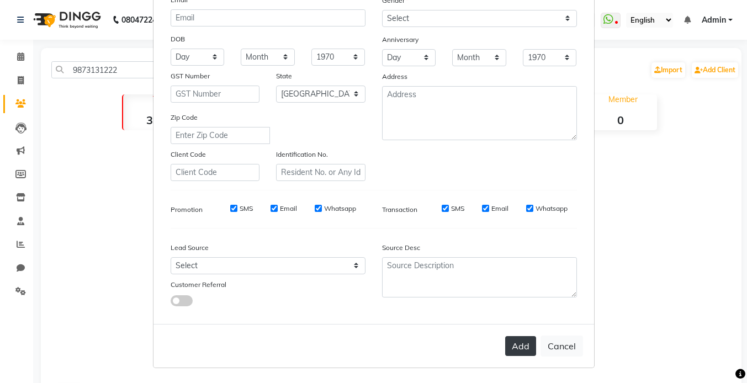
click at [515, 345] on button "Add" at bounding box center [520, 346] width 31 height 20
select select
select select "null"
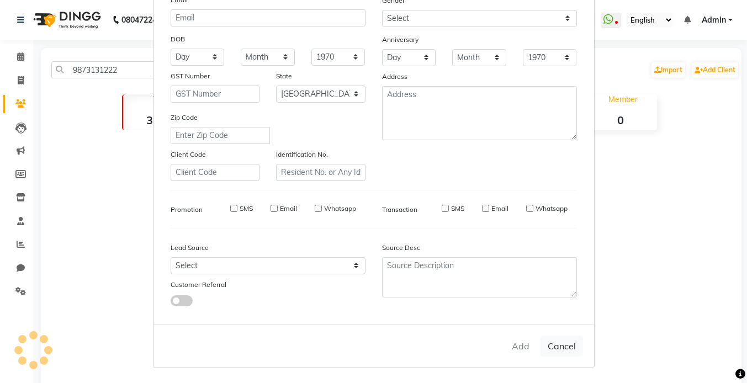
select select
checkbox input "false"
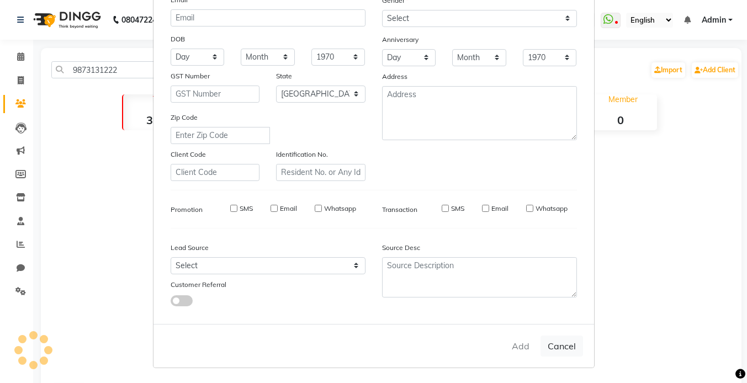
checkbox input "false"
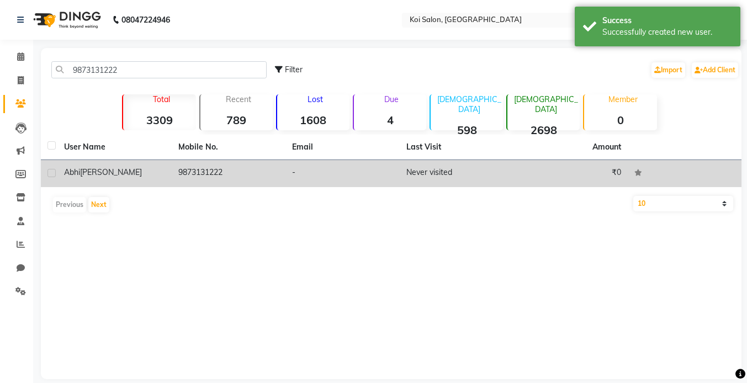
click at [107, 176] on span "[PERSON_NAME]" at bounding box center [111, 172] width 62 height 10
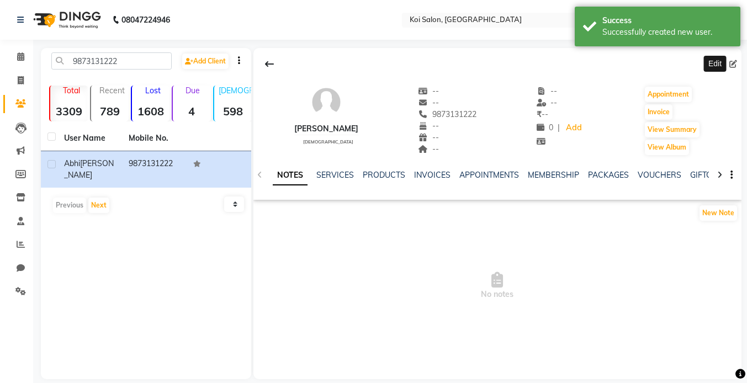
click at [735, 62] on icon at bounding box center [733, 64] width 8 height 8
select select "22"
select select "male"
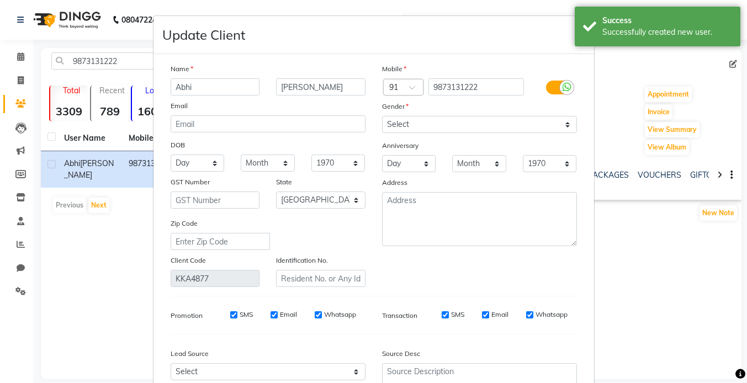
scroll to position [107, 0]
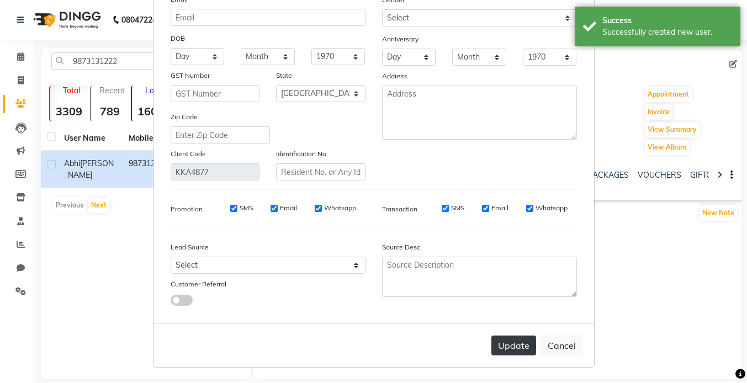
click at [517, 343] on button "Update" at bounding box center [513, 346] width 45 height 20
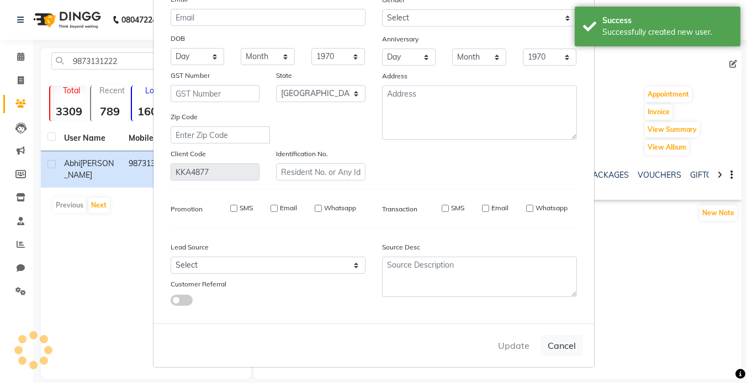
select select
select select "null"
select select
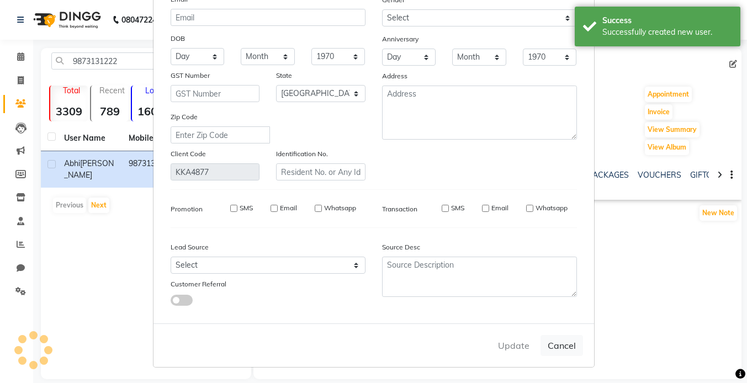
select select
checkbox input "false"
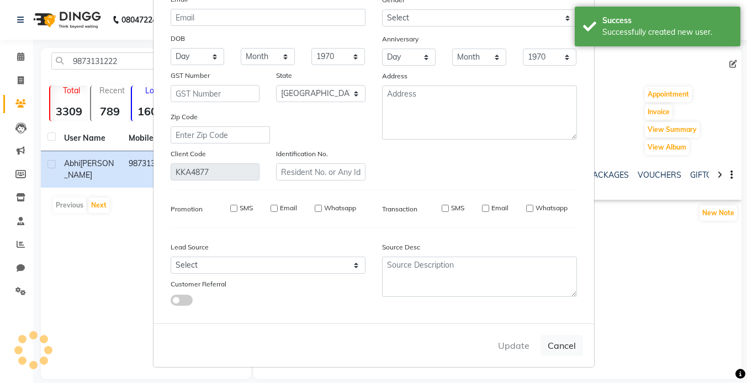
checkbox input "false"
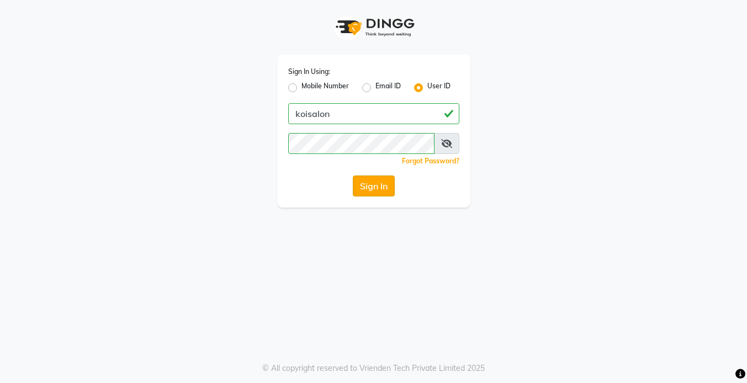
click at [365, 187] on button "Sign In" at bounding box center [374, 186] width 42 height 21
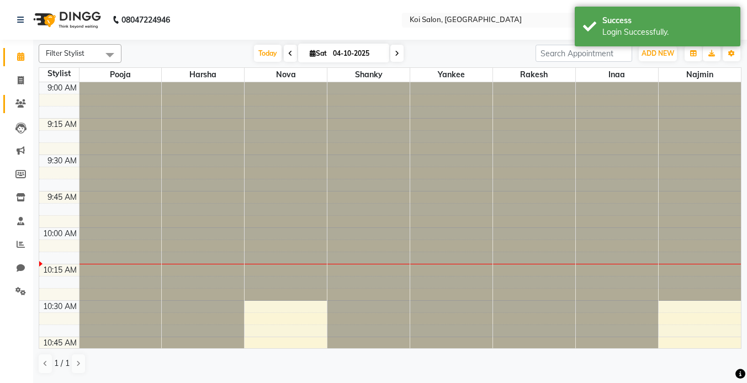
click at [20, 104] on icon at bounding box center [20, 103] width 10 height 8
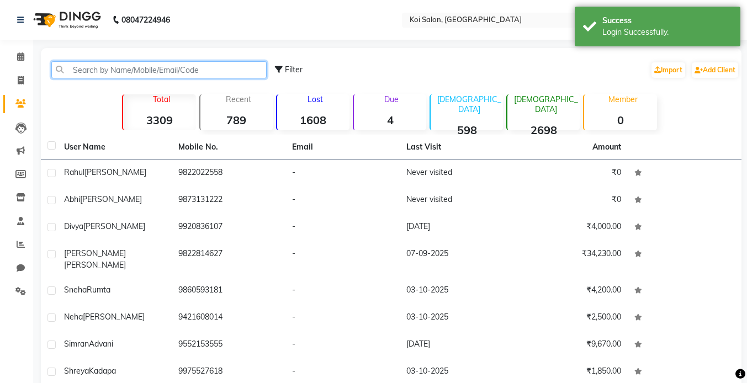
click at [107, 70] on input "text" at bounding box center [158, 69] width 215 height 17
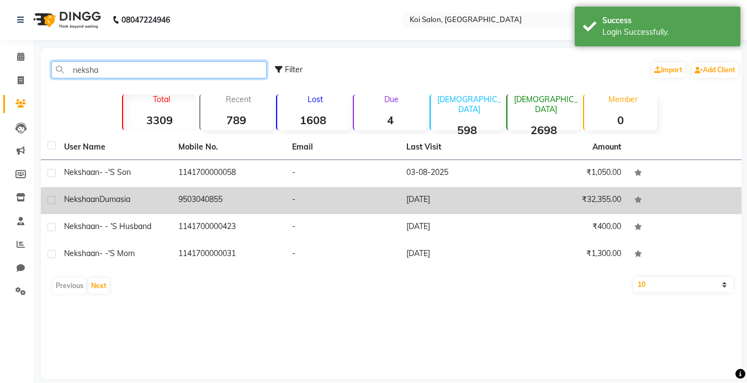
type input "neksha"
click at [138, 200] on div "Nekshaan Dumasia" at bounding box center [114, 200] width 101 height 12
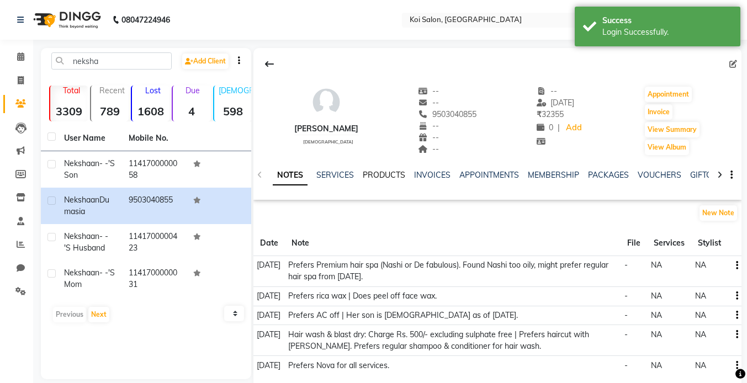
scroll to position [45, 0]
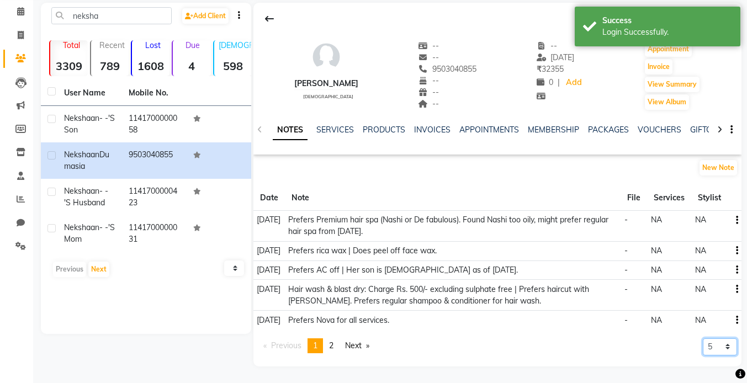
click at [727, 346] on select "5 10 50 100 500" at bounding box center [720, 346] width 34 height 17
select select "500"
click at [703, 356] on select "5 10 50 100 500" at bounding box center [720, 346] width 34 height 17
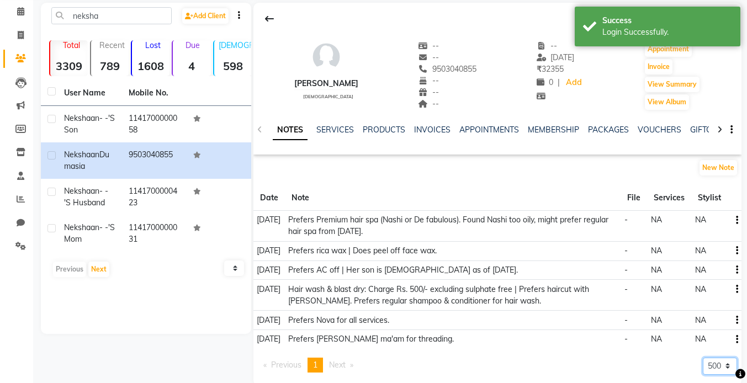
scroll to position [65, 0]
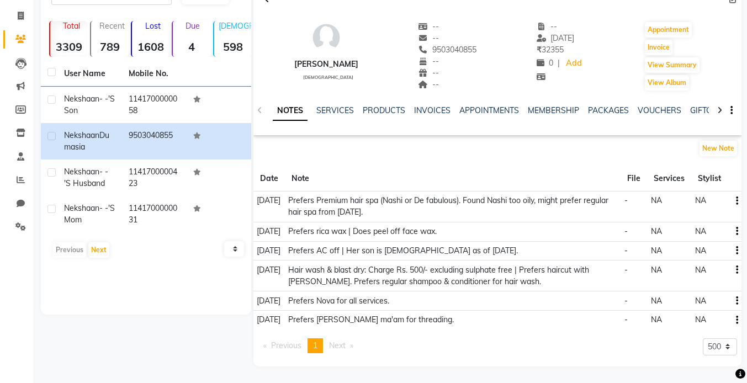
click at [735, 300] on button "button" at bounding box center [735, 301] width 7 height 12
click at [718, 297] on div "Edit" at bounding box center [711, 301] width 18 height 14
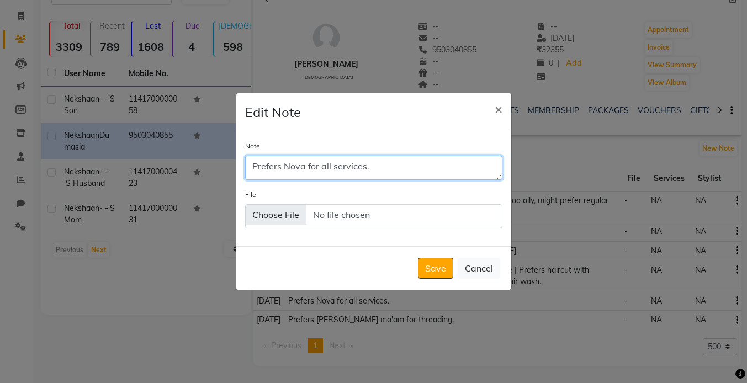
click at [334, 167] on textarea "Prefers Nova for all services." at bounding box center [373, 168] width 257 height 24
click at [400, 166] on textarea "Prefers Nova for all skin services." at bounding box center [373, 168] width 257 height 24
type textarea "Prefers Nova for all skin services (waxing, mani, pedi)."
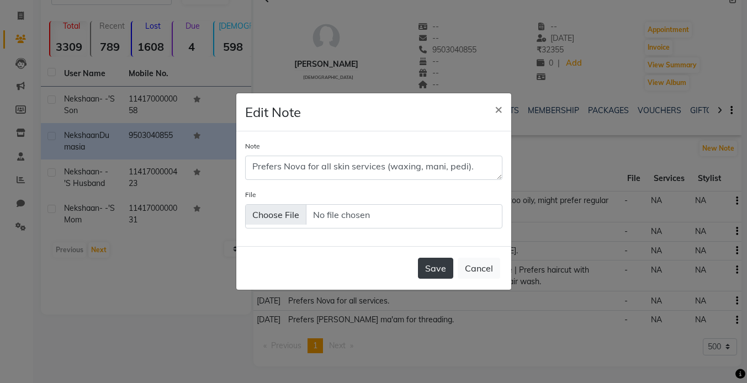
click at [442, 272] on button "Save" at bounding box center [435, 268] width 35 height 21
